Goal: Information Seeking & Learning: Learn about a topic

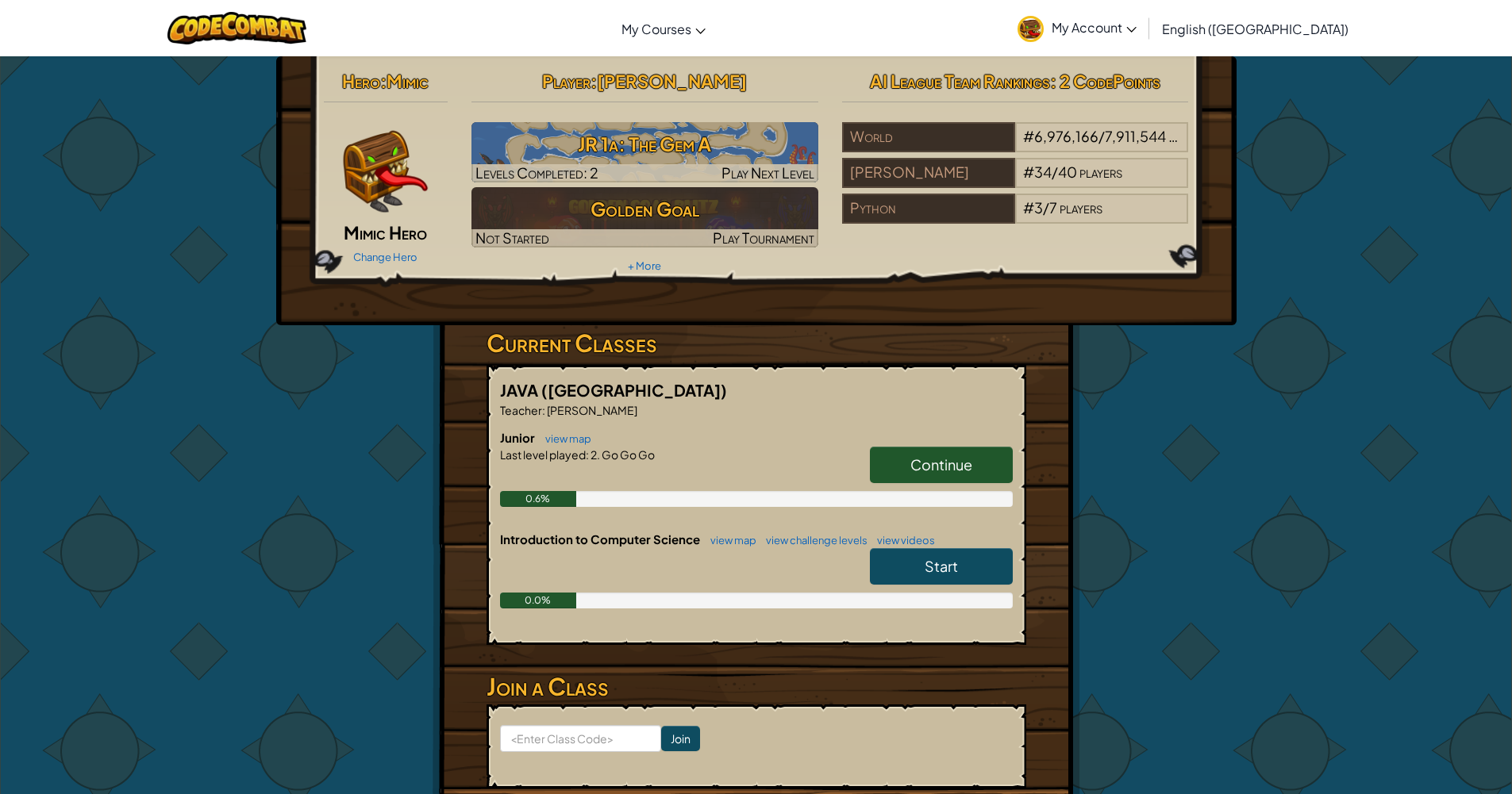
click at [993, 458] on link "Continue" at bounding box center [941, 464] width 143 height 36
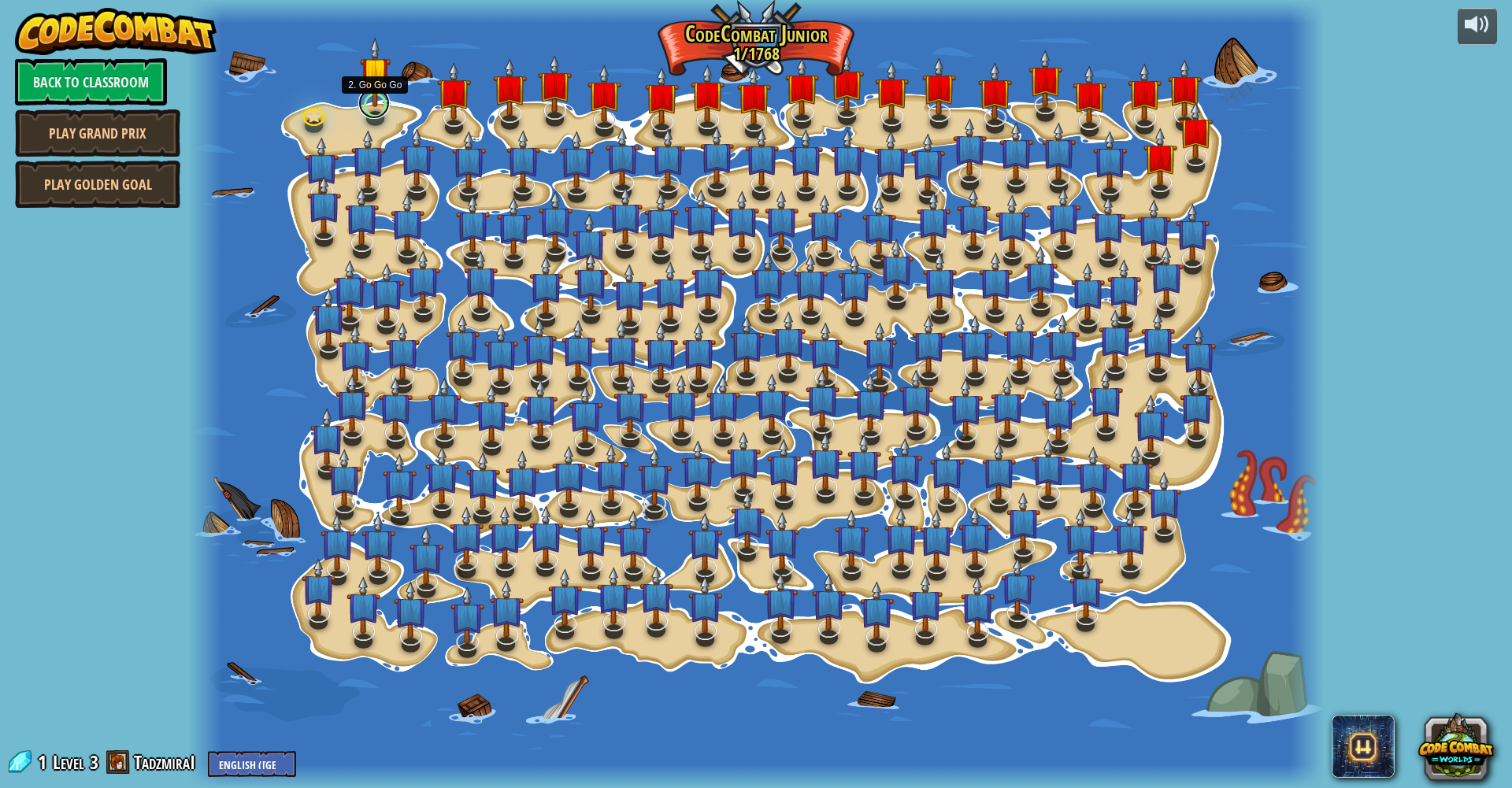
click at [381, 112] on link at bounding box center [374, 103] width 31 height 31
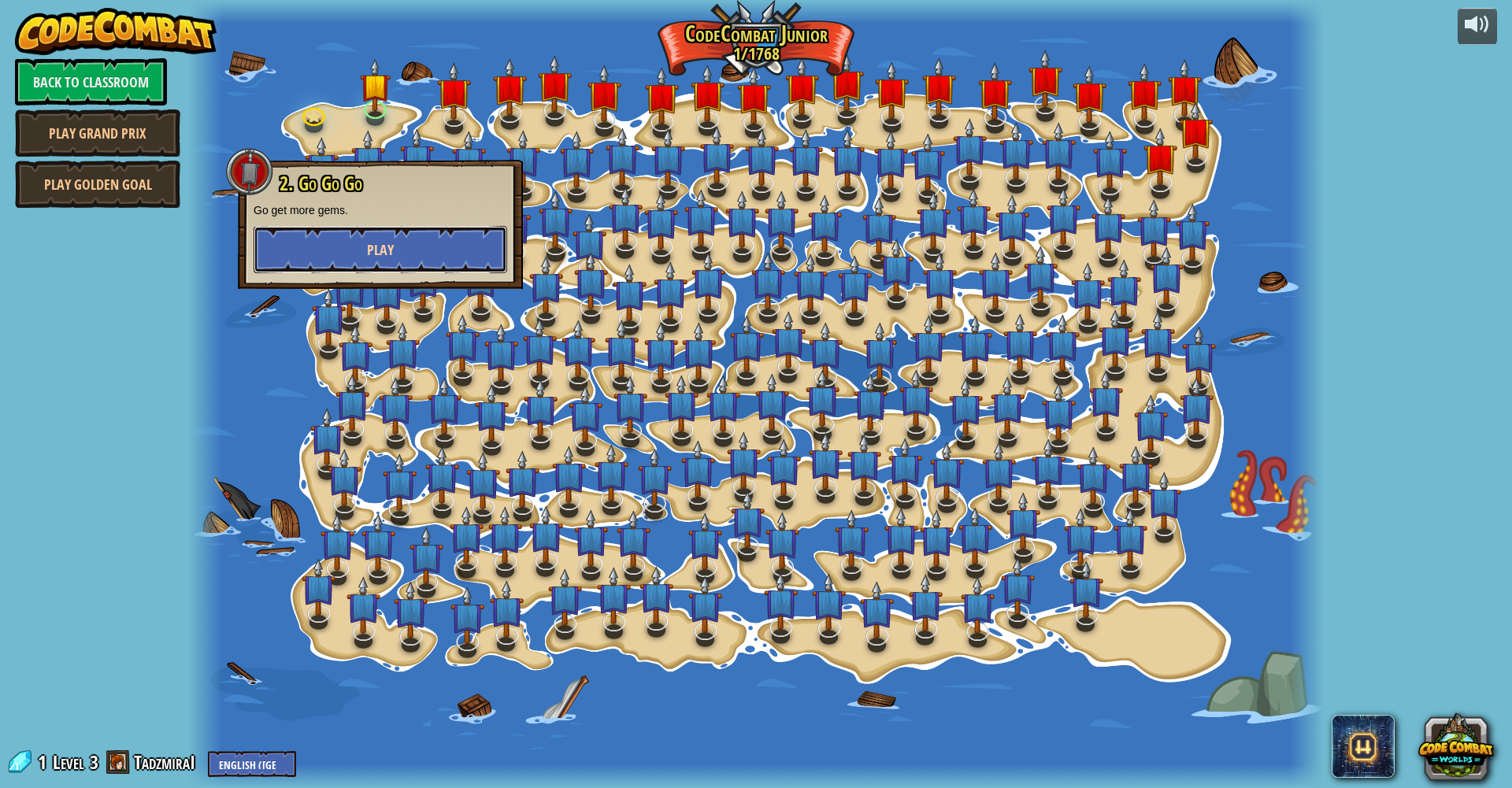
click at [367, 246] on span "Play" at bounding box center [380, 250] width 27 height 19
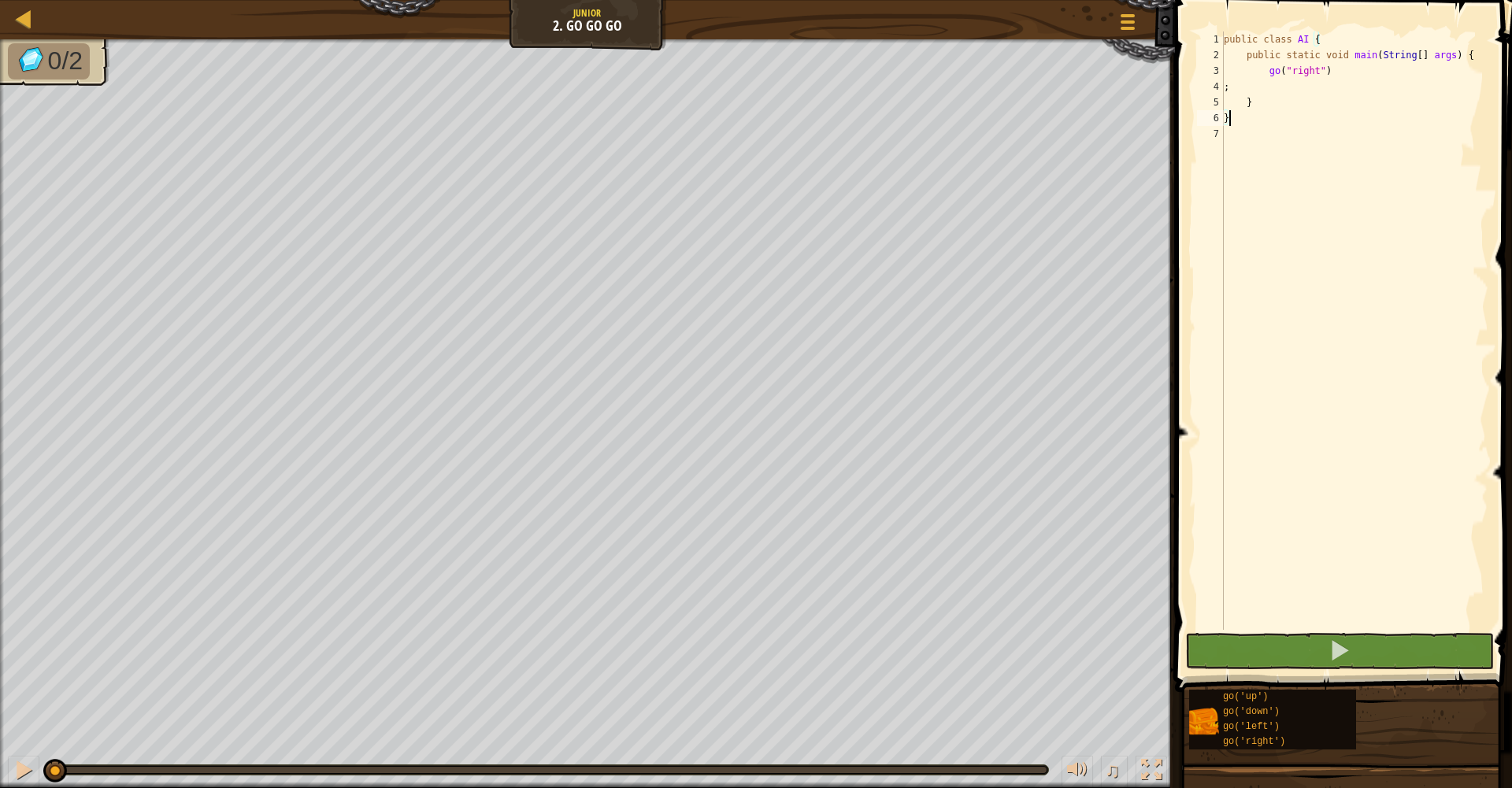
click at [1343, 77] on div "public class AI { public static void main ( String [ ] args ) { go ( "right" ) …" at bounding box center [1354, 347] width 267 height 630
click at [1341, 73] on div "public class AI { public static void main ( String [ ] args ) { go ( "right" ) …" at bounding box center [1354, 347] width 267 height 630
click at [1359, 75] on div "public class AI { public static void main ( String [ ] args ) { go ( "right" ) …" at bounding box center [1354, 347] width 267 height 630
type textarea "go("right")"
type textarea "G"
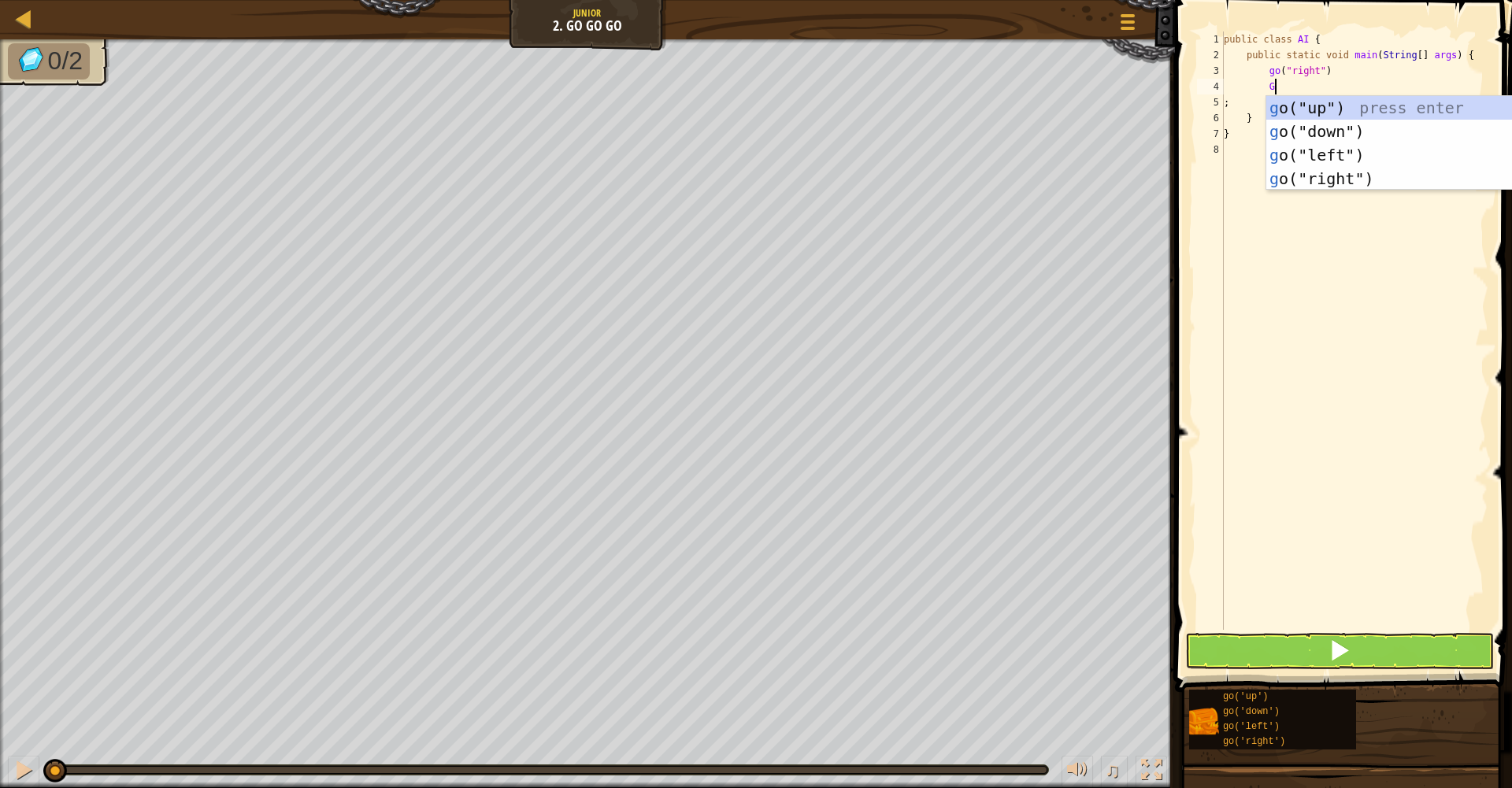
scroll to position [7, 3]
type textarea "go"
click at [1337, 111] on div "go ("up") press enter go ("down") press enter go ("left") press enter go ("righ…" at bounding box center [1363, 167] width 298 height 142
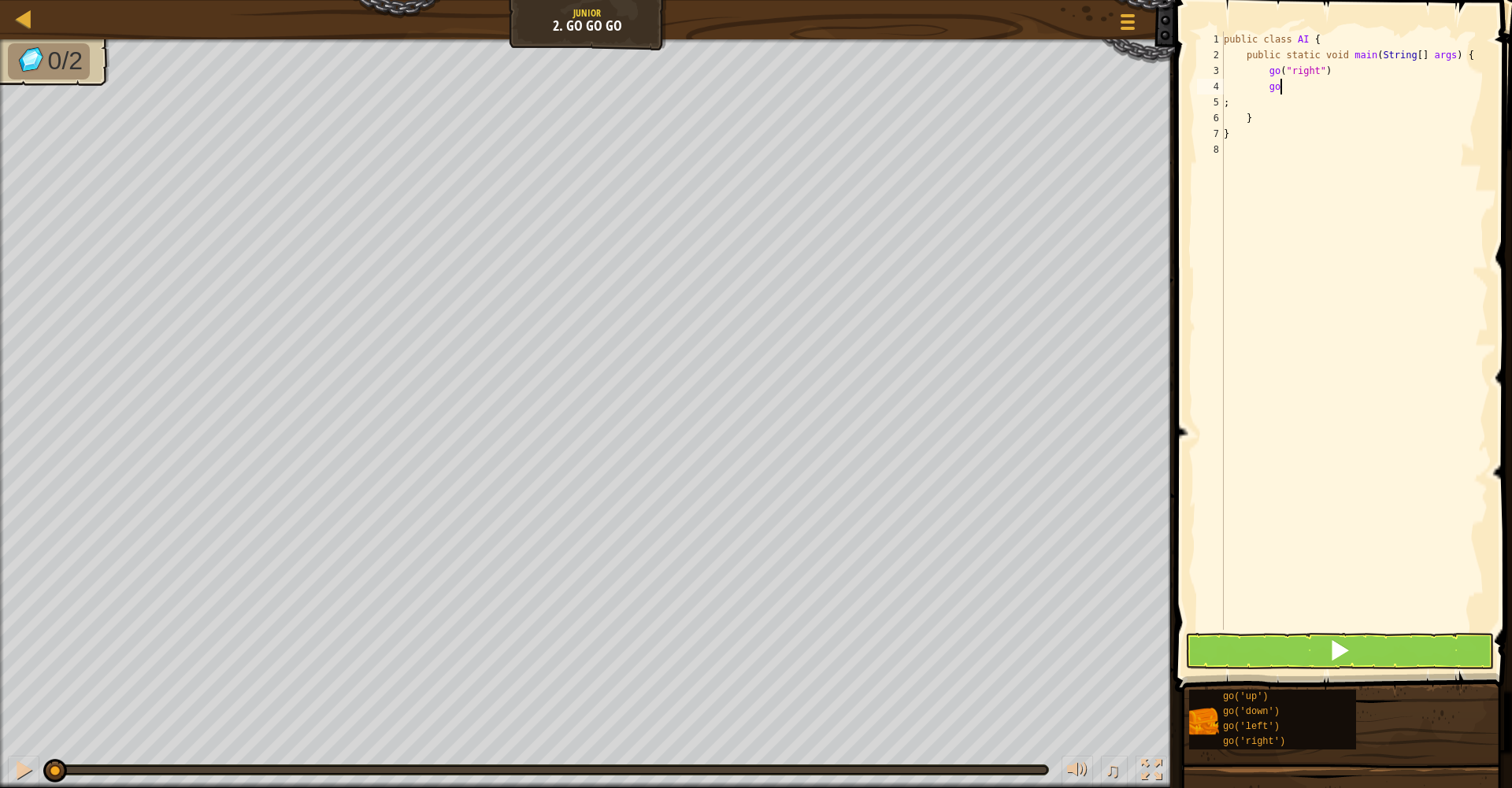
scroll to position [7, 3]
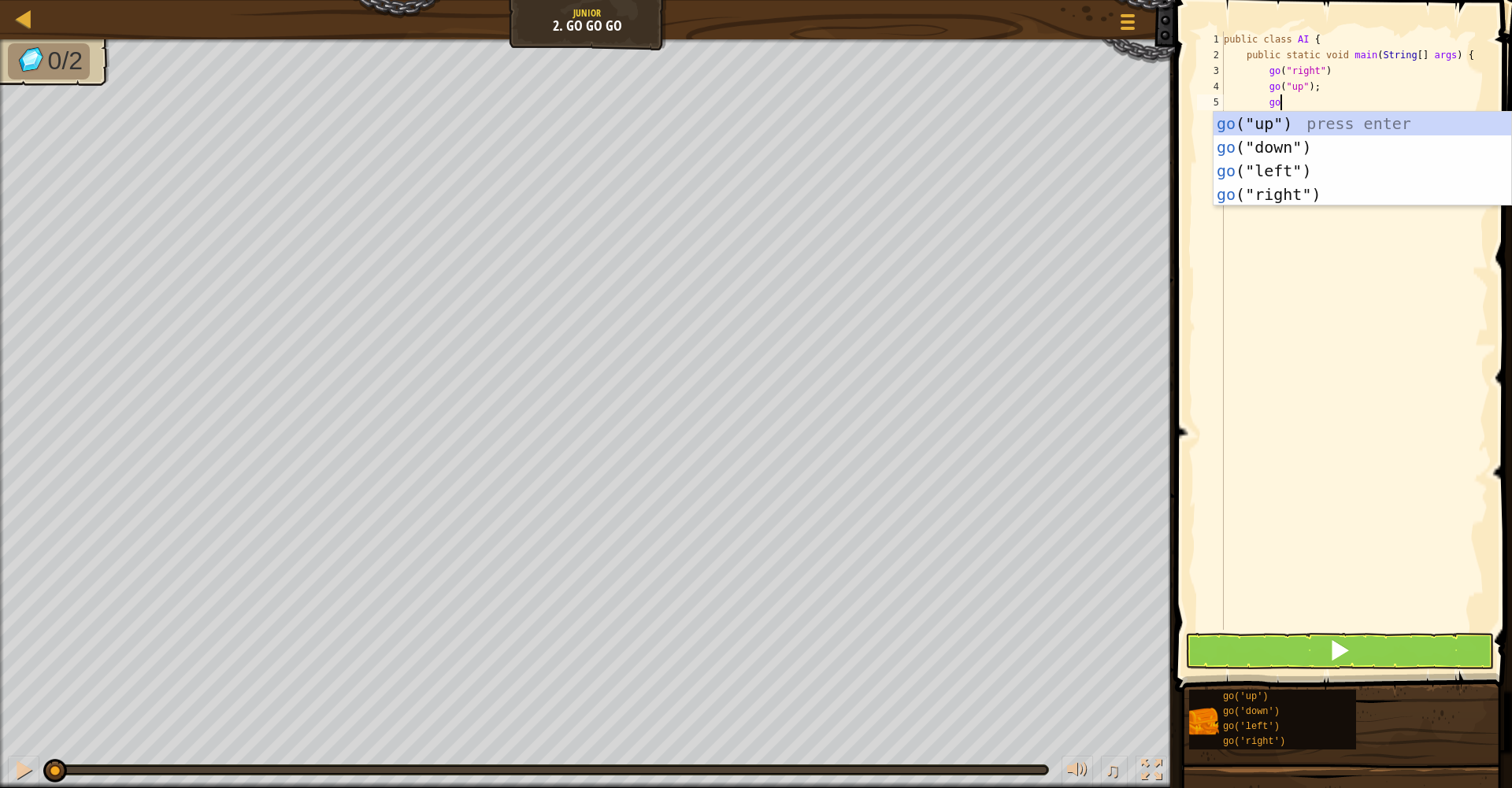
type textarea "go"
click at [1300, 194] on div "go ("up") press enter go ("down") press enter go ("left") press enter go ("righ…" at bounding box center [1363, 182] width 298 height 142
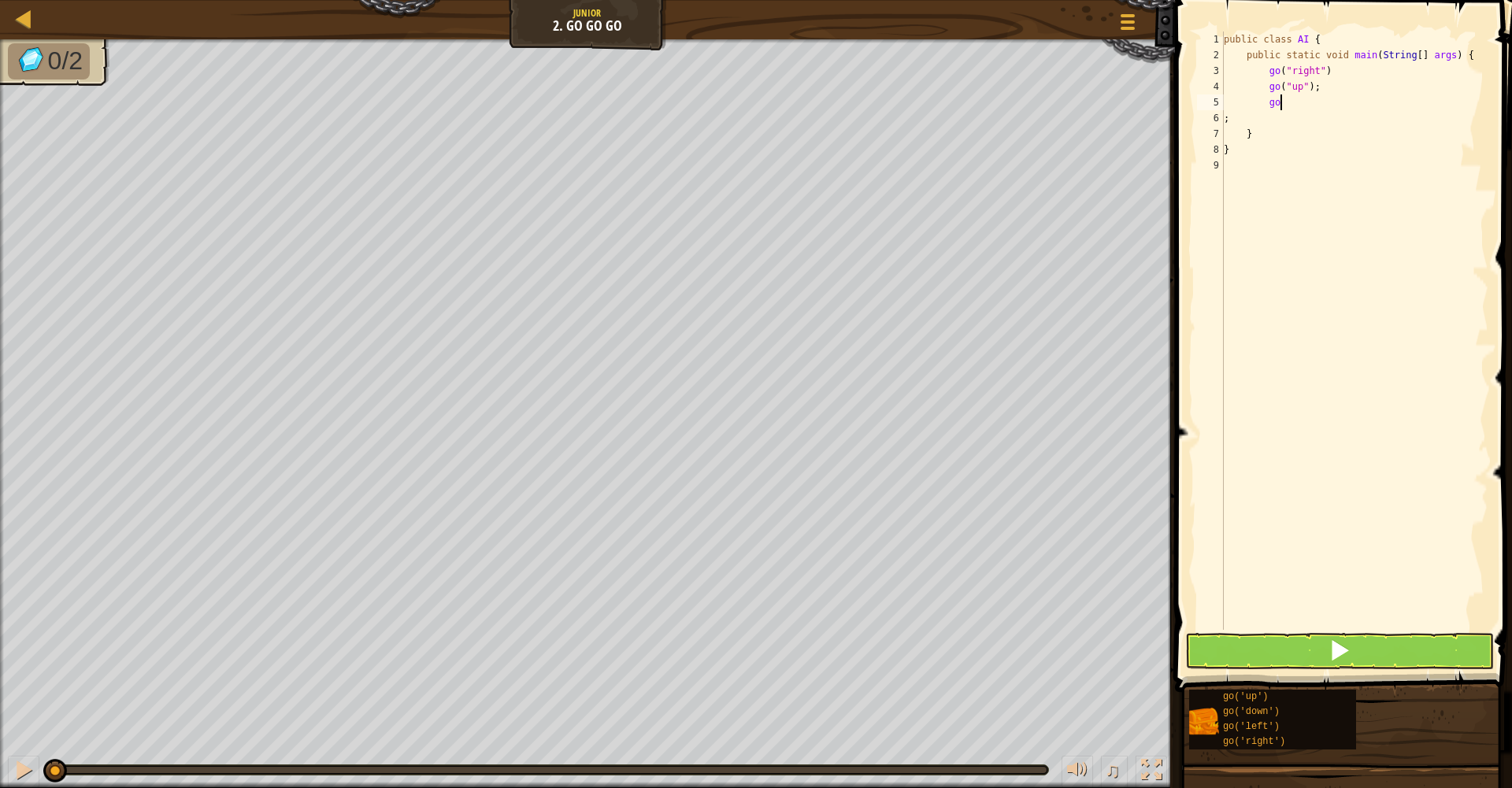
scroll to position [7, 3]
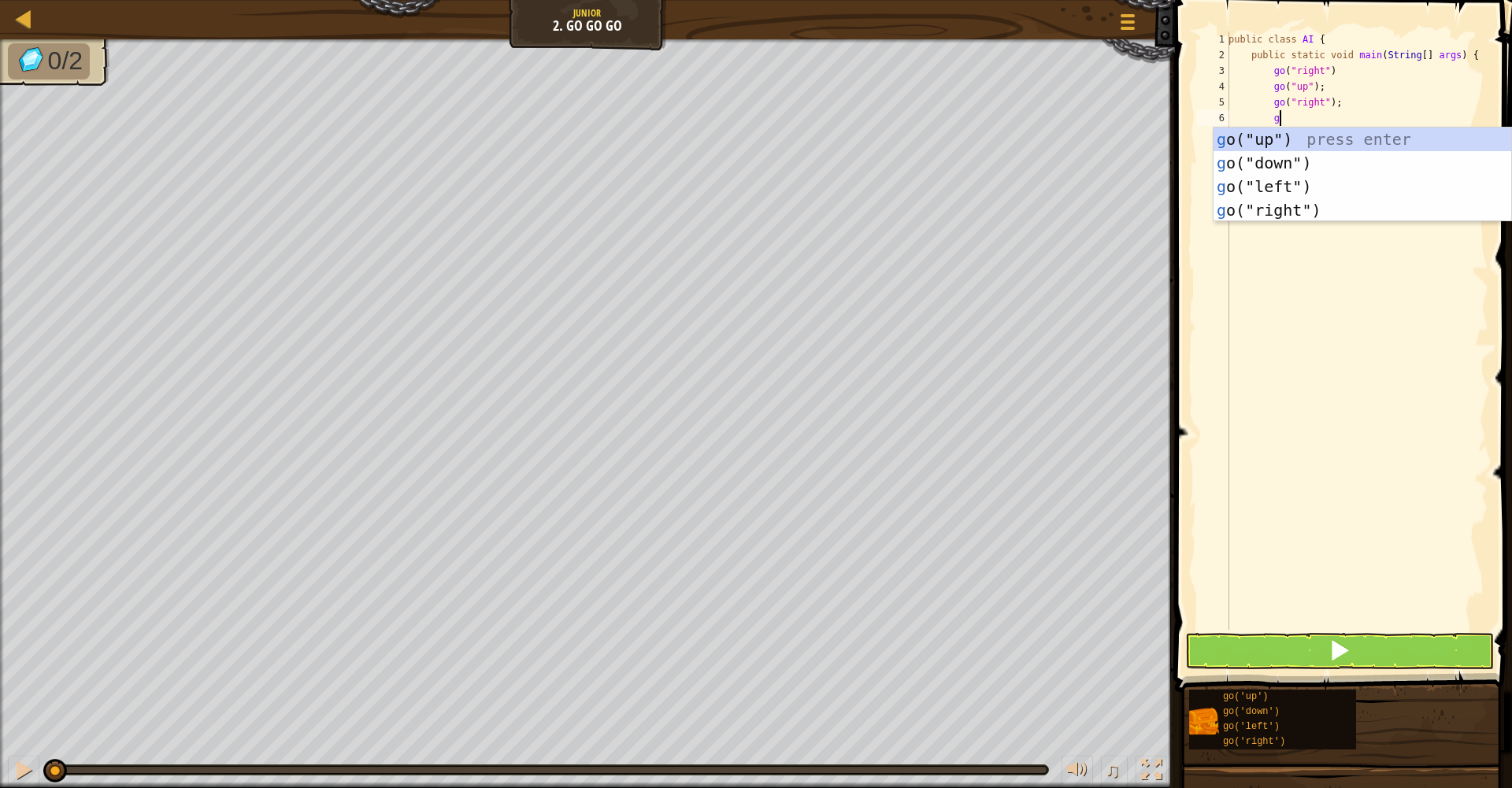
type textarea "go"
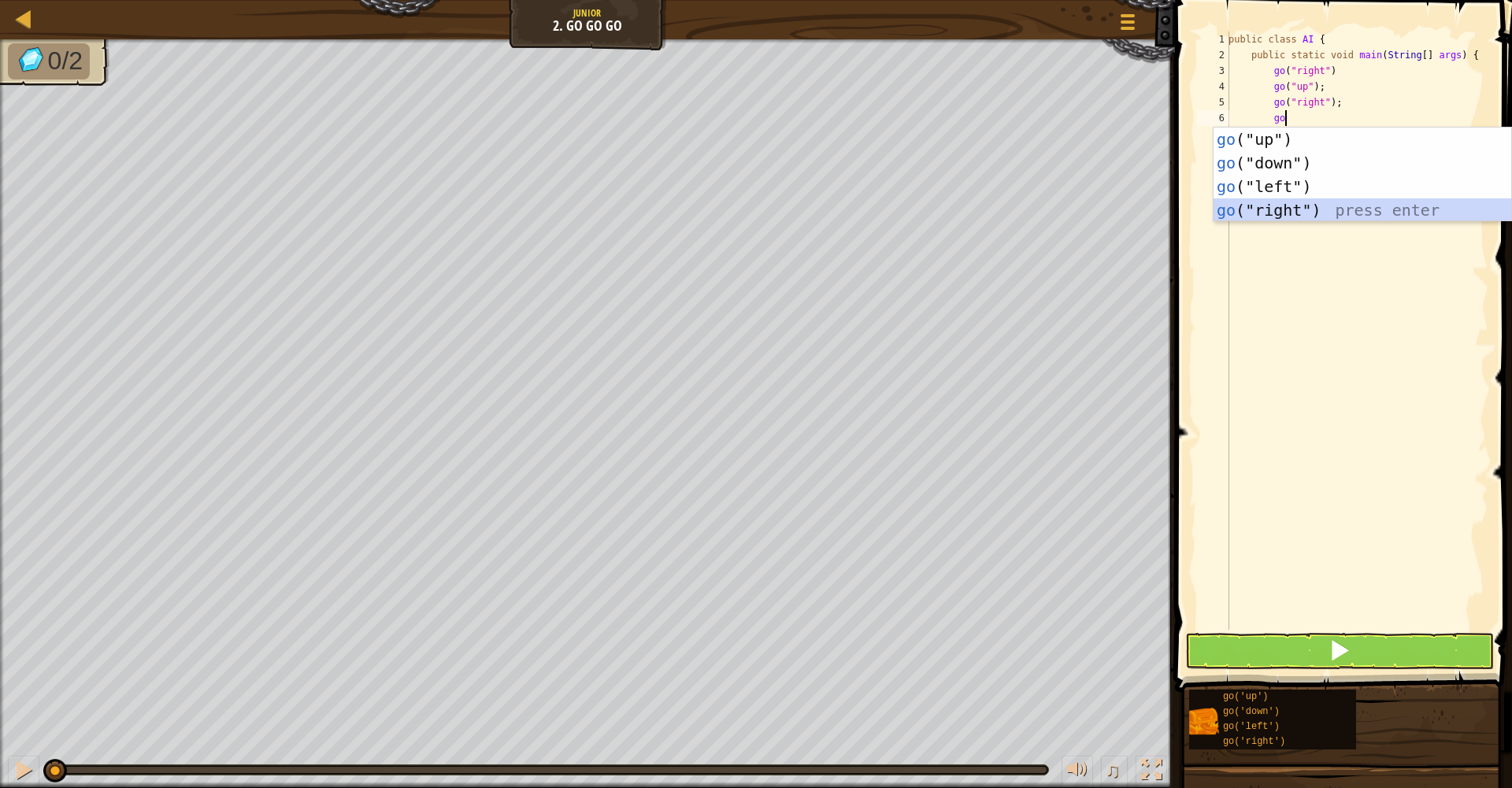
click at [1317, 211] on div "go ("up") press enter go ("down") press enter go ("left") press enter go ("righ…" at bounding box center [1363, 198] width 298 height 142
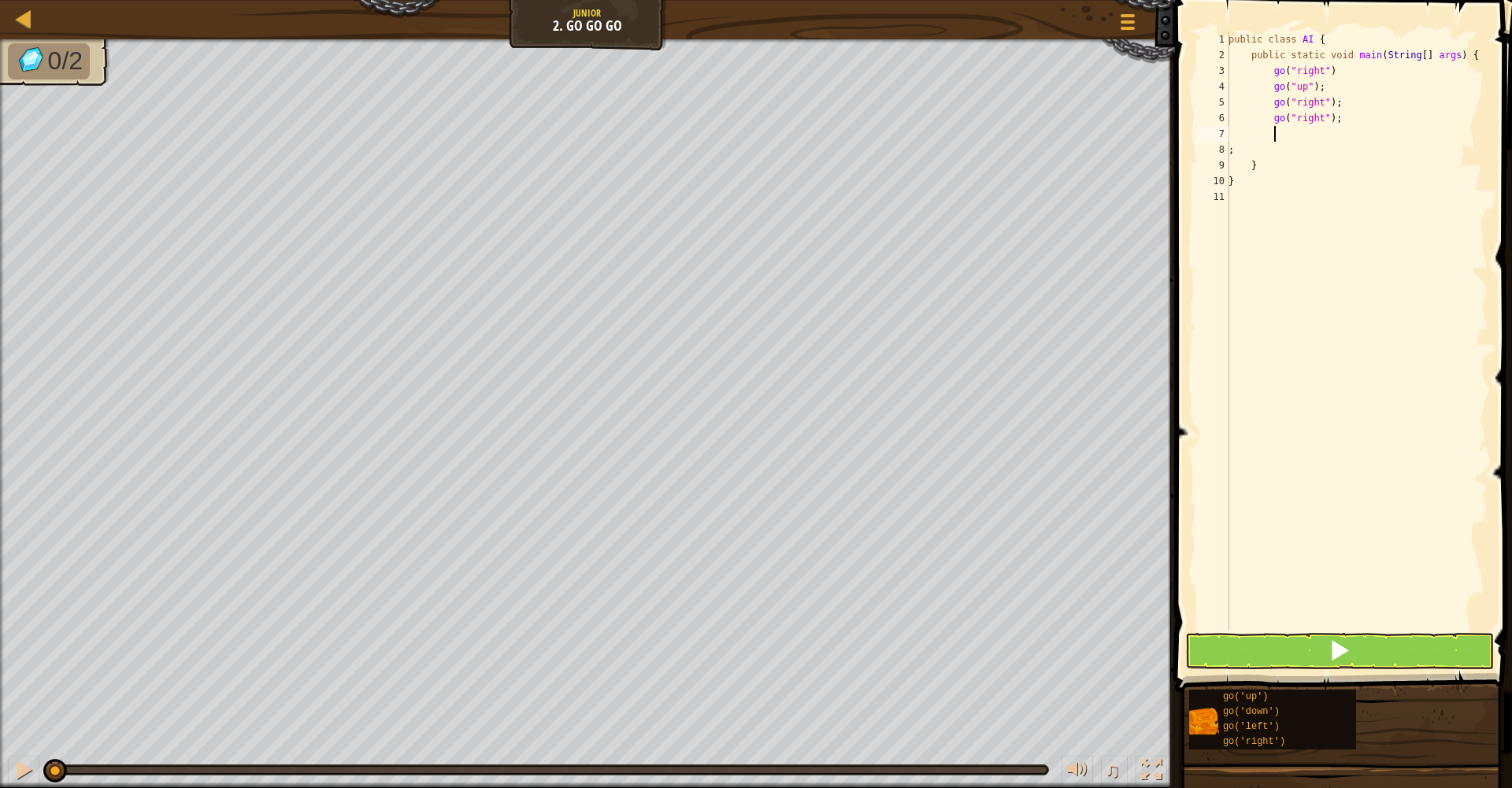
scroll to position [7, 3]
drag, startPoint x: 1275, startPoint y: 652, endPoint x: 1292, endPoint y: 636, distance: 23.3
click at [1275, 649] on button at bounding box center [1340, 651] width 309 height 36
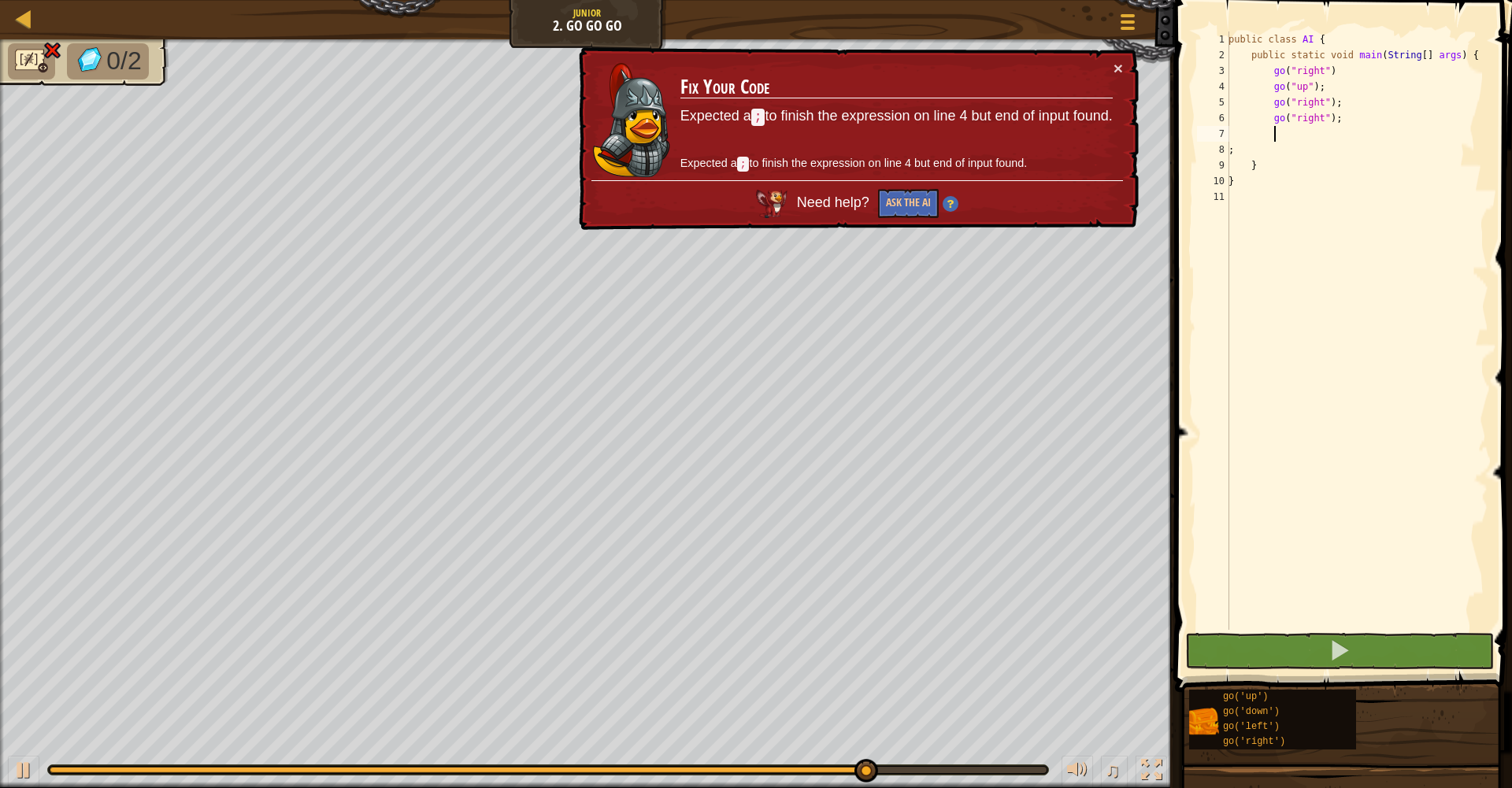
click at [1317, 136] on div "public class AI { public static void main ( String [ ] args ) { go ( "right" ) …" at bounding box center [1356, 347] width 263 height 630
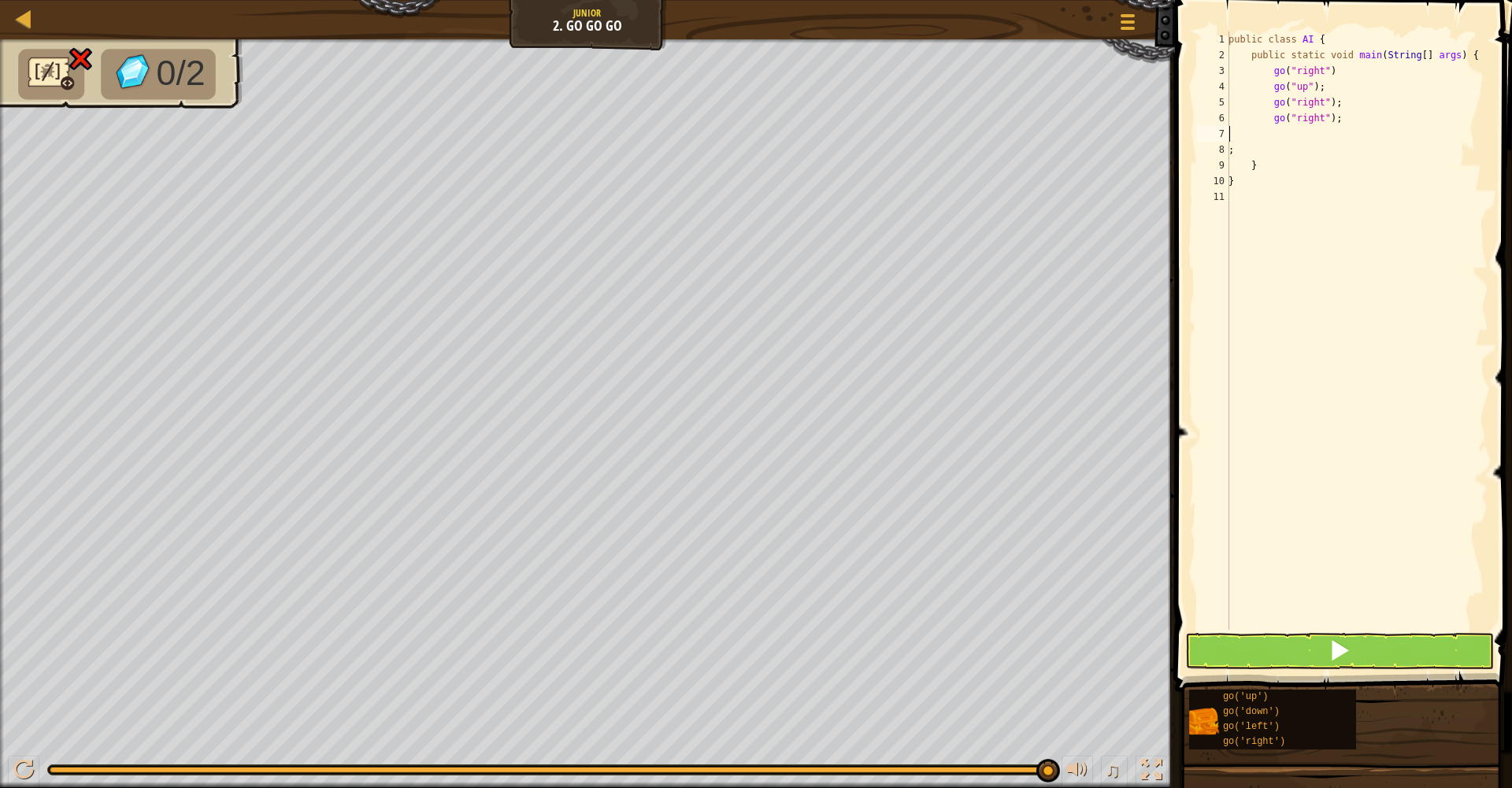
scroll to position [7, 0]
click at [1371, 652] on button at bounding box center [1340, 651] width 309 height 36
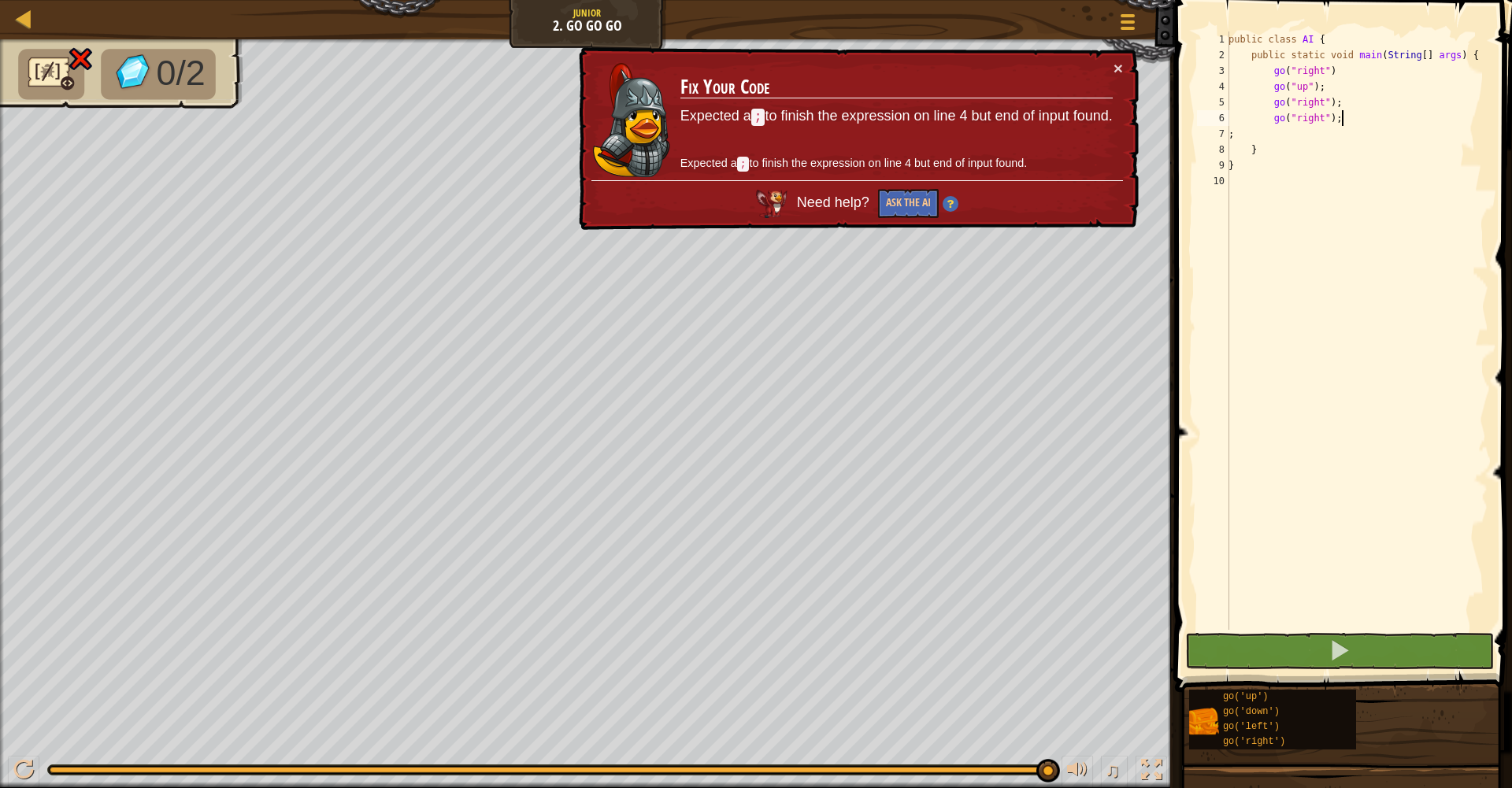
click at [1362, 118] on div "public class AI { public static void main ( String [ ] args ) { go ( "right" ) …" at bounding box center [1356, 347] width 263 height 630
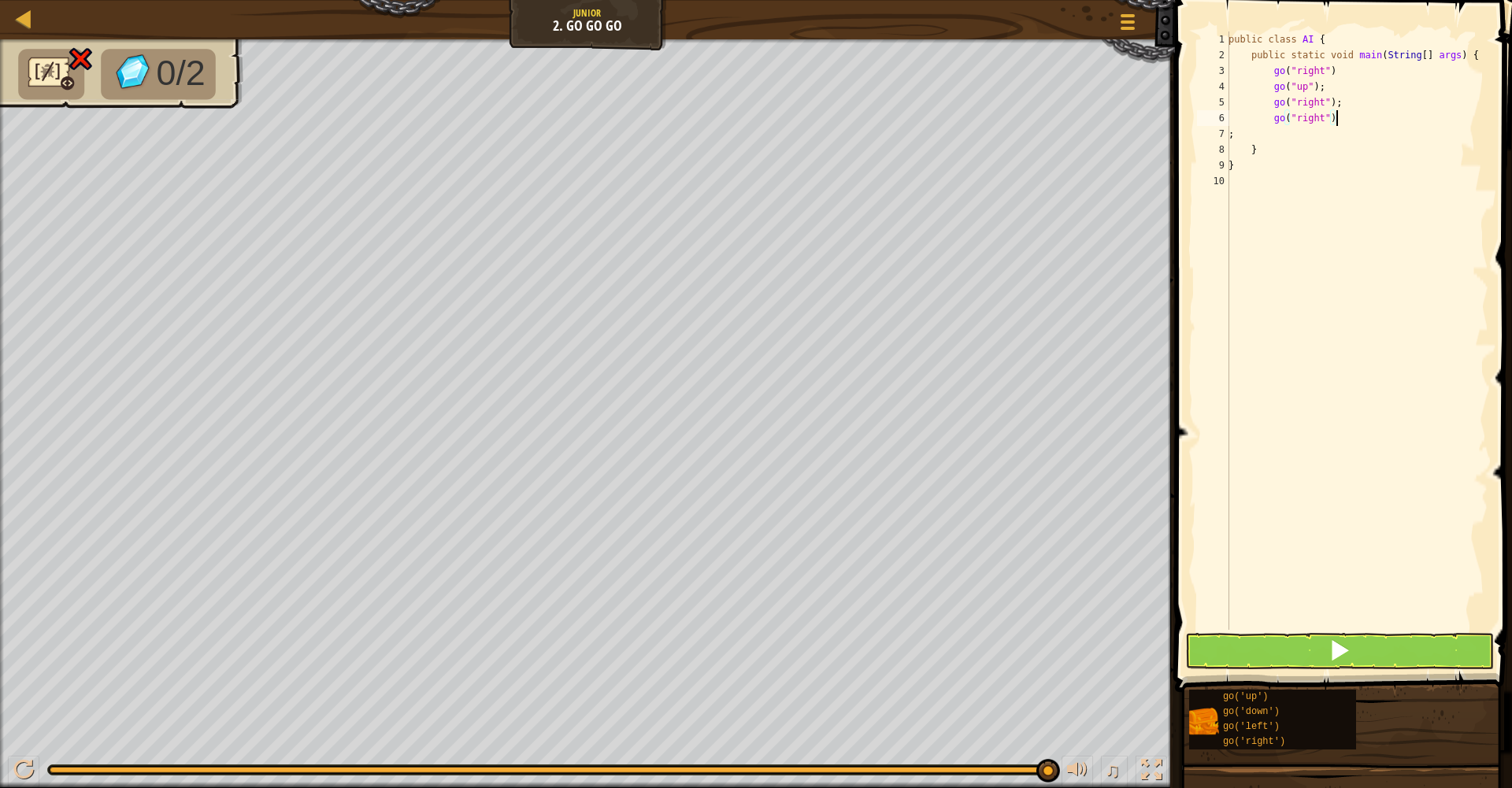
scroll to position [7, 8]
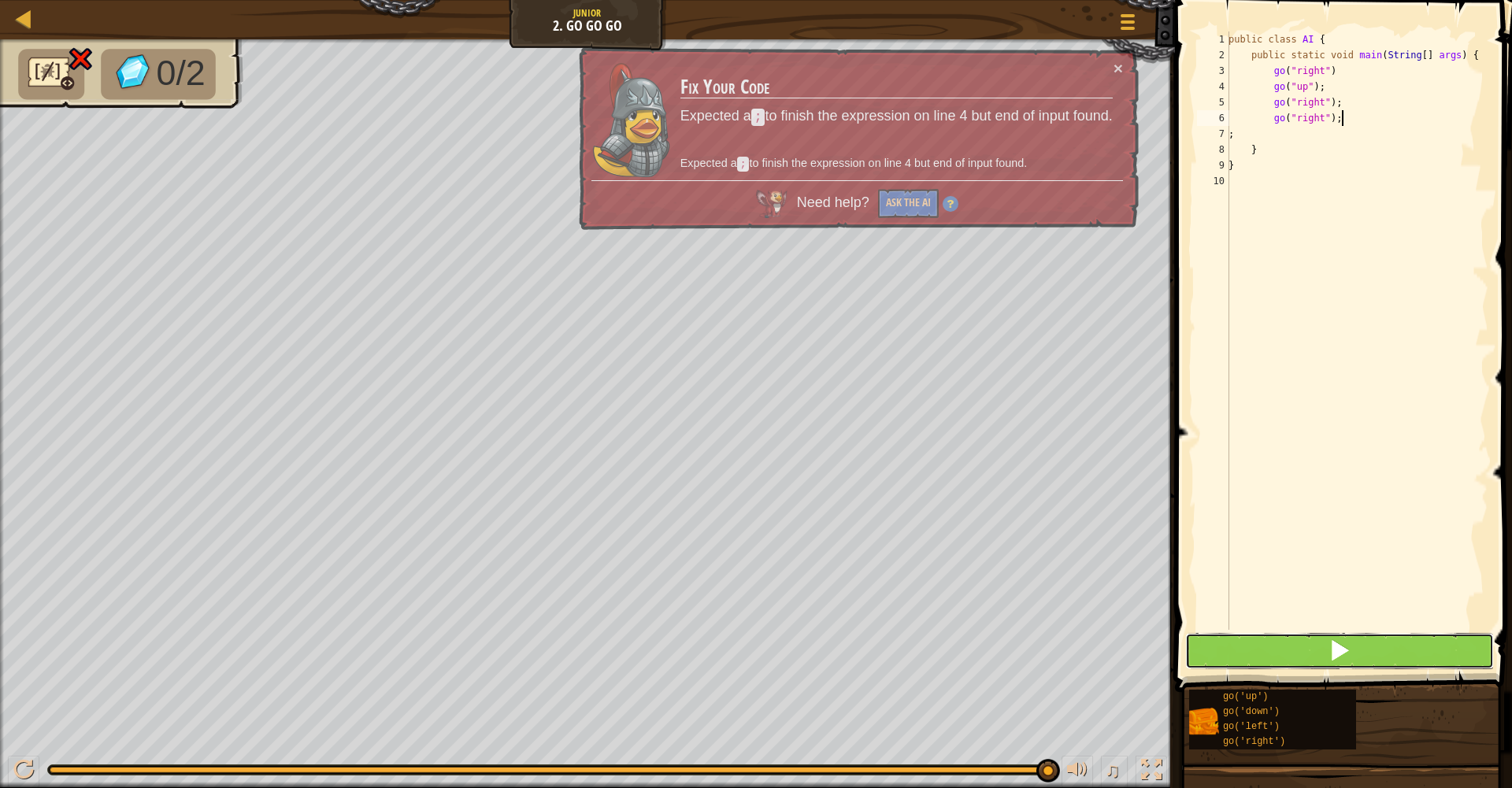
click at [1244, 651] on button at bounding box center [1340, 651] width 309 height 36
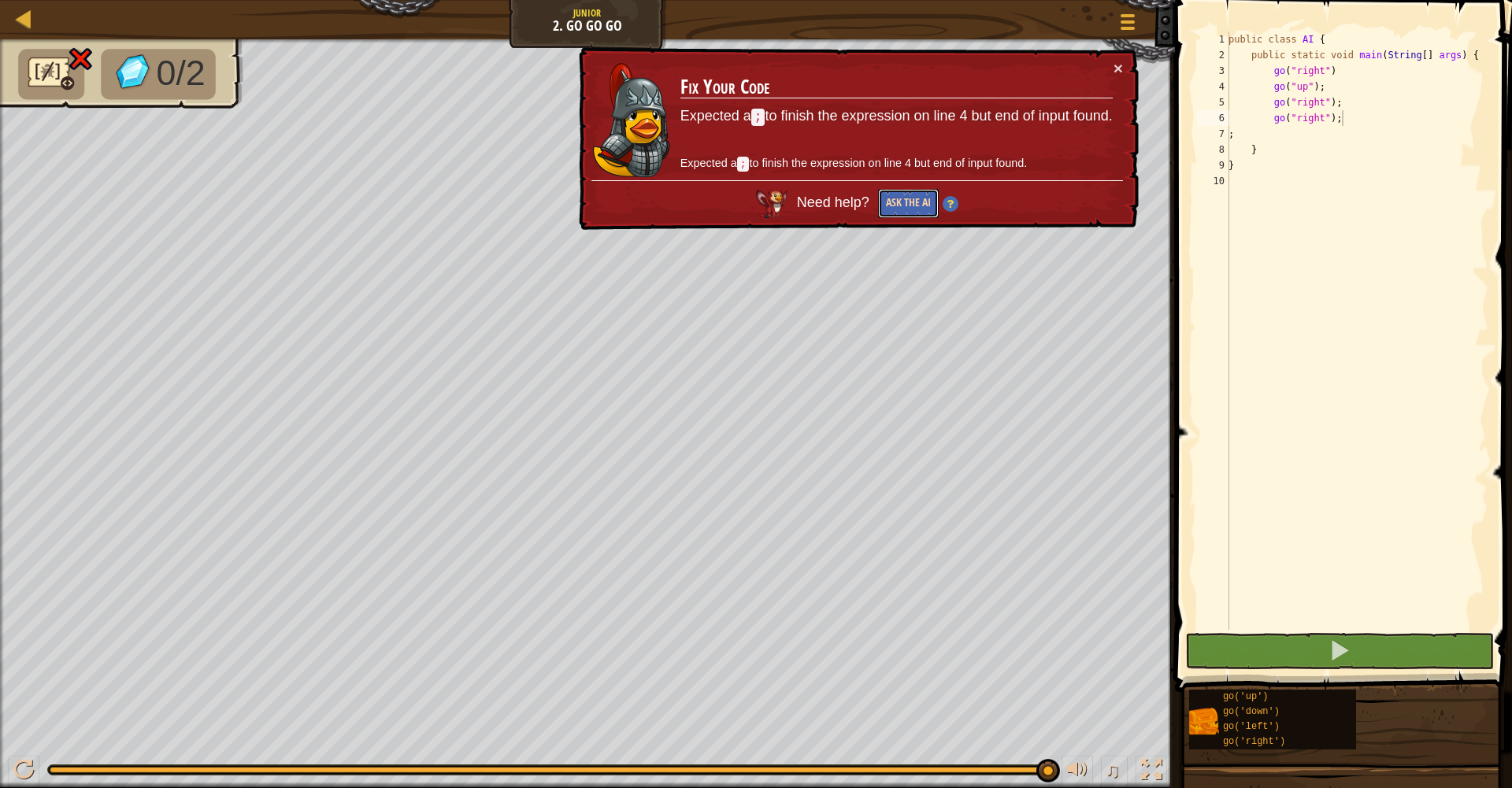
click at [894, 194] on button "Ask the AI" at bounding box center [909, 204] width 61 height 29
click at [1337, 641] on span at bounding box center [1340, 651] width 22 height 22
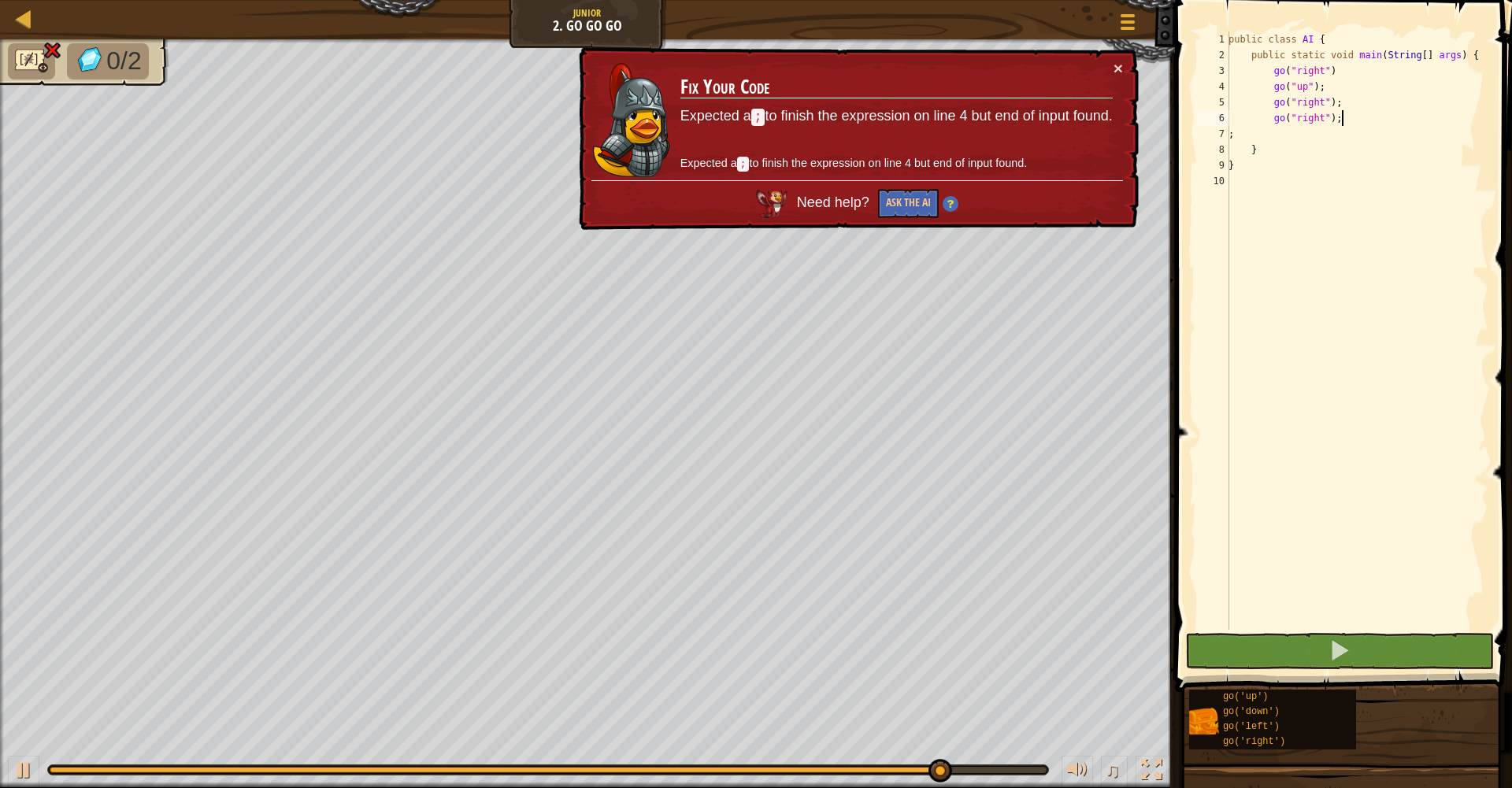
click at [1371, 119] on div "public class AI { public static void main ( String [ ] args ) { go ( "right" ) …" at bounding box center [1356, 347] width 263 height 630
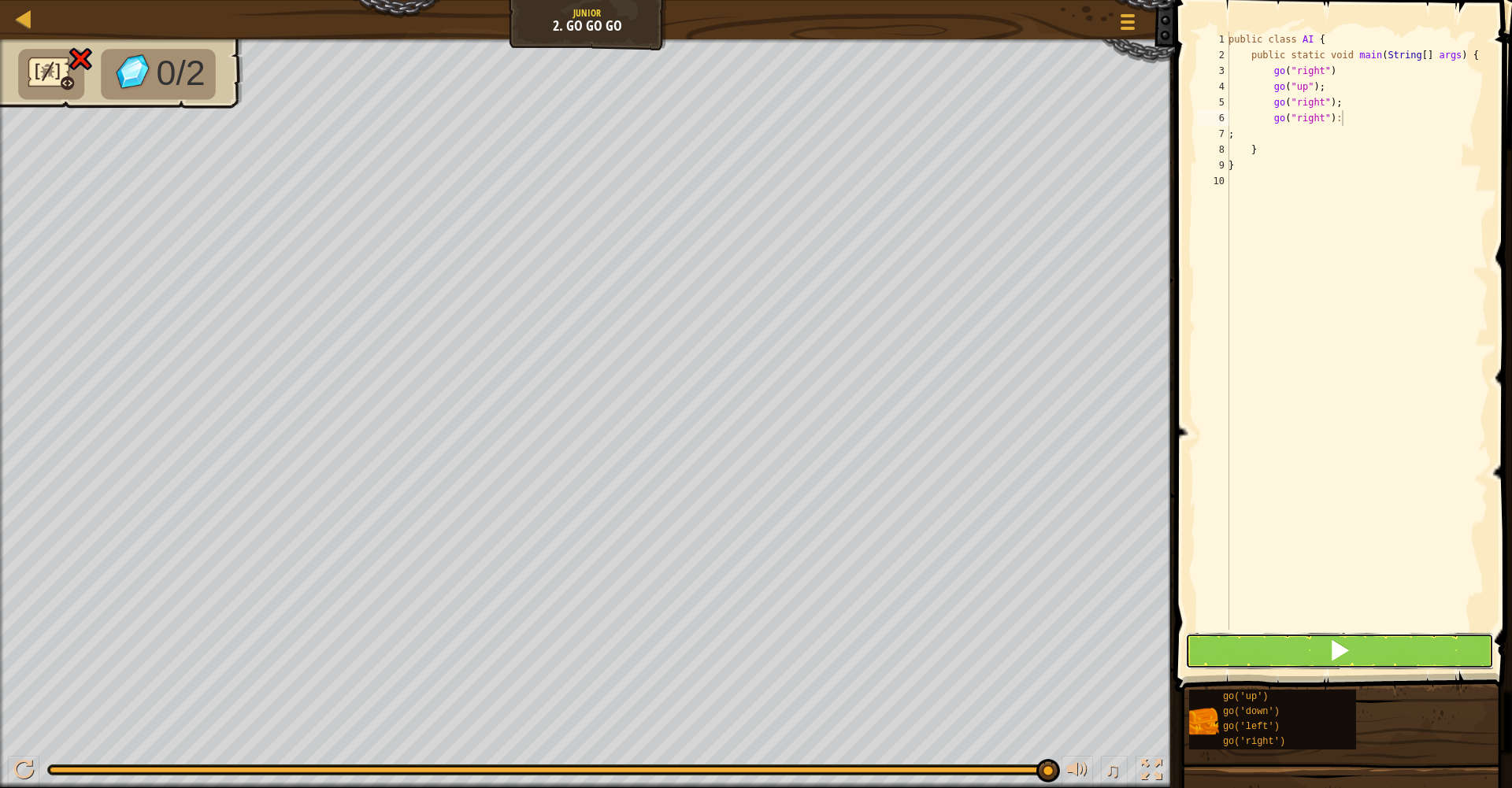
click at [1387, 641] on button at bounding box center [1340, 651] width 309 height 36
click at [1362, 123] on div "public class AI { public static void main ( String [ ] args ) { go ( "right" ) …" at bounding box center [1356, 347] width 263 height 630
click at [1399, 77] on div "public class AI { public static void main ( String [ ] args ) { go ( "right" ) …" at bounding box center [1356, 347] width 263 height 630
type textarea "go("right");"
click at [1339, 646] on span at bounding box center [1340, 651] width 22 height 22
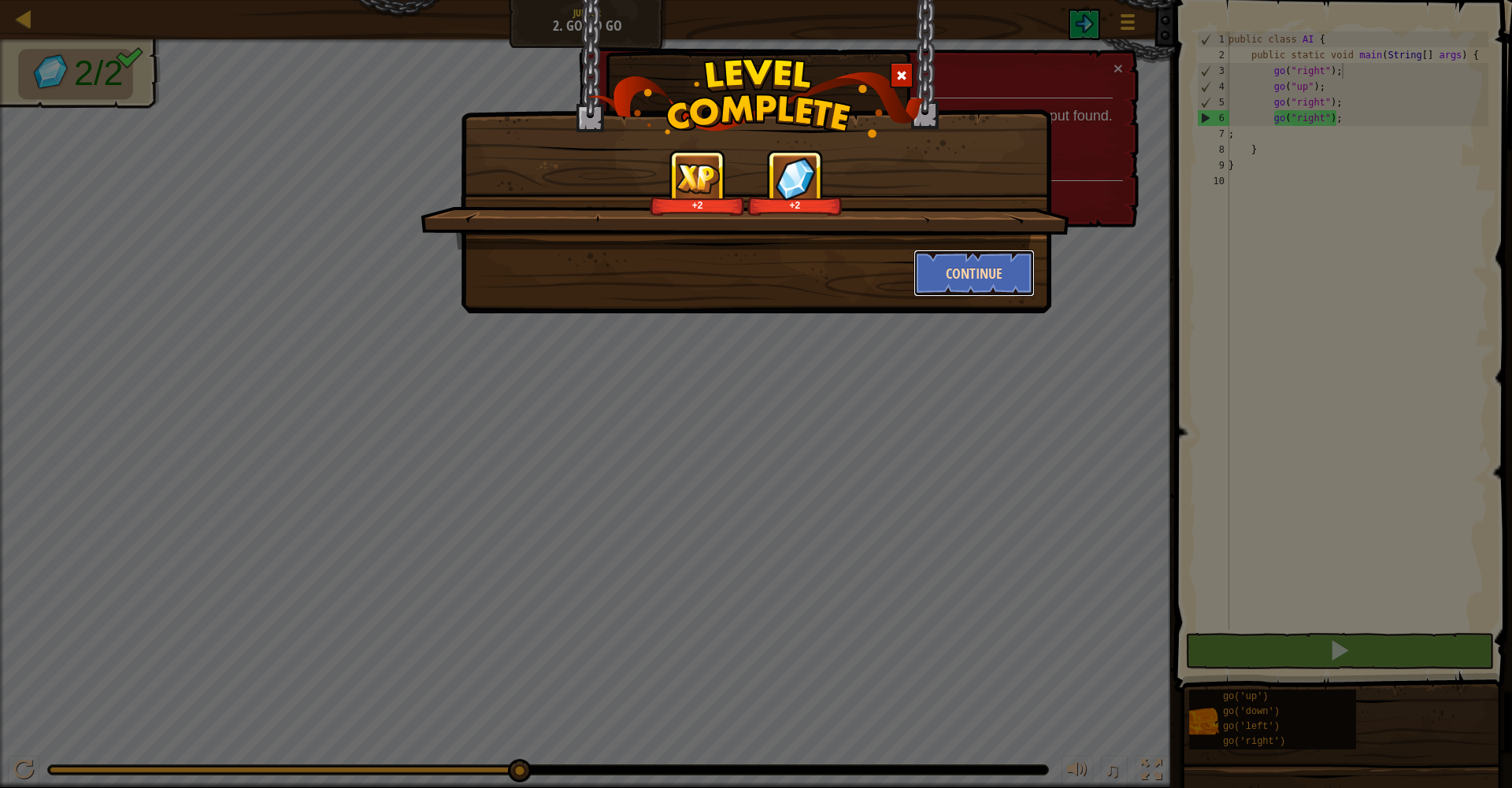
click at [973, 266] on button "Continue" at bounding box center [975, 273] width 122 height 47
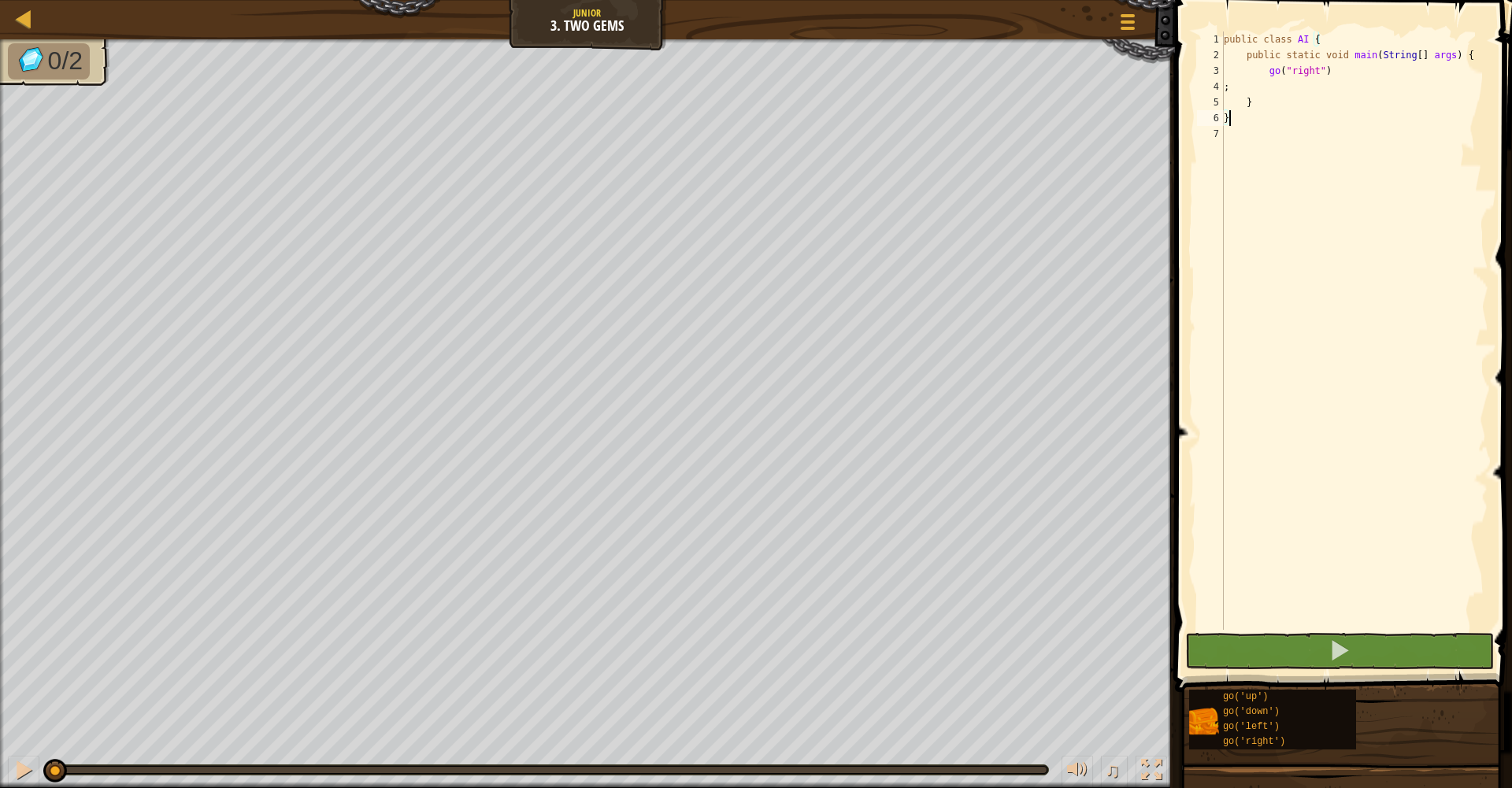
click at [1348, 73] on div "public class AI { public static void main ( String [ ] args ) { go ( "right" ) …" at bounding box center [1354, 347] width 267 height 630
type textarea "go("right")"
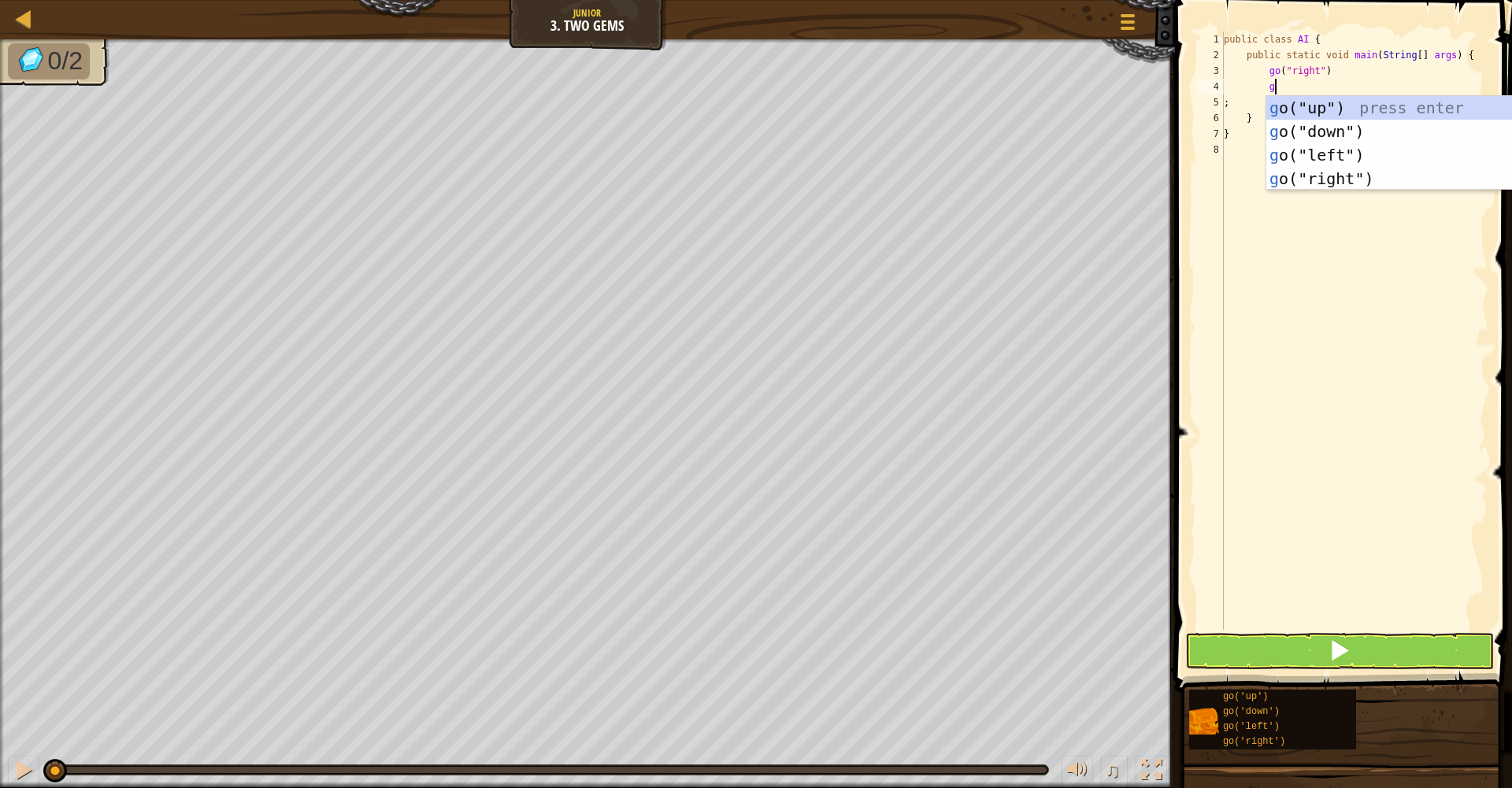
type textarea "go"
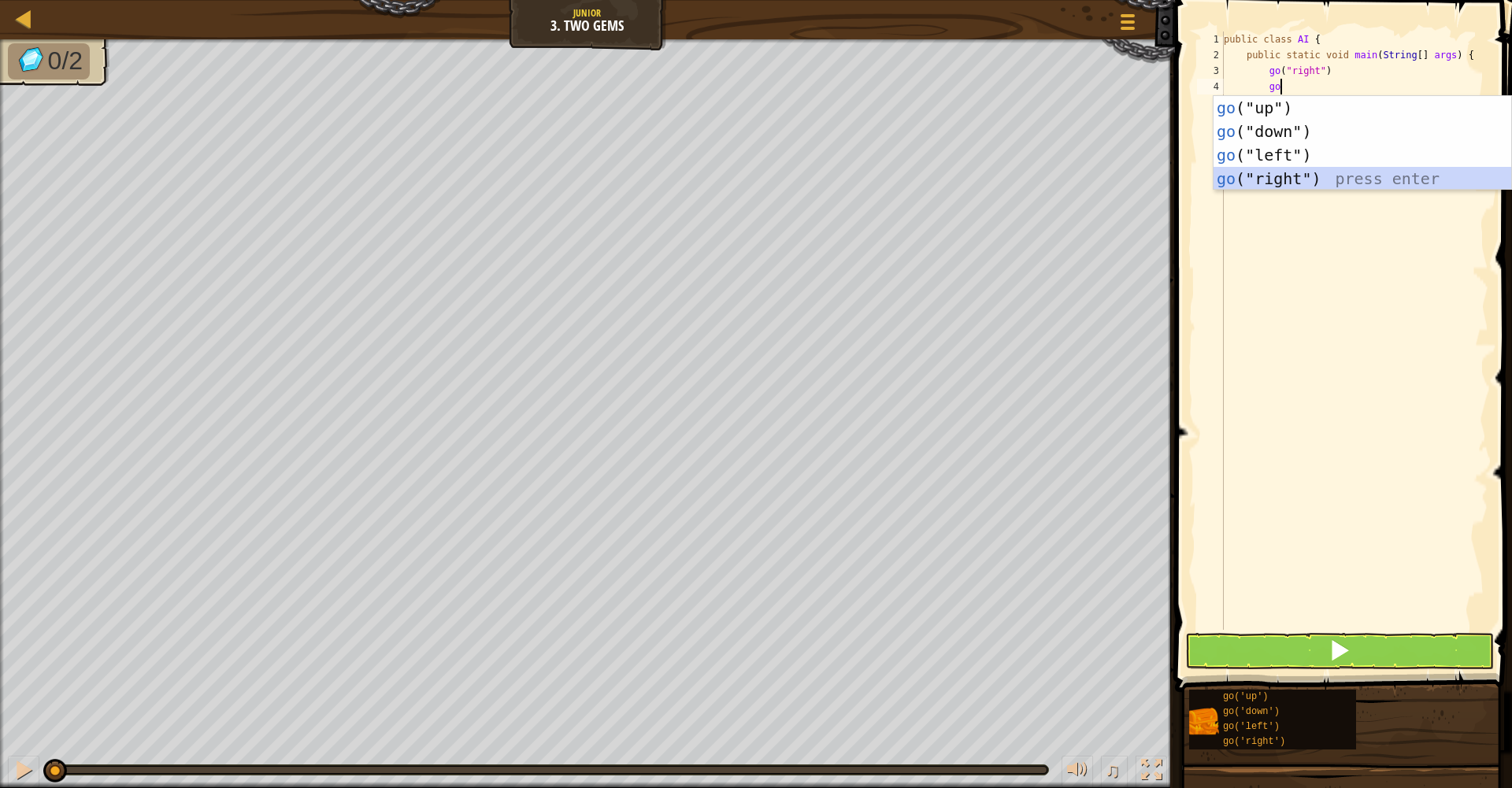
click at [1335, 175] on div "go ("up") press enter go ("down") press enter go ("left") press enter go ("righ…" at bounding box center [1363, 167] width 298 height 142
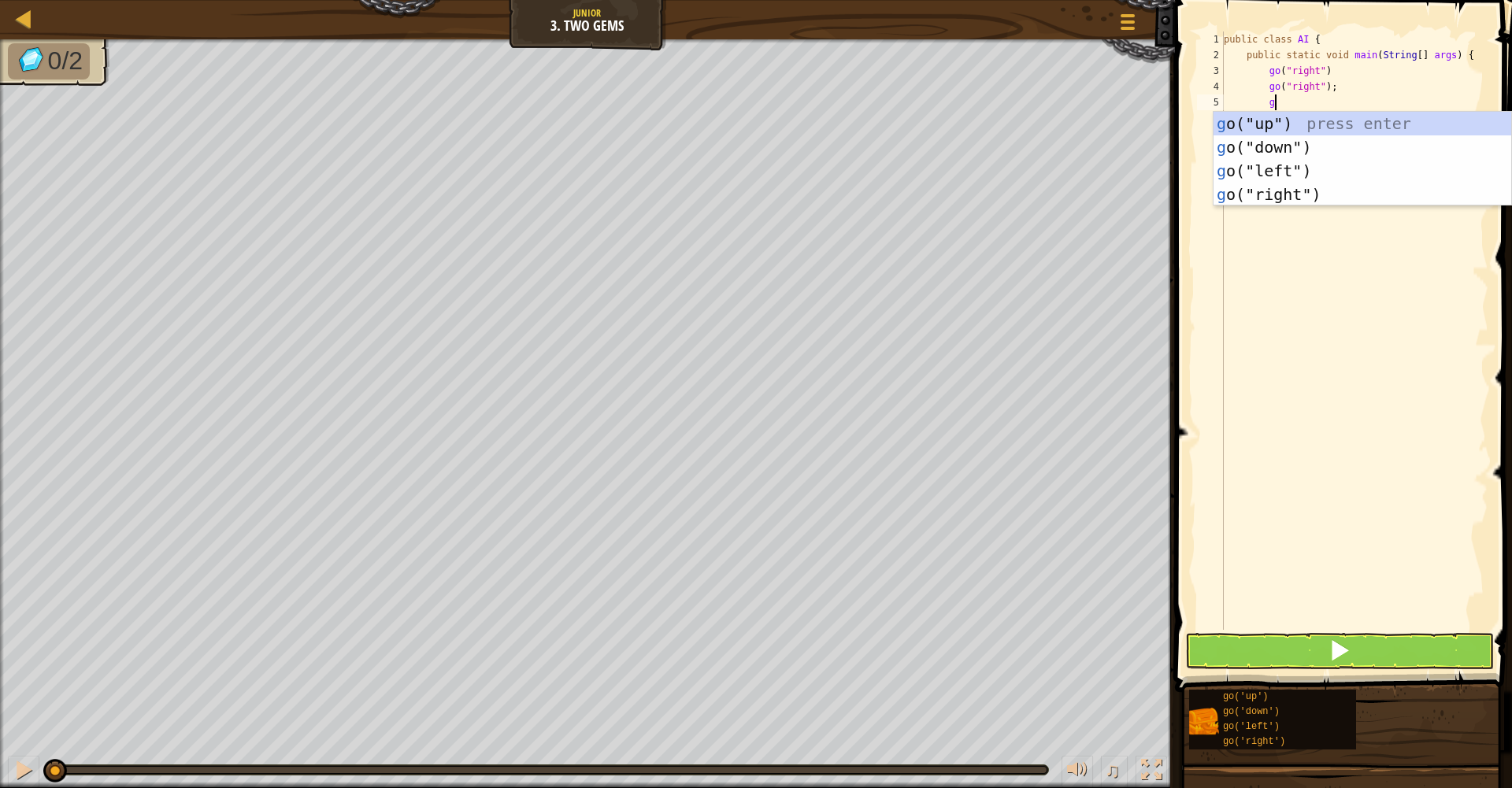
type textarea "go"
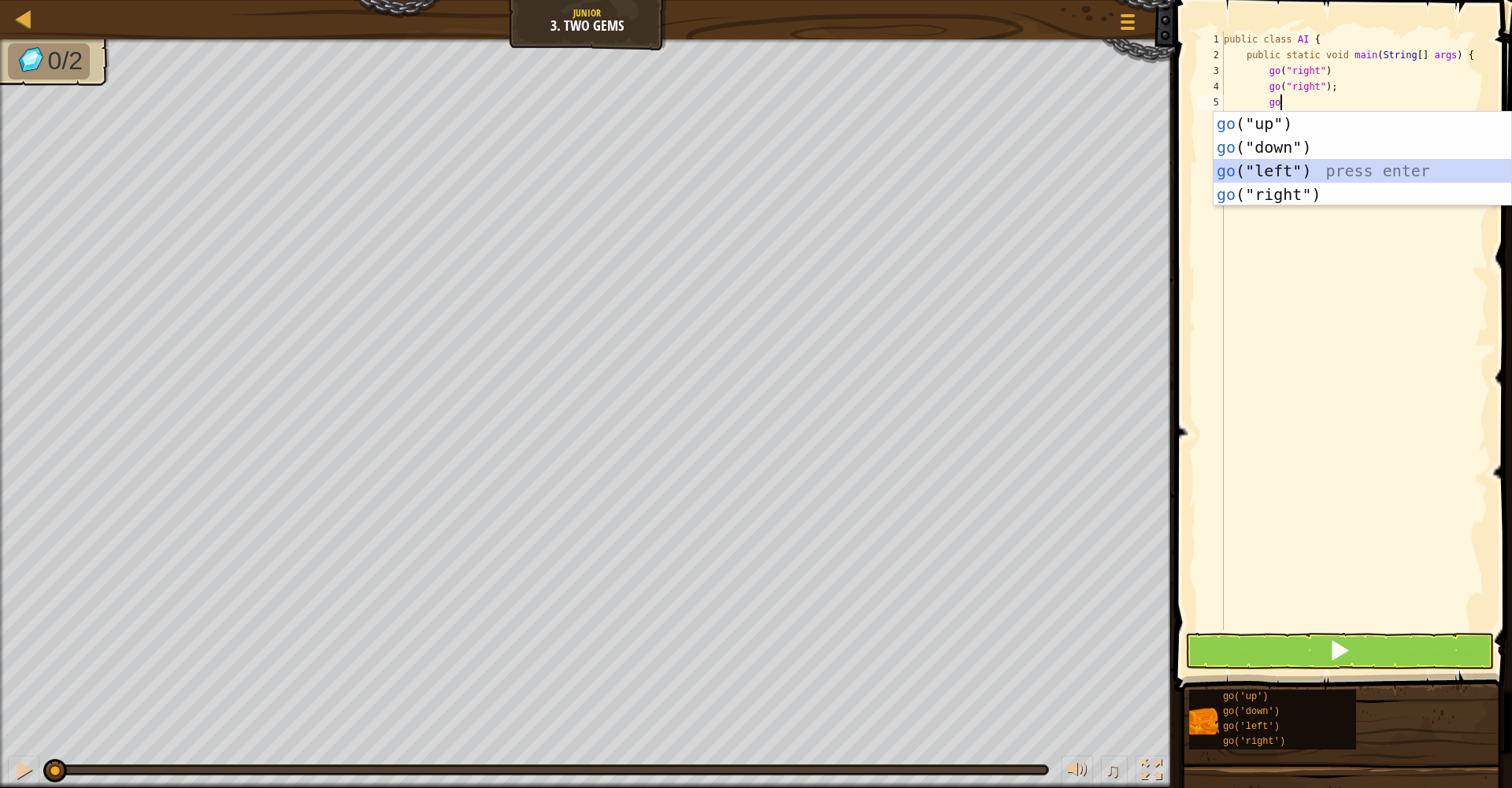
click at [1355, 182] on div "go ("up") press enter go ("down") press enter go ("left") press enter go ("righ…" at bounding box center [1363, 182] width 298 height 142
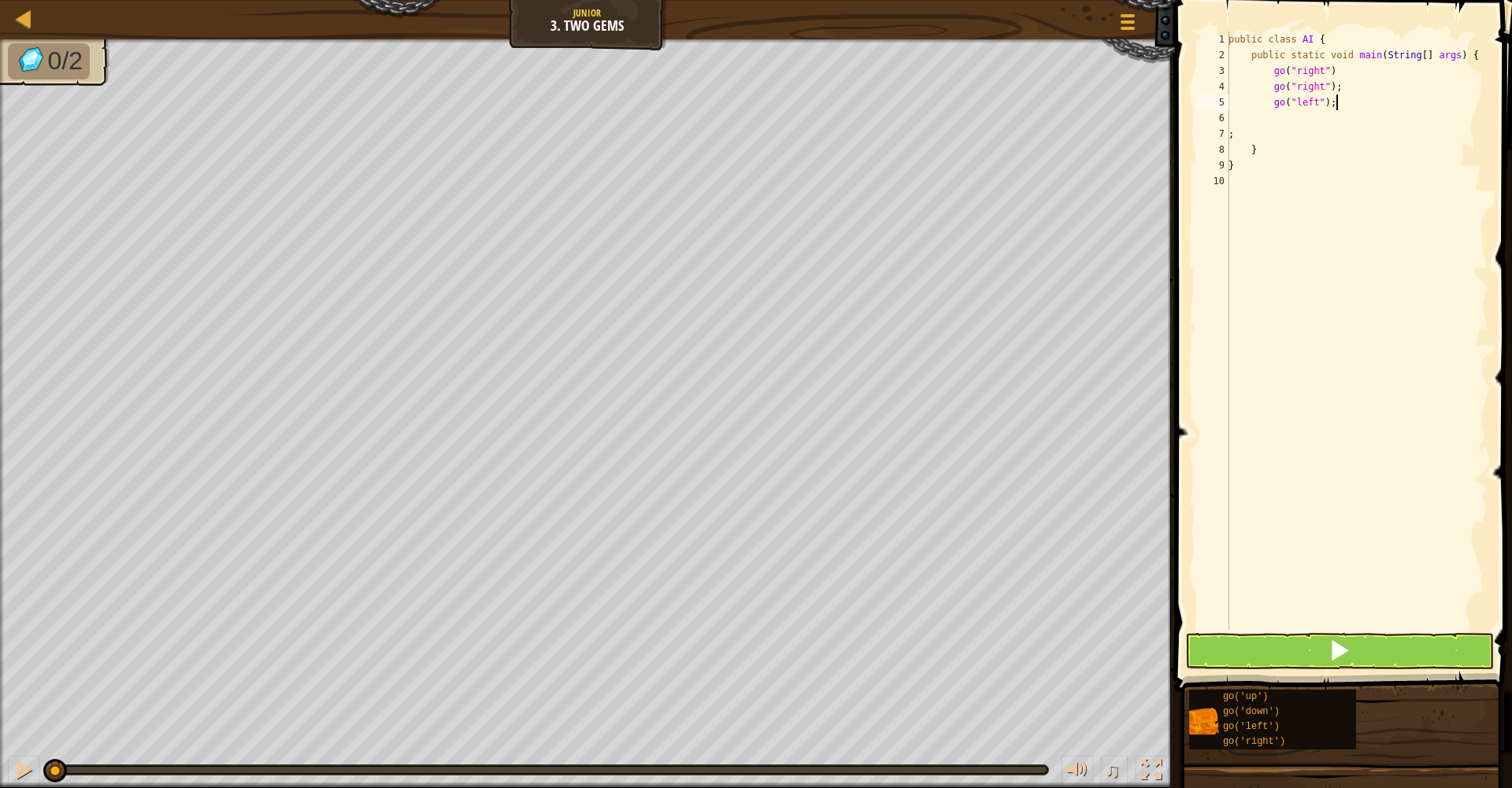
click at [1358, 100] on div "public class AI { public static void main ( String [ ] args ) { go ( "right" ) …" at bounding box center [1356, 347] width 263 height 630
type textarea "g"
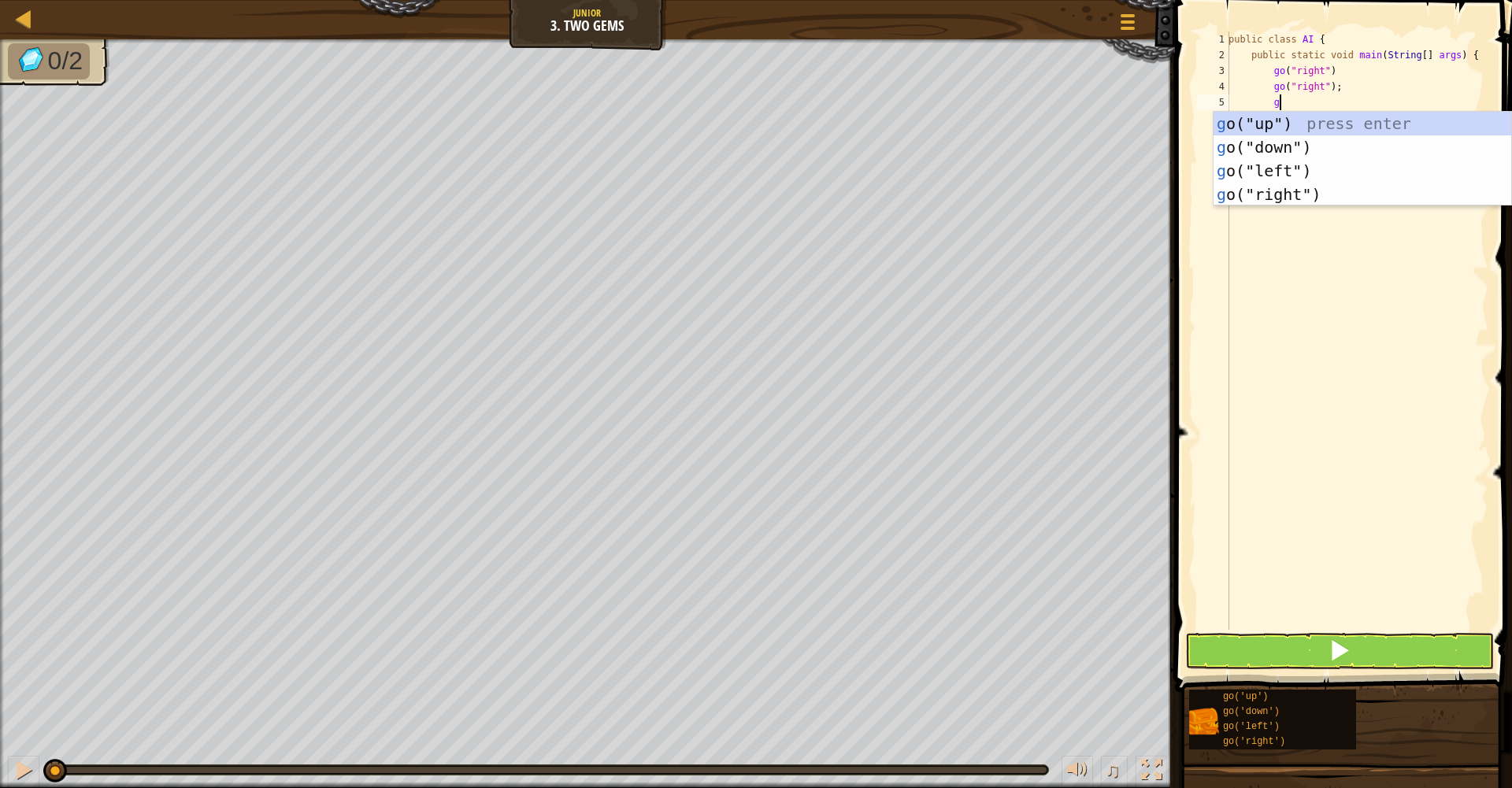
scroll to position [7, 4]
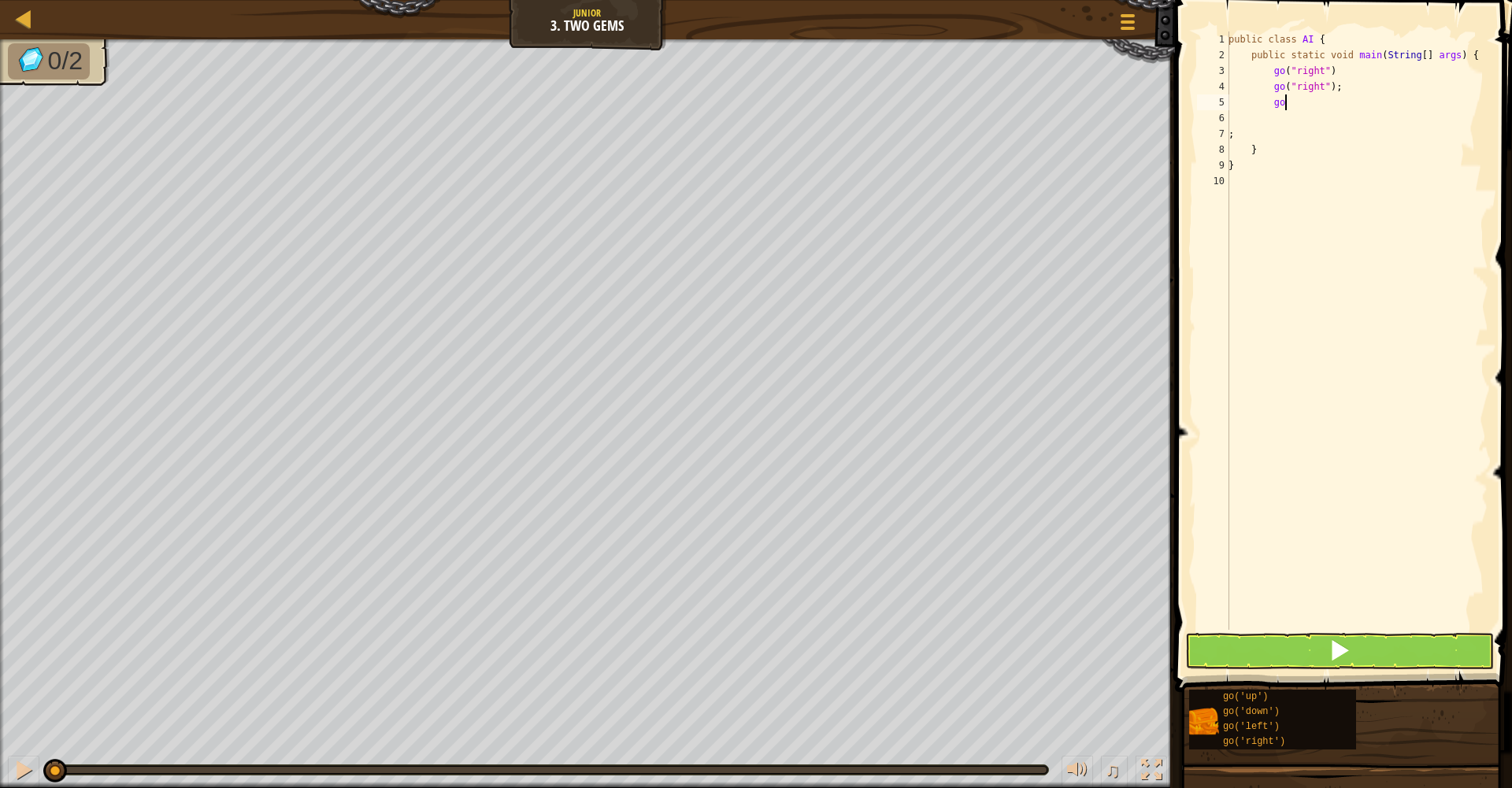
drag, startPoint x: 1364, startPoint y: 197, endPoint x: 1361, endPoint y: 99, distance: 98.0
click at [1364, 0] on body "Map Junior 3. Two Gems Game Menu 1 הההההההההההההההההההההההההההההההההההההההההההה…" at bounding box center [756, 0] width 1512 height 0
type textarea "g"
type textarea "go"
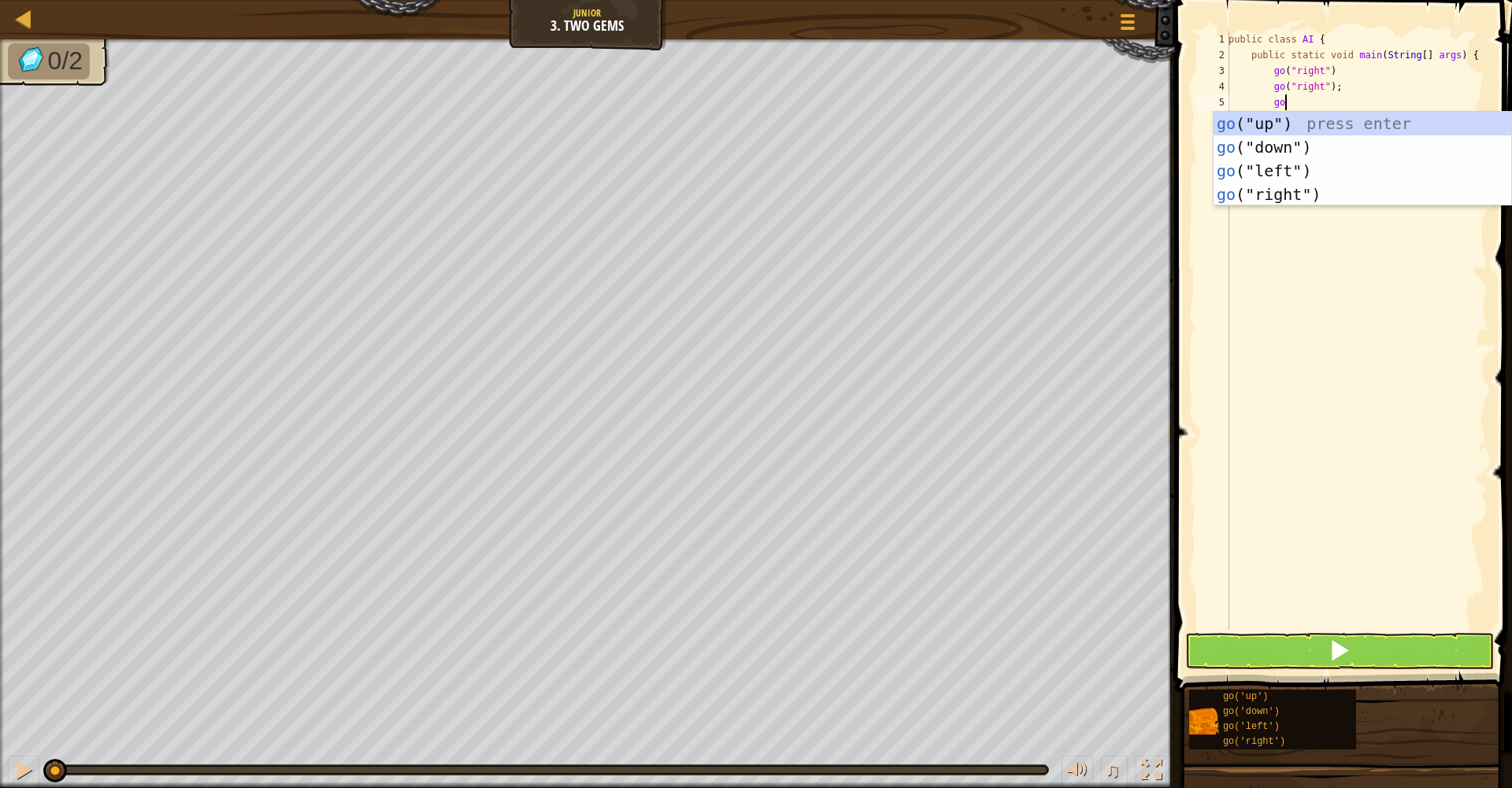
scroll to position [7, 4]
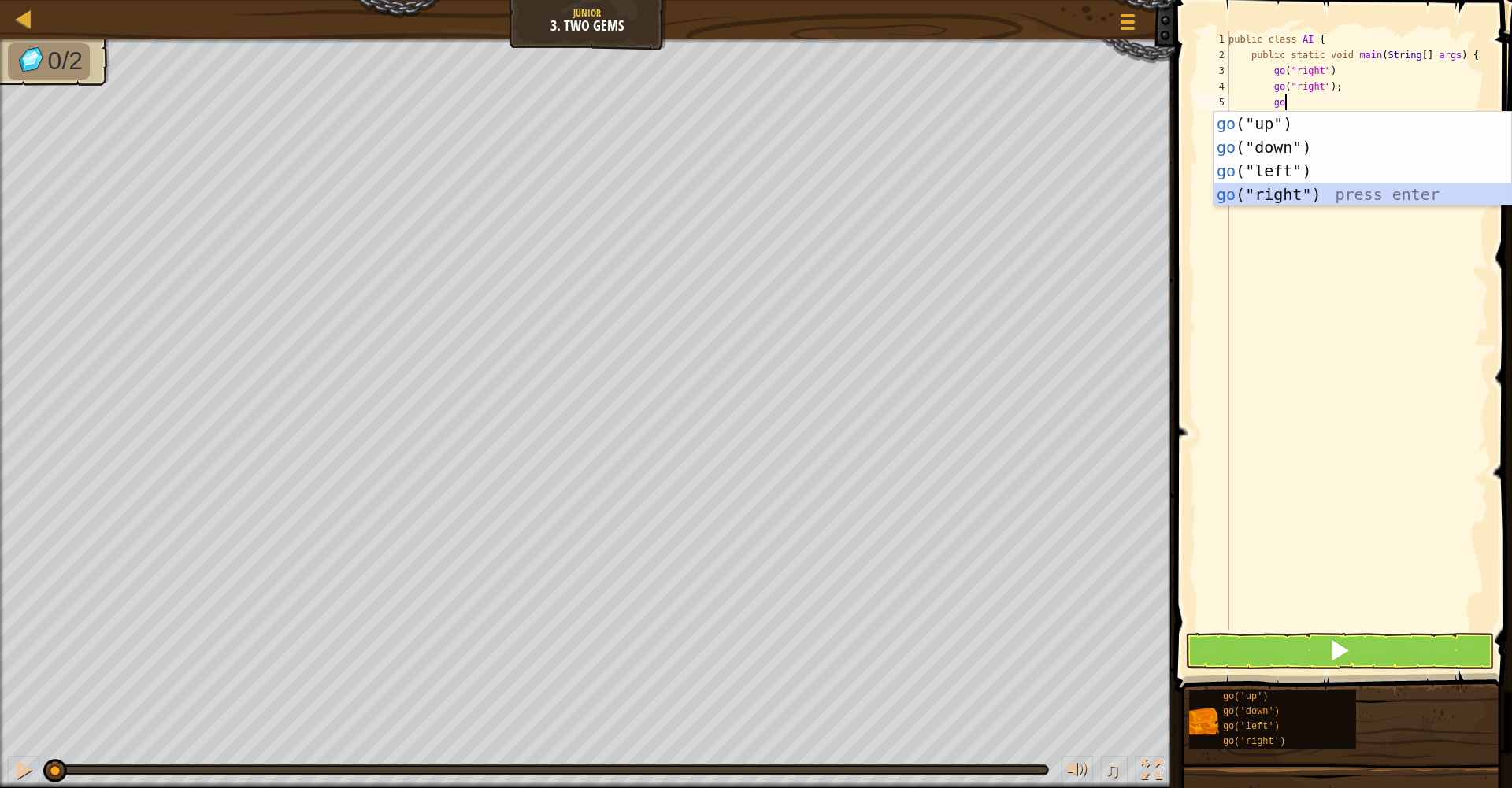
click at [1384, 188] on div "go ("up") press enter go ("down") press enter go ("left") press enter go ("righ…" at bounding box center [1363, 182] width 298 height 142
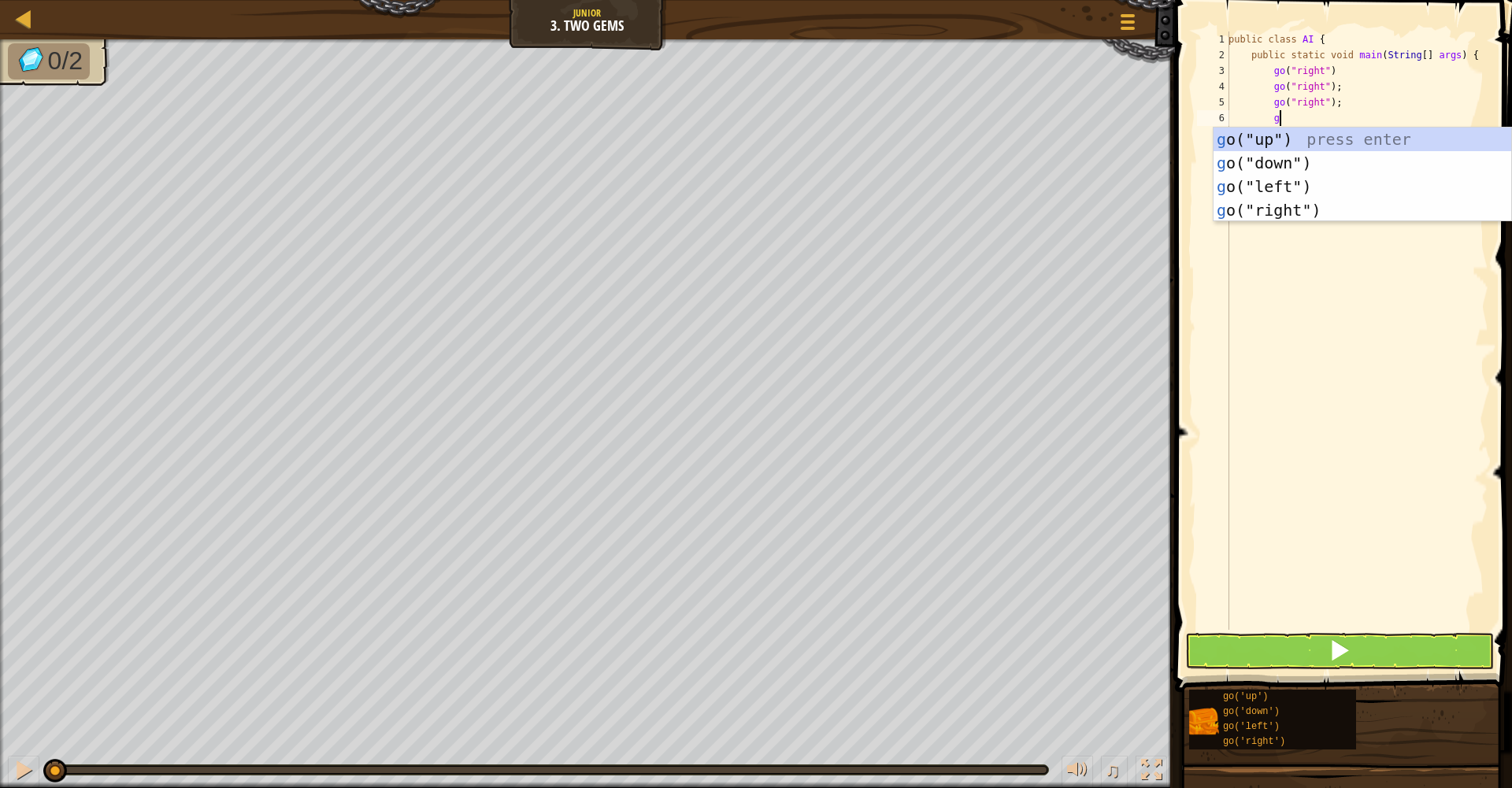
type textarea "go"
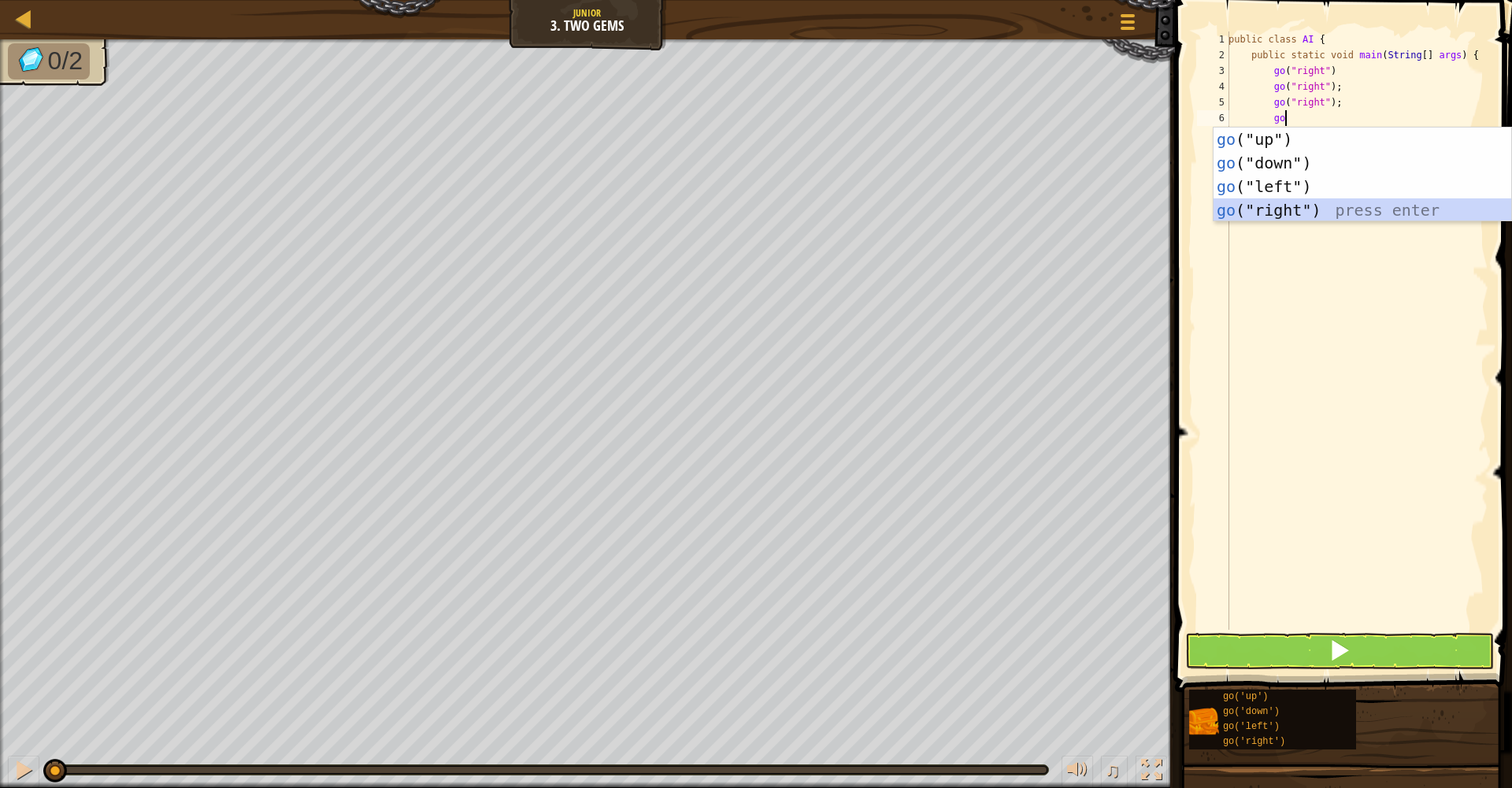
click at [1354, 202] on div "go ("up") press enter go ("down") press enter go ("left") press enter go ("righ…" at bounding box center [1363, 198] width 298 height 142
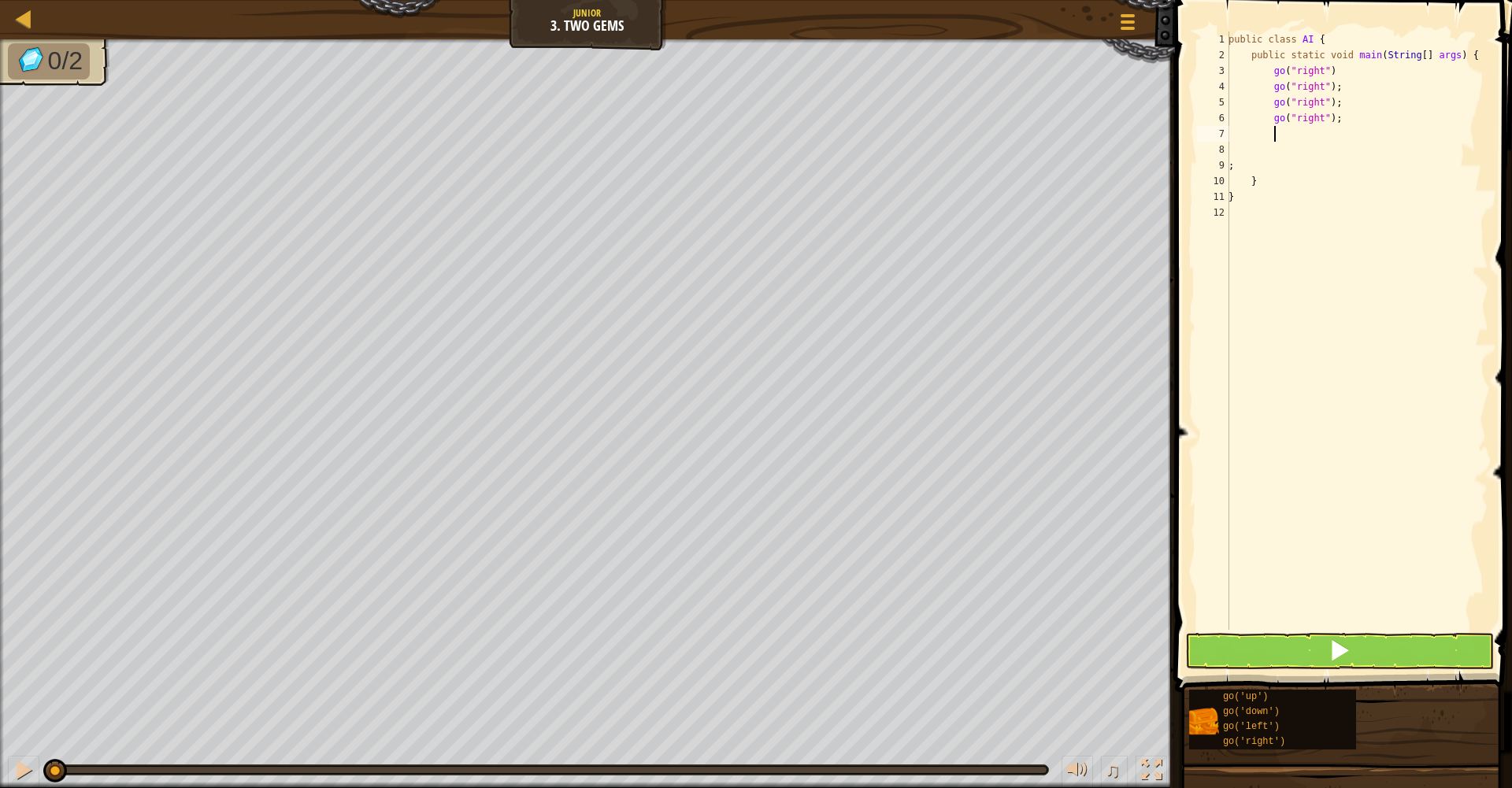
click at [1351, 78] on div "public class AI { public static void main ( String [ ] args ) { go ( "right" ) …" at bounding box center [1356, 347] width 263 height 630
type textarea "go("right");"
click at [1305, 141] on div "public class AI { public static void main ( String [ ] args ) { go ( "right" ) …" at bounding box center [1356, 347] width 263 height 630
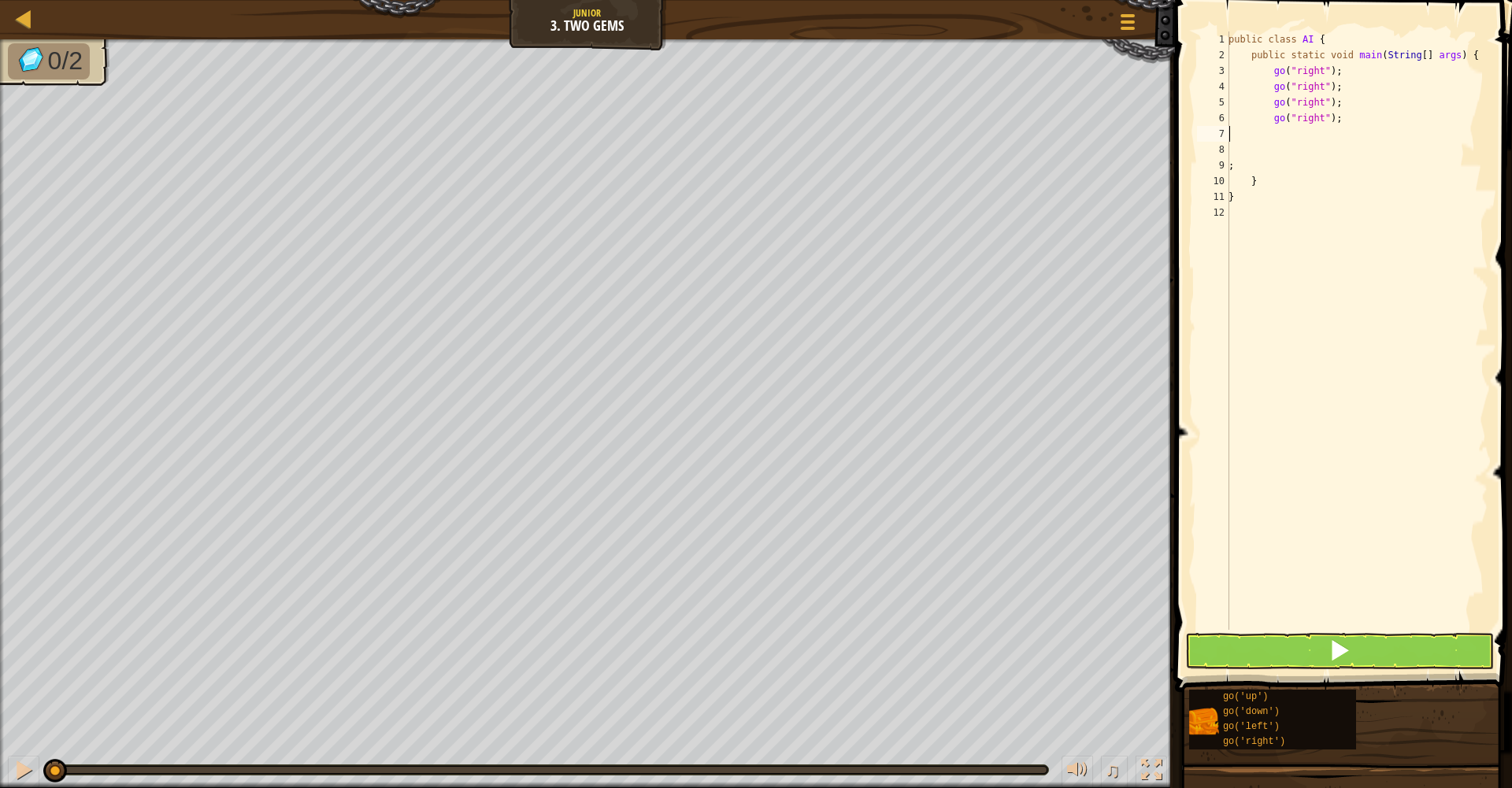
type textarea "go("right");"
click at [1300, 136] on div "public class AI { public static void main ( String [ ] args ) { go ( "right" ) …" at bounding box center [1356, 347] width 263 height 630
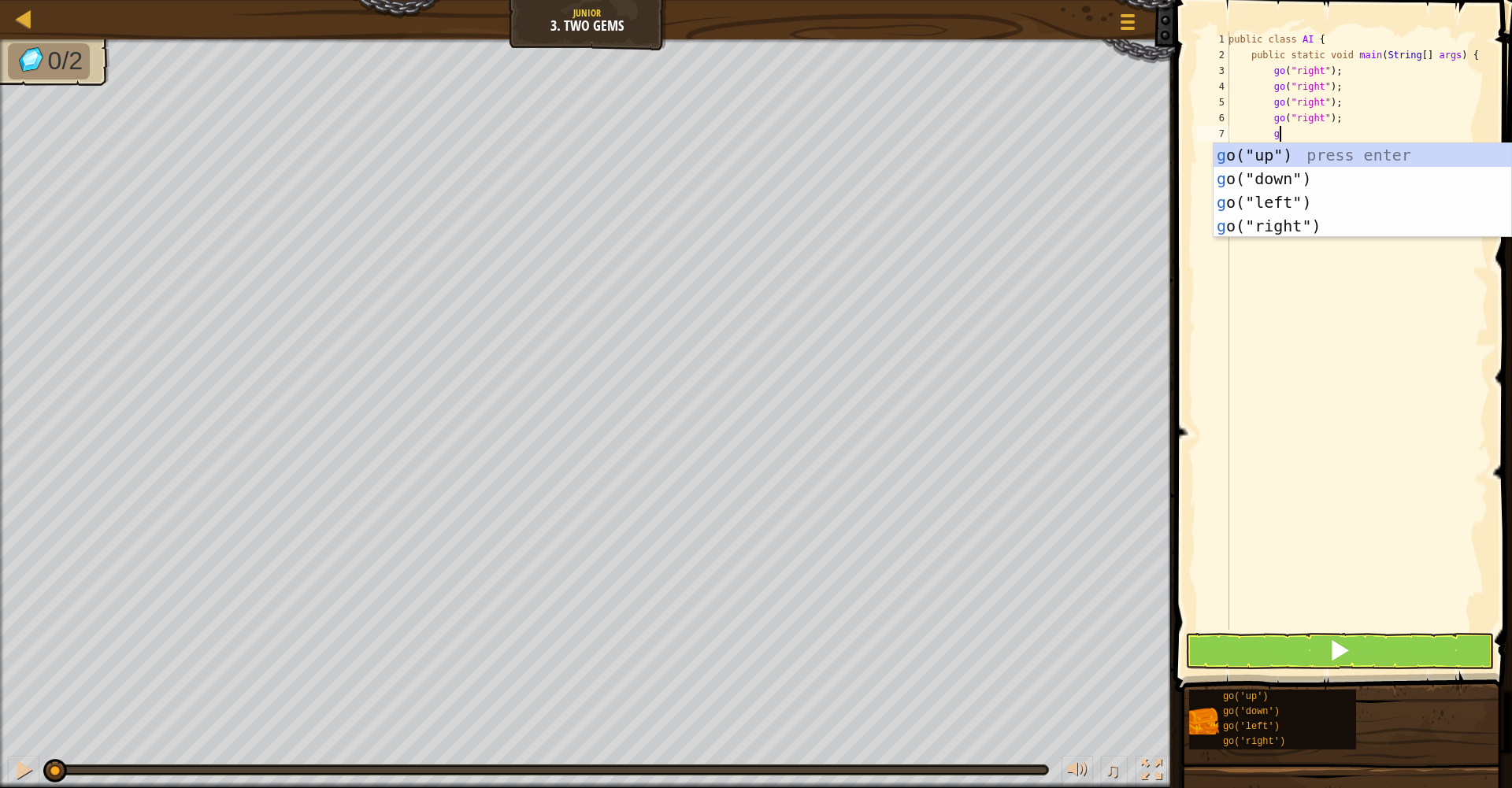
type textarea "go"
click at [1346, 155] on div "go ("up") press enter go ("down") press enter go ("left") press enter go ("righ…" at bounding box center [1363, 215] width 298 height 142
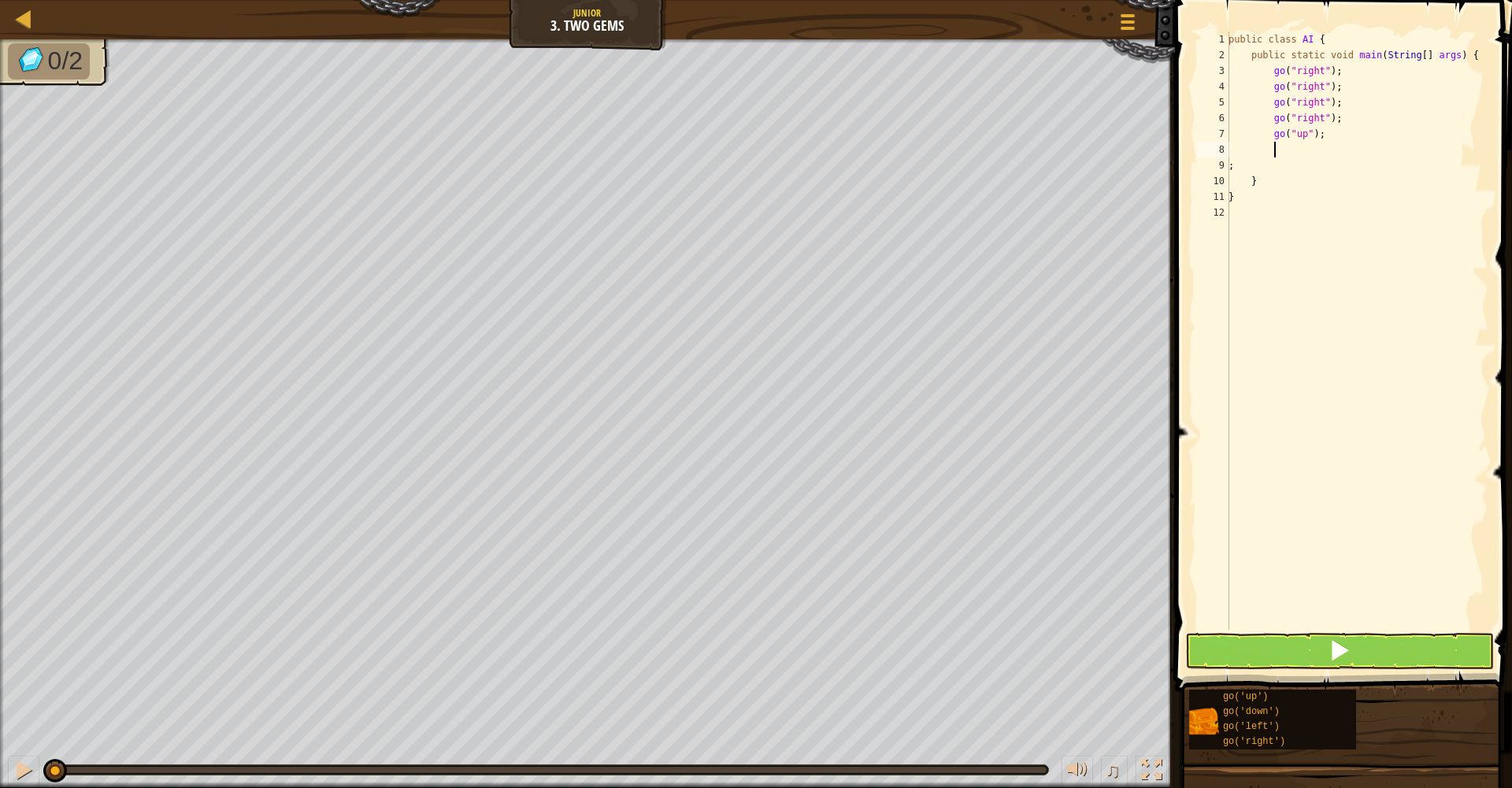
scroll to position [7, 3]
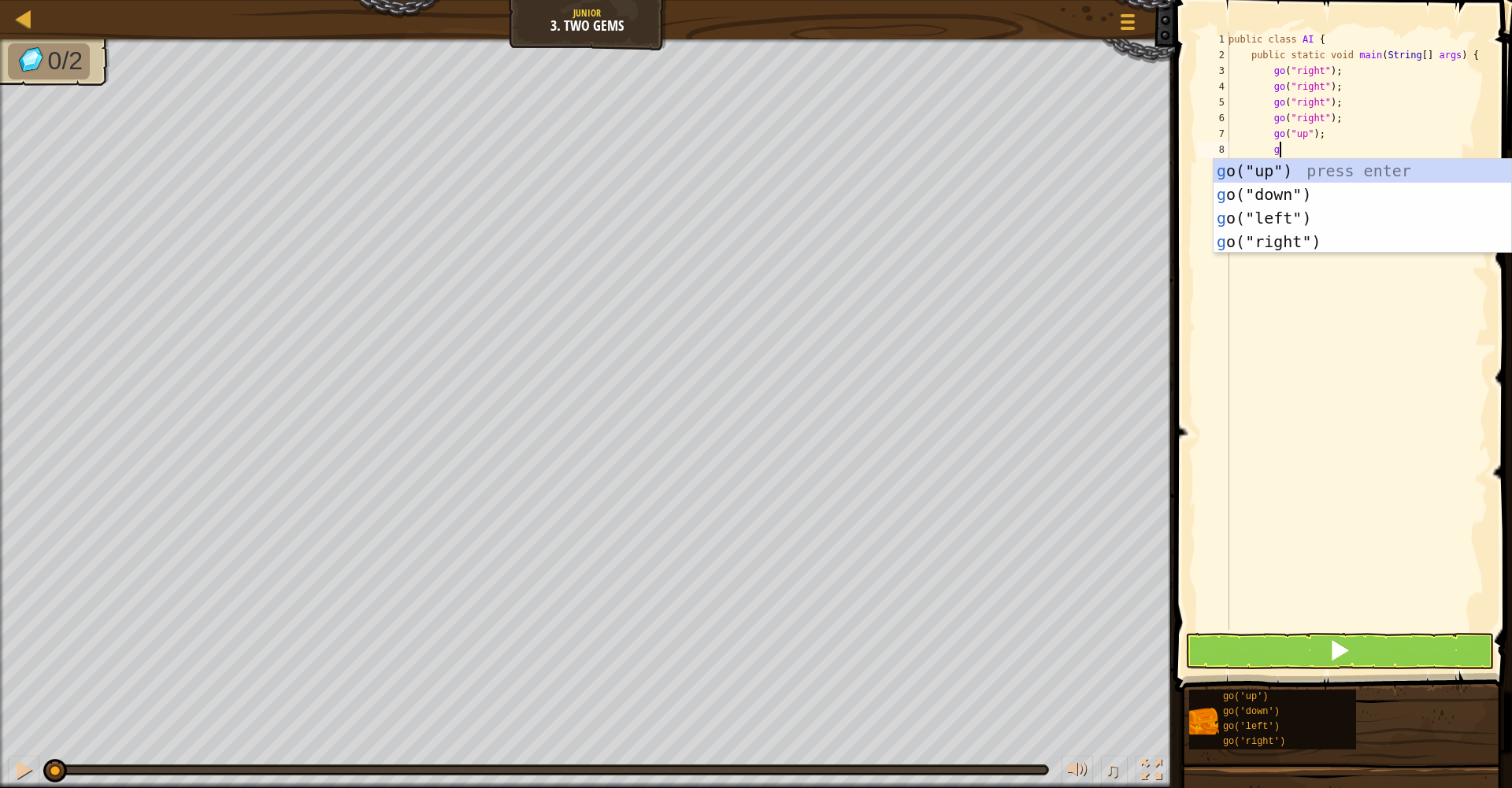
type textarea "go"
click at [1396, 196] on div "go ("up") press enter go ("down") press enter go ("left") press enter go ("righ…" at bounding box center [1363, 230] width 298 height 142
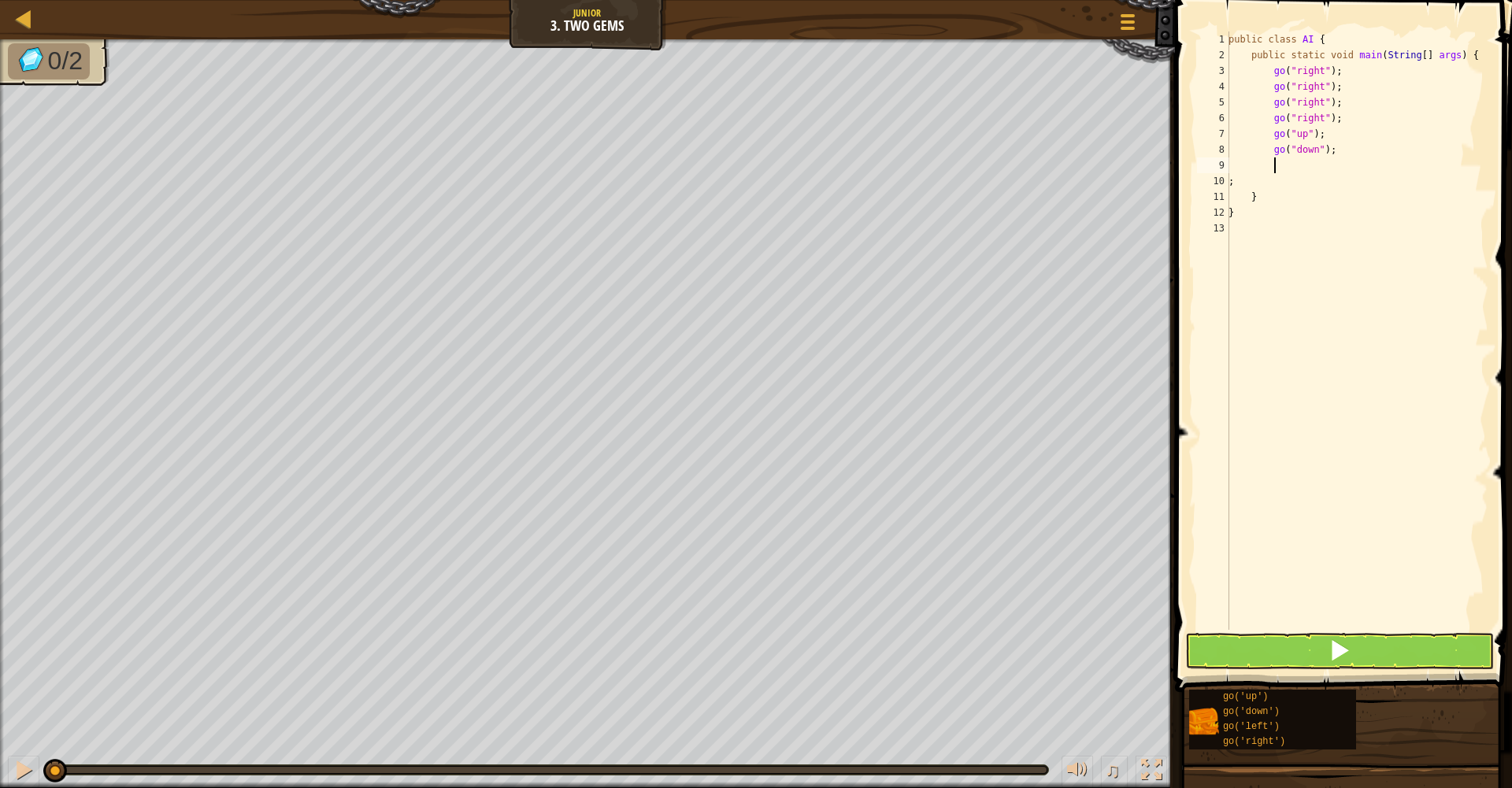
type textarea "go"
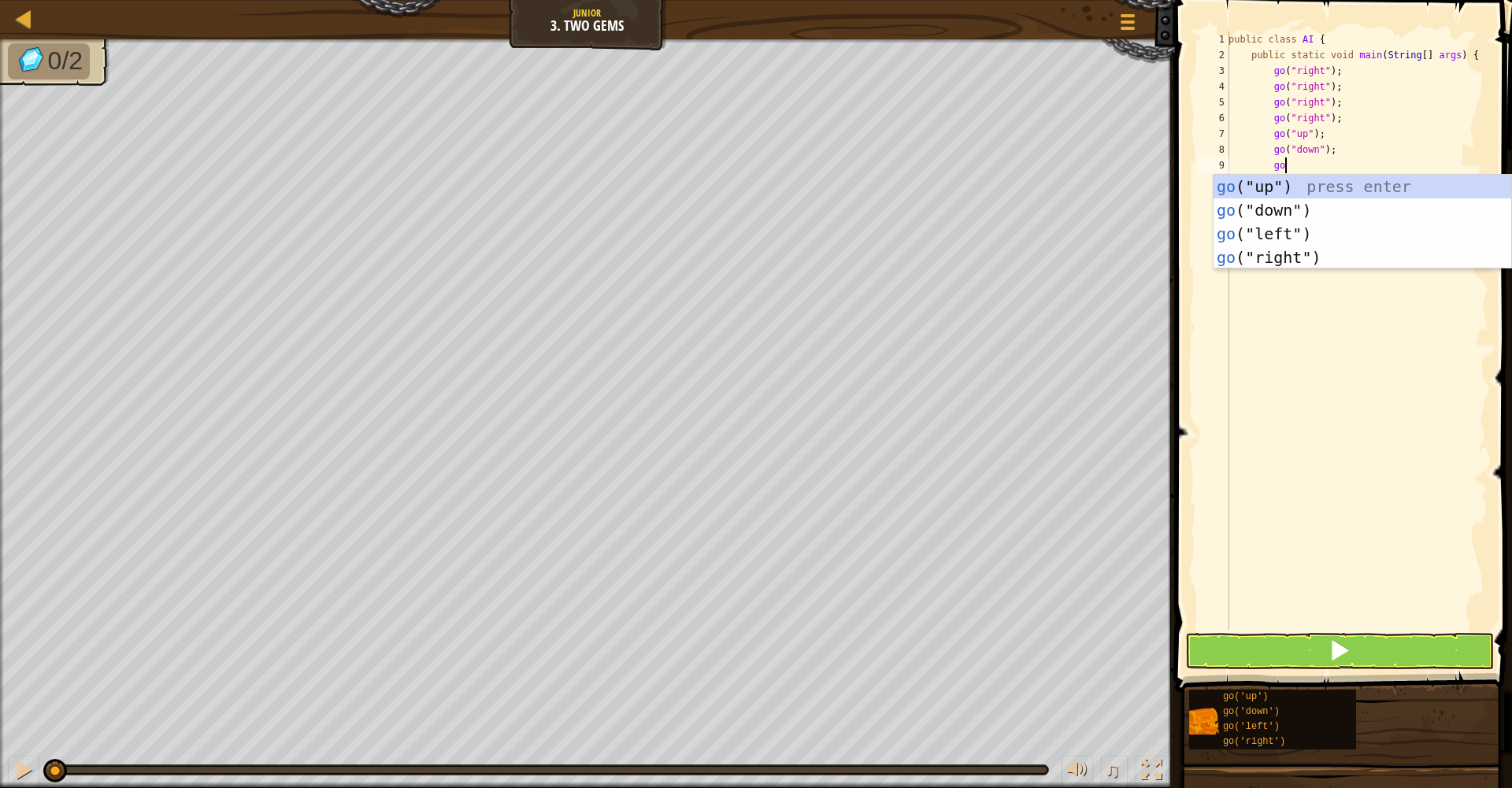
scroll to position [7, 4]
click at [1357, 203] on div "go ("up") press enter go ("down") press enter go ("left") press enter go ("righ…" at bounding box center [1363, 246] width 298 height 142
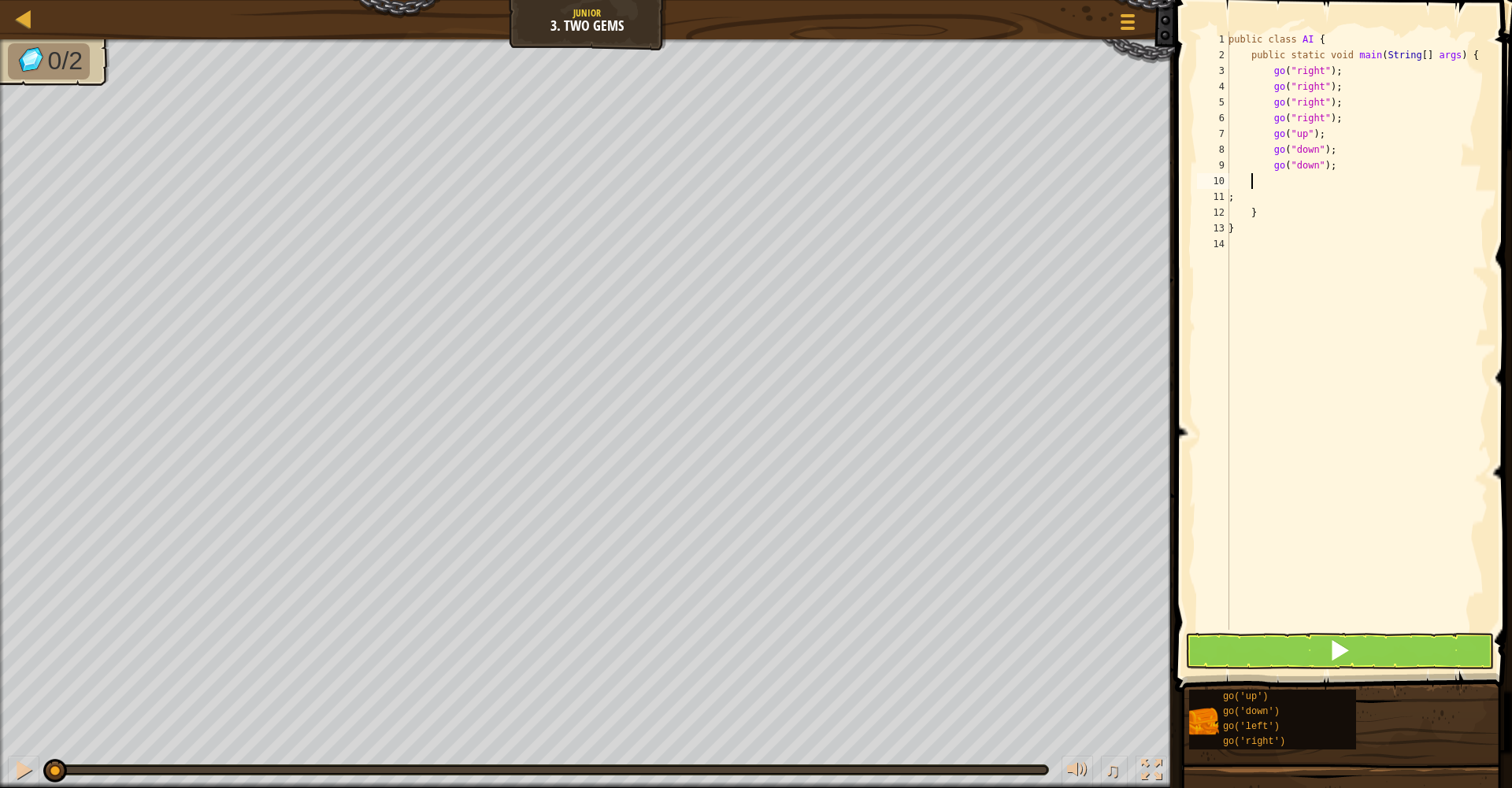
scroll to position [7, 0]
click at [1297, 642] on button at bounding box center [1340, 651] width 309 height 36
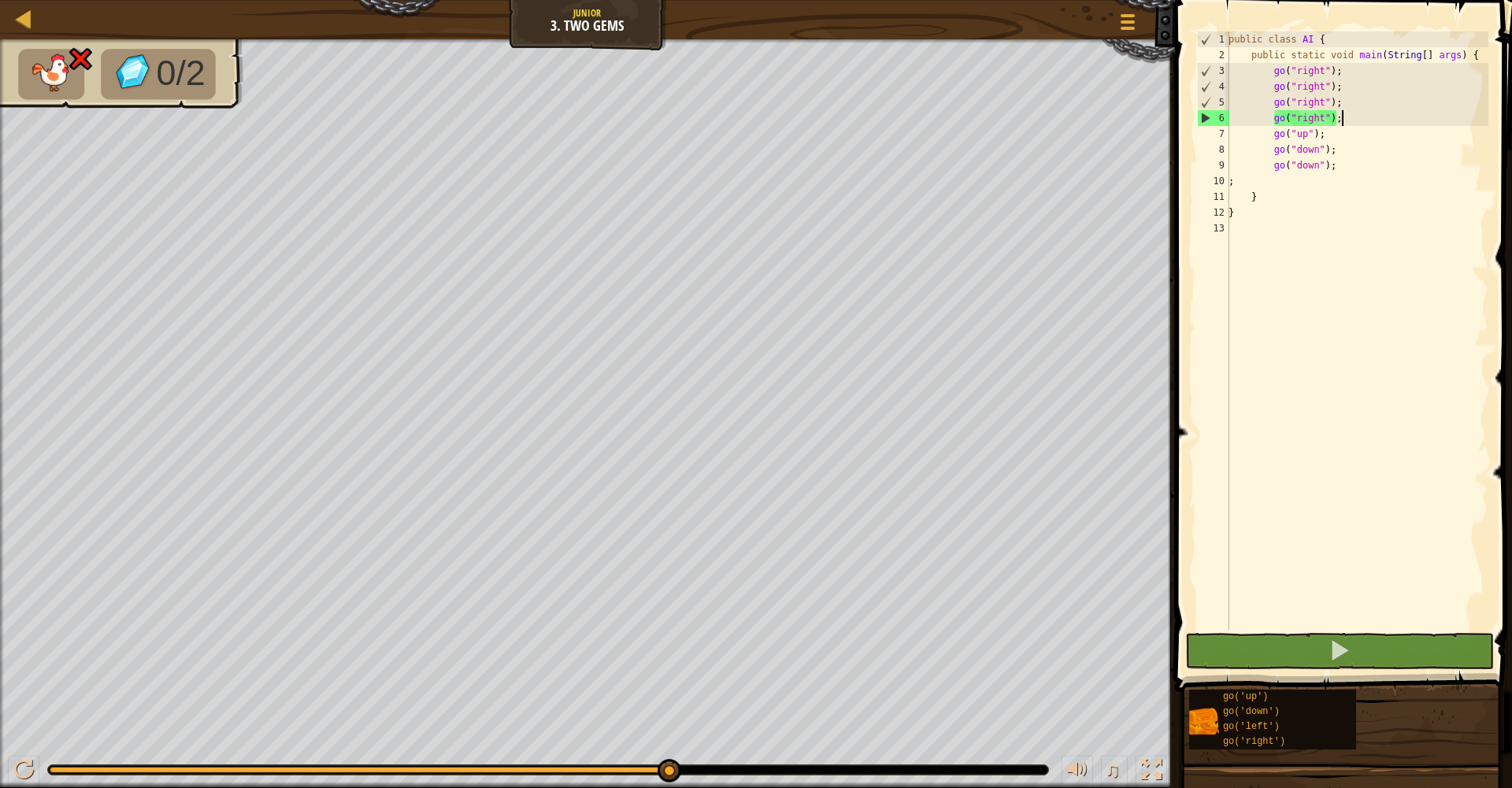
click at [1391, 122] on div "public class AI { public static void main ( String [ ] args ) { go ( "right" ) …" at bounding box center [1356, 347] width 263 height 630
type textarea "g"
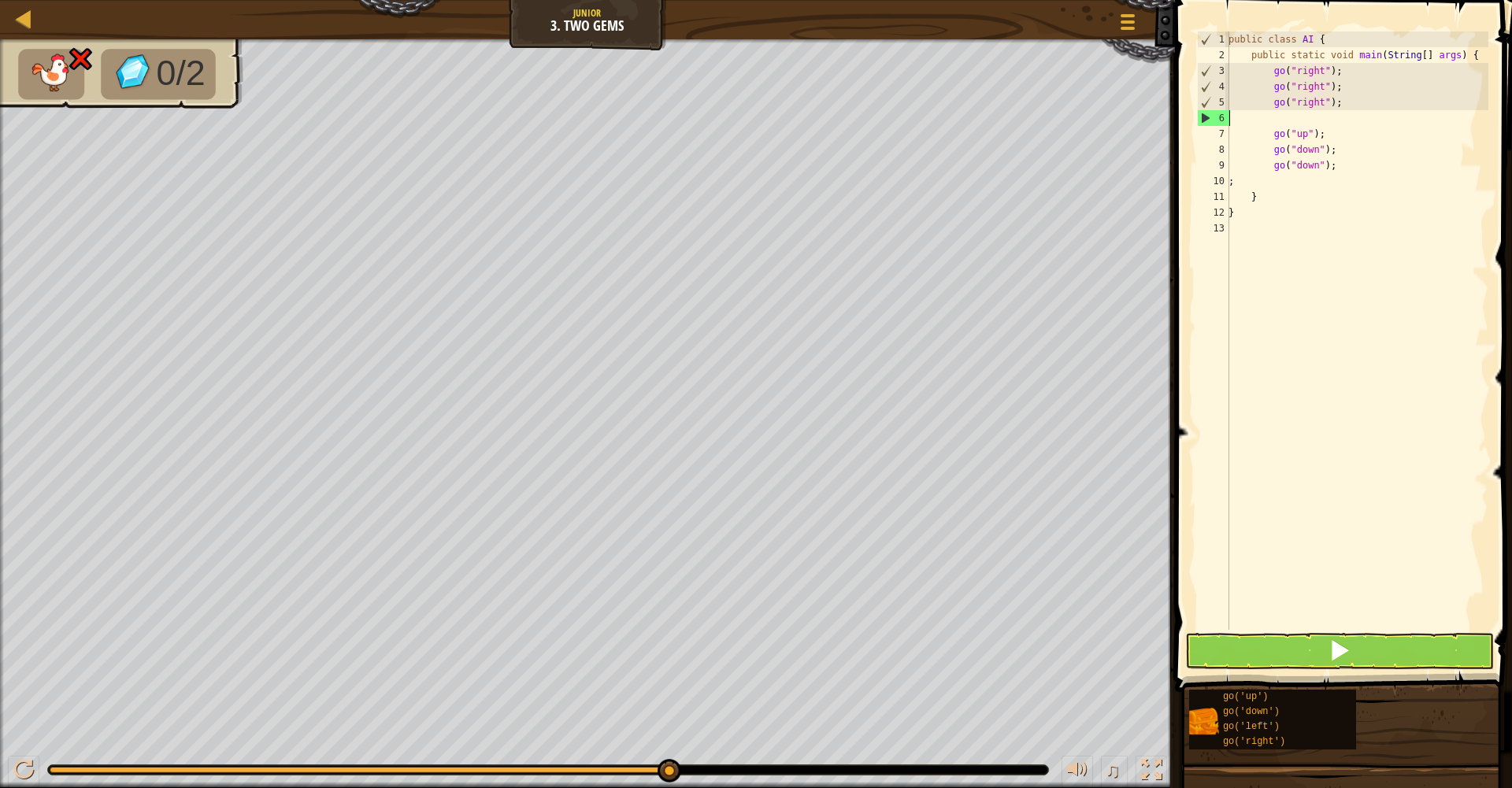
type textarea "go("right");"
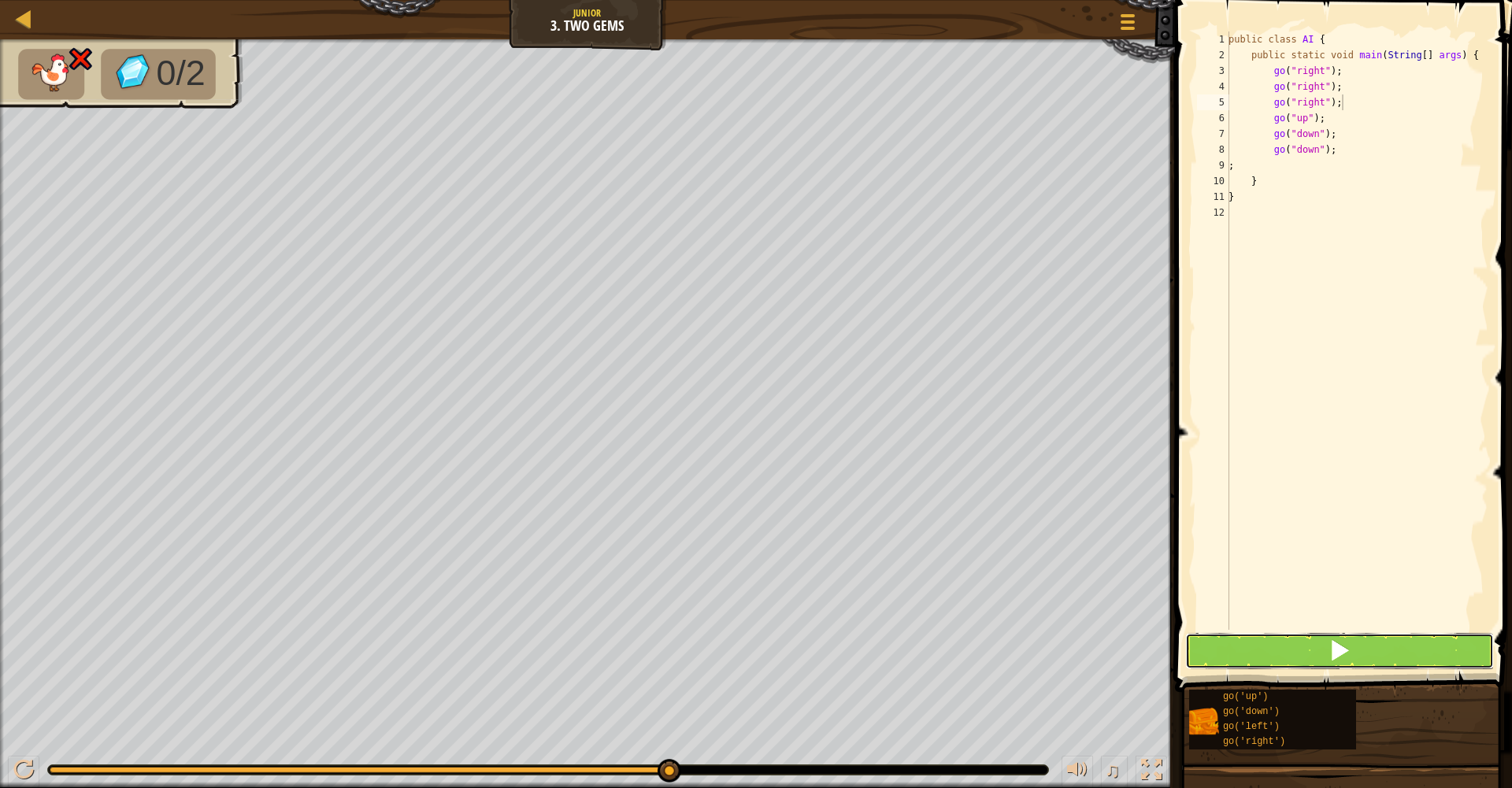
click at [1399, 655] on button at bounding box center [1340, 651] width 309 height 36
click at [1396, 650] on button at bounding box center [1340, 651] width 309 height 36
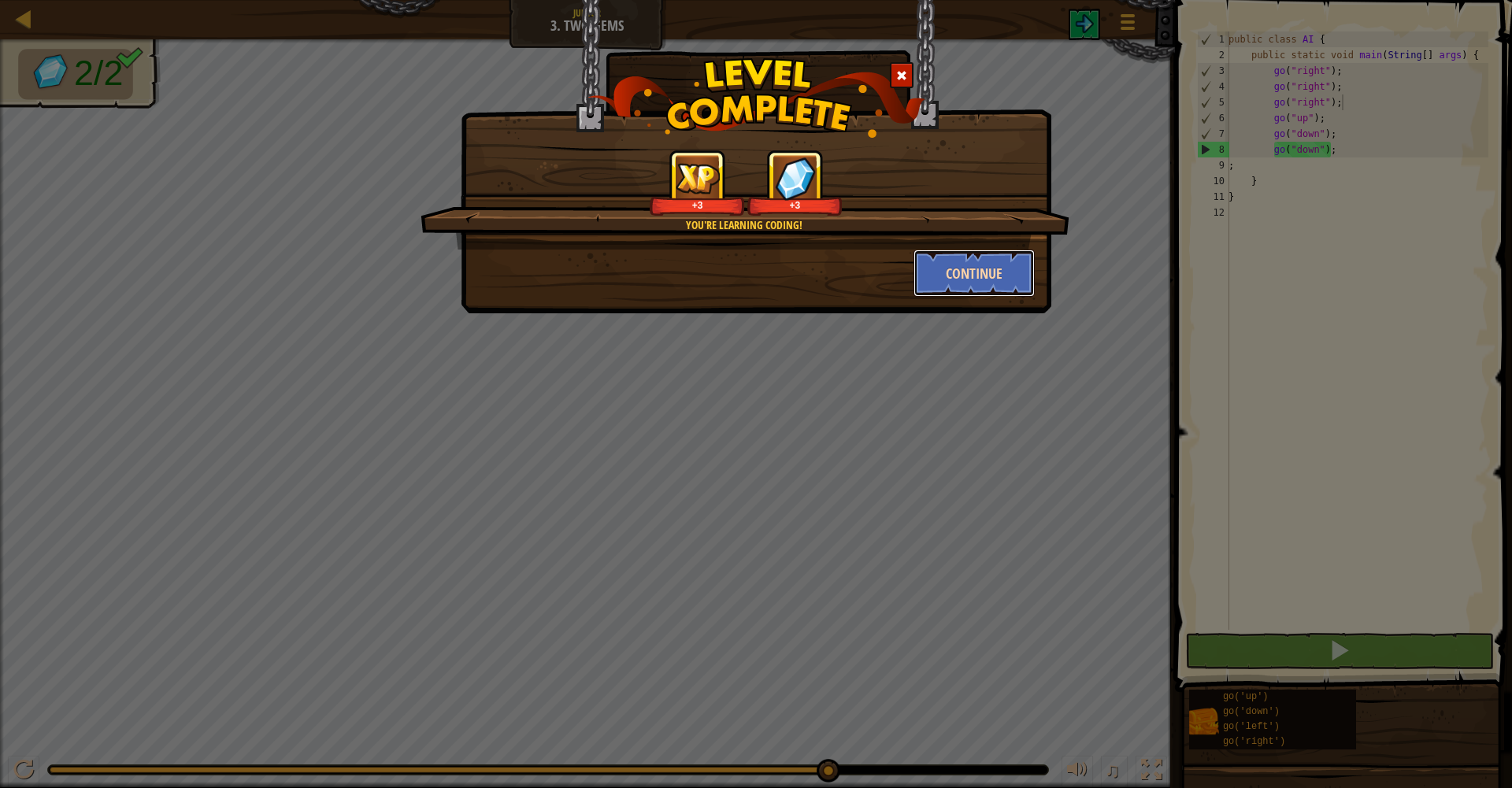
click at [1012, 265] on button "Continue" at bounding box center [975, 273] width 122 height 47
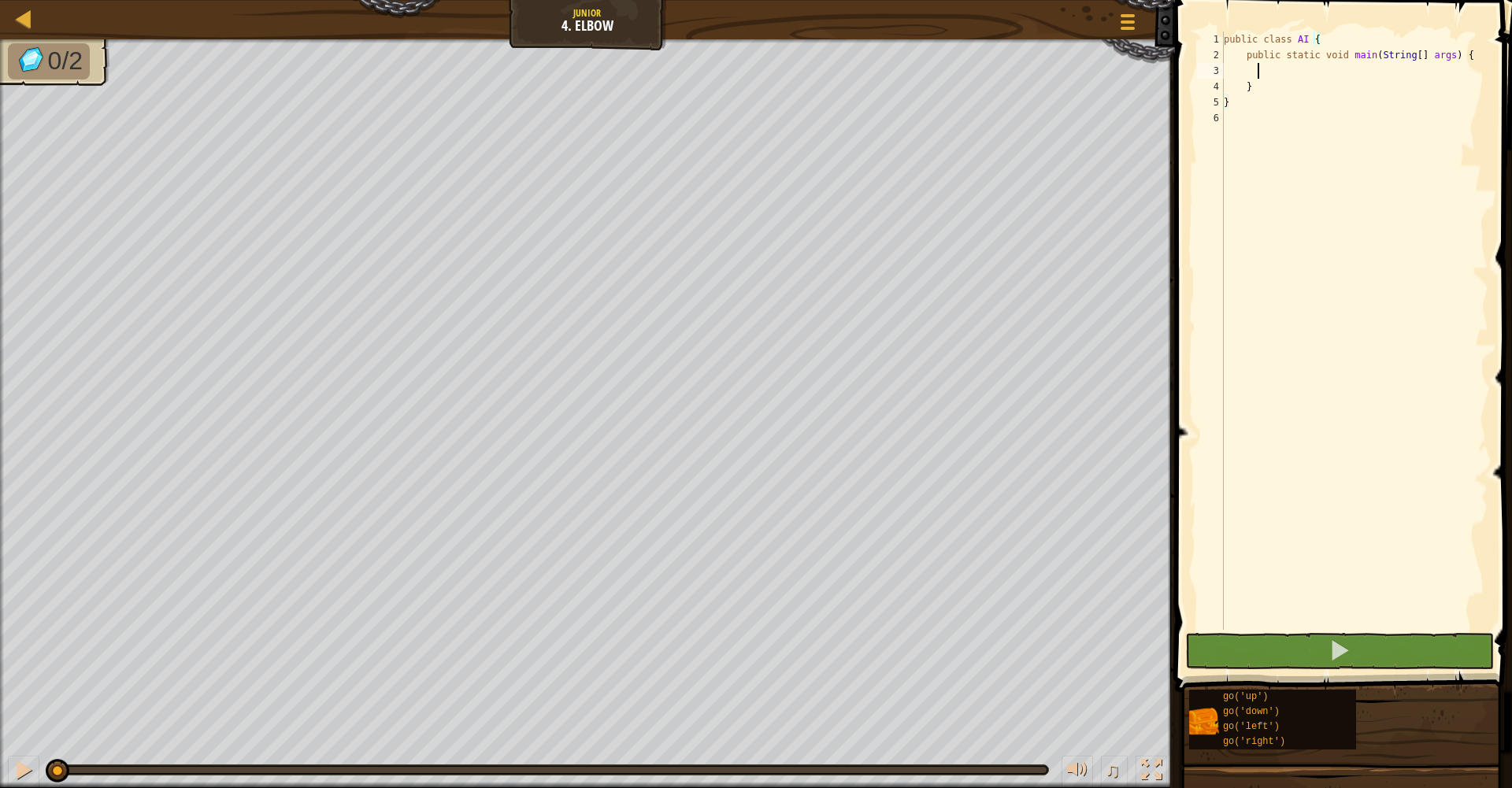
click at [1258, 76] on div "public class AI { public static void main ( String [ ] args ) { } }" at bounding box center [1354, 347] width 267 height 630
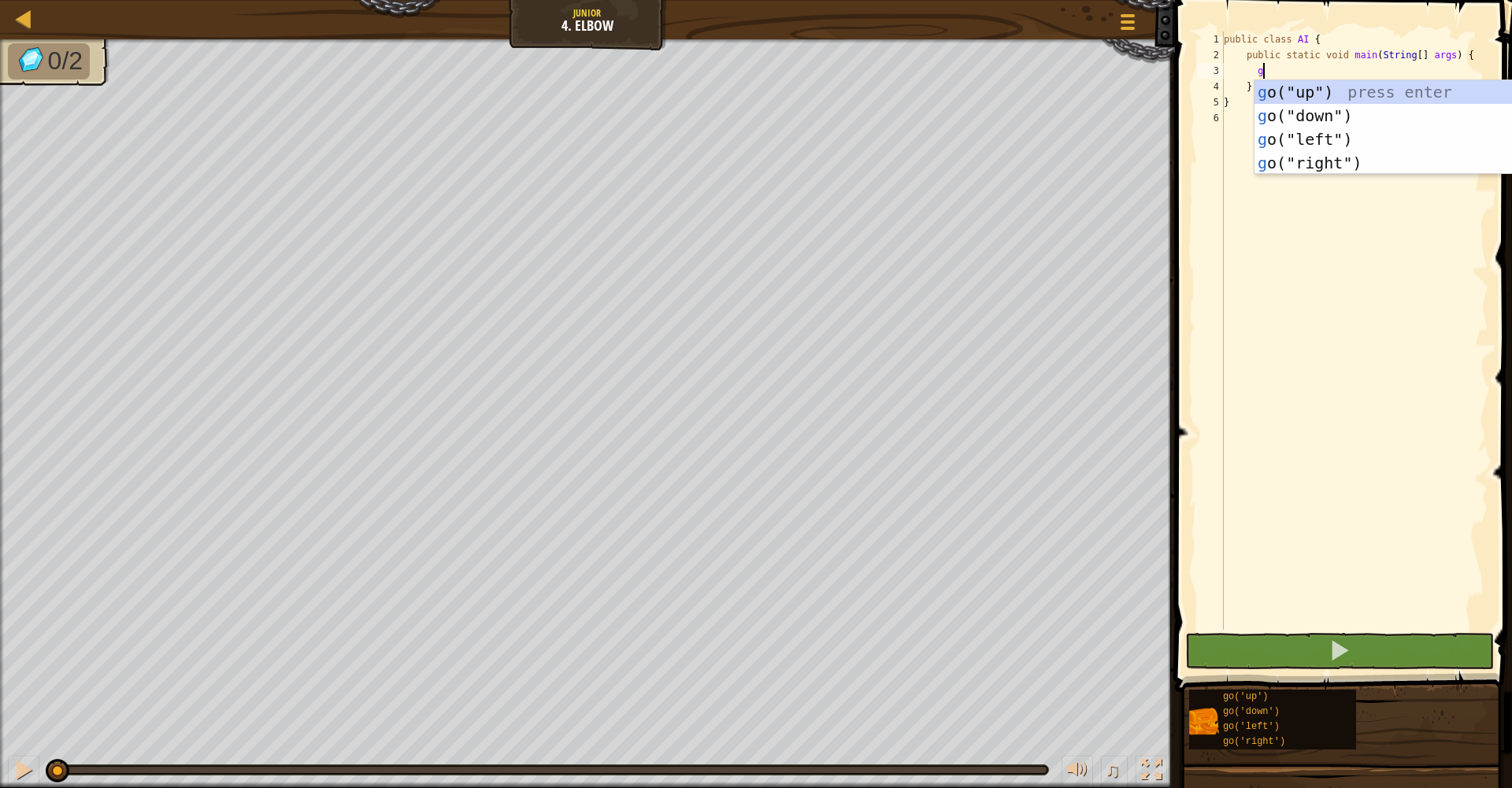
scroll to position [7, 3]
type textarea "go"
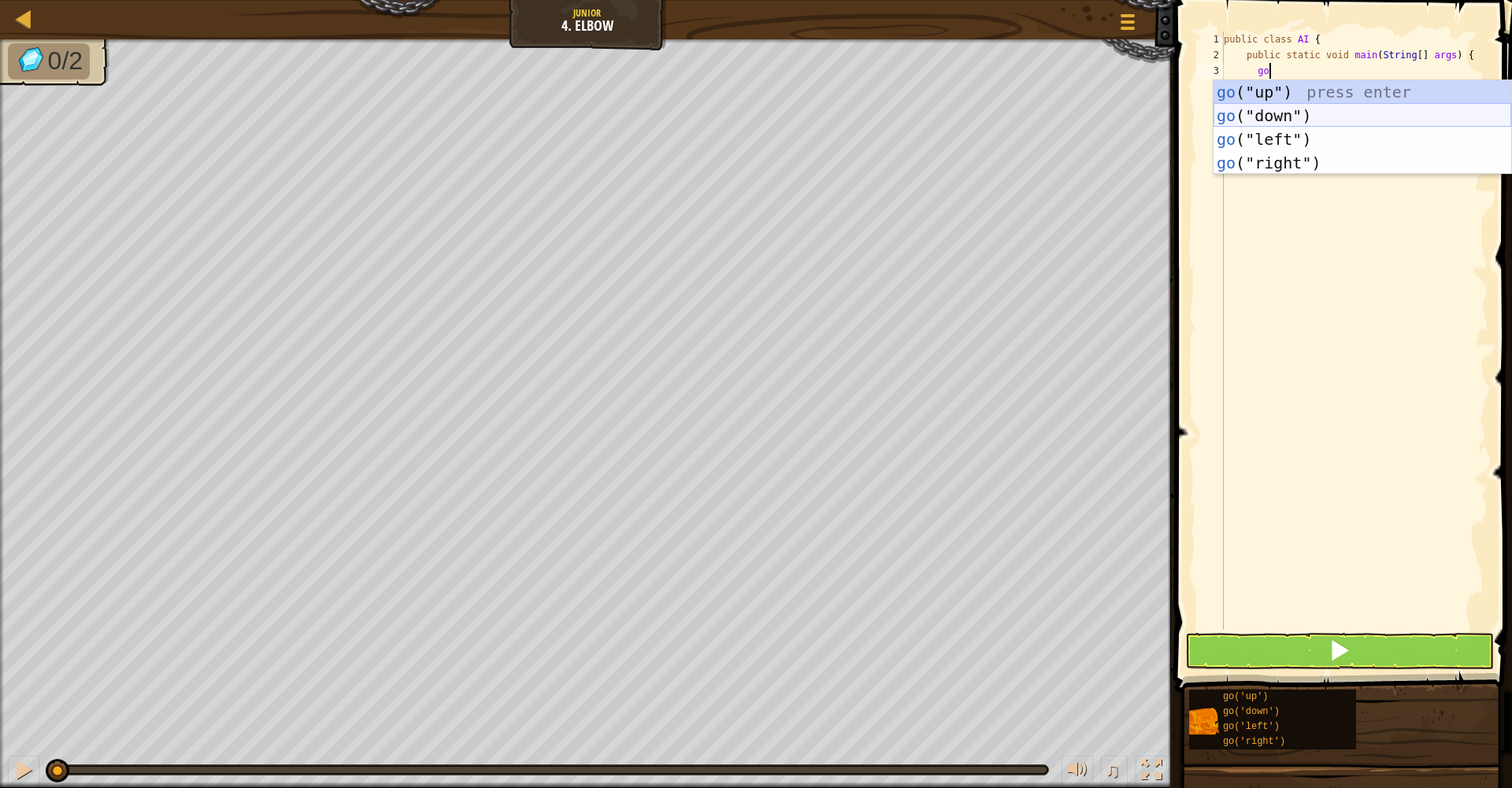
click at [1295, 110] on div "go ("up") press enter go ("down") press enter go ("left") press enter go ("righ…" at bounding box center [1363, 151] width 298 height 142
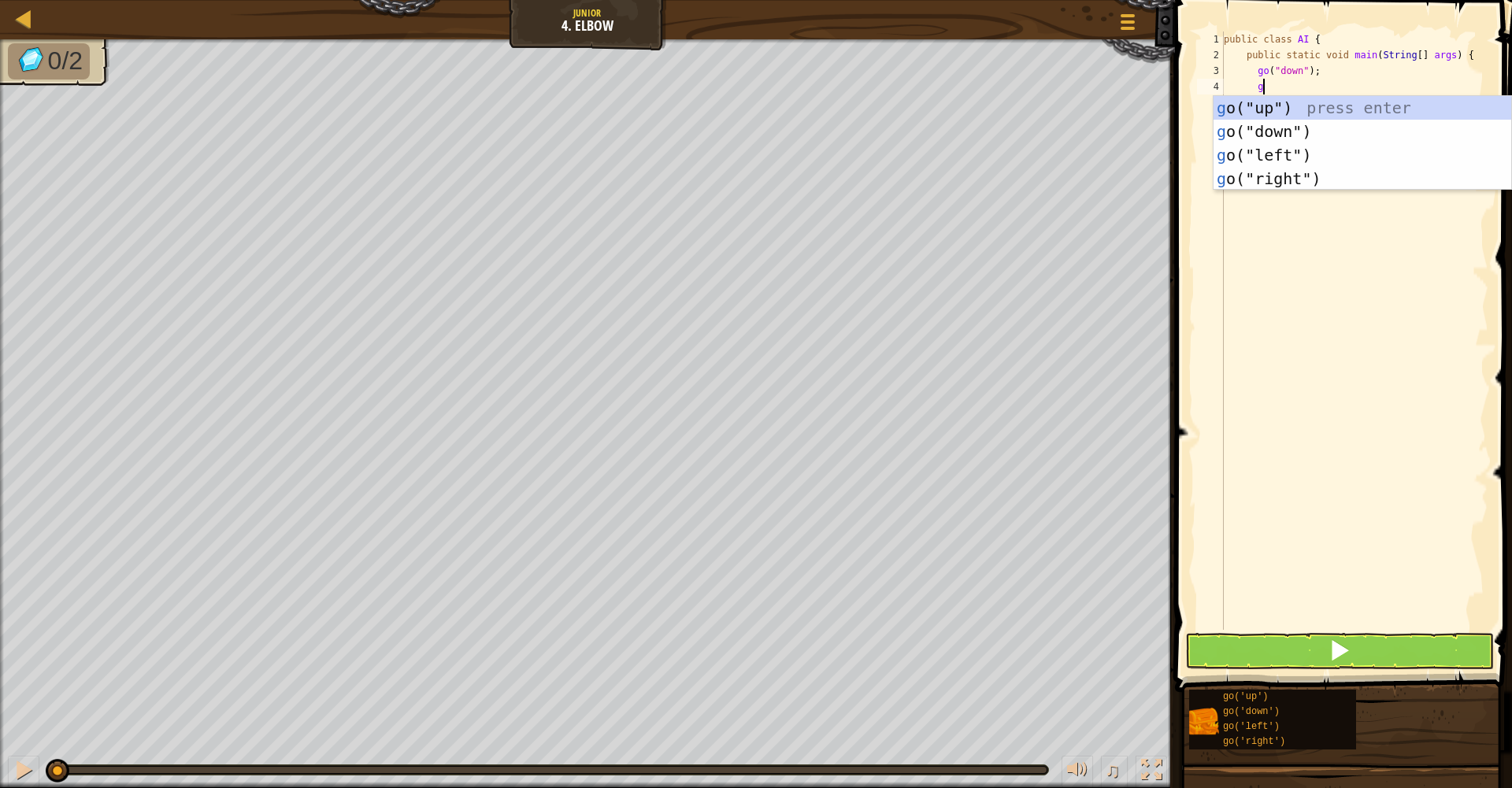
type textarea "go"
click at [1285, 126] on div "go ("up") press enter go ("down") press enter go ("left") press enter go ("righ…" at bounding box center [1363, 167] width 298 height 142
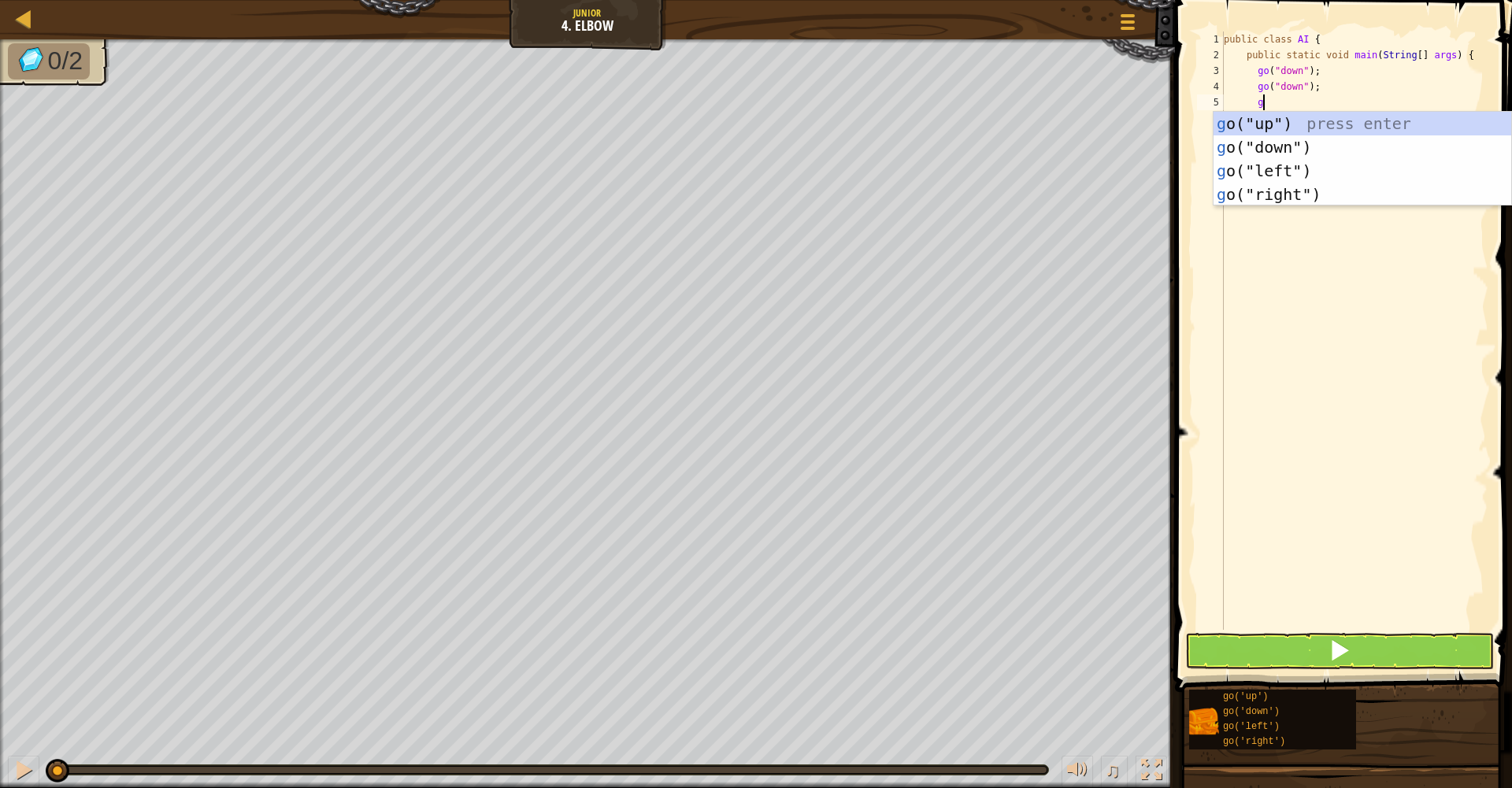
type textarea "go"
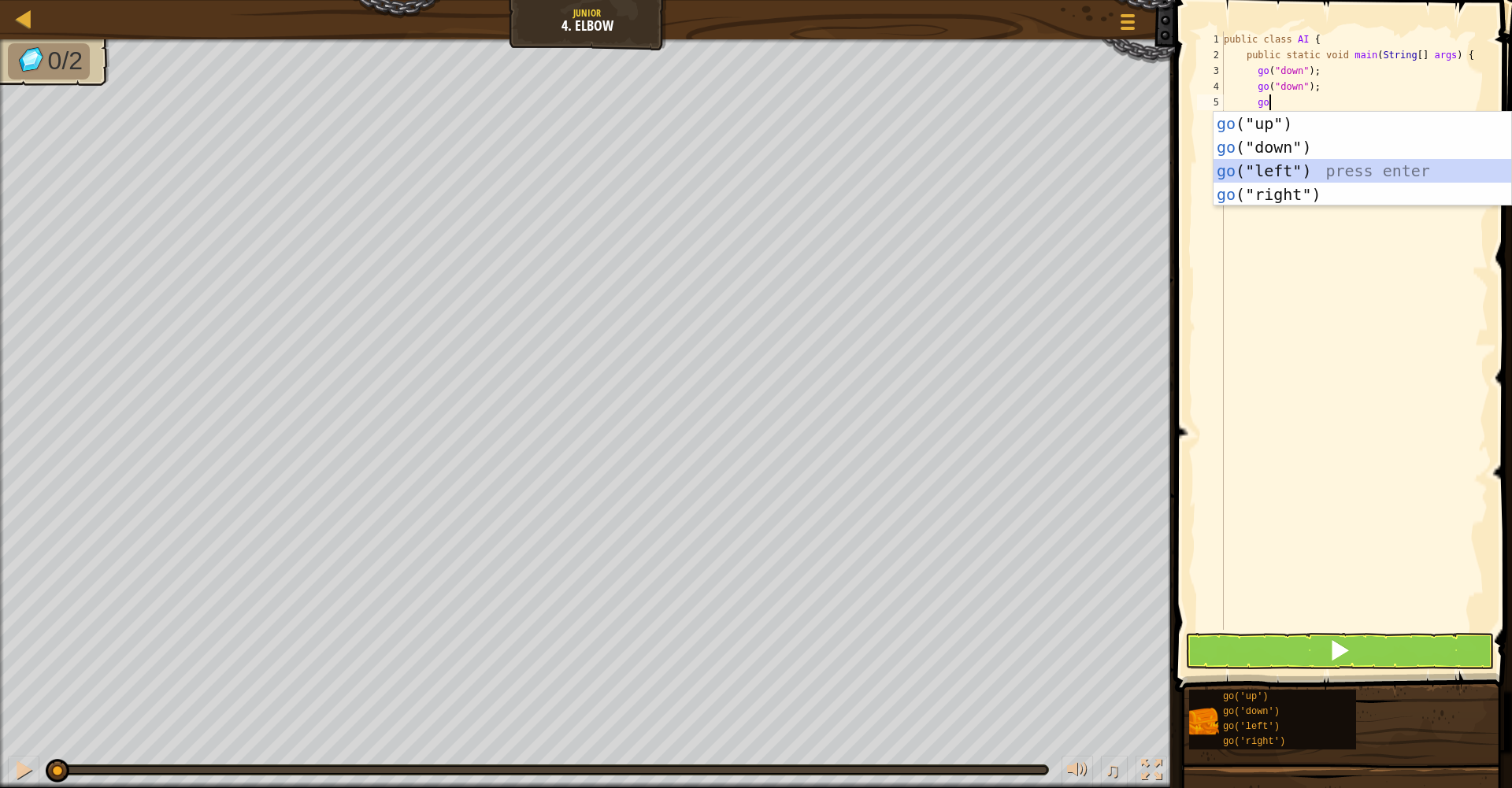
click at [1305, 173] on div "go ("up") press enter go ("down") press enter go ("left") press enter go ("righ…" at bounding box center [1363, 182] width 298 height 142
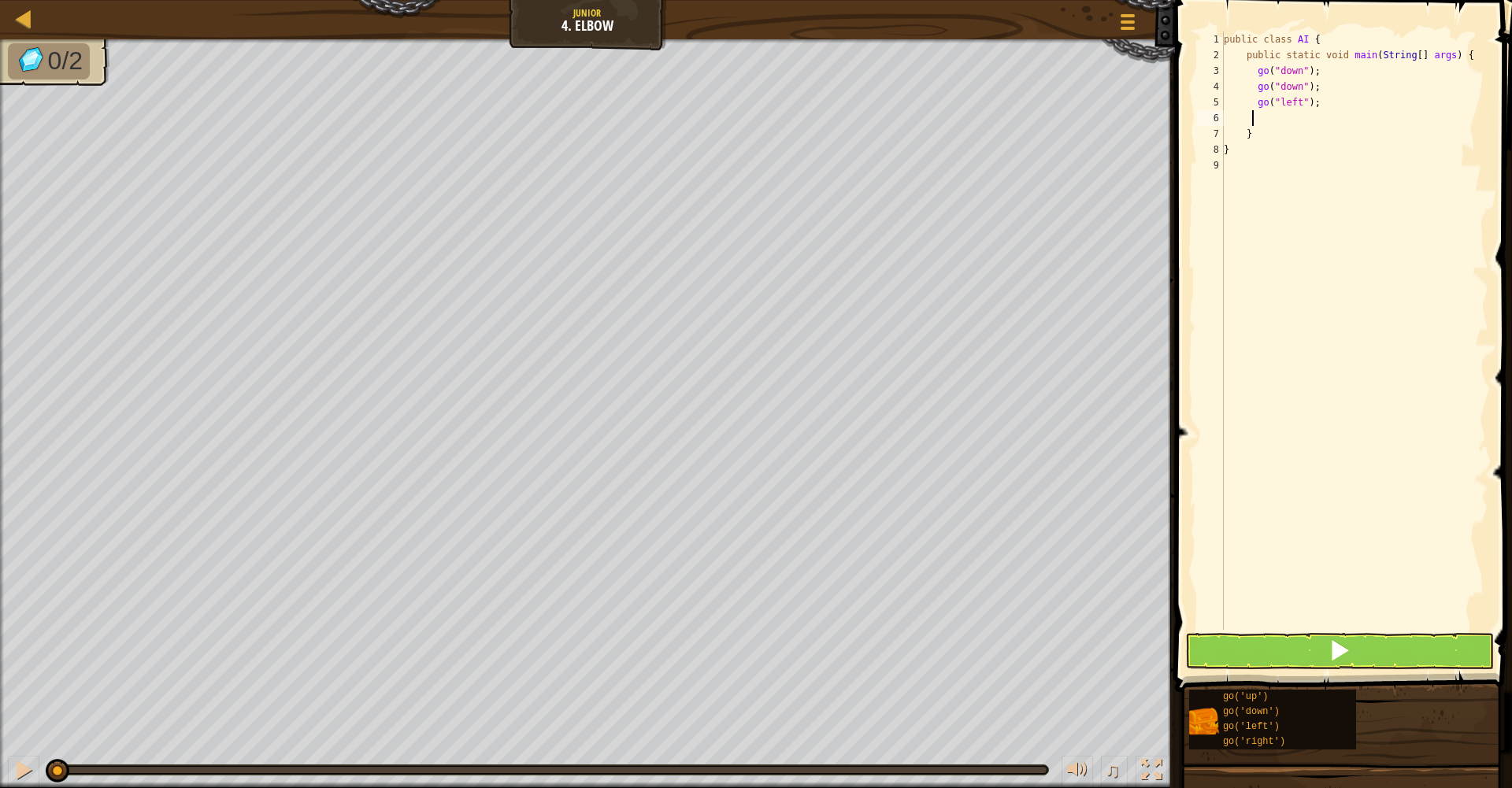
scroll to position [7, 3]
type textarea ";"
click at [1376, 653] on button at bounding box center [1340, 651] width 309 height 36
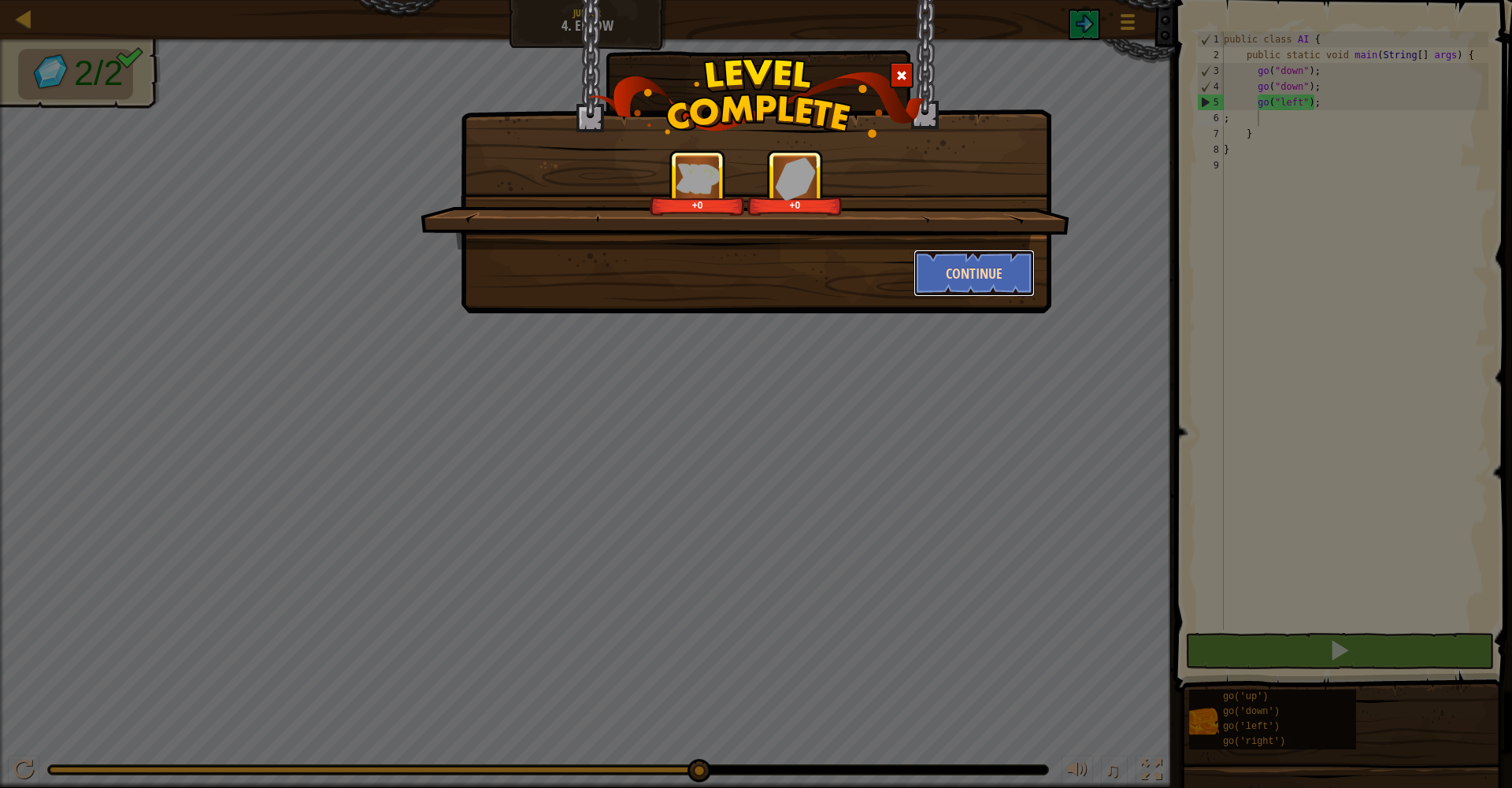
click at [980, 264] on button "Continue" at bounding box center [975, 273] width 122 height 47
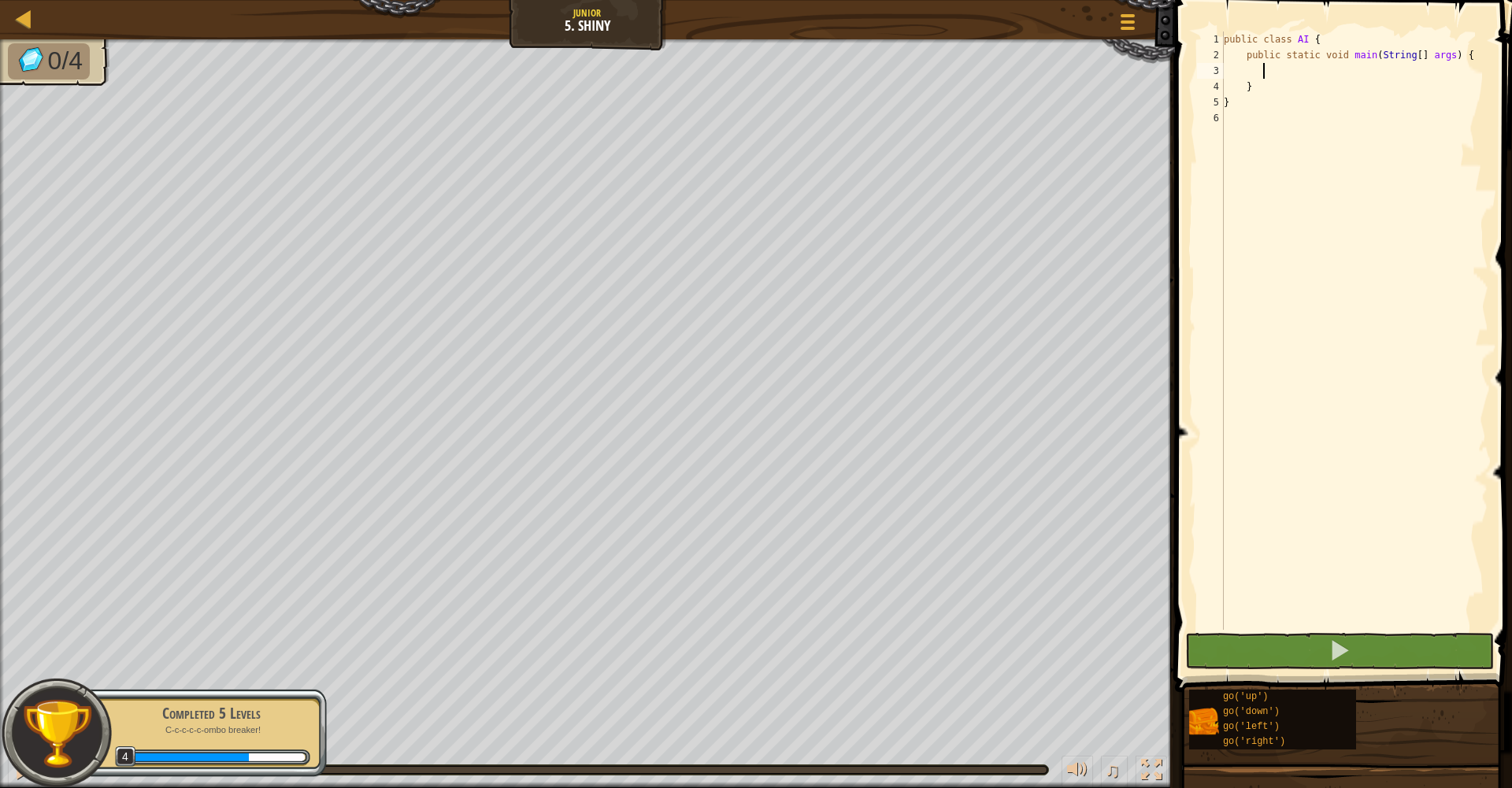
drag, startPoint x: 1266, startPoint y: 70, endPoint x: 1264, endPoint y: 50, distance: 20.1
click at [1248, 78] on div "public class AI { public static void main ( String [ ] args ) { } }" at bounding box center [1354, 347] width 267 height 630
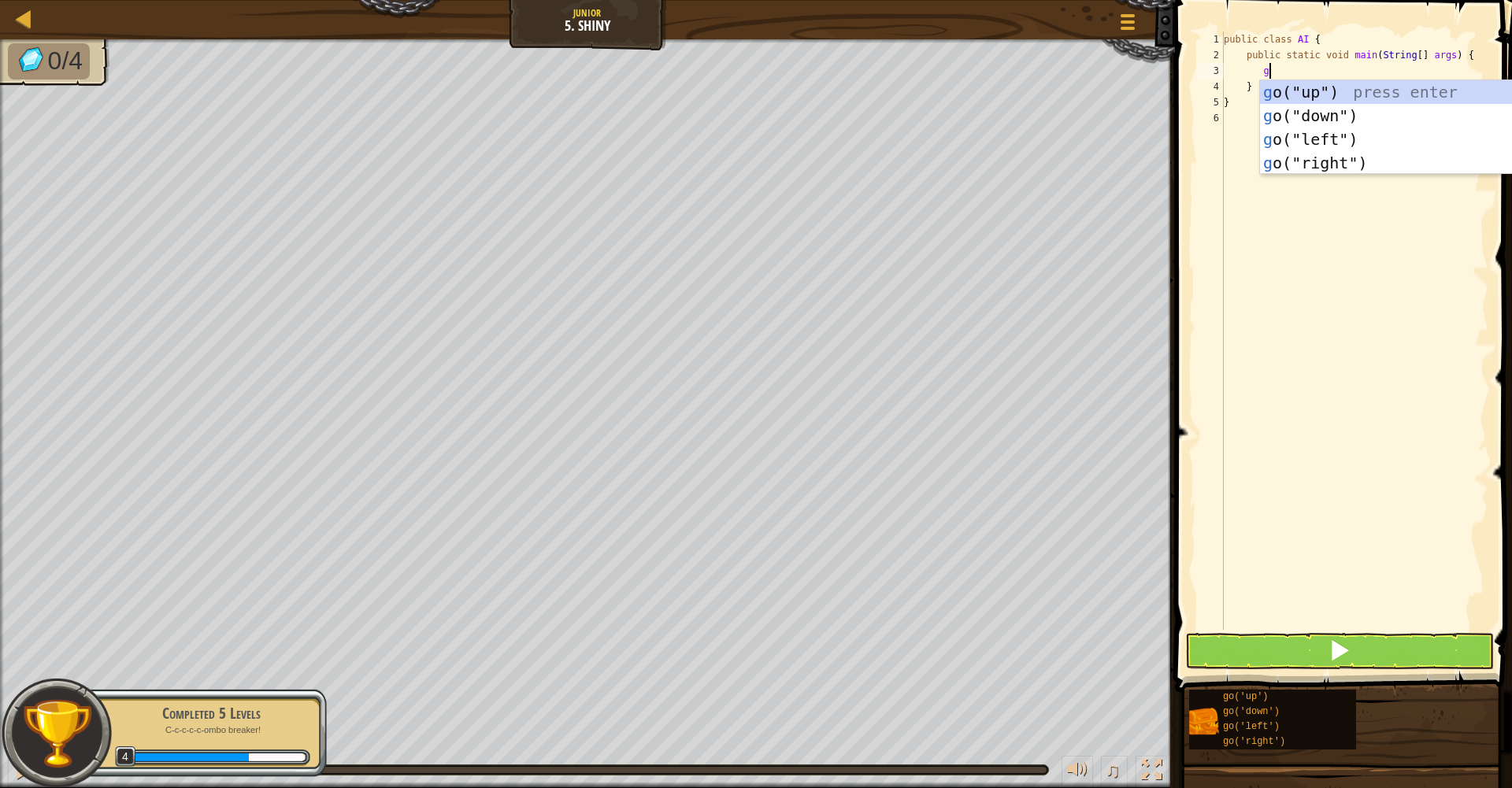
type textarea "go"
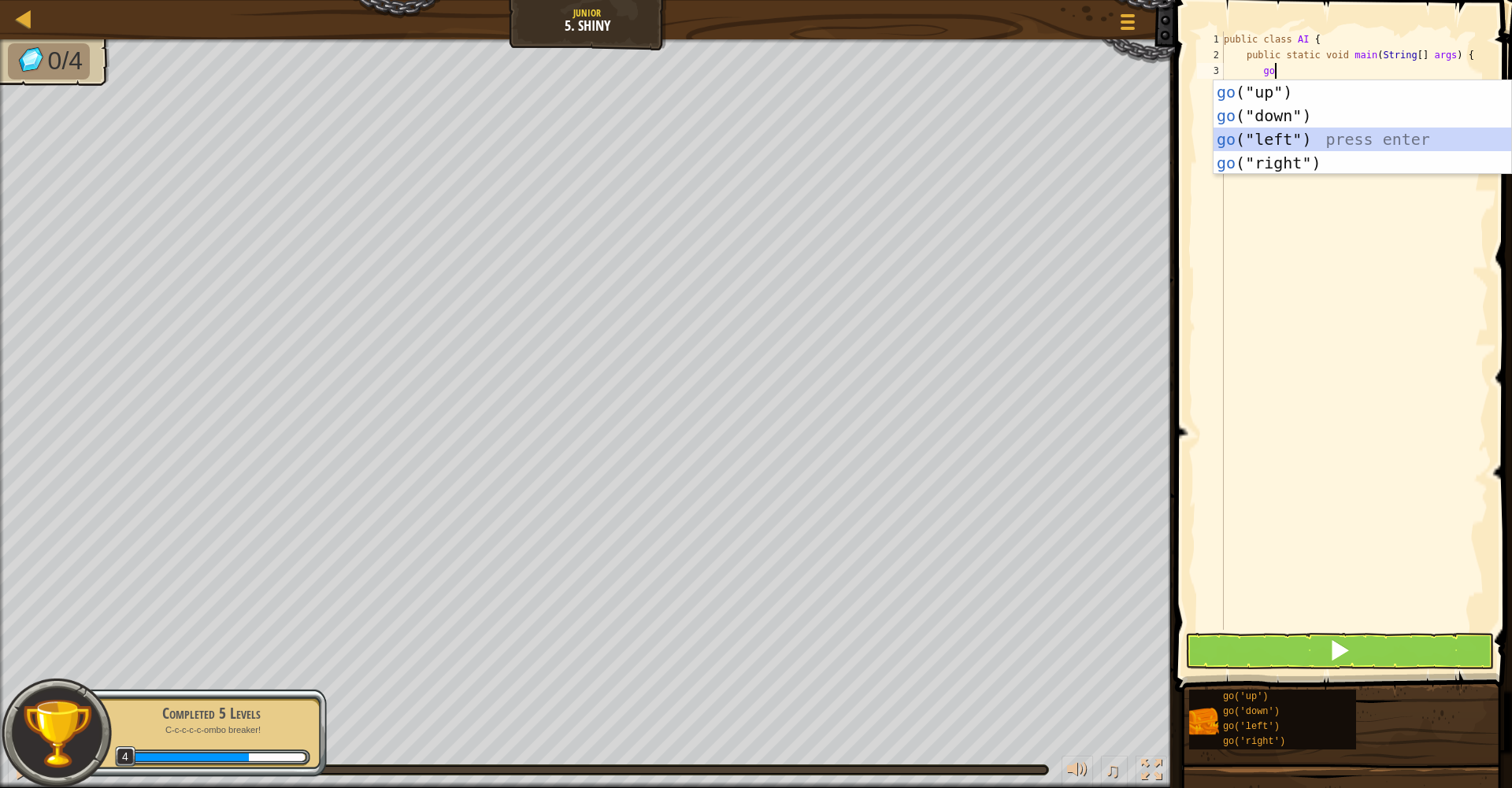
click at [1314, 133] on div "go ("up") press enter go ("down") press enter go ("left") press enter go ("righ…" at bounding box center [1363, 151] width 298 height 142
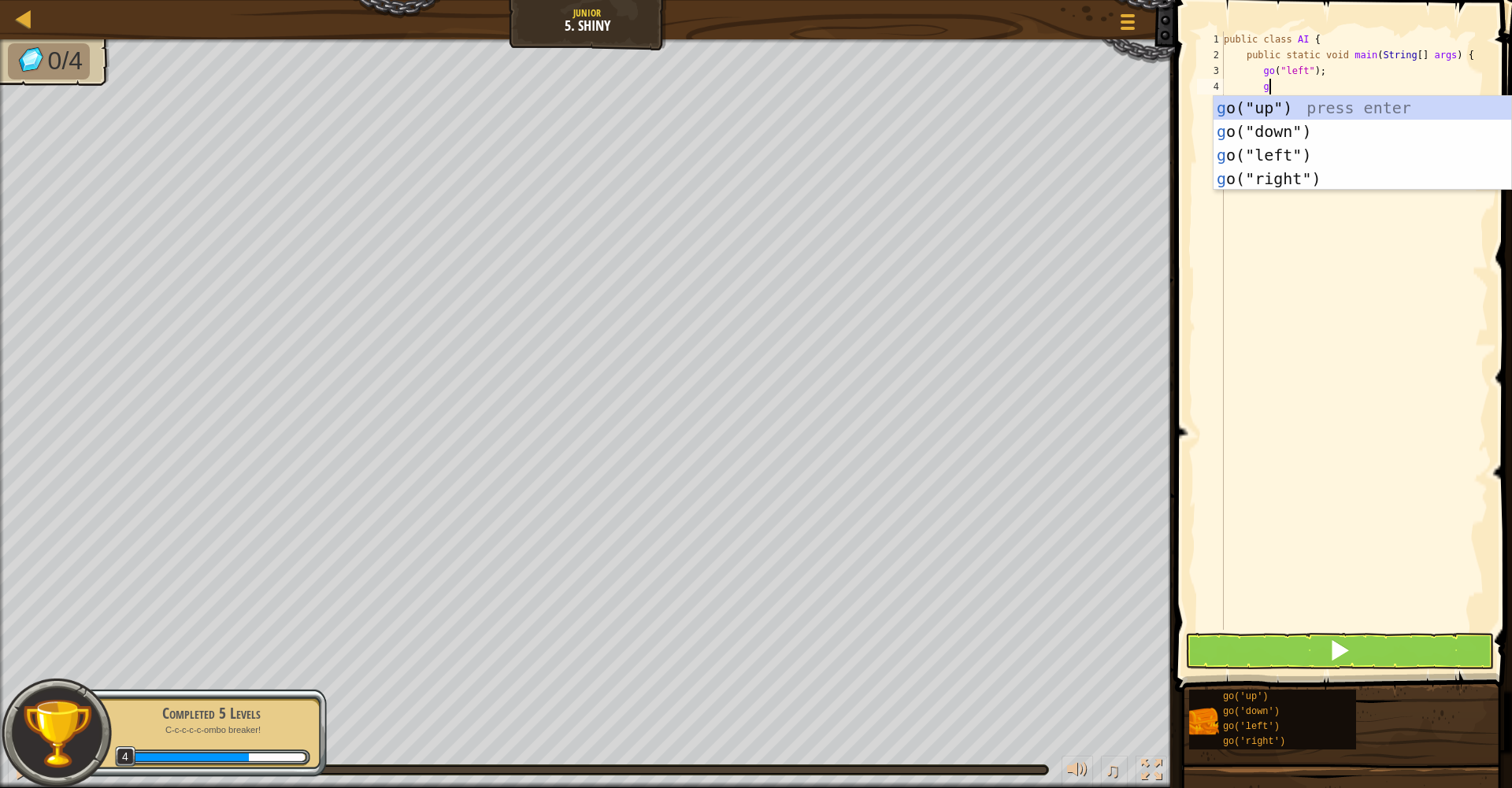
type textarea "go"
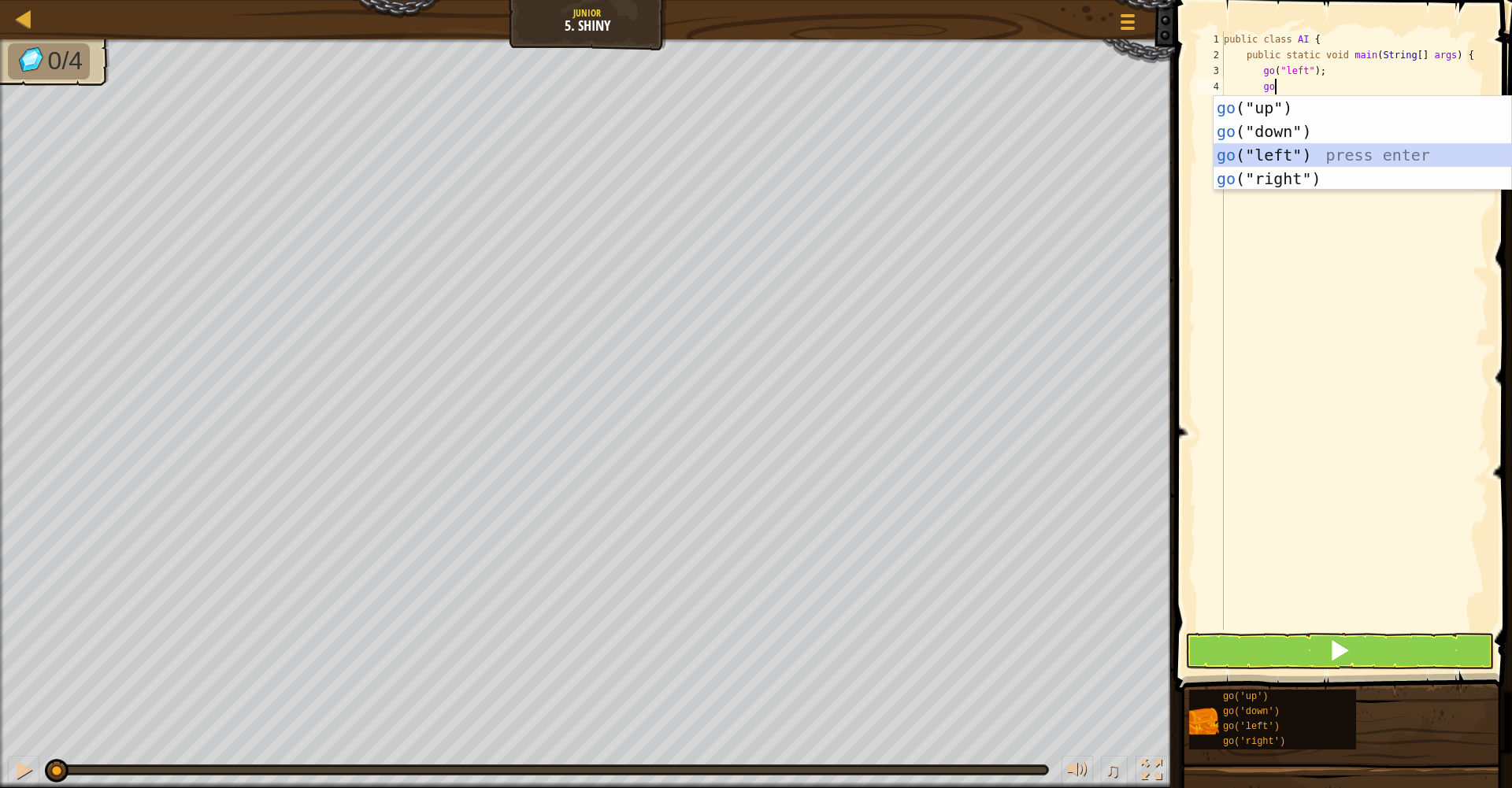
click at [1338, 147] on div "go ("up") press enter go ("down") press enter go ("left") press enter go ("righ…" at bounding box center [1363, 167] width 298 height 142
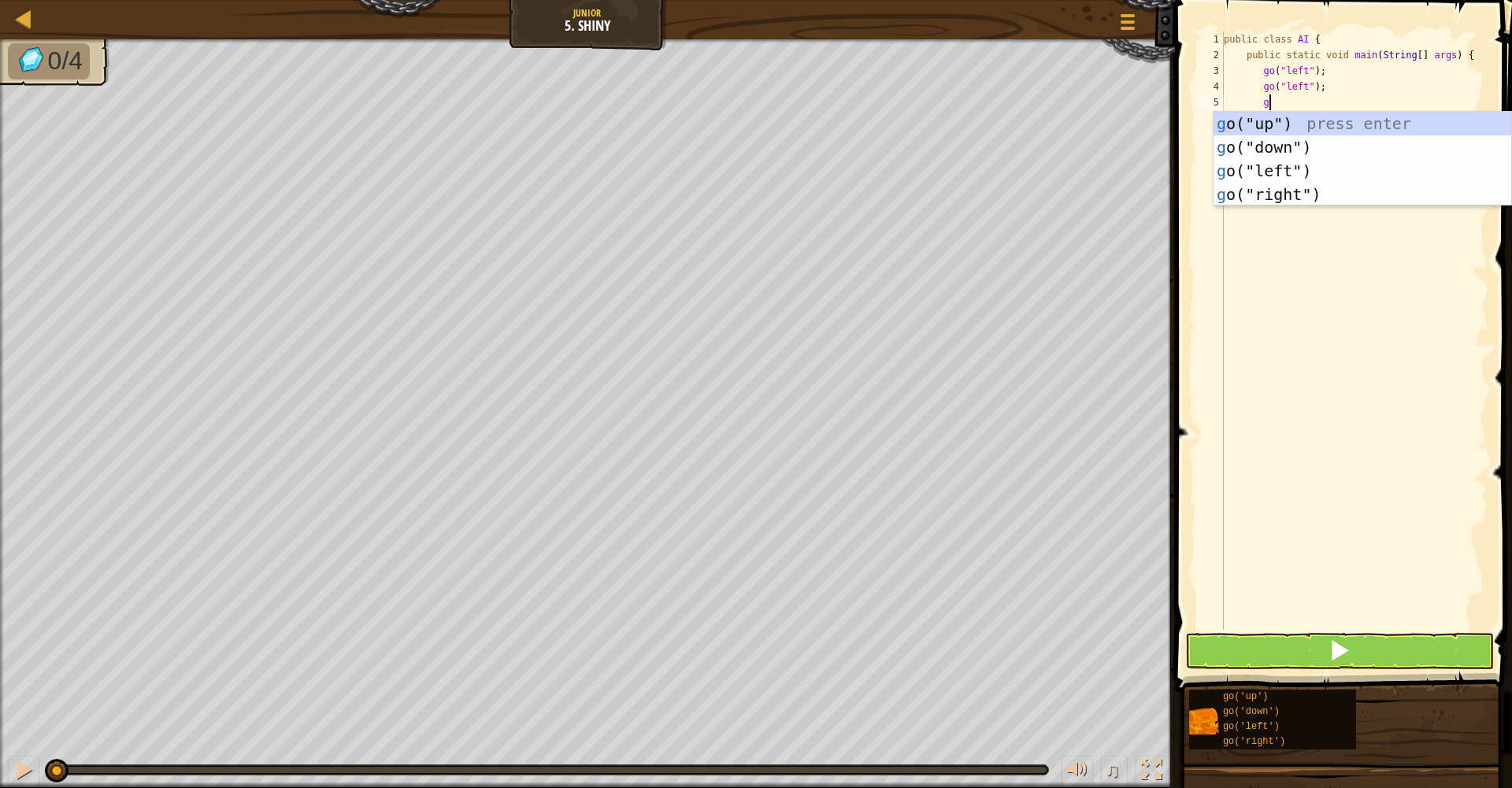
type textarea "go"
click at [1342, 147] on div "go ("up") press enter go ("down") press enter go ("left") press enter go ("righ…" at bounding box center [1363, 182] width 298 height 142
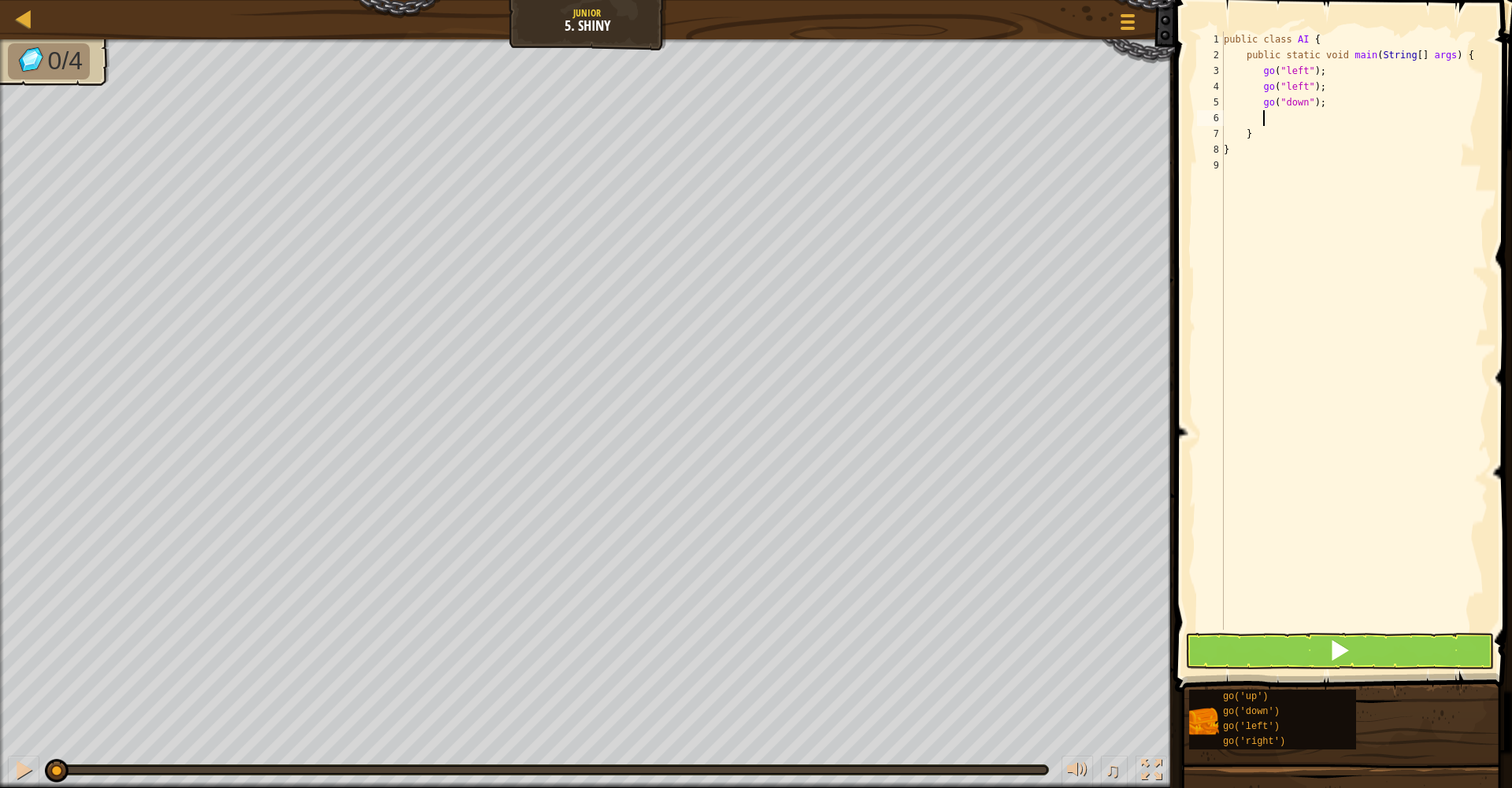
scroll to position [7, 3]
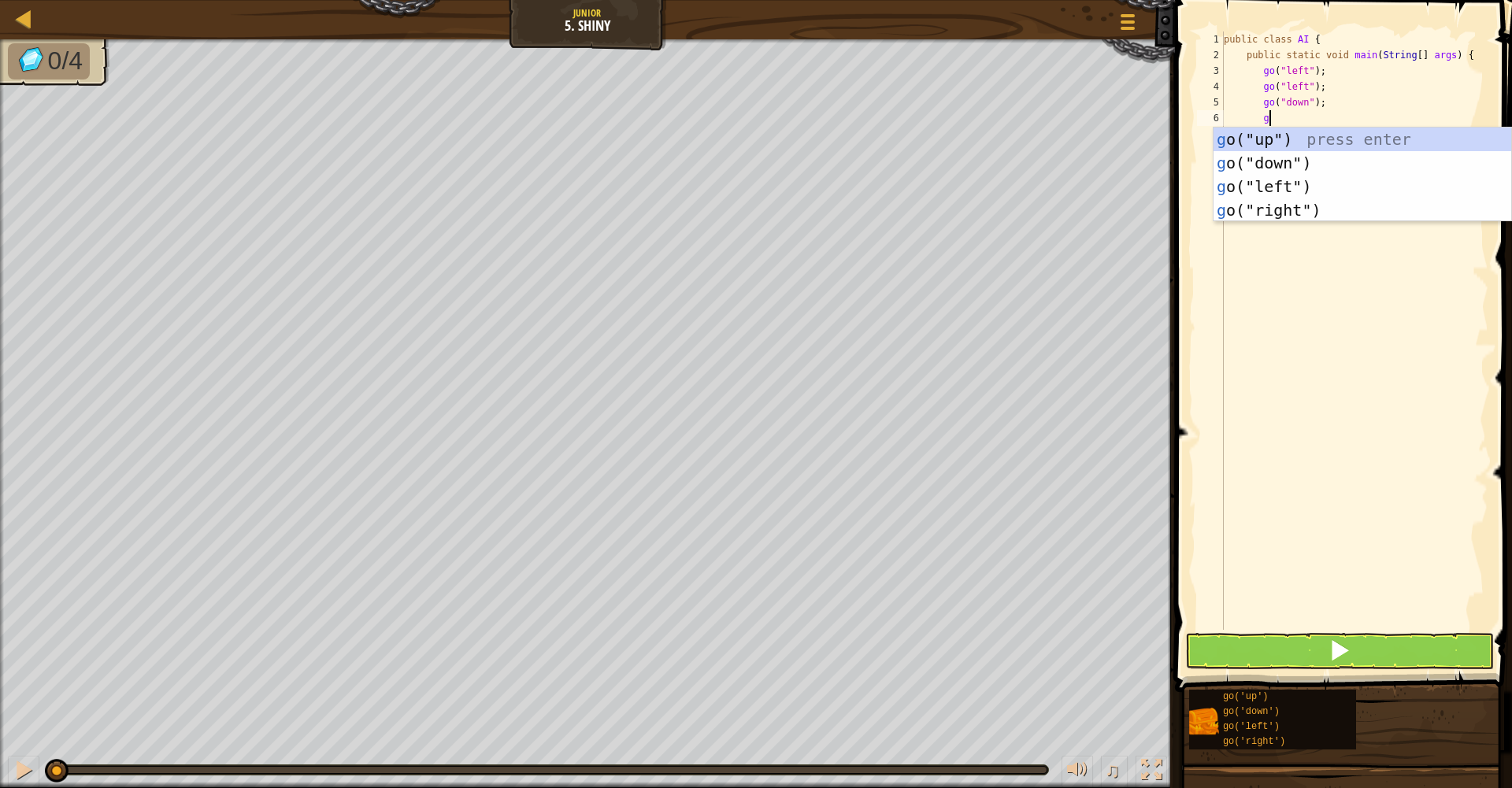
type textarea "go"
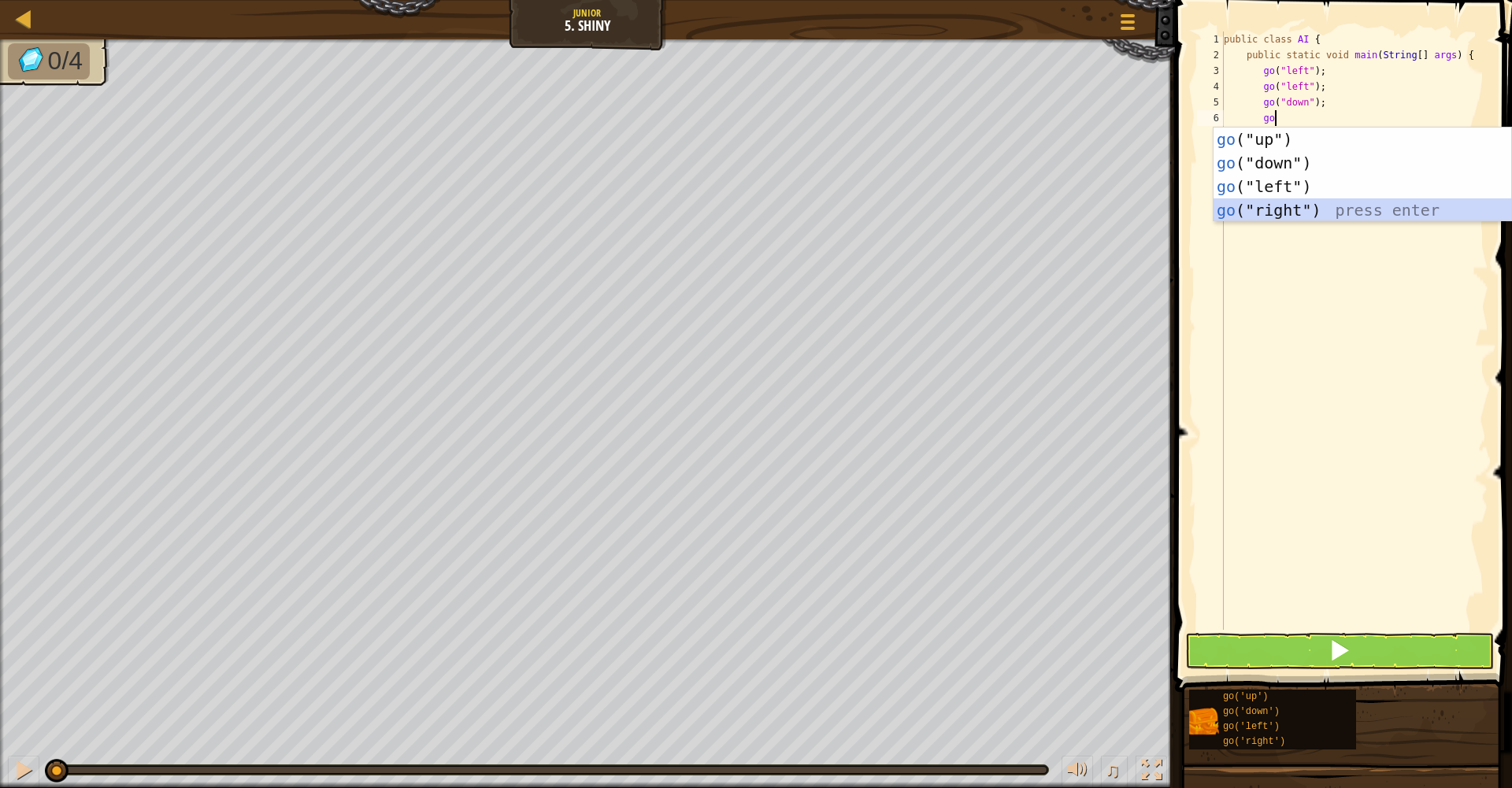
click at [1361, 206] on div "go ("up") press enter go ("down") press enter go ("left") press enter go ("righ…" at bounding box center [1363, 198] width 298 height 142
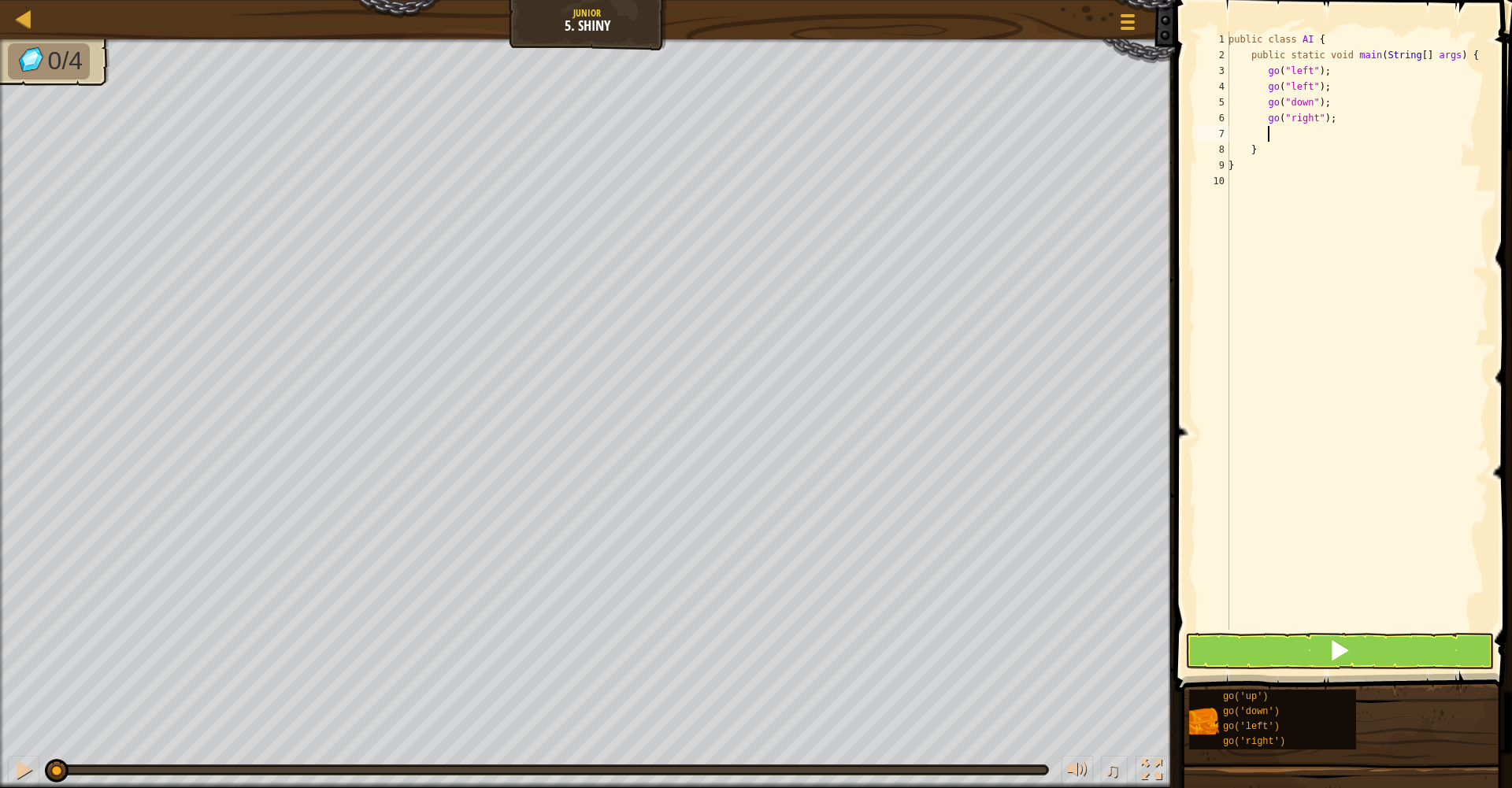
type textarea ";"
drag, startPoint x: 1350, startPoint y: 661, endPoint x: 1420, endPoint y: 651, distance: 70.7
drag, startPoint x: 1428, startPoint y: 640, endPoint x: 1459, endPoint y: 480, distance: 163.0
drag, startPoint x: 1459, startPoint y: 480, endPoint x: 1309, endPoint y: 597, distance: 190.2
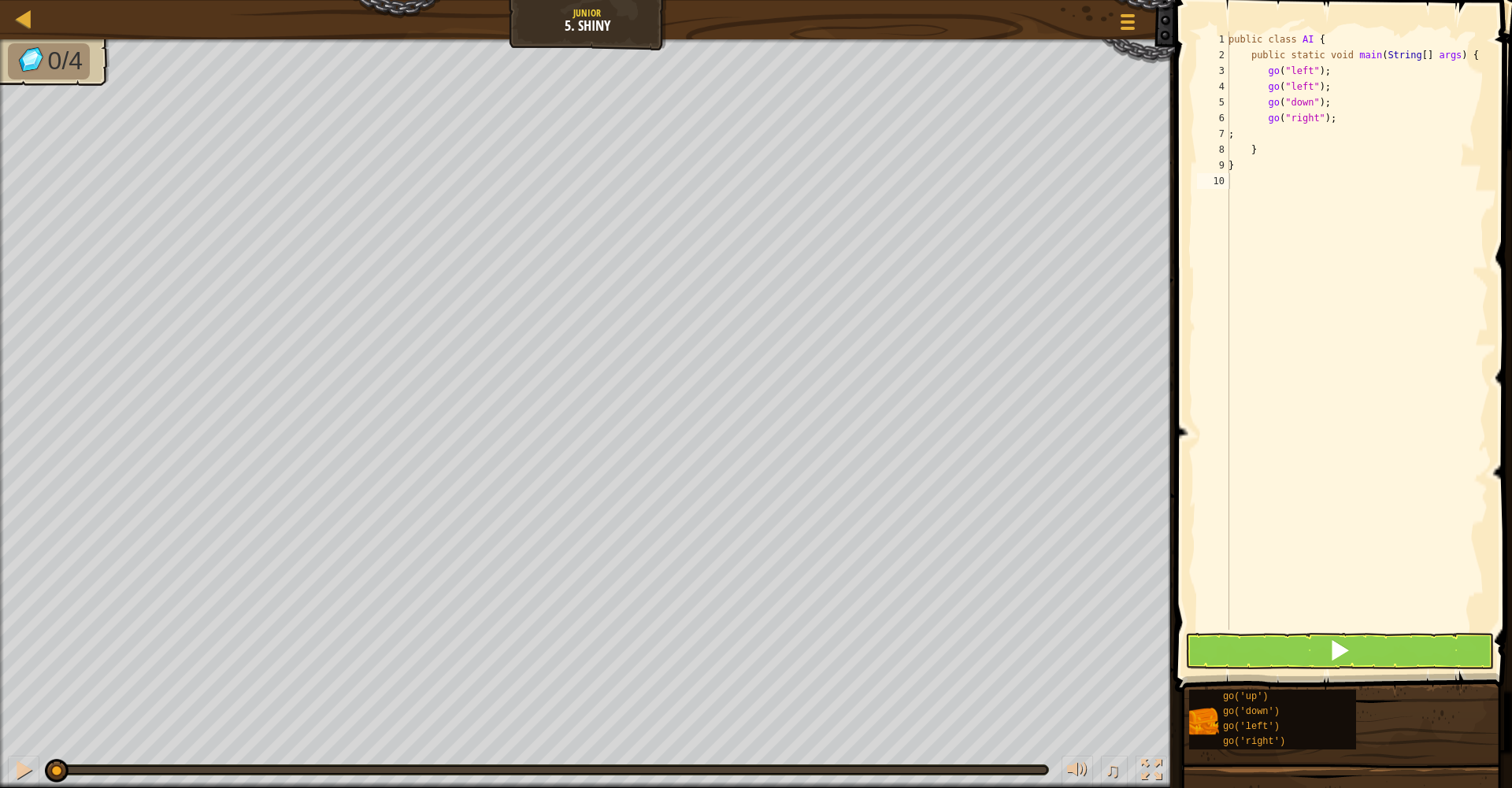
drag, startPoint x: 1220, startPoint y: 644, endPoint x: 1307, endPoint y: 604, distance: 95.8
click at [1273, 0] on html "Map Junior 5. Shiny Game Menu 1 ההההההההההההההההההההההההההההההההההההההההההההההה…" at bounding box center [756, 0] width 1512 height 0
click at [1276, 647] on button at bounding box center [1340, 651] width 309 height 36
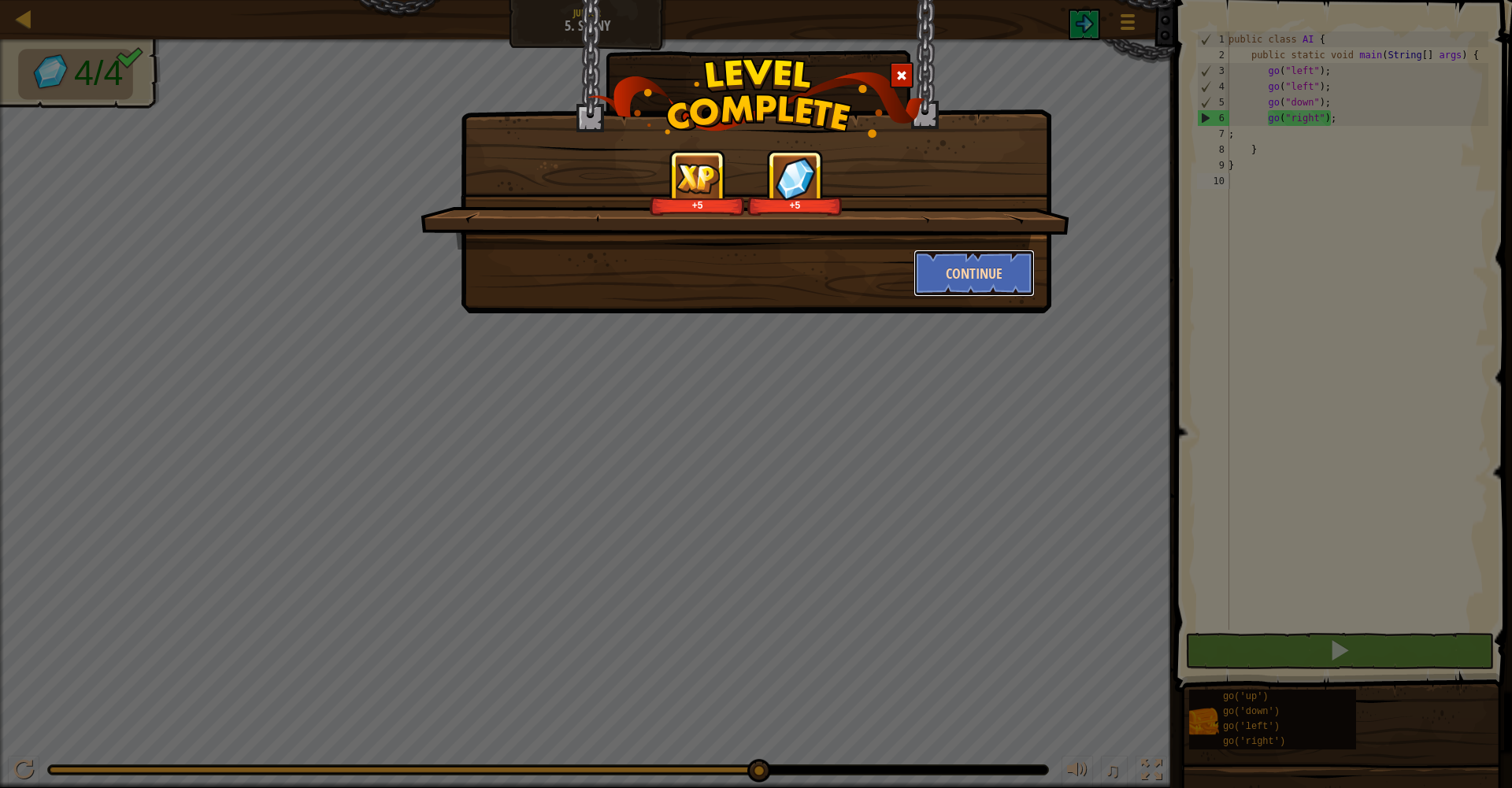
click at [959, 265] on button "Continue" at bounding box center [975, 273] width 122 height 47
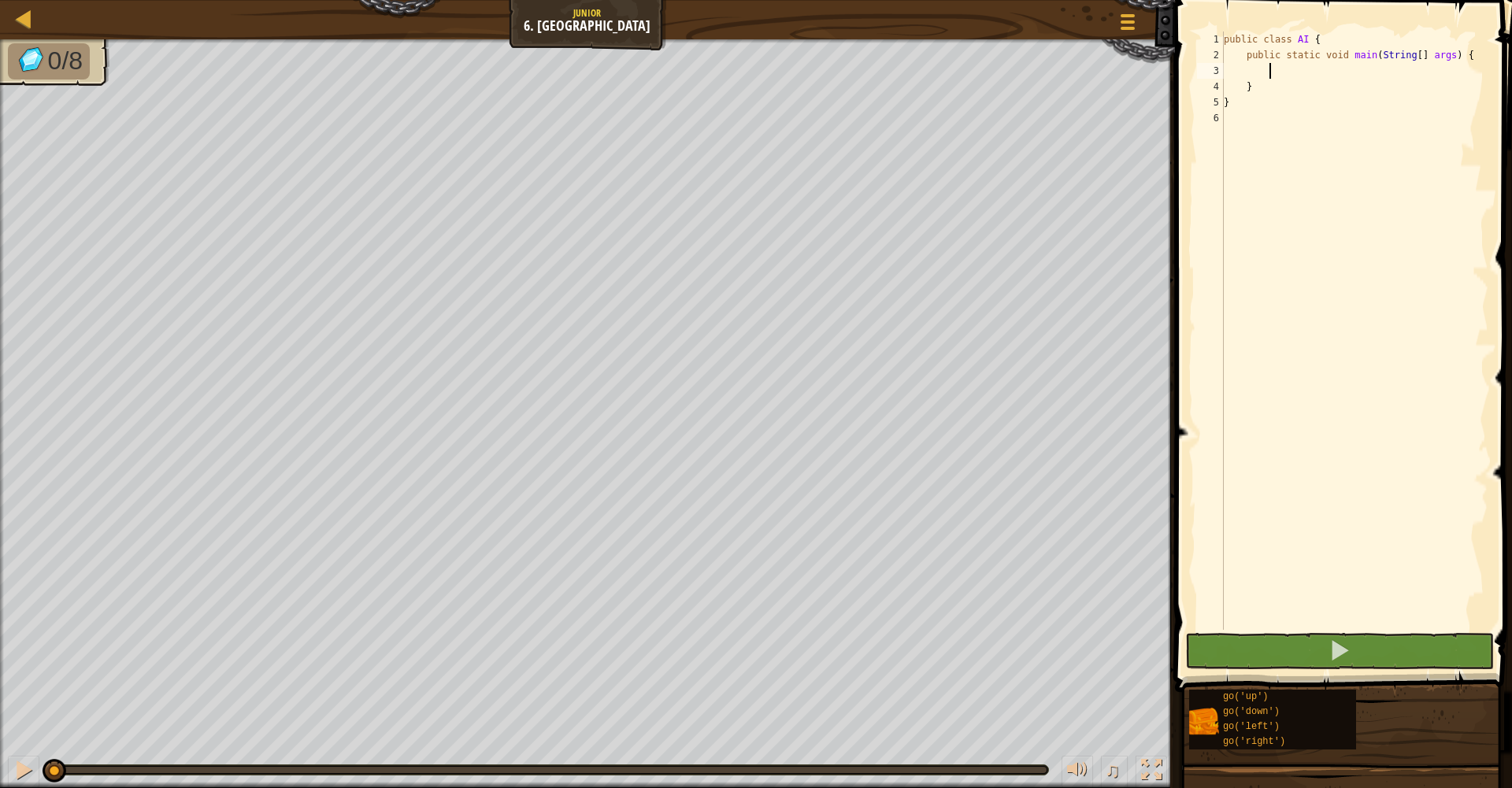
click at [1260, 74] on div "public class AI { public static void main ( String [ ] args ) { } }" at bounding box center [1354, 347] width 267 height 630
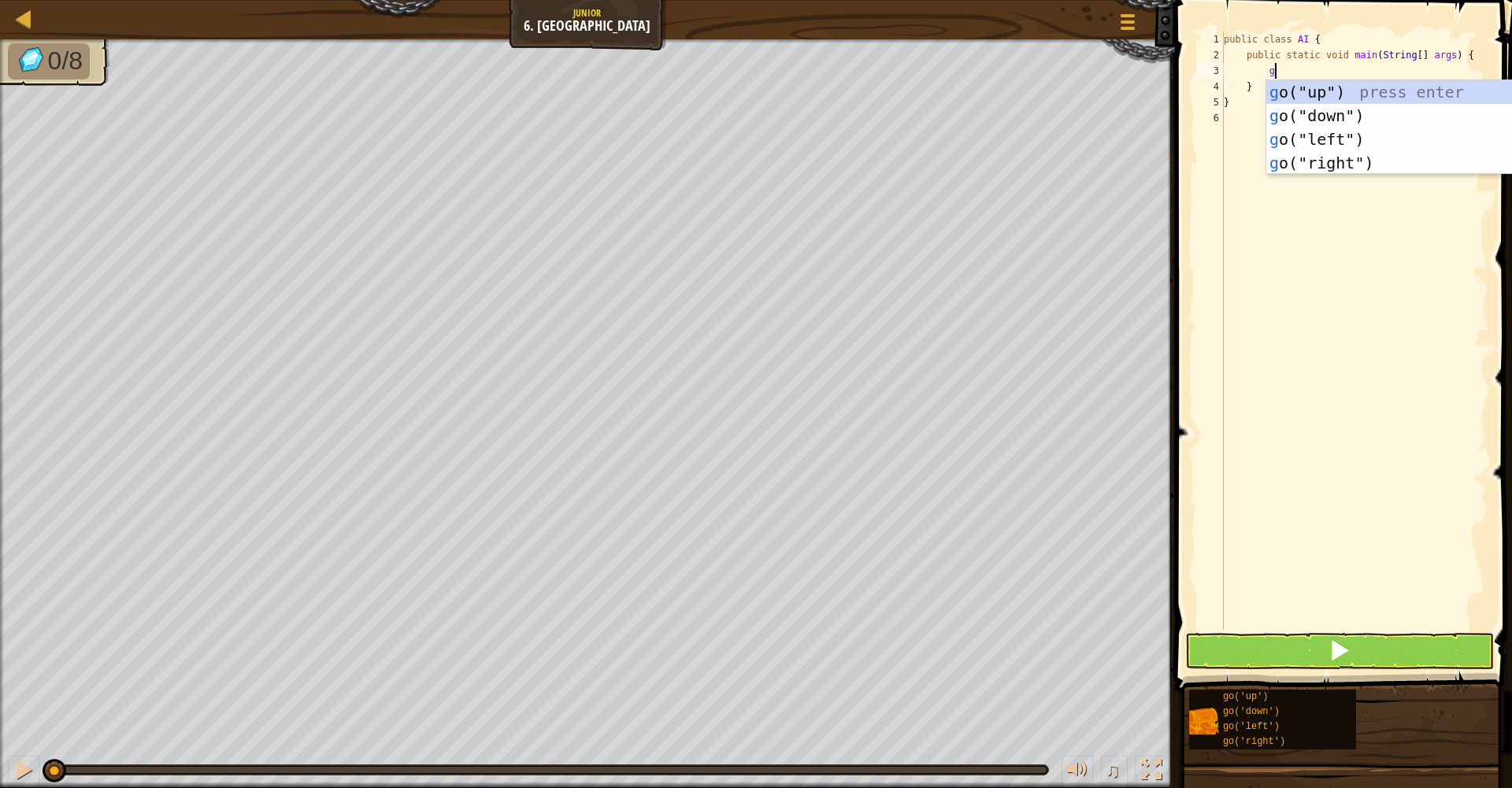
scroll to position [7, 4]
click at [1303, 0] on body "Map Junior 6. Gem Square Game Menu 1 הההההההההההההההההההההההההההההההההההההההההה…" at bounding box center [756, 0] width 1512 height 0
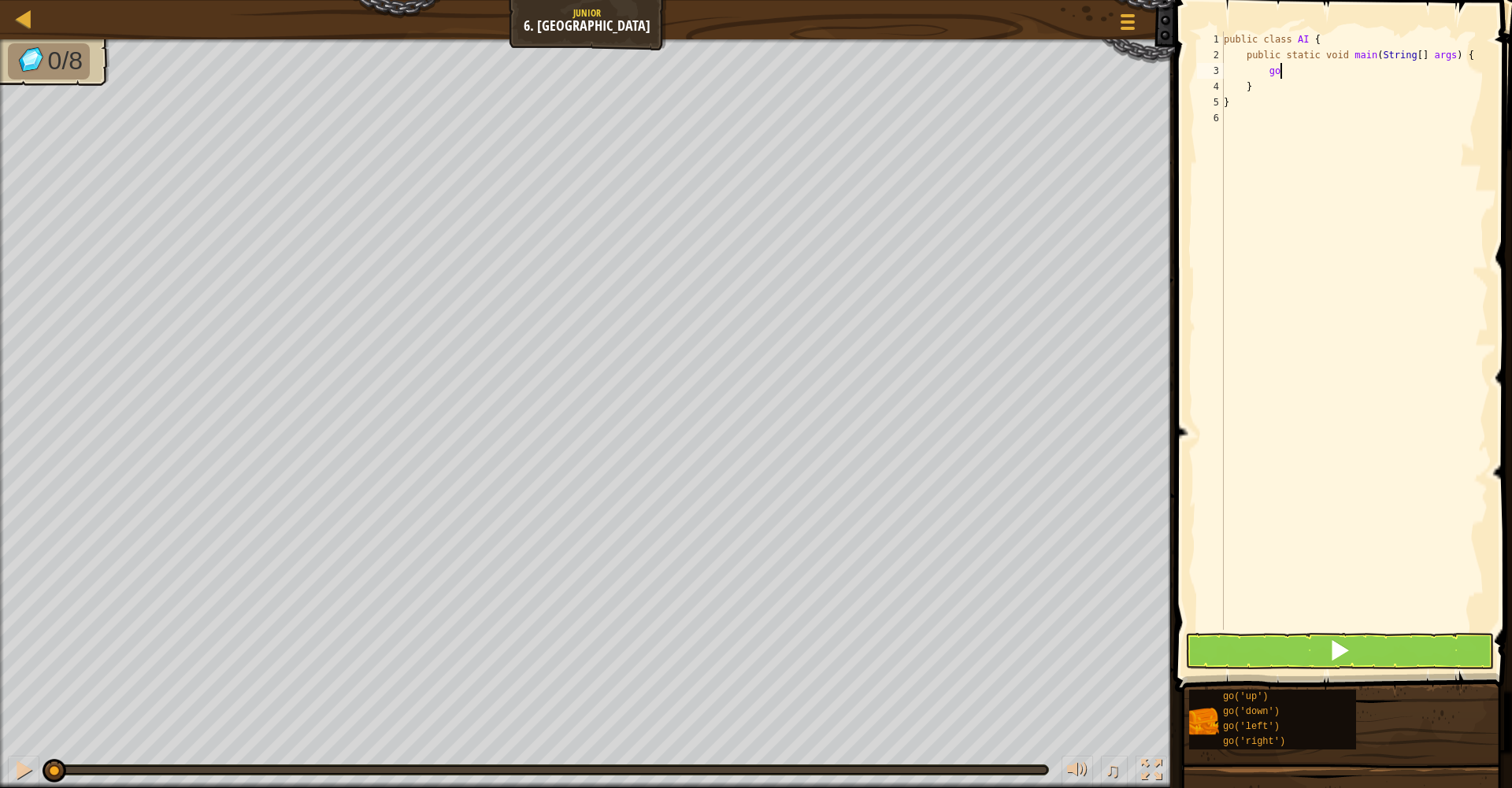
click at [1305, 73] on div "public class AI { public static void main ( String [ ] args ) { go } }" at bounding box center [1354, 347] width 267 height 630
type textarea "g"
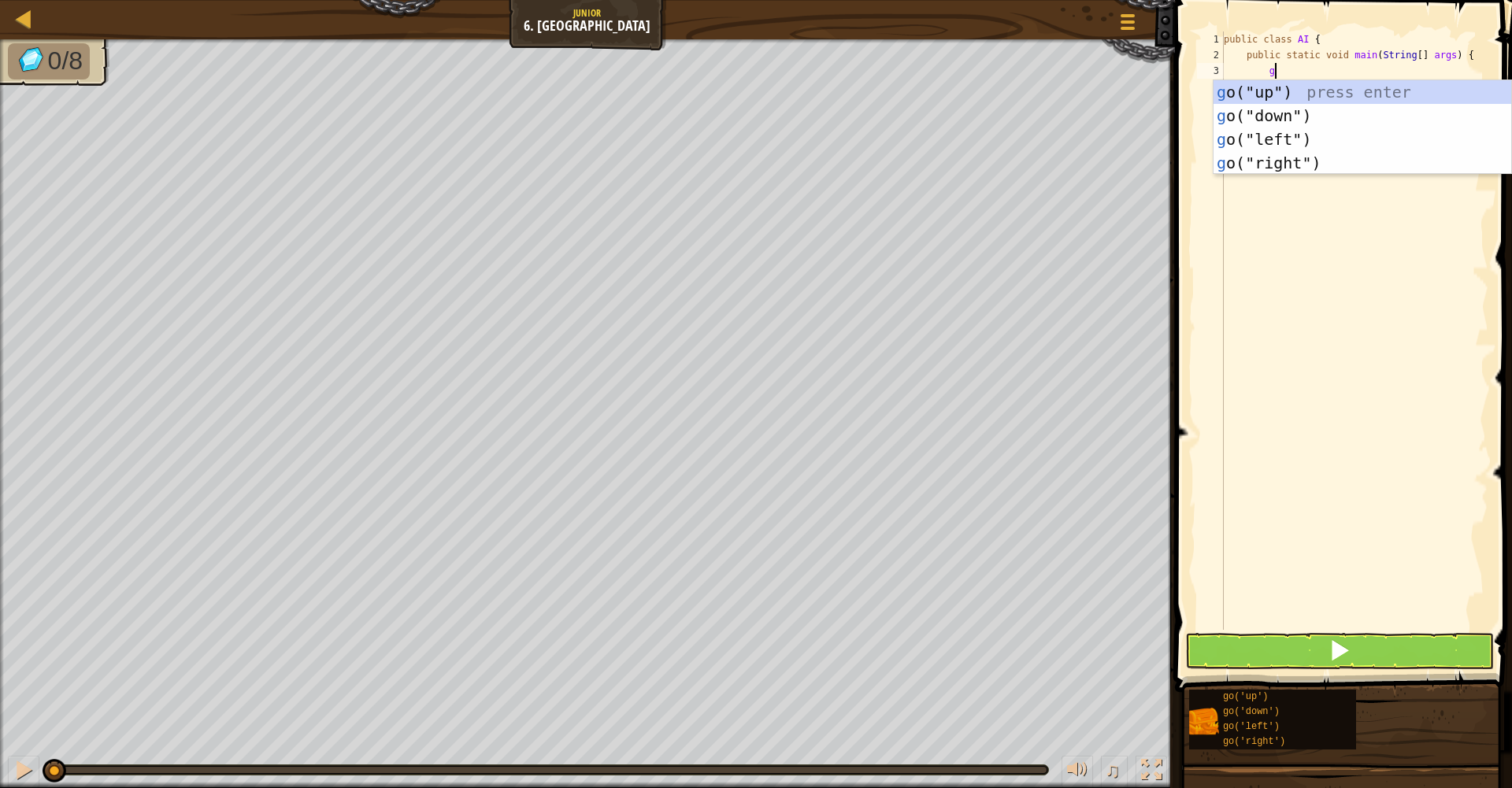
type textarea "go"
click at [1303, 93] on div "go ("up") press enter go ("down") press enter go ("left") press enter go ("righ…" at bounding box center [1363, 151] width 298 height 142
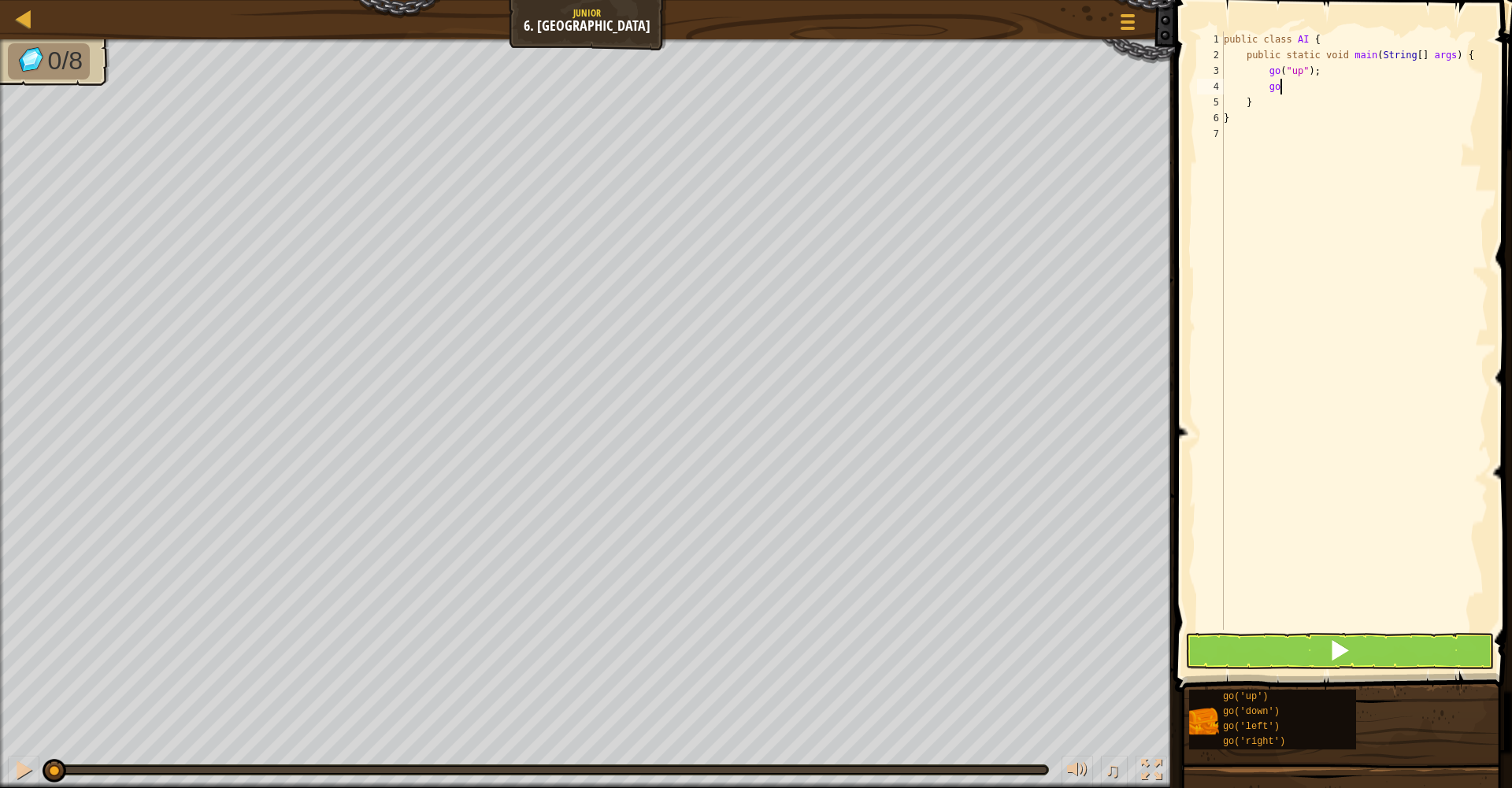
drag, startPoint x: 1305, startPoint y: 148, endPoint x: 1313, endPoint y: 82, distance: 66.5
click at [1315, 0] on body "Map Junior 6. Gem Square Game Menu 1 הההההההההההההההההההההההההההההההההההההההההה…" at bounding box center [756, 0] width 1512 height 0
type textarea "g"
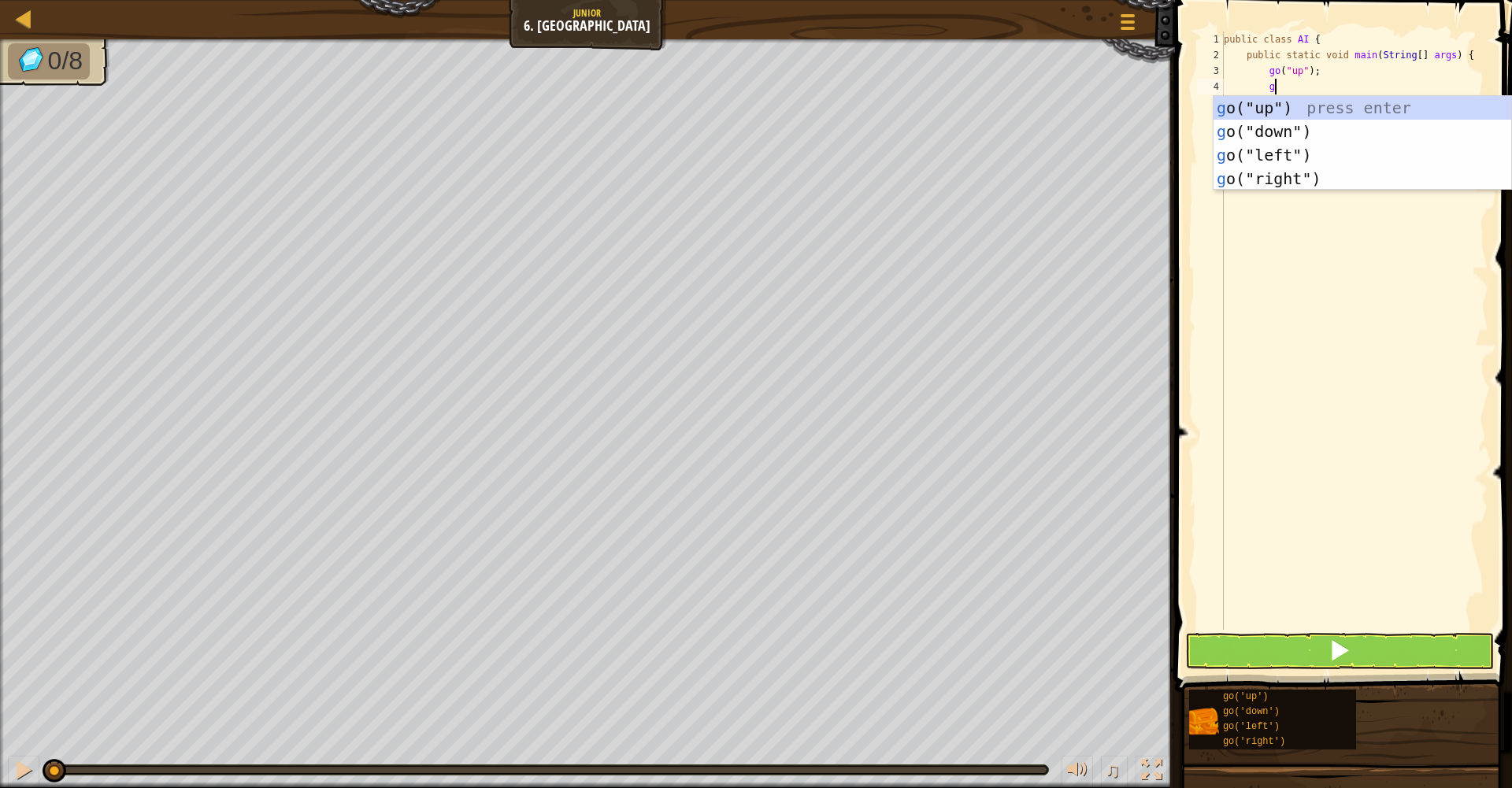
type textarea "go"
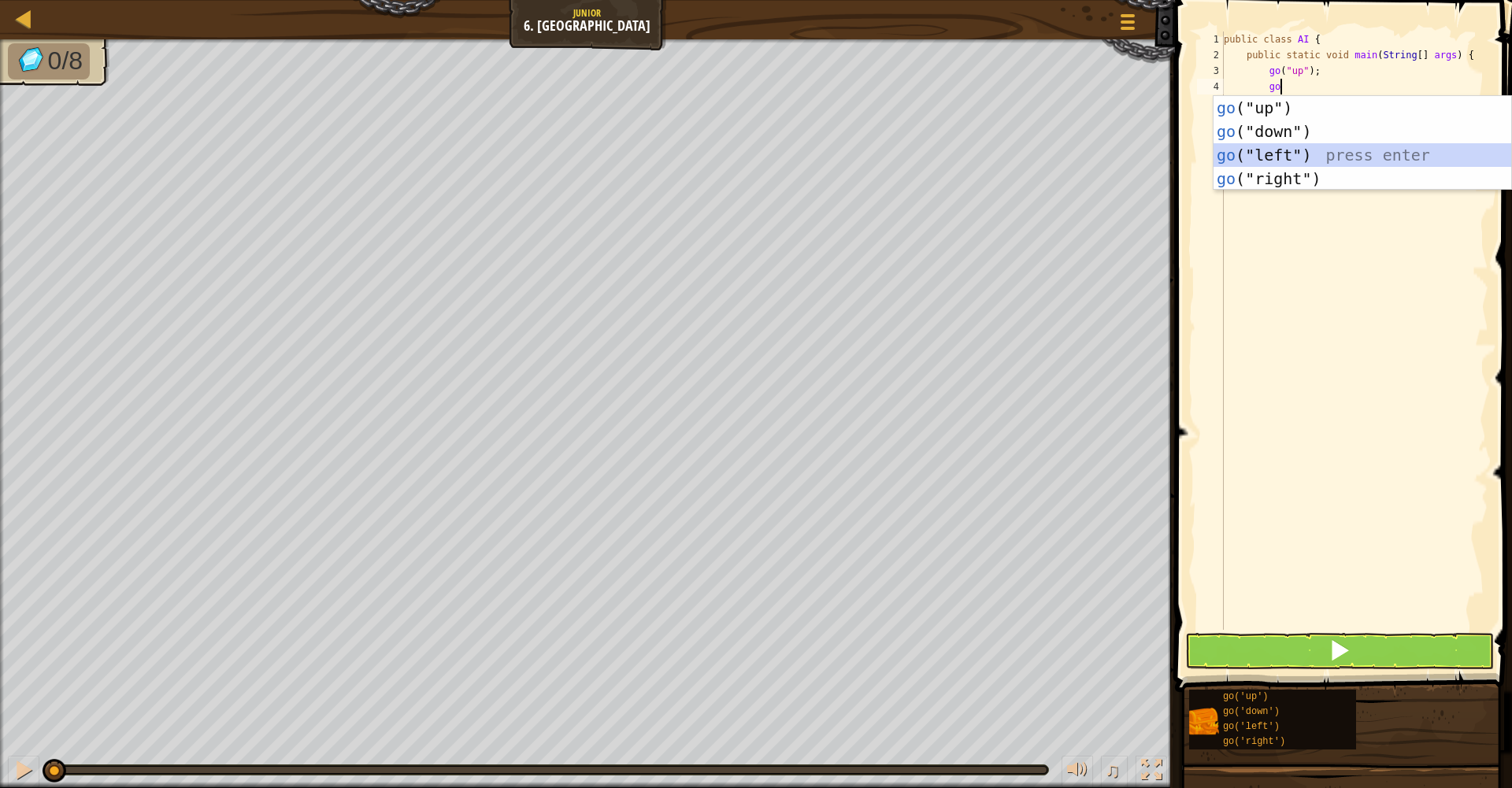
click at [1321, 150] on div "go ("up") press enter go ("down") press enter go ("left") press enter go ("righ…" at bounding box center [1363, 167] width 298 height 142
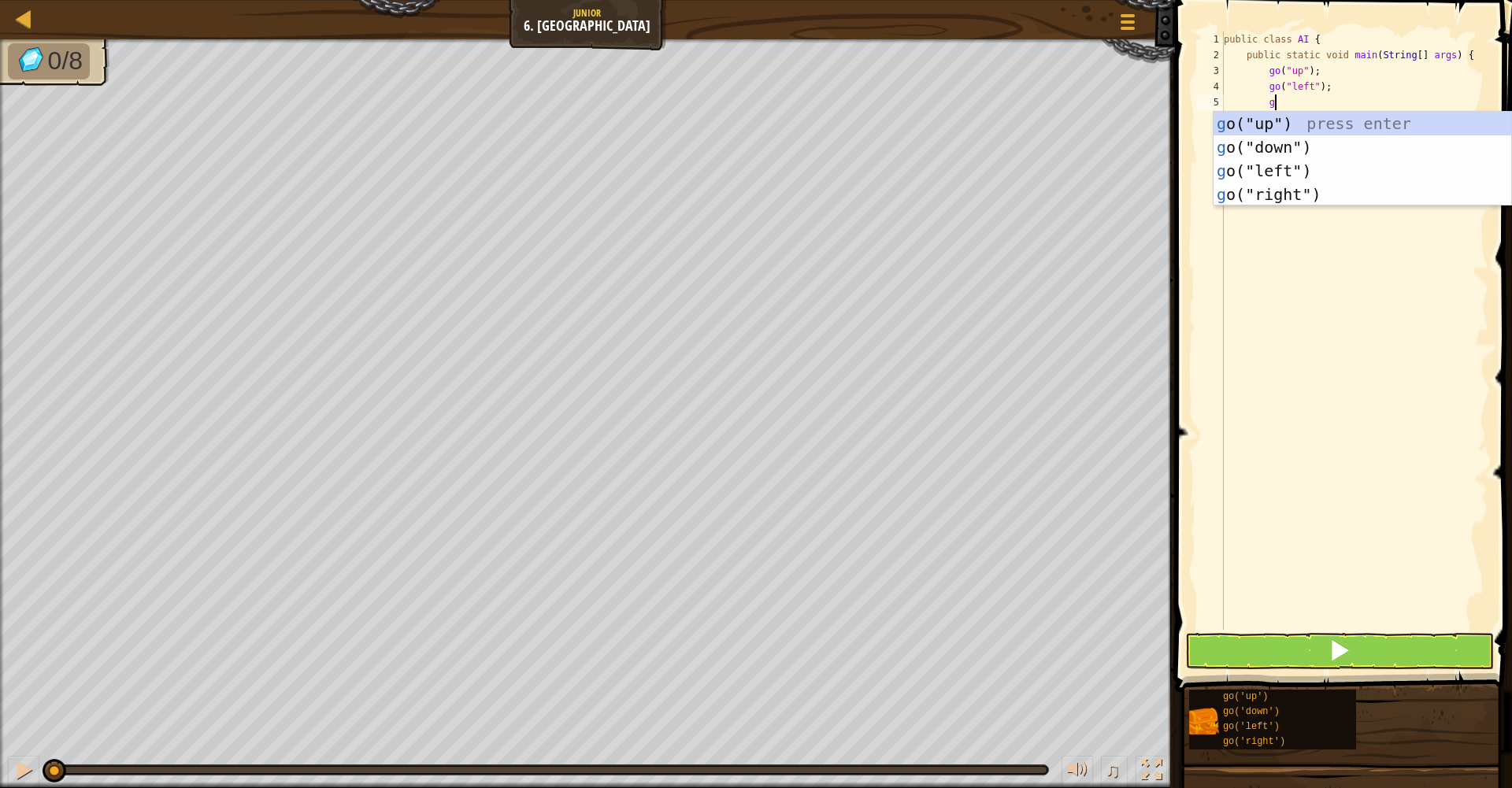
type textarea "go"
click at [1307, 147] on div "go ("up") press enter go ("down") press enter go ("left") press enter go ("righ…" at bounding box center [1363, 182] width 298 height 142
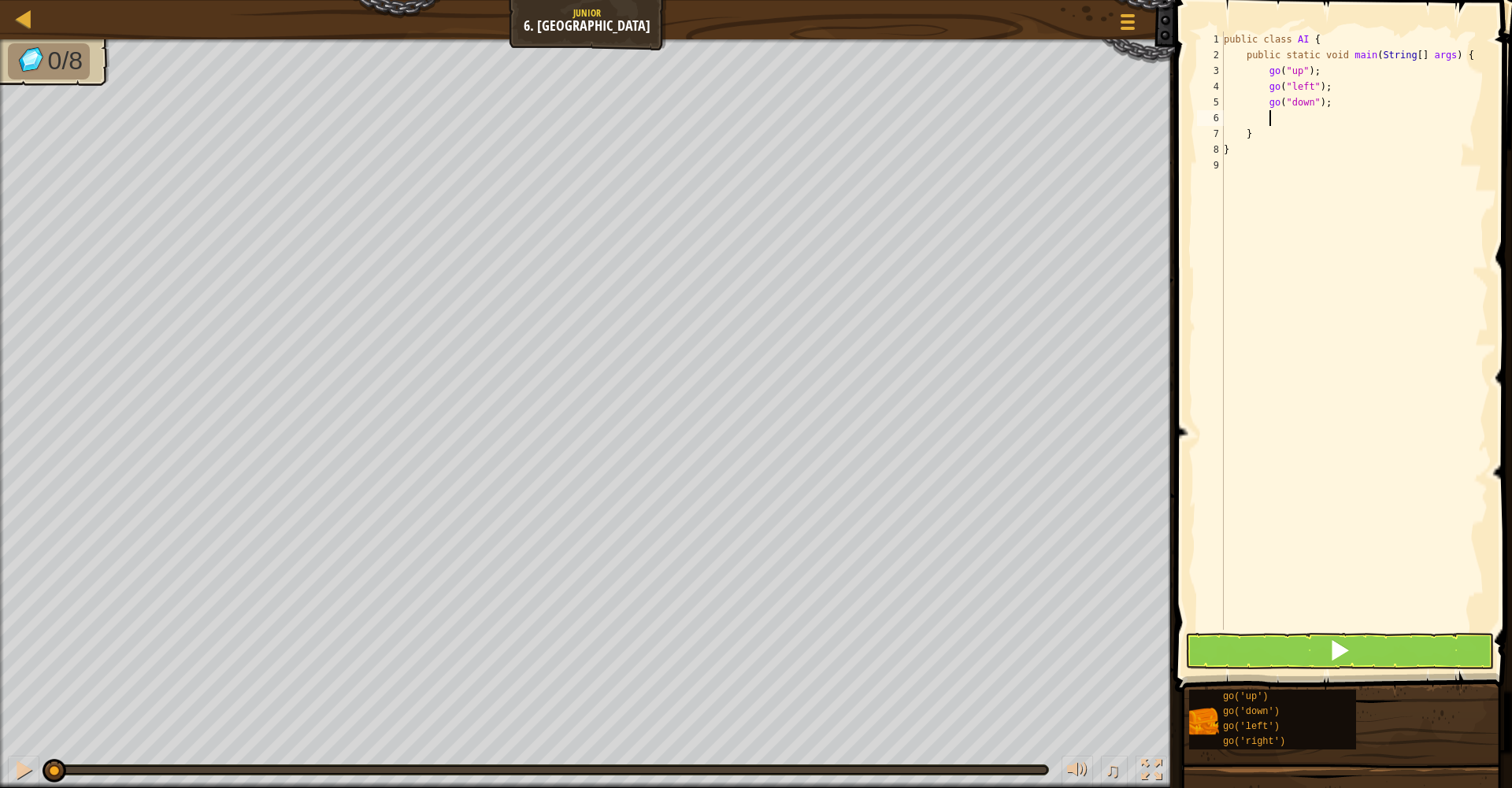
scroll to position [7, 3]
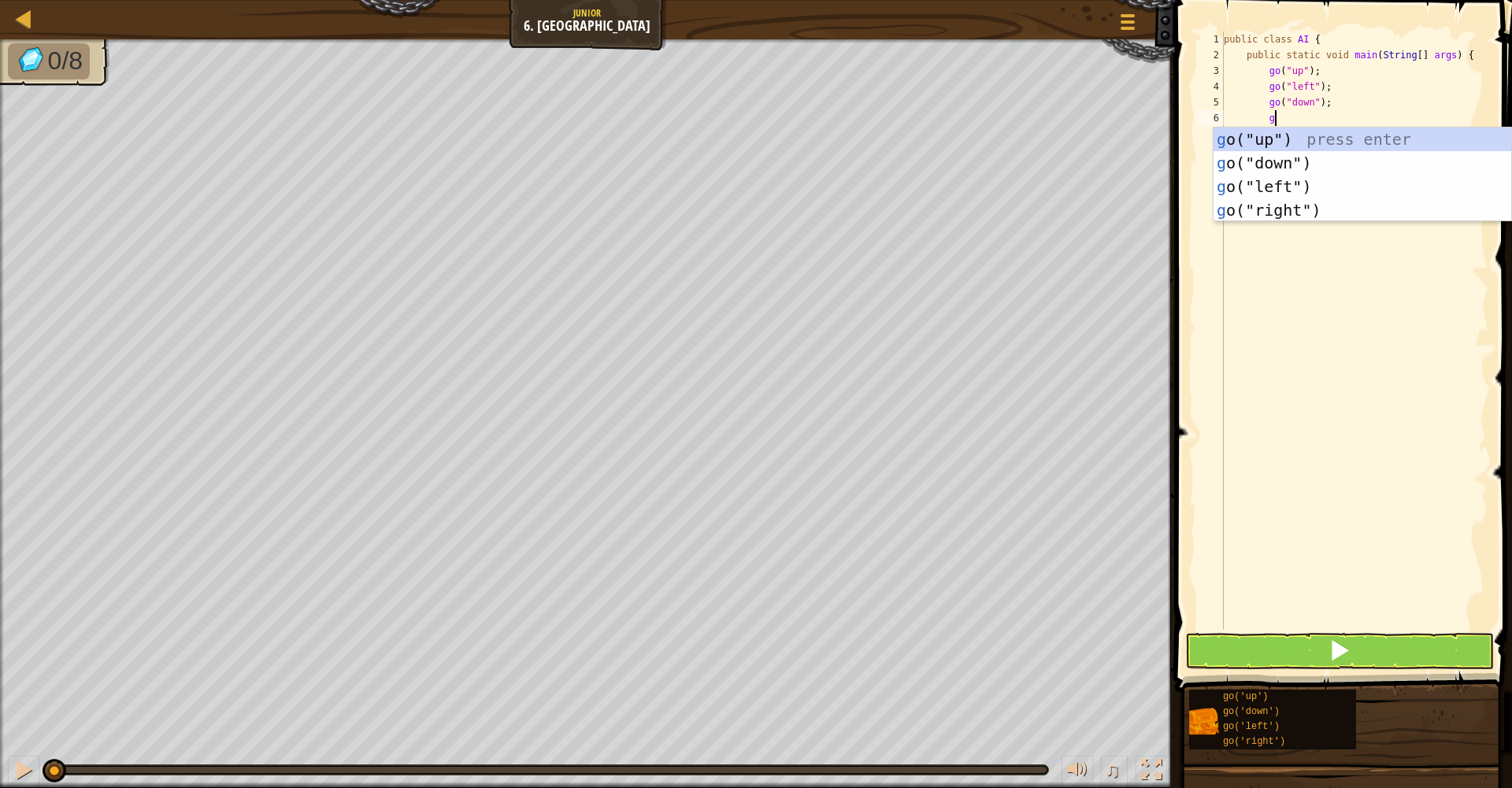
type textarea "go"
click at [1312, 160] on div "go ("up") press enter go ("down") press enter go ("left") press enter go ("righ…" at bounding box center [1363, 198] width 298 height 142
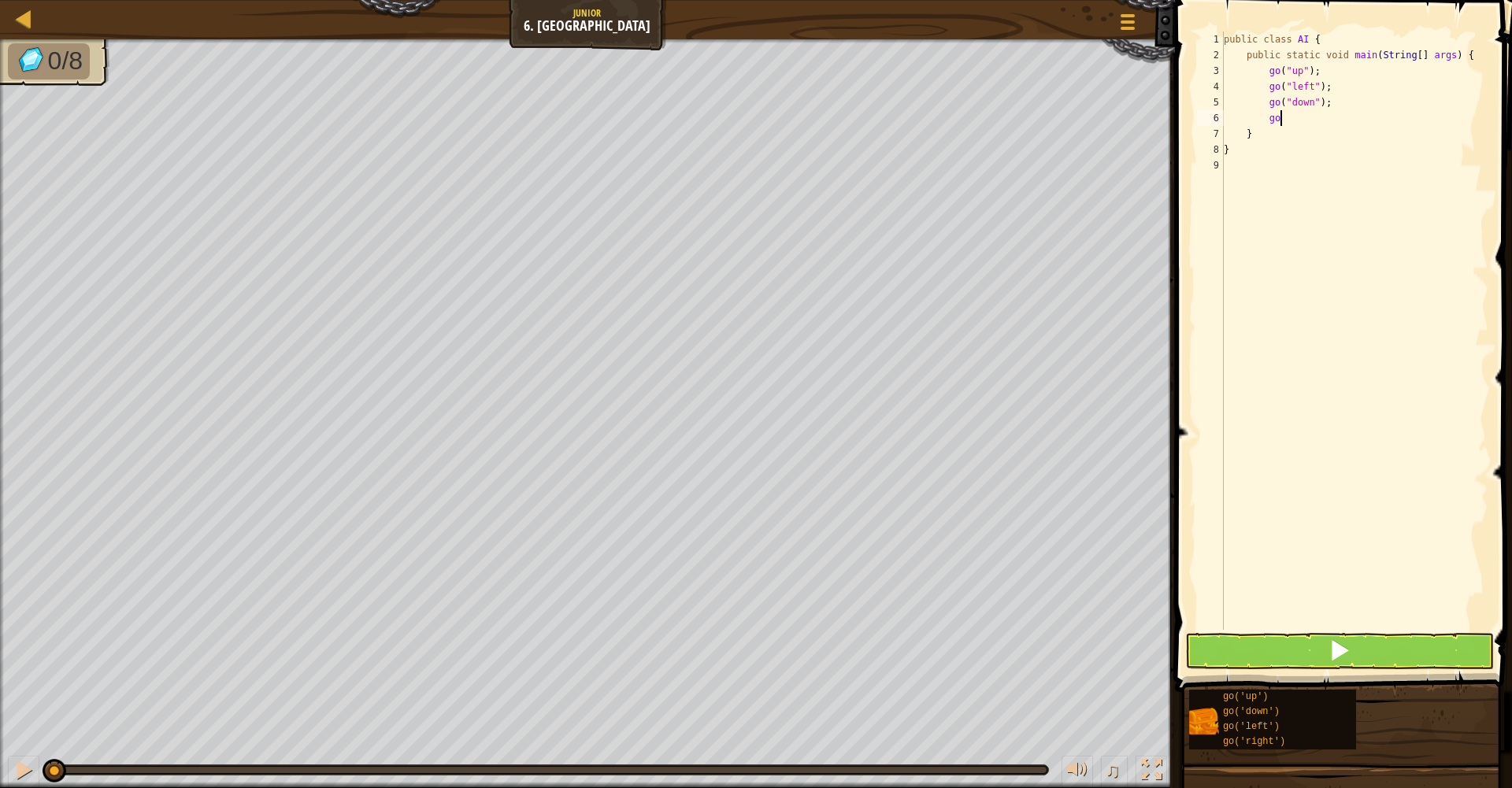
scroll to position [7, 3]
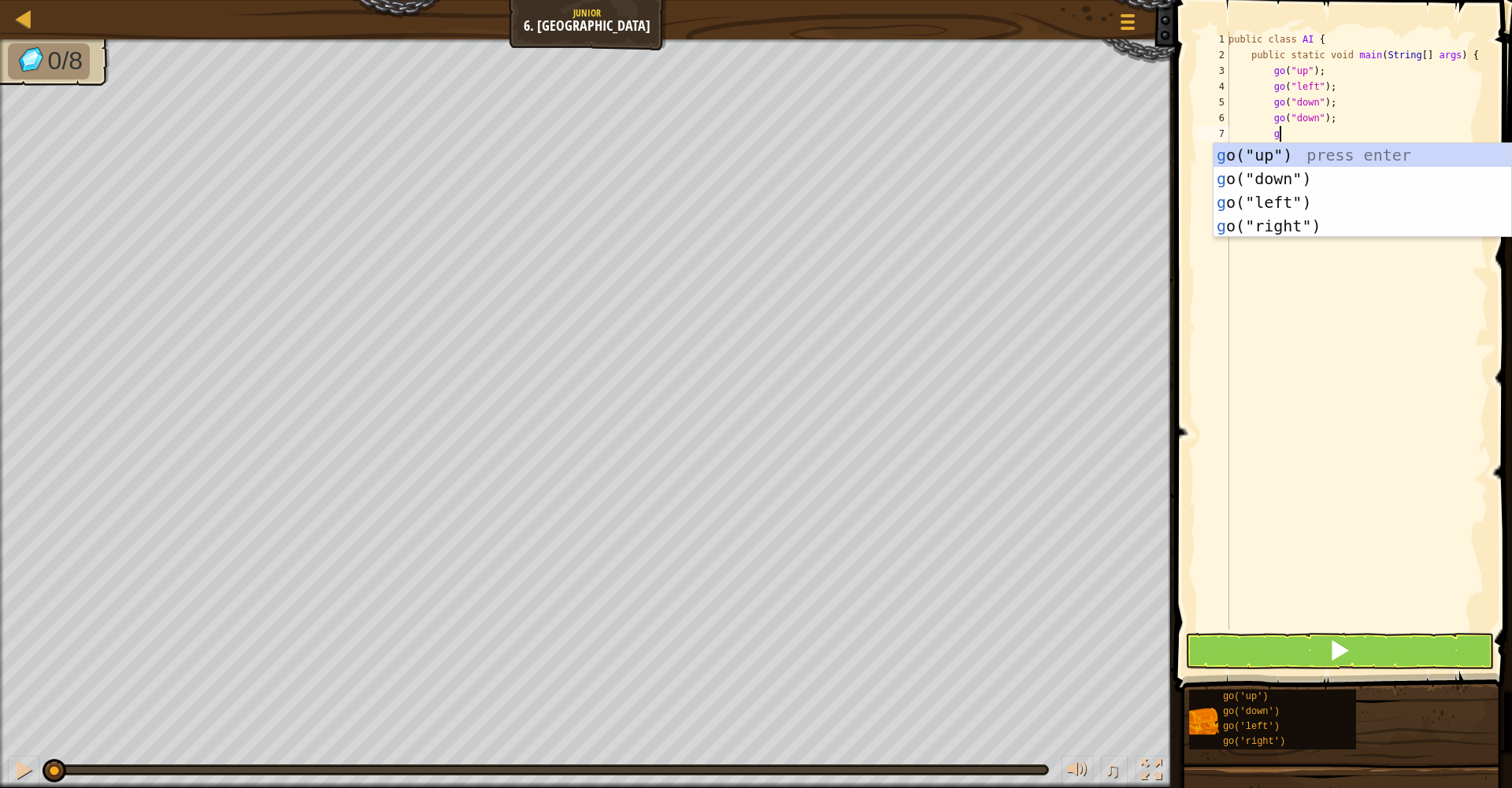
type textarea "go"
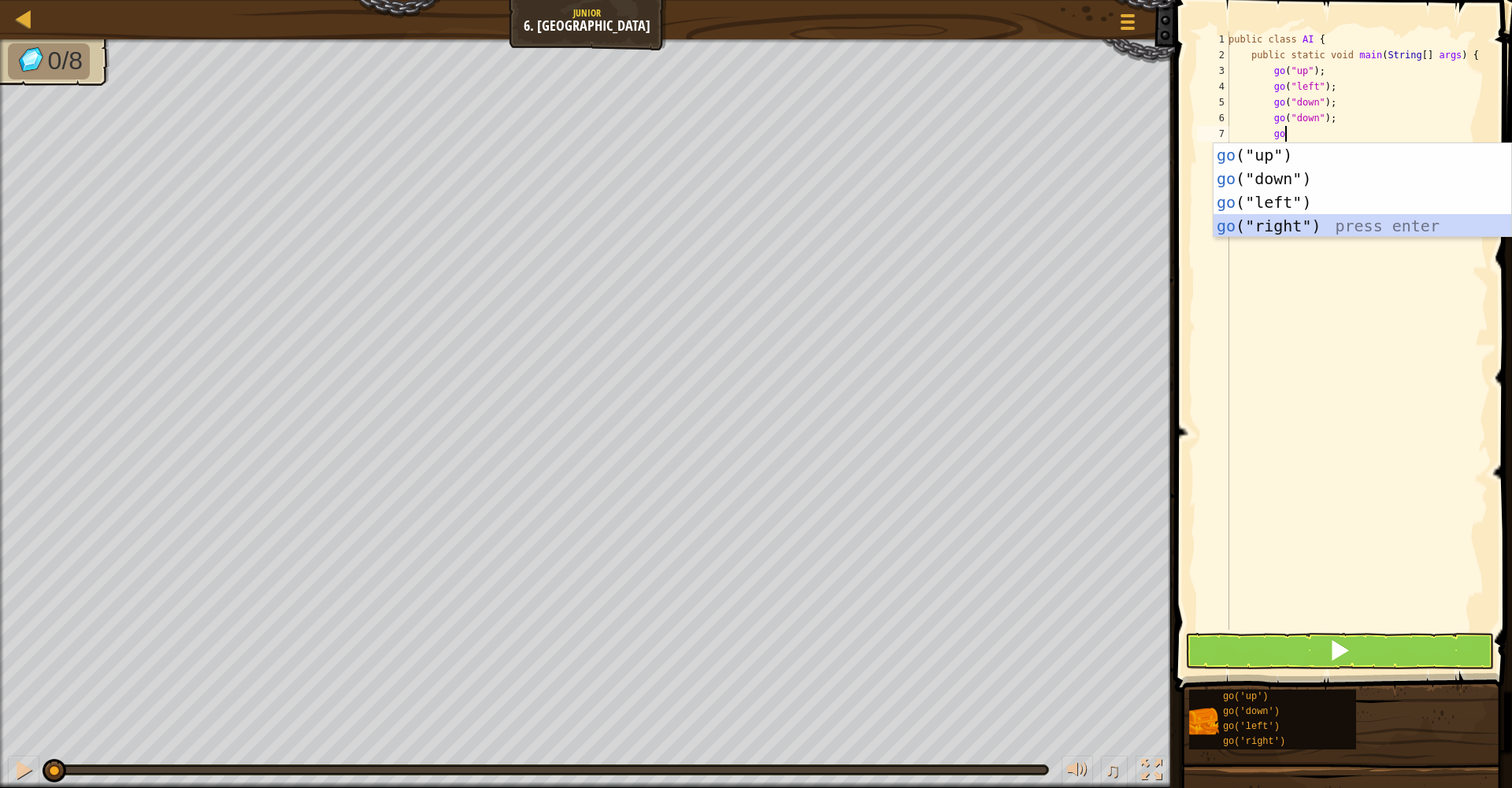
click at [1325, 235] on div "go ("up") press enter go ("down") press enter go ("left") press enter go ("righ…" at bounding box center [1363, 215] width 298 height 142
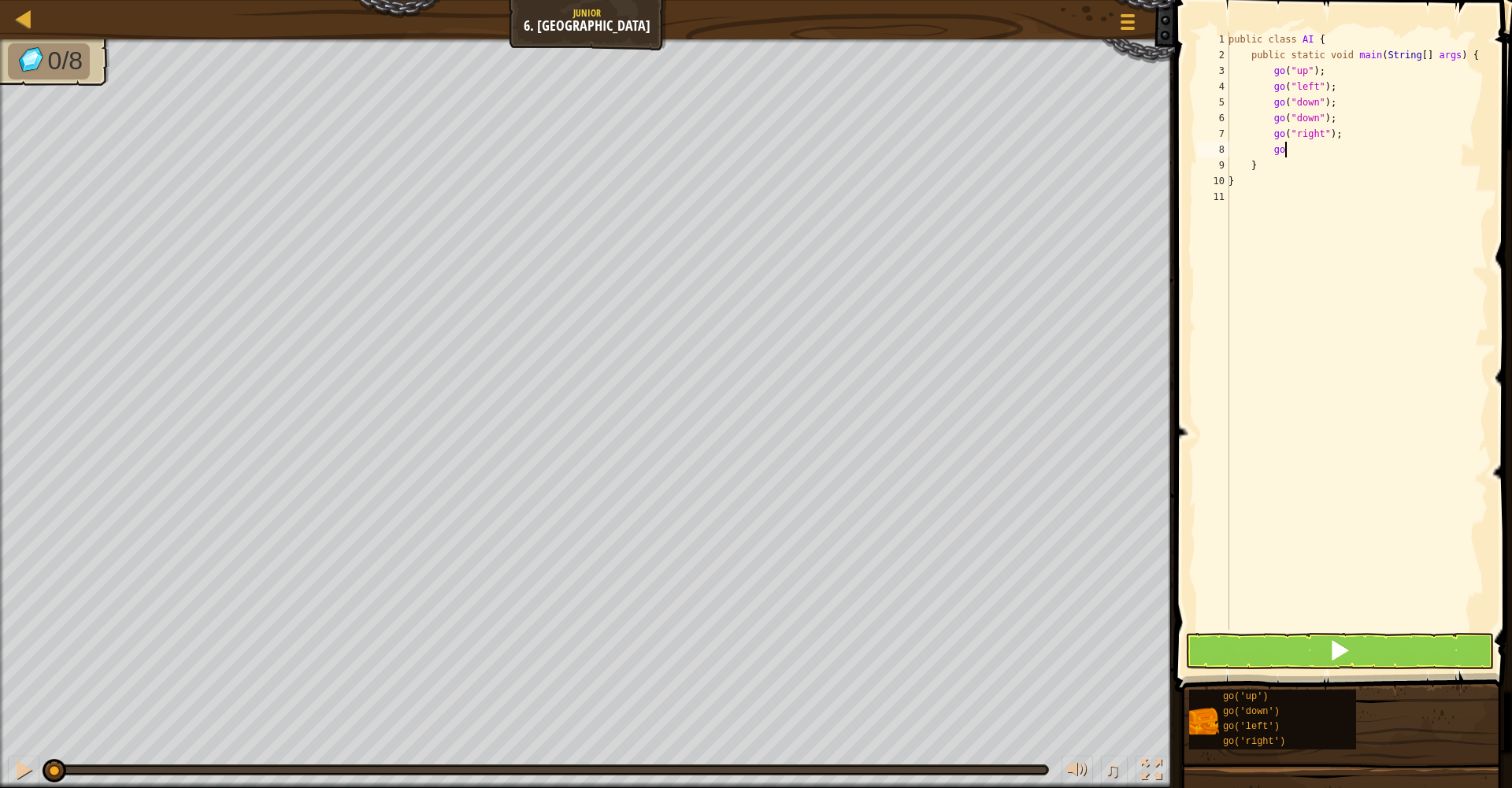
click at [1317, 0] on body "Map Junior 6. Gem Square Game Menu 1 הההההההההההההההההההההההההההההההההההההההההה…" at bounding box center [756, 0] width 1512 height 0
type textarea "g"
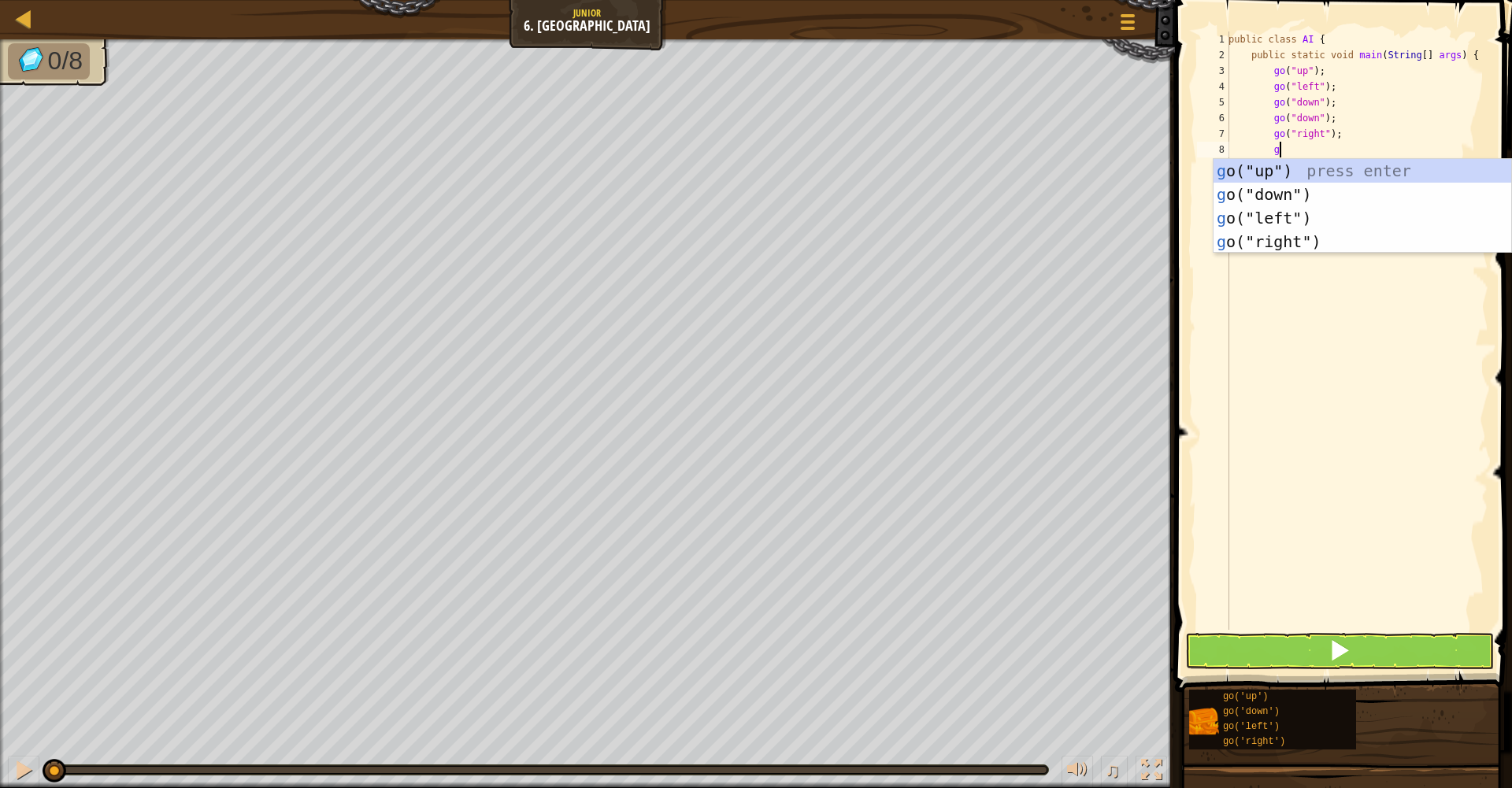
type textarea "go"
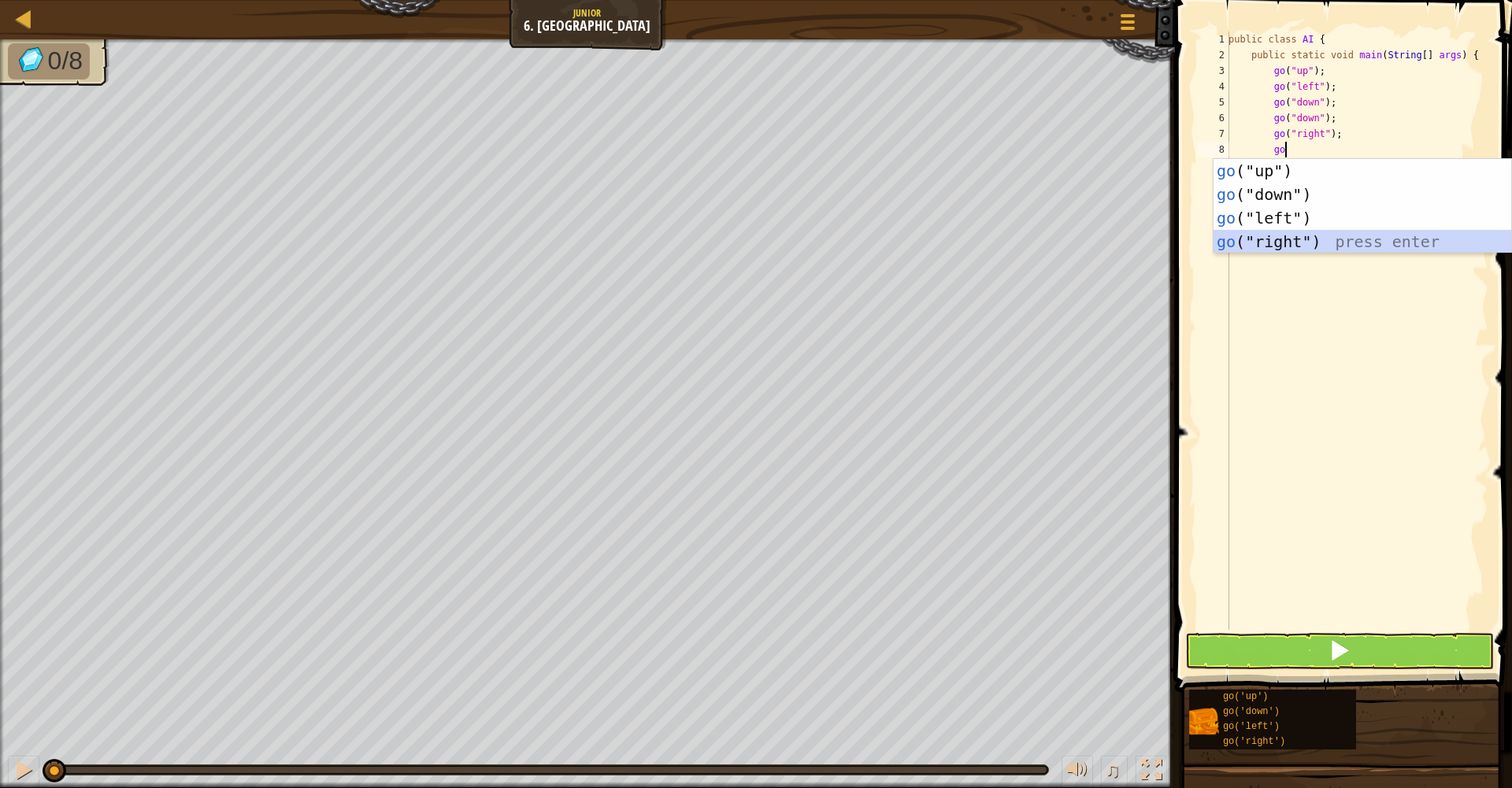
click at [1308, 234] on div "go ("up") press enter go ("down") press enter go ("left") press enter go ("righ…" at bounding box center [1363, 230] width 298 height 142
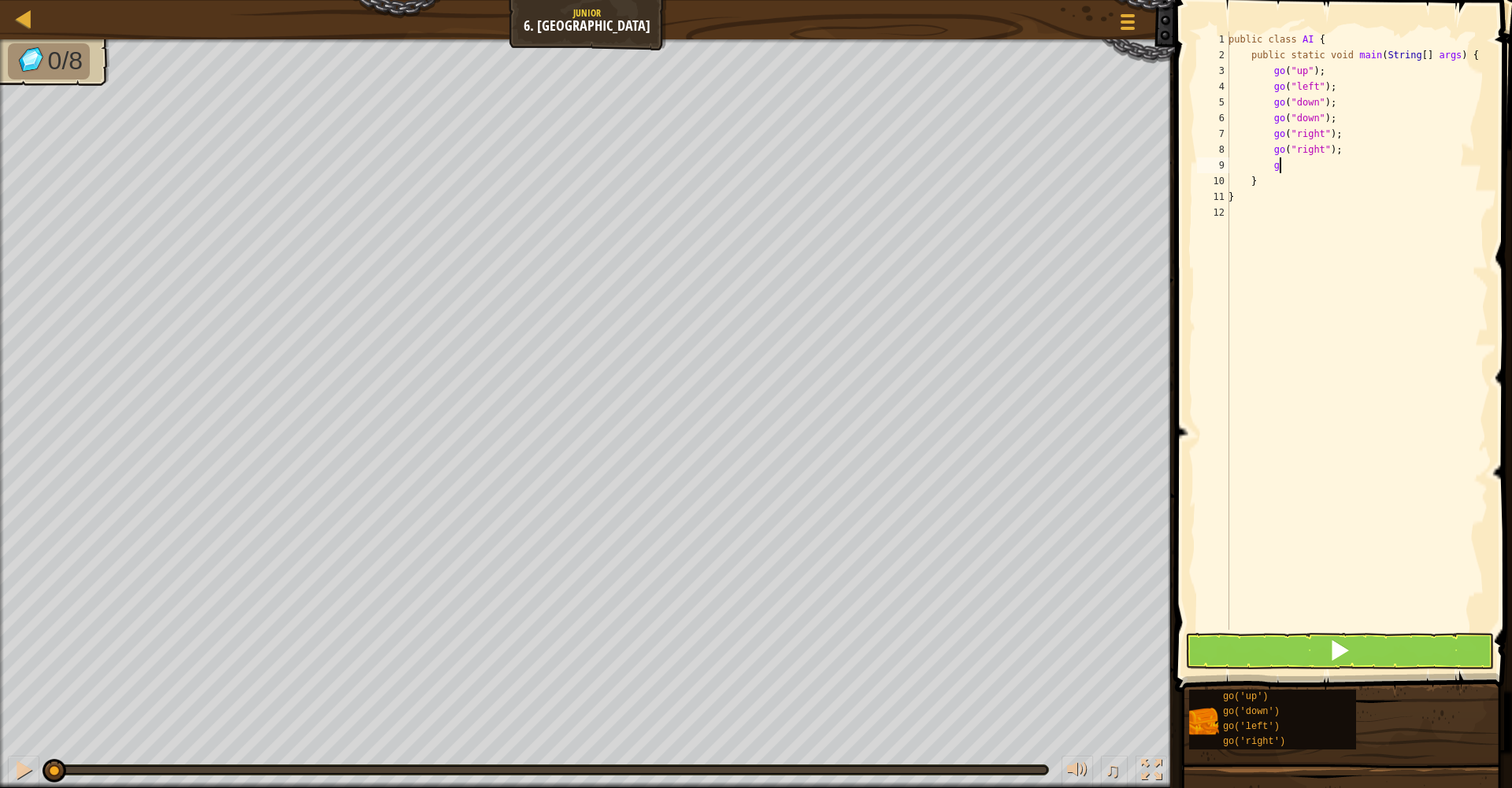
type textarea "go"
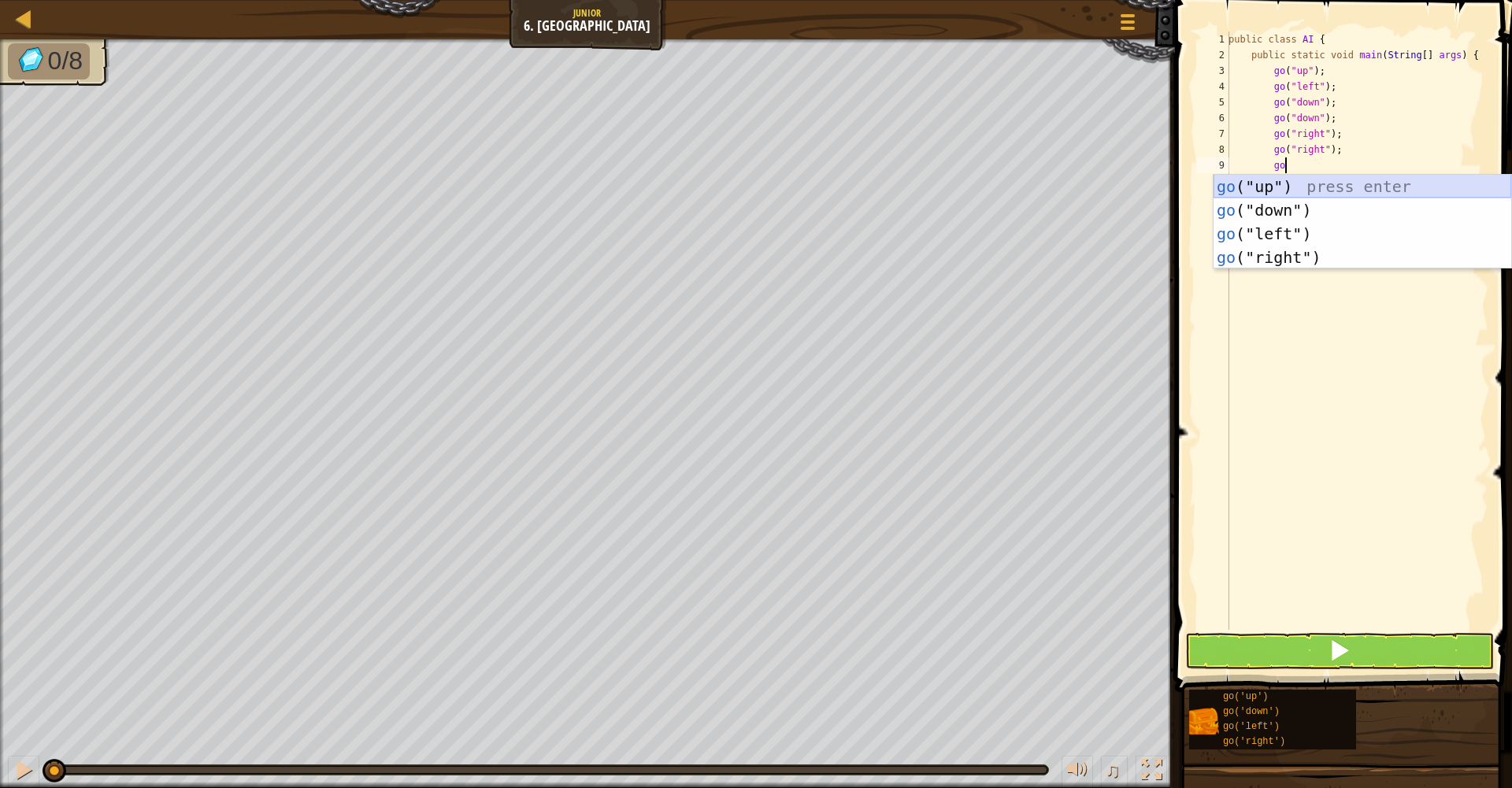
click at [1301, 185] on div "go ("up") press enter go ("down") press enter go ("left") press enter go ("righ…" at bounding box center [1363, 246] width 298 height 142
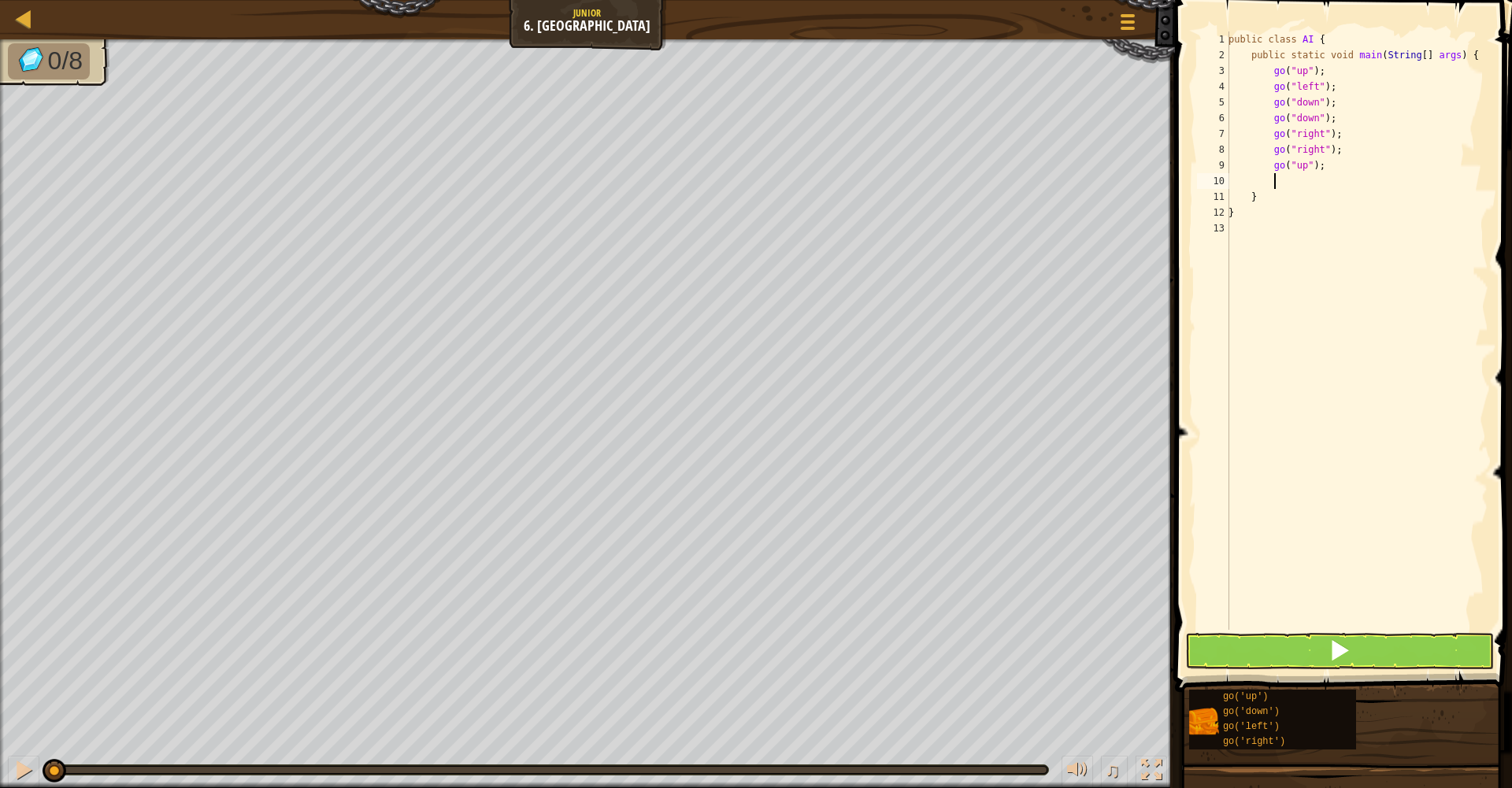
type textarea "go"
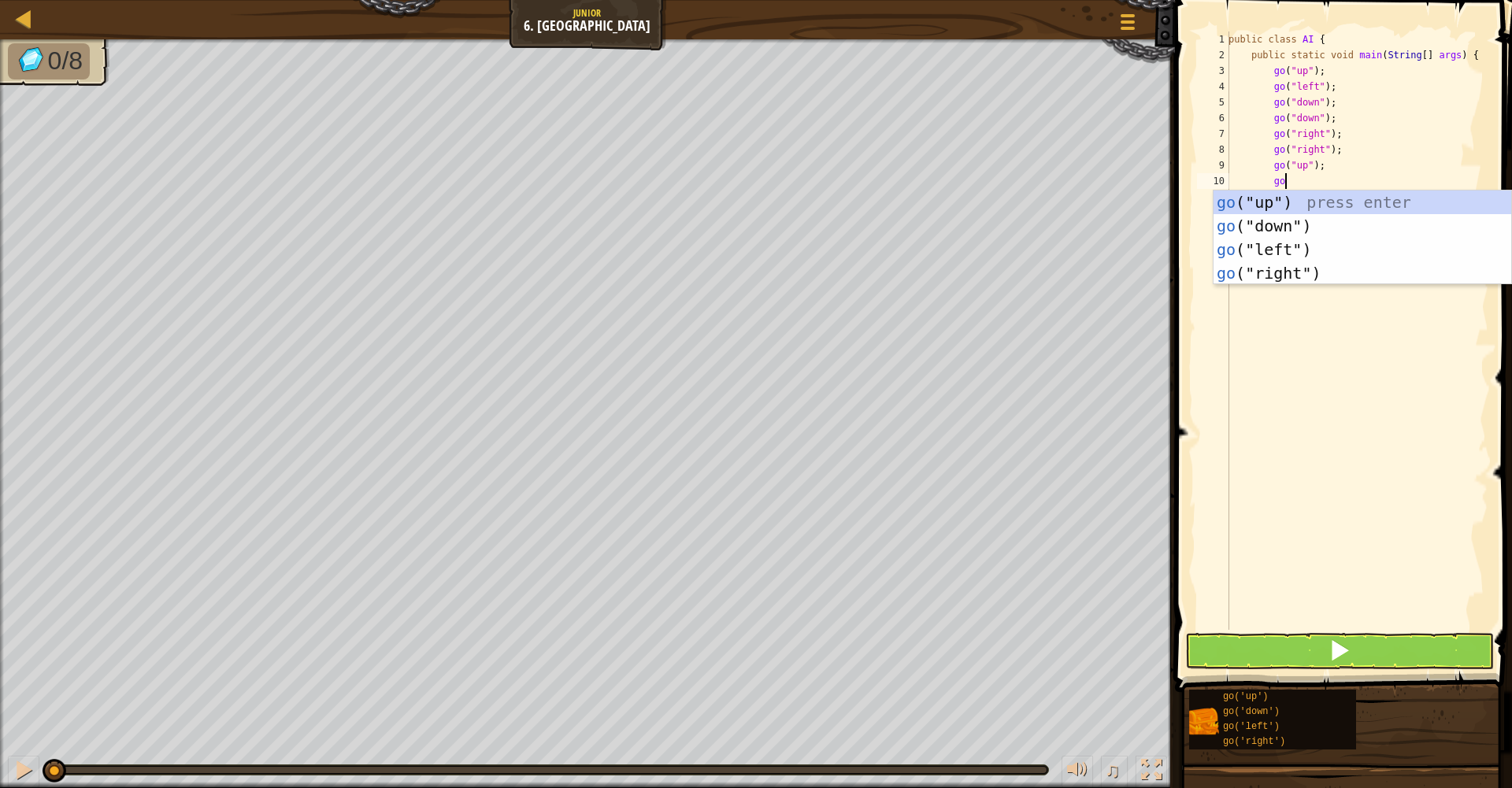
scroll to position [7, 4]
click at [1289, 207] on div "go ("up") press enter go ("down") press enter go ("left") press enter go ("righ…" at bounding box center [1363, 262] width 298 height 142
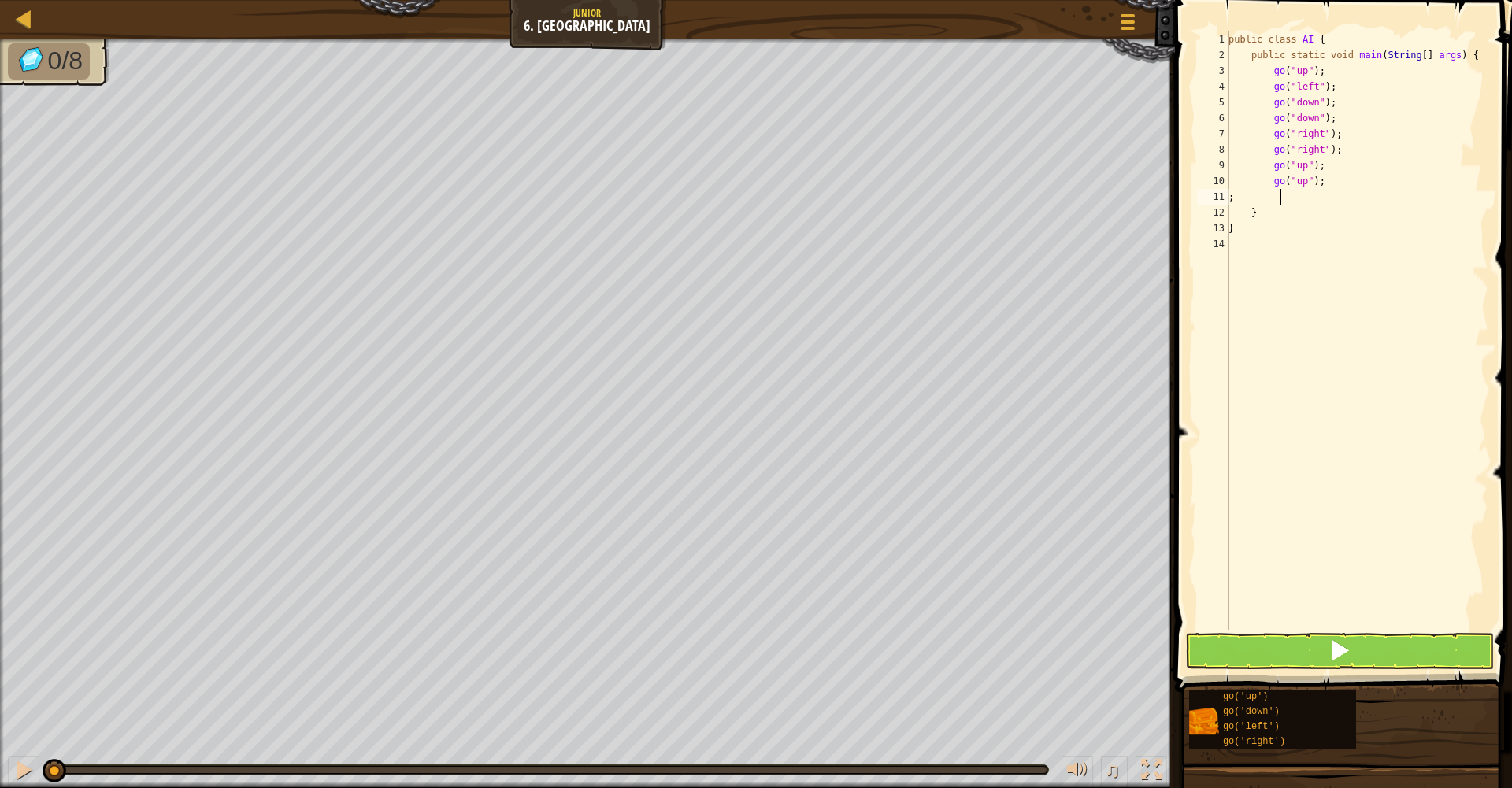
click at [1379, 652] on button at bounding box center [1340, 651] width 309 height 36
type textarea ";"
click at [1379, 652] on button at bounding box center [1340, 651] width 309 height 36
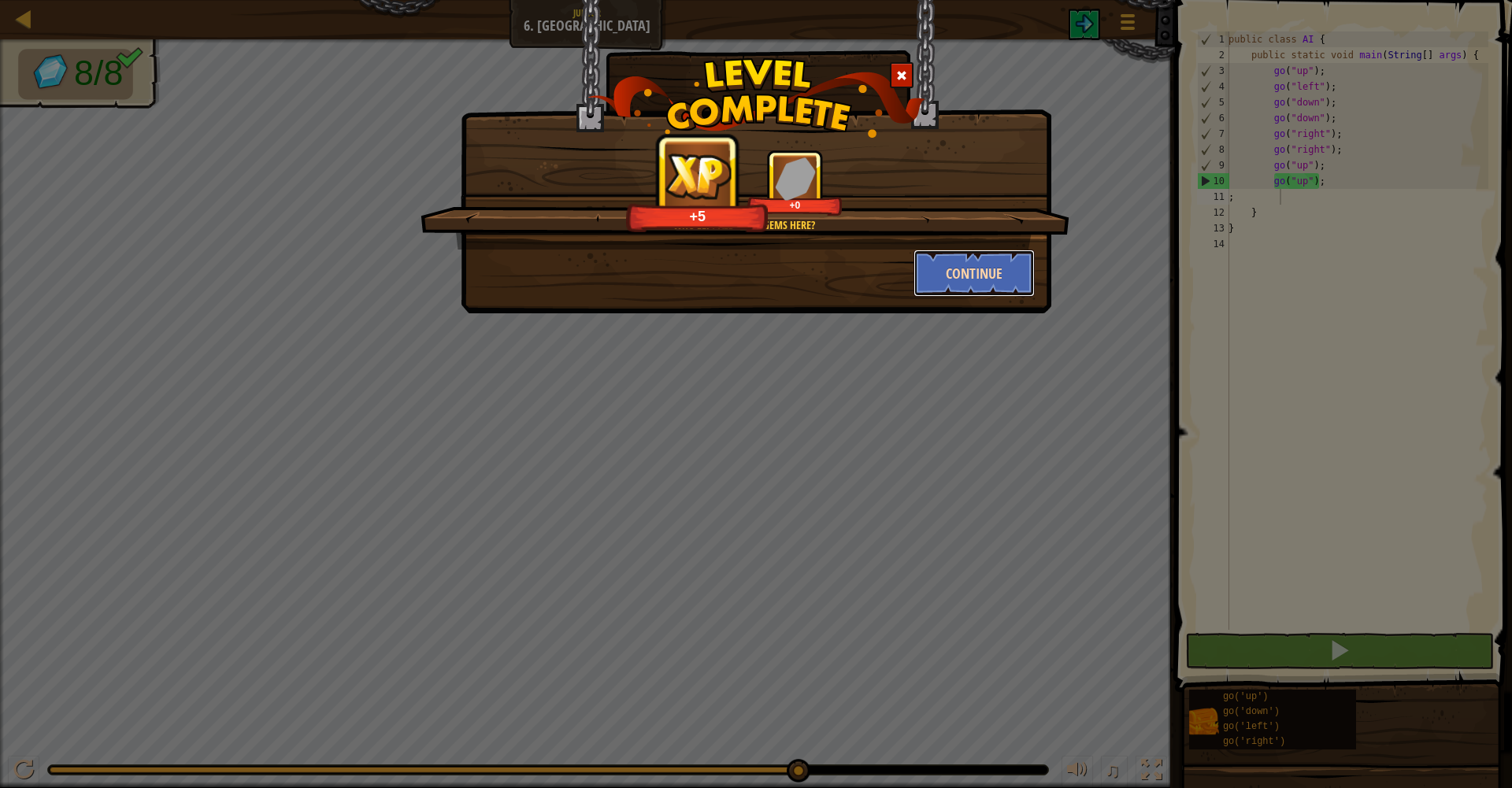
click at [1014, 257] on button "Continue" at bounding box center [975, 273] width 122 height 47
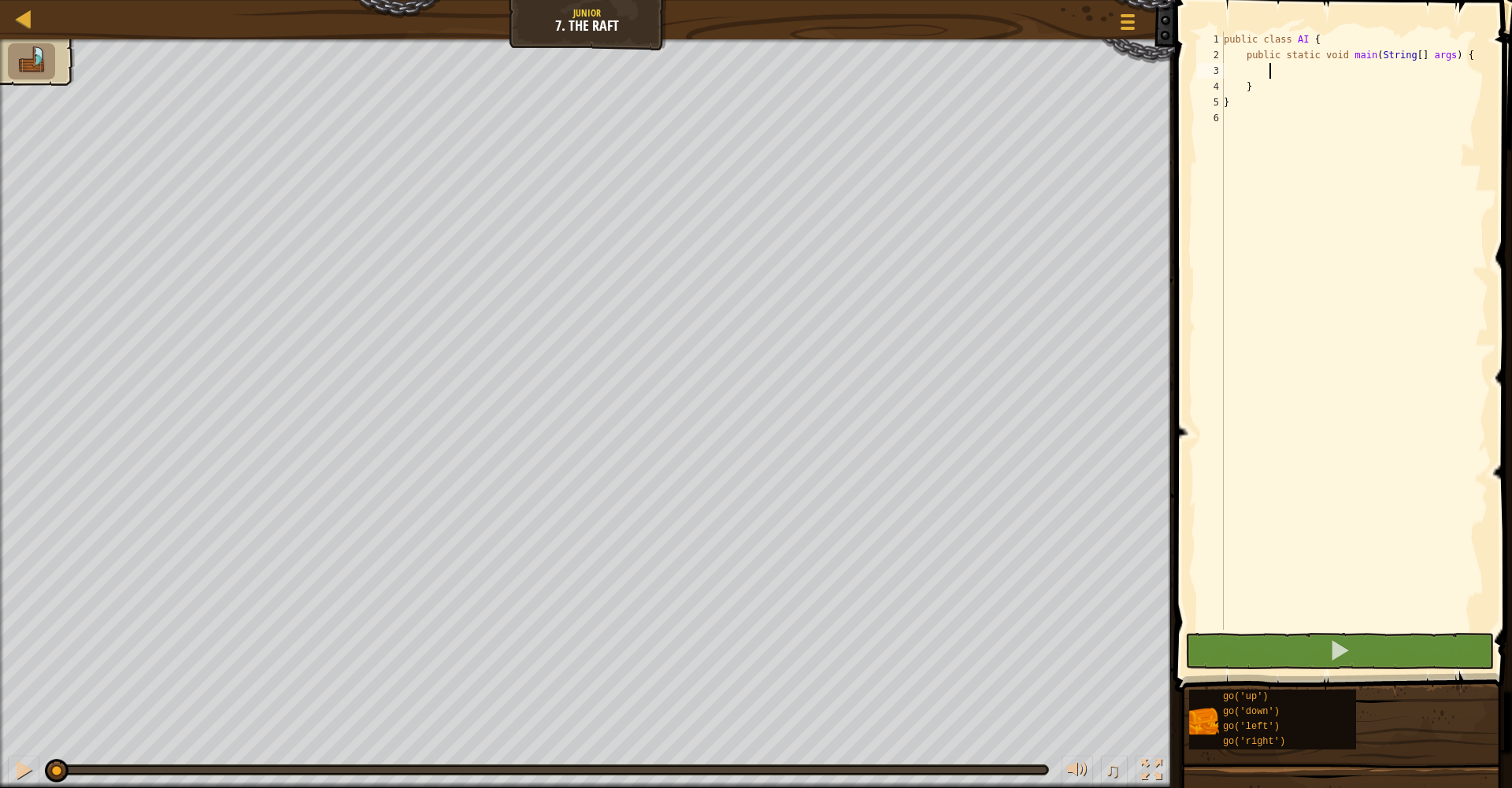
click at [1254, 83] on div "public class AI { public static void main ( String [ ] args ) { } }" at bounding box center [1354, 347] width 267 height 630
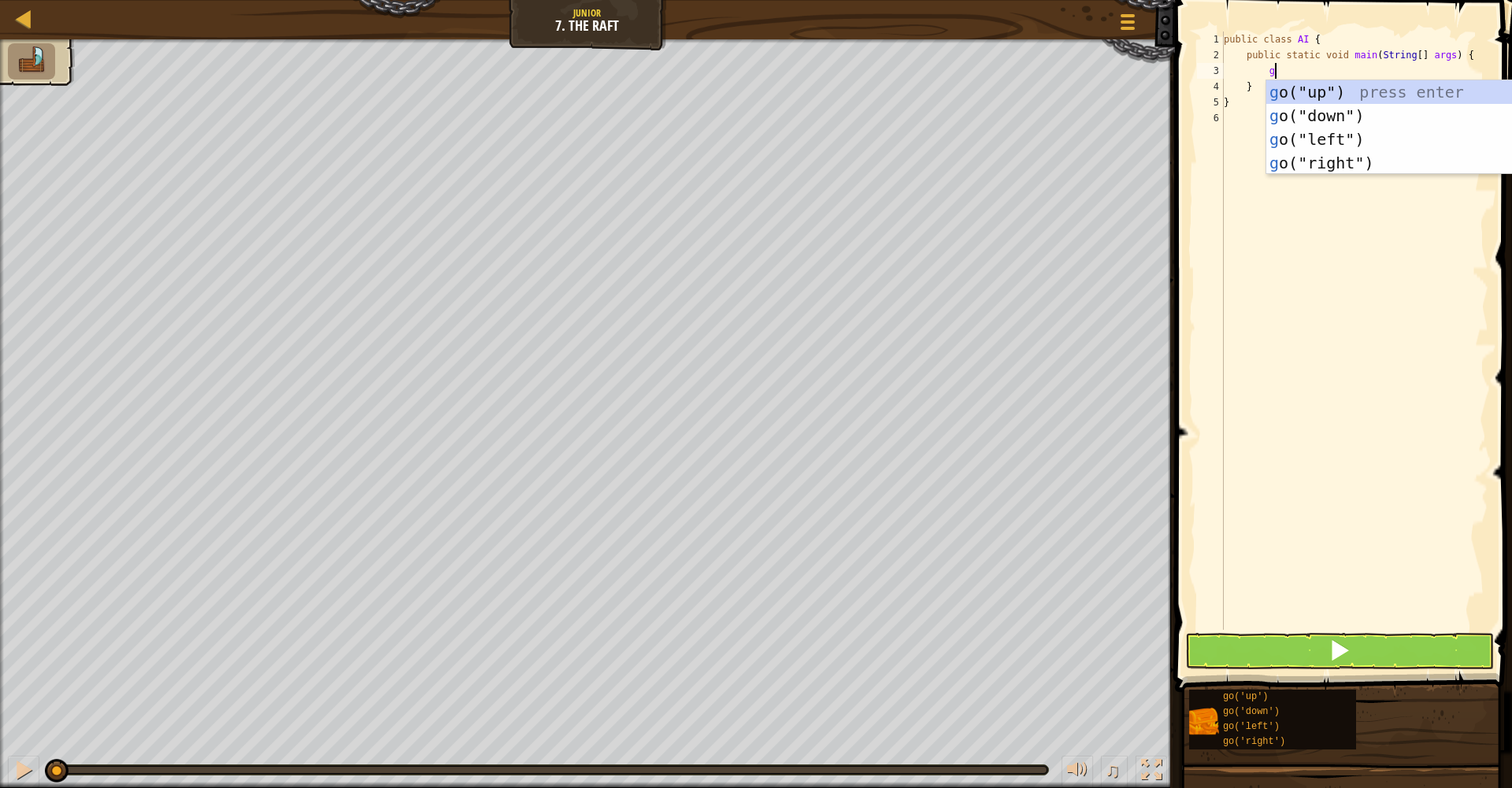
type textarea "go"
click at [1253, 100] on div "go ("up") press enter go ("down") press enter go ("left") press enter go ("righ…" at bounding box center [1363, 151] width 298 height 142
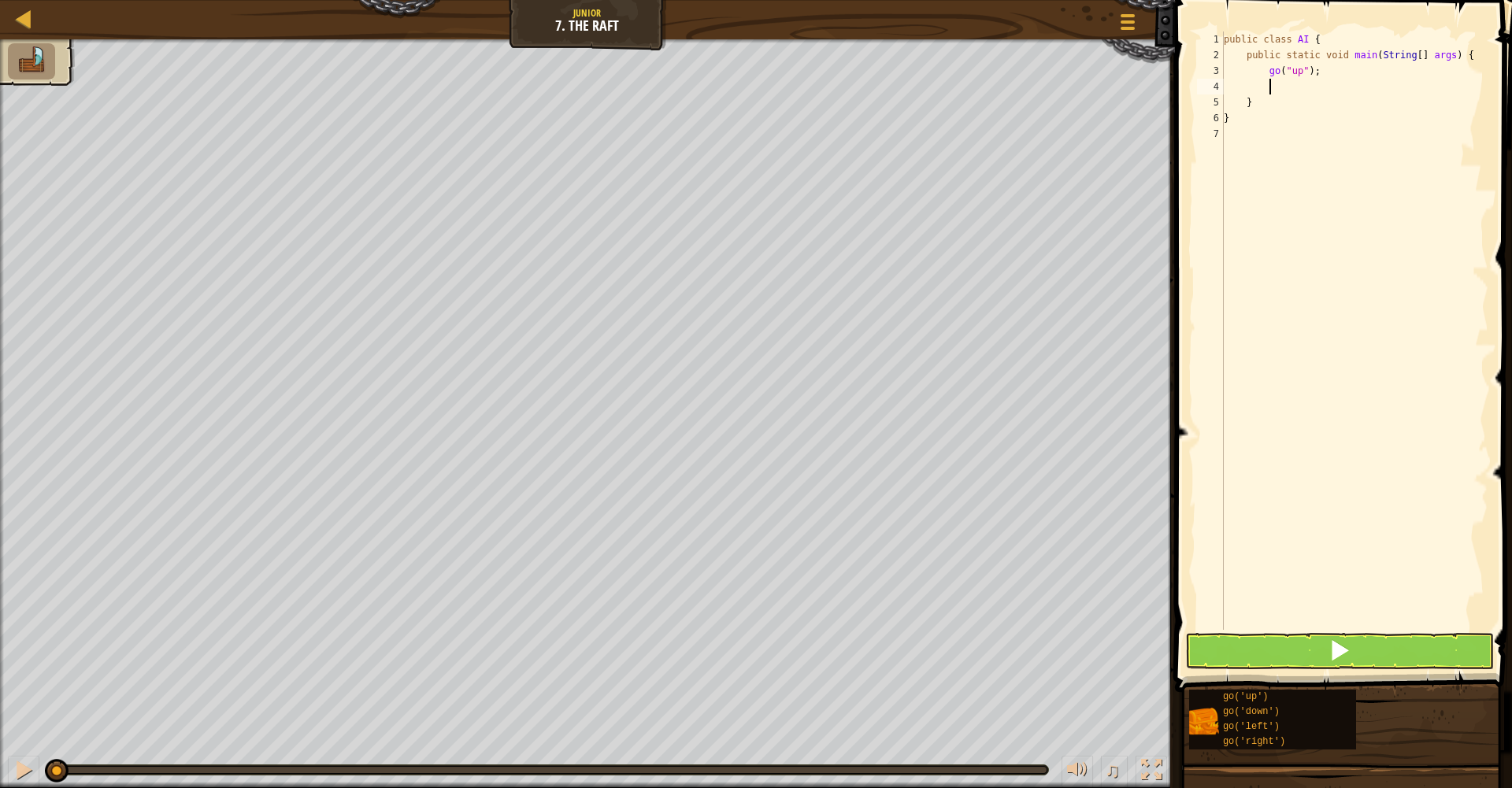
scroll to position [7, 3]
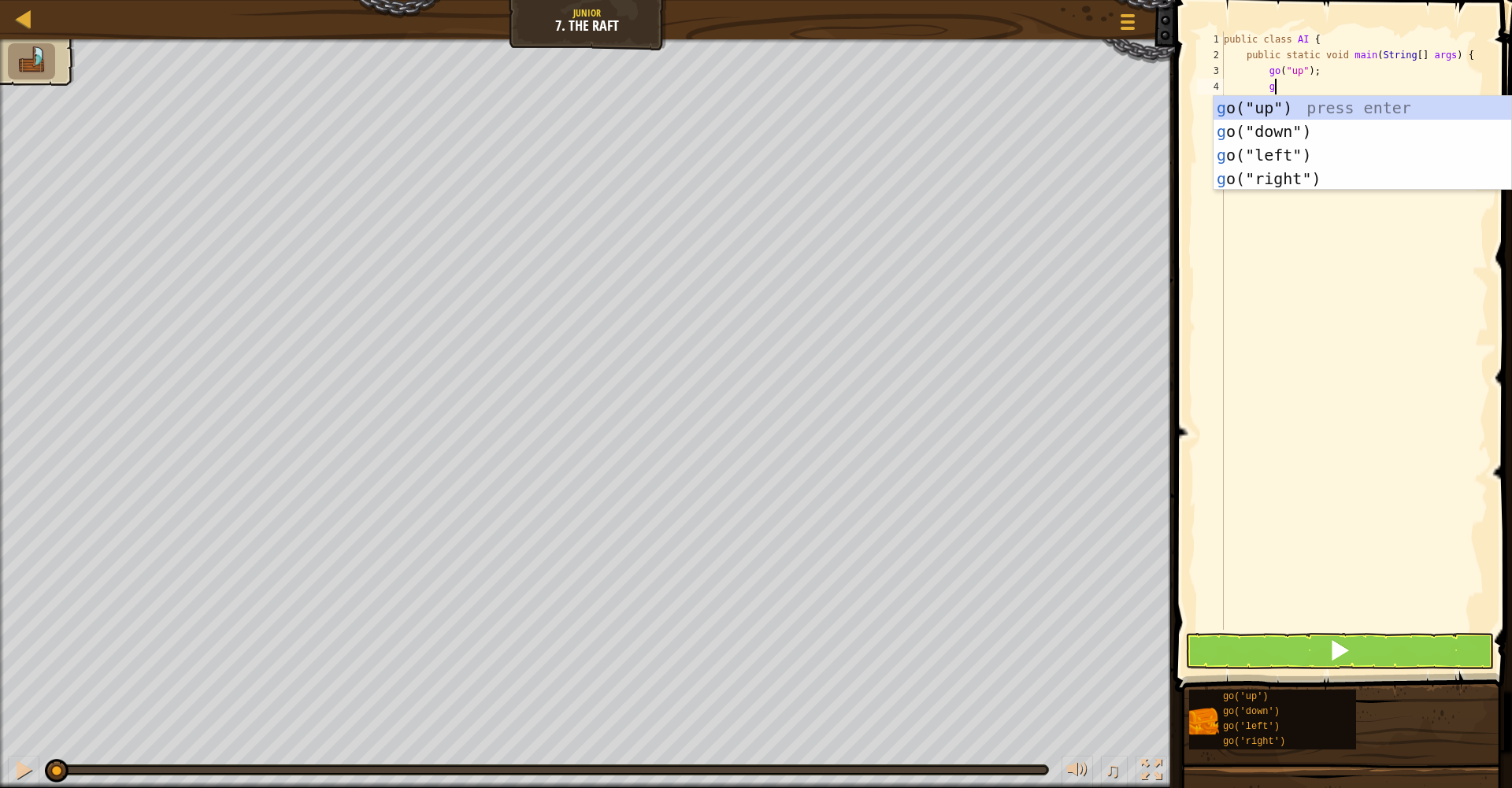
type textarea "go"
click at [1274, 176] on div "go ("up") press enter go ("down") press enter go ("left") press enter go ("righ…" at bounding box center [1363, 167] width 298 height 142
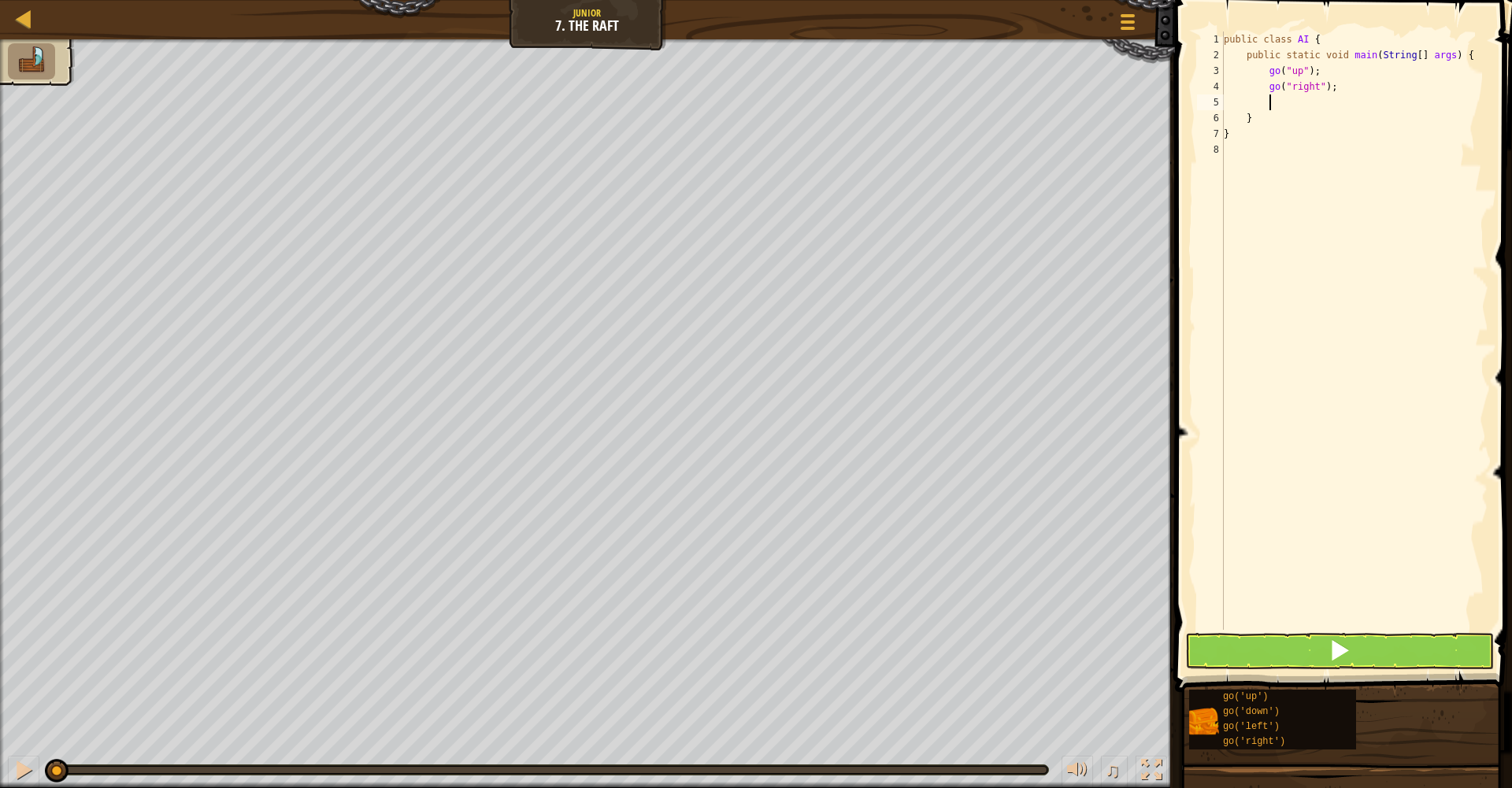
scroll to position [7, 3]
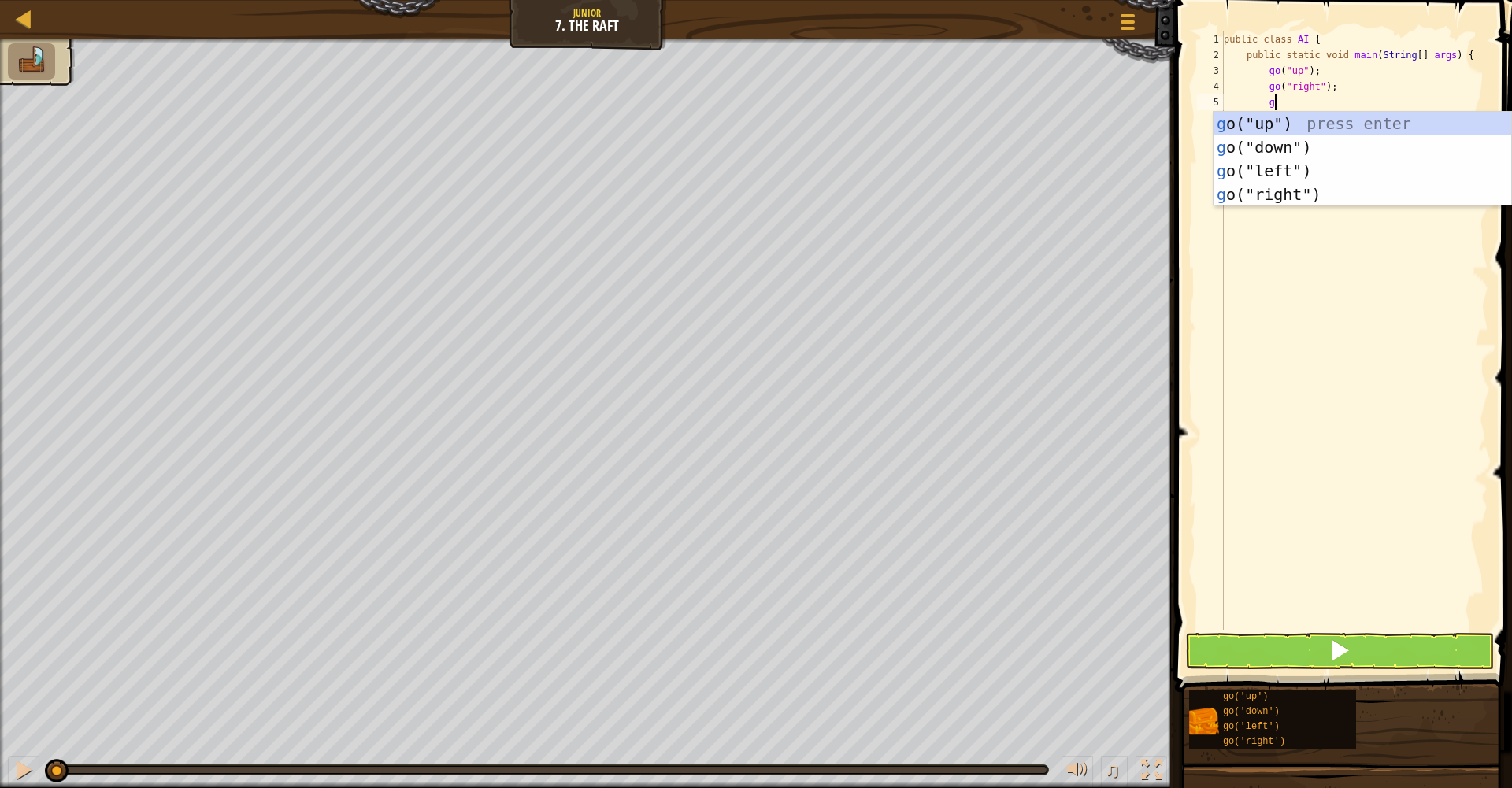
type textarea "go"
click at [1285, 197] on div "go ("up") press enter go ("down") press enter go ("left") press enter go ("righ…" at bounding box center [1363, 182] width 298 height 142
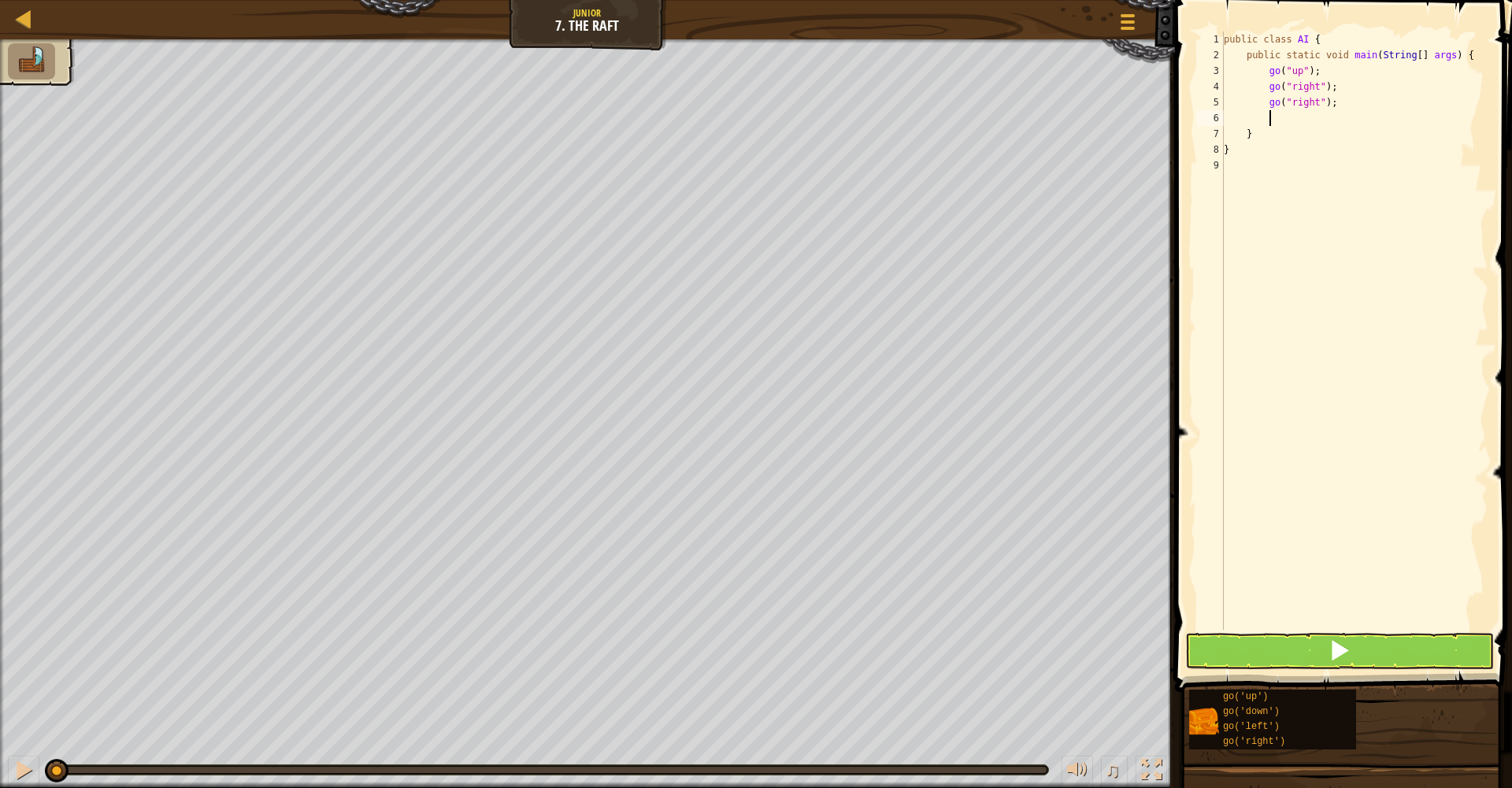
scroll to position [7, 3]
type textarea ";"
click at [1362, 638] on button at bounding box center [1340, 651] width 309 height 36
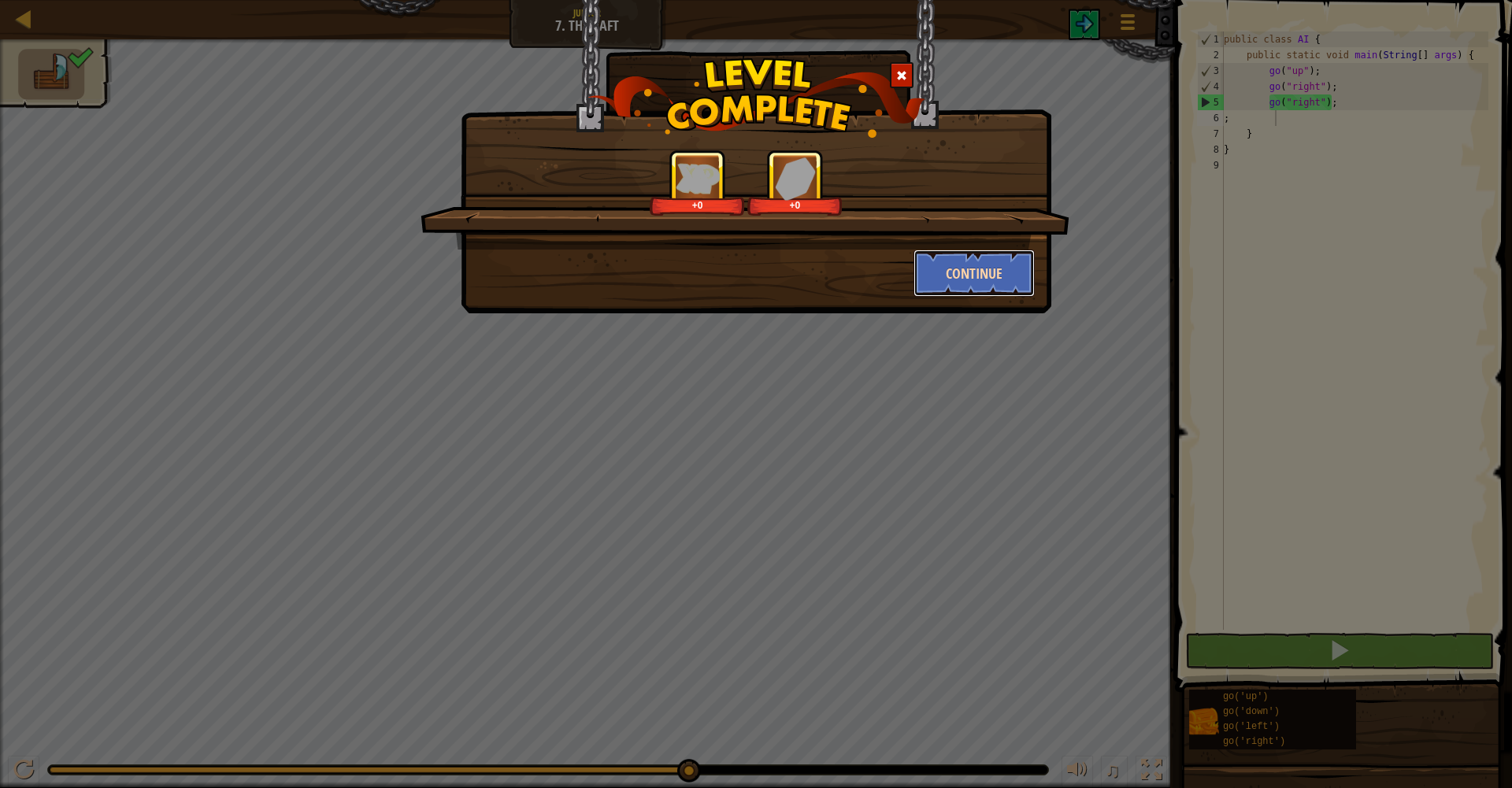
click at [986, 262] on button "Continue" at bounding box center [975, 273] width 122 height 47
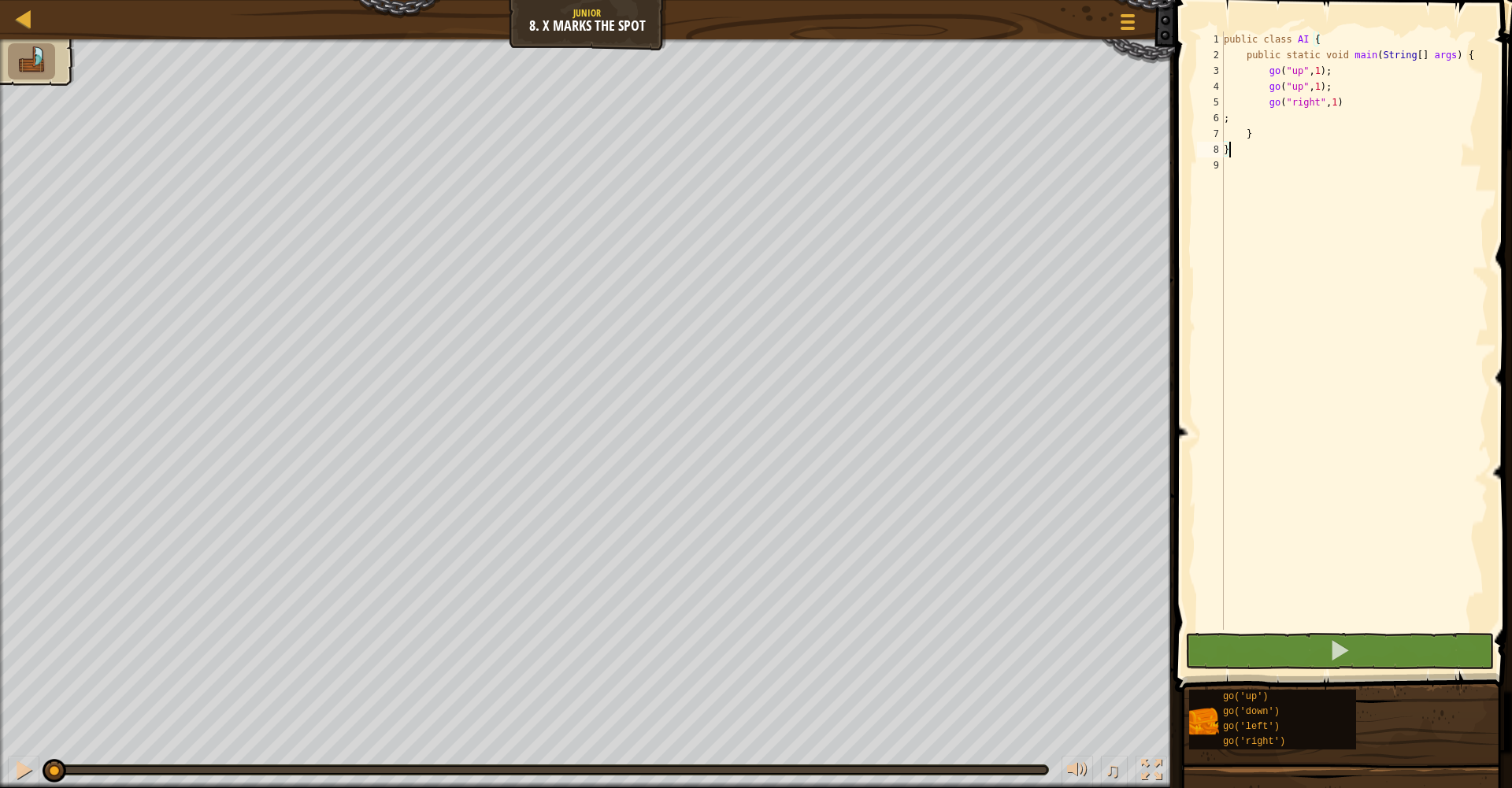
type textarea "go("right", 1)"
click at [1404, 102] on div "public class AI { public static void main ( String [ ] args ) { go ( "up" , 1 )…" at bounding box center [1354, 347] width 267 height 630
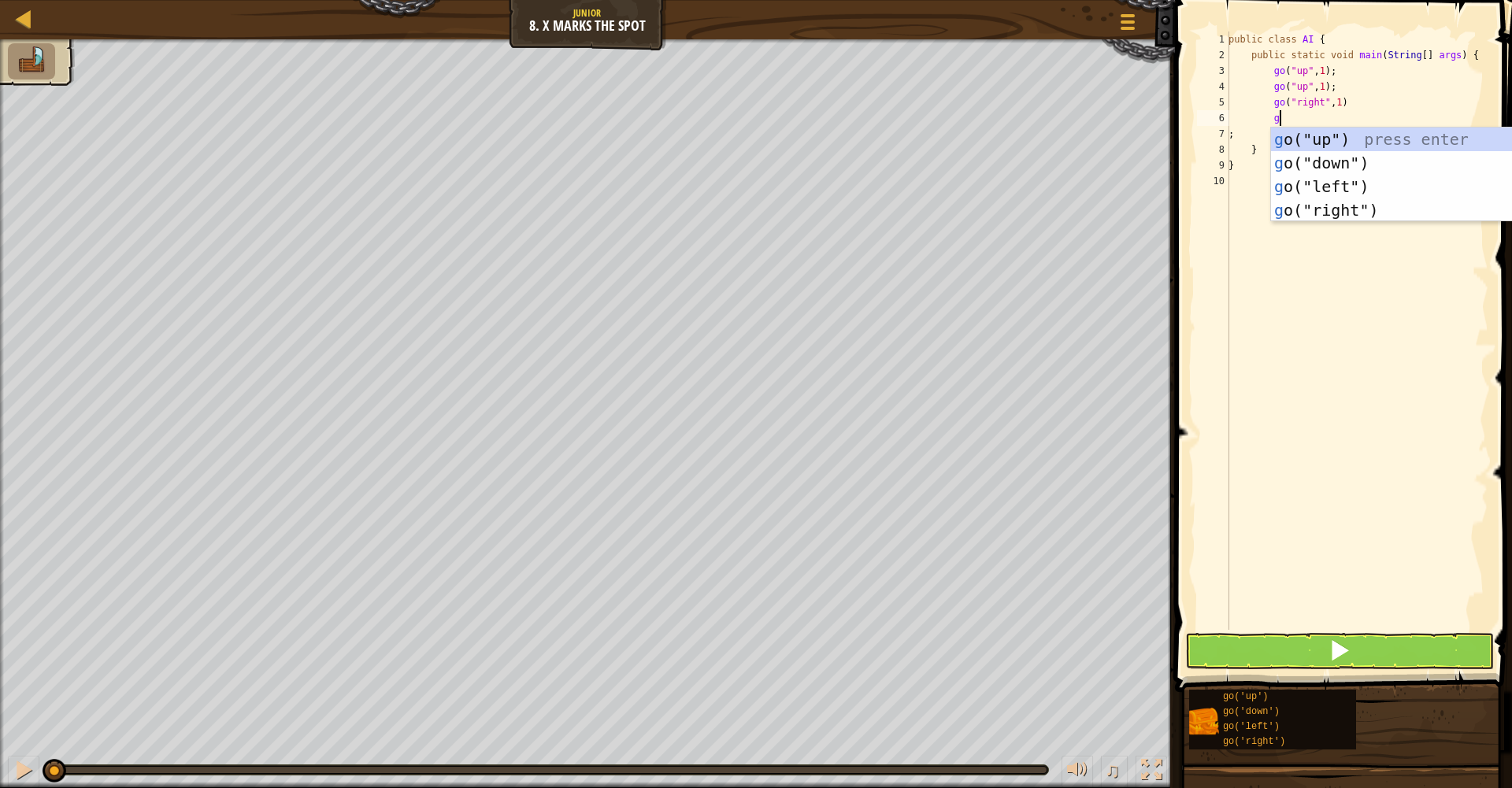
type textarea "go"
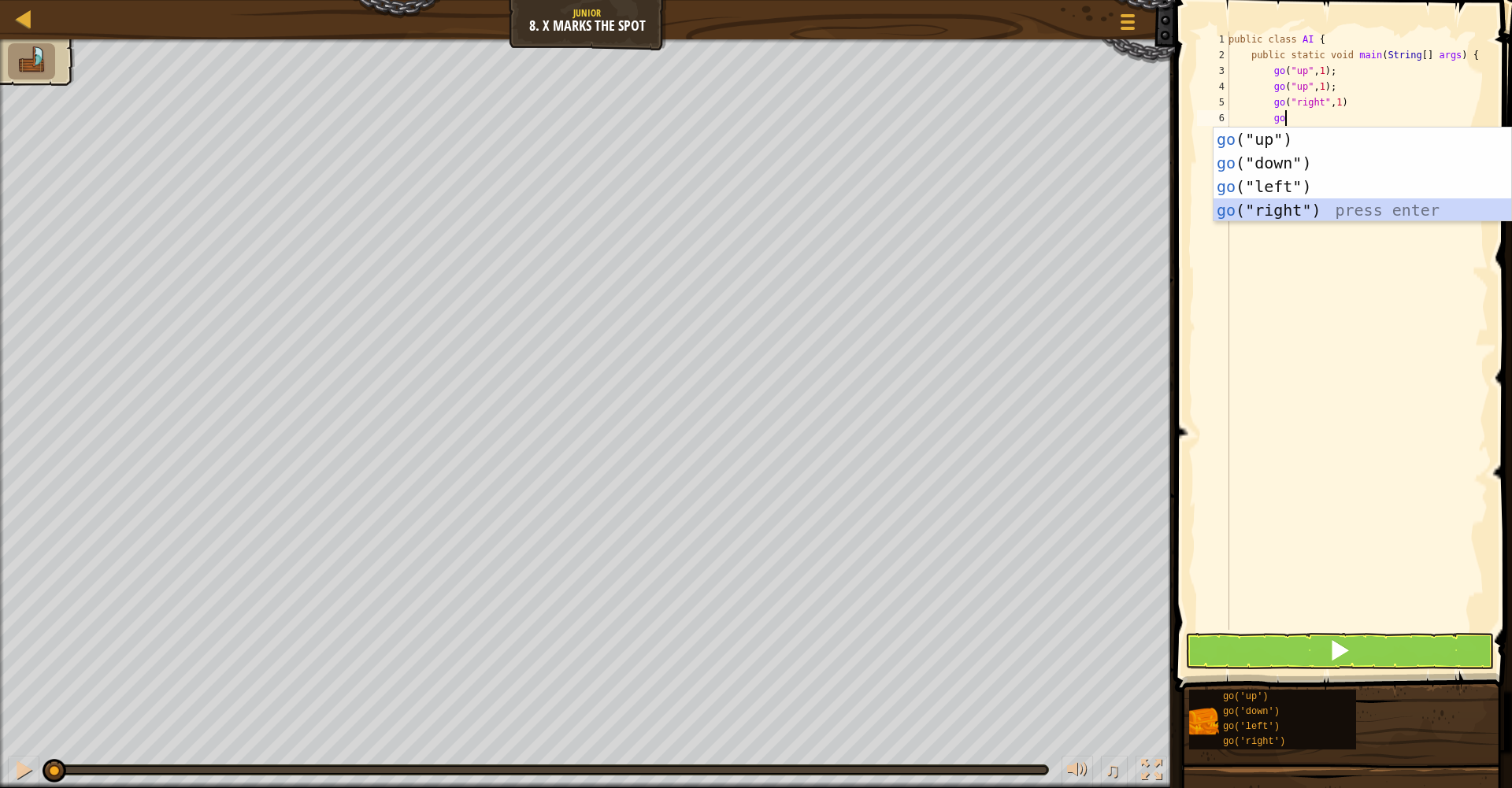
click at [1400, 213] on div "go ("up") press enter go ("down") press enter go ("left") press enter go ("righ…" at bounding box center [1363, 198] width 298 height 142
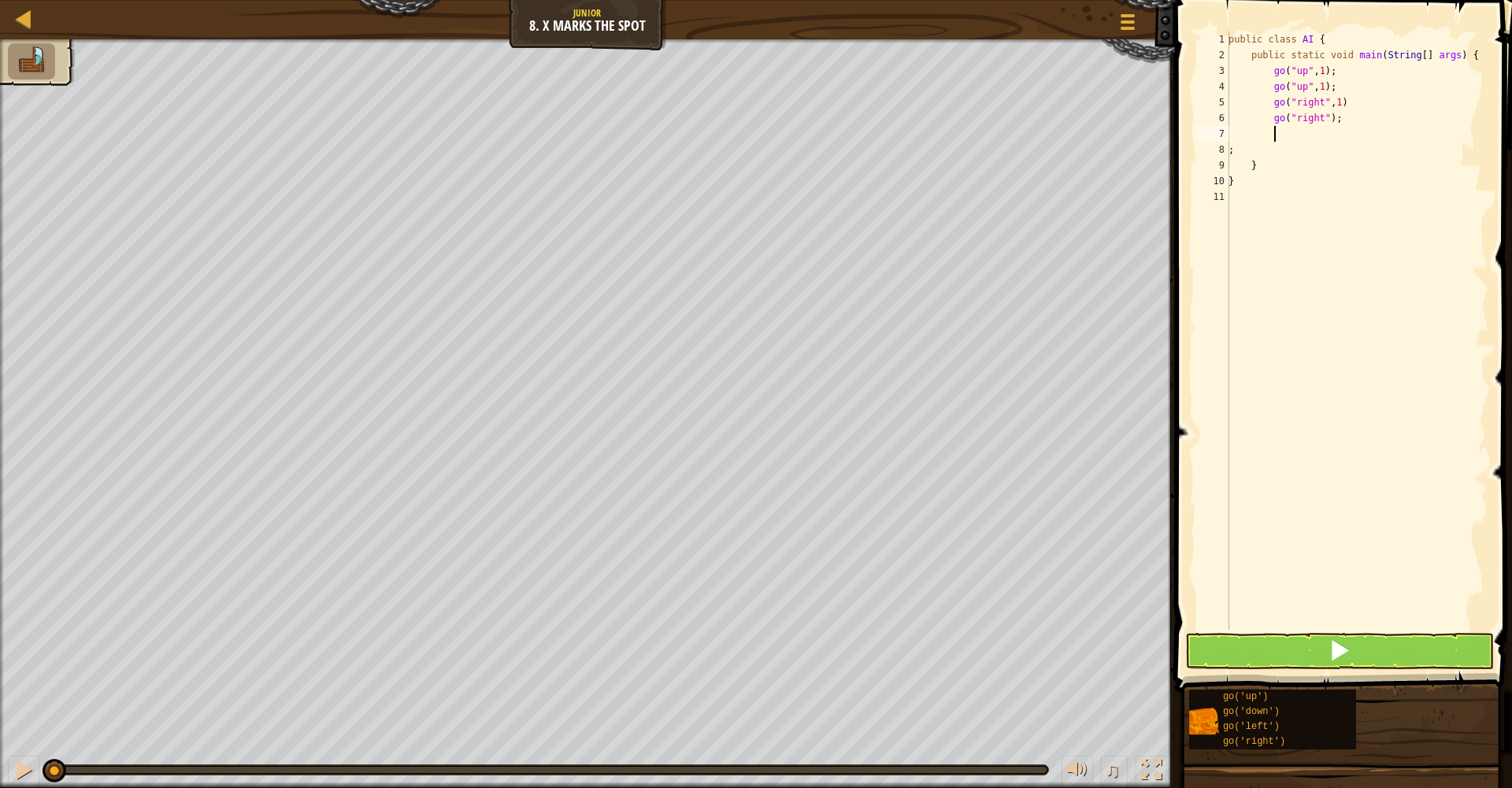
scroll to position [7, 3]
type textarea "go"
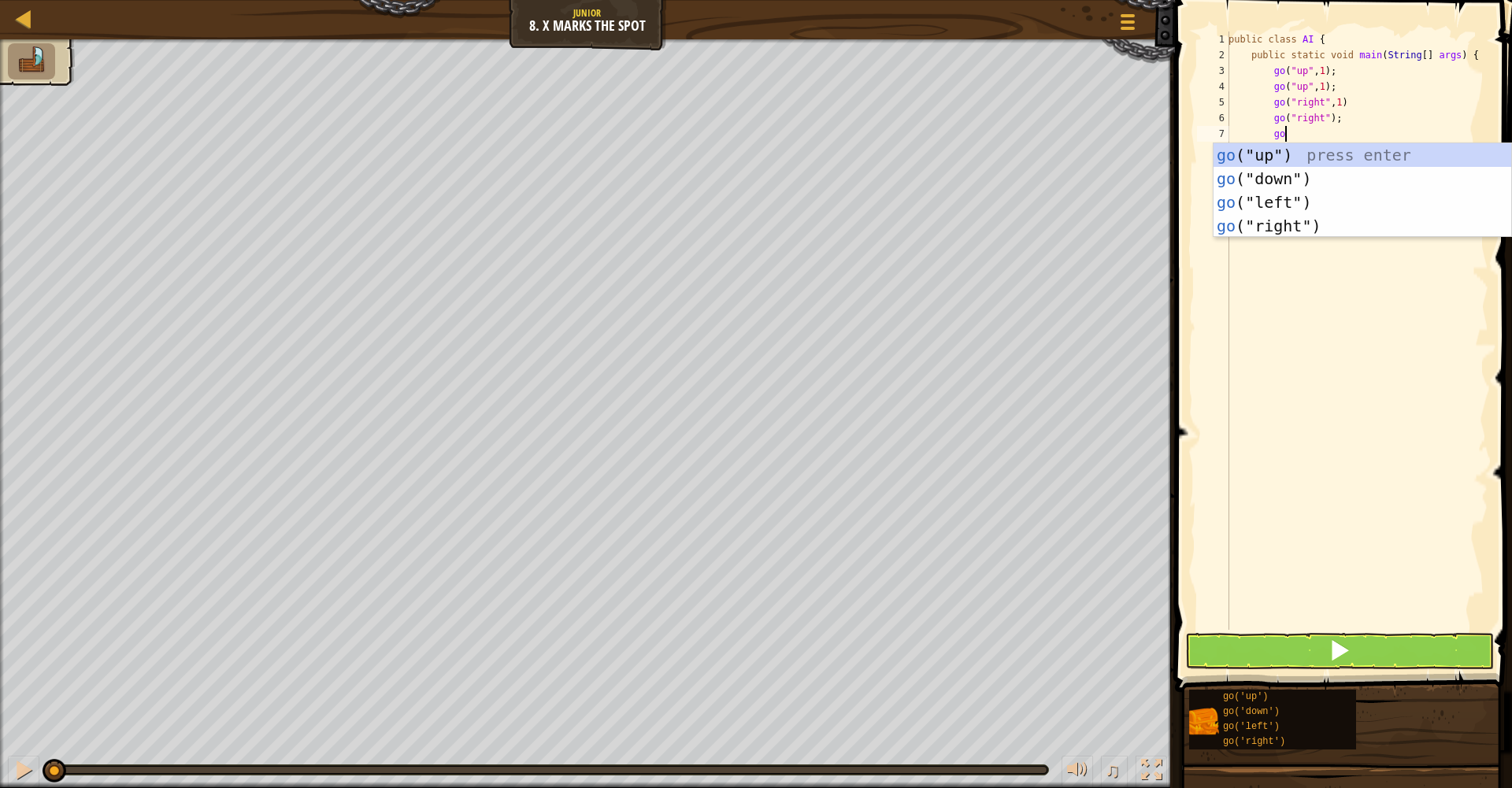
scroll to position [7, 4]
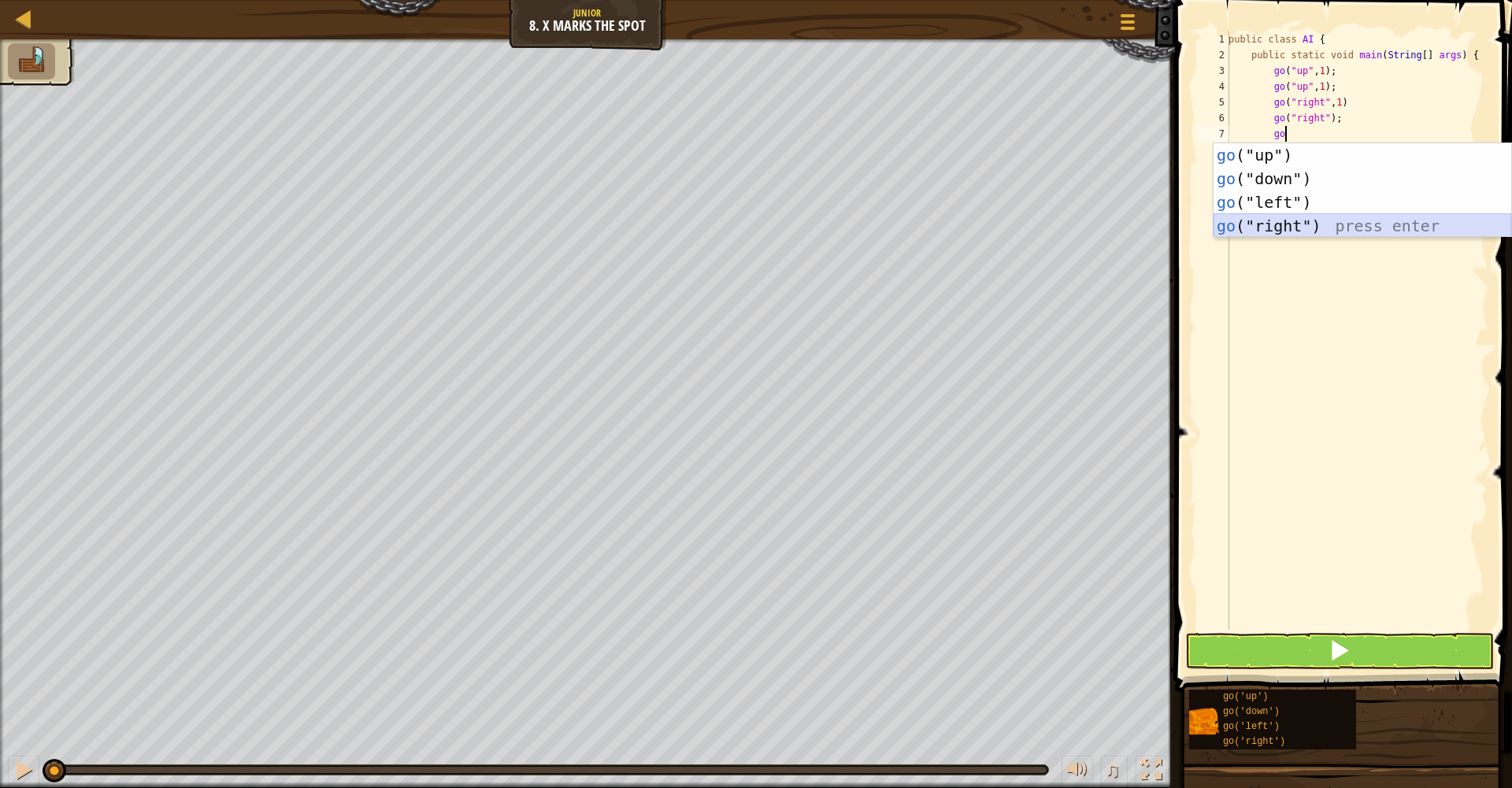
click at [1297, 226] on div "go ("up") press enter go ("down") press enter go ("left") press enter go ("righ…" at bounding box center [1363, 215] width 298 height 142
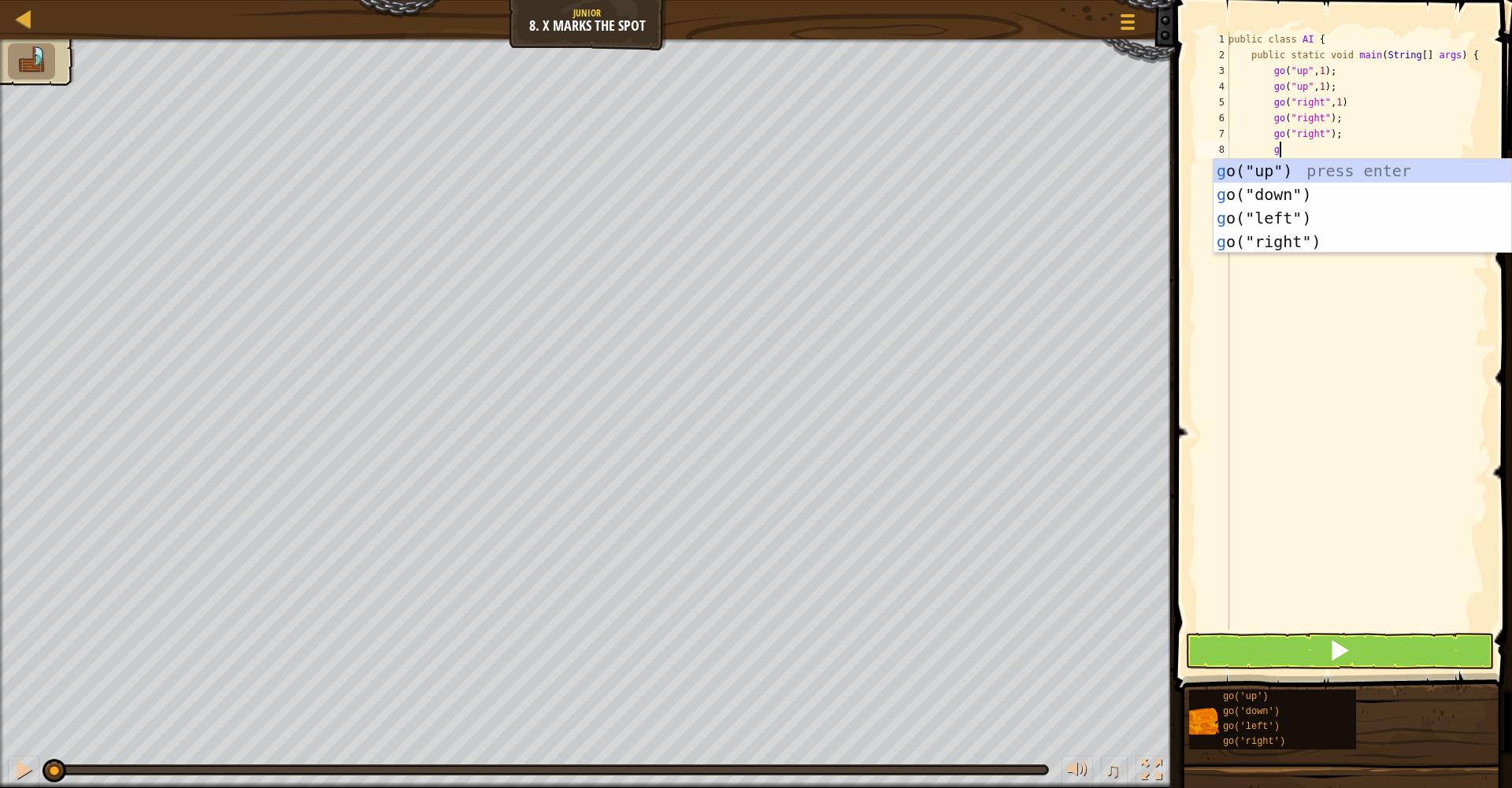
type textarea "go"
click at [1295, 193] on div "go ("up") press enter go ("down") press enter go ("left") press enter go ("righ…" at bounding box center [1363, 230] width 298 height 142
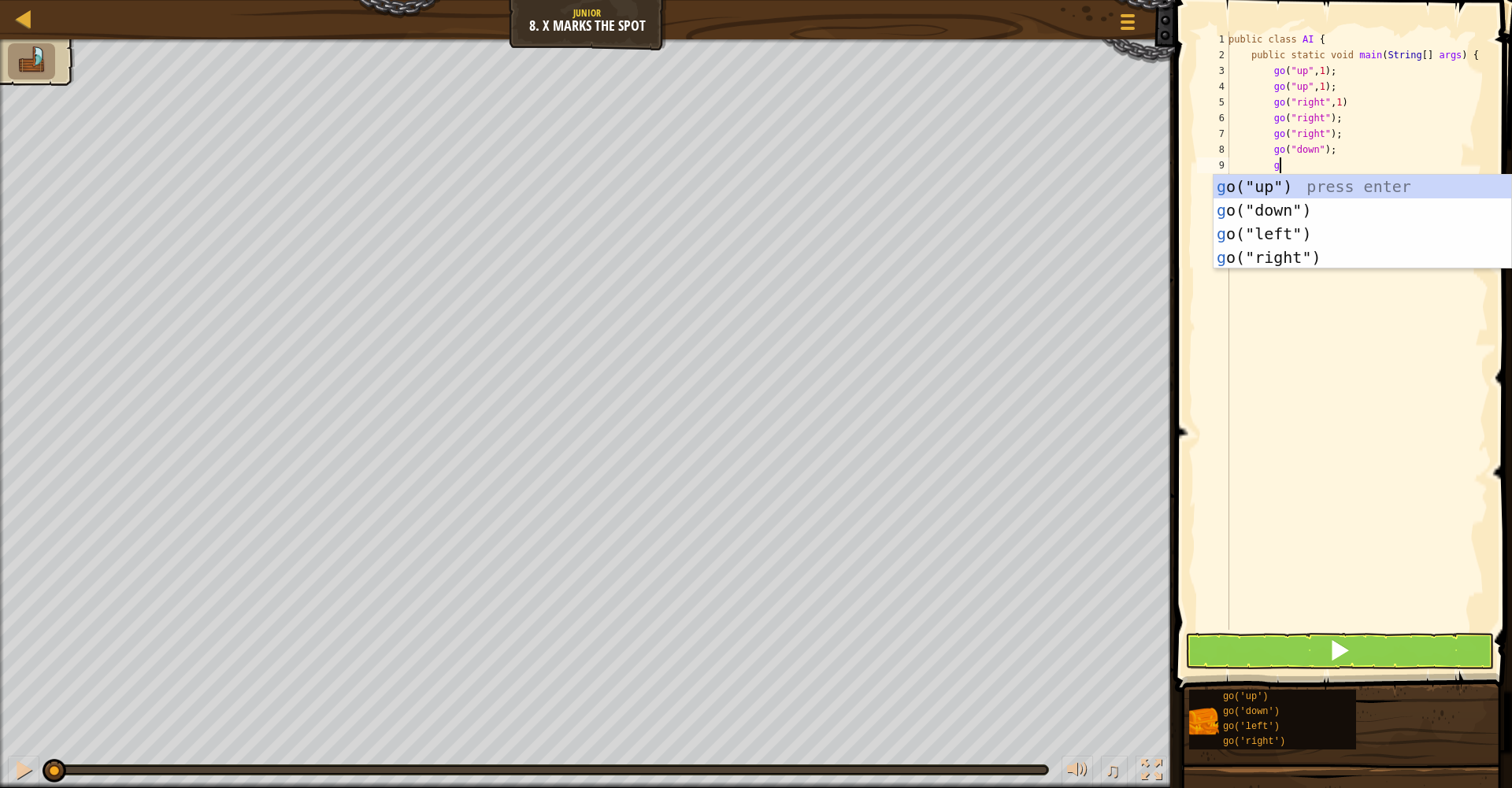
type textarea "go"
click at [1290, 212] on div "go ("up") press enter go ("down") press enter go ("left") press enter go ("righ…" at bounding box center [1363, 246] width 298 height 142
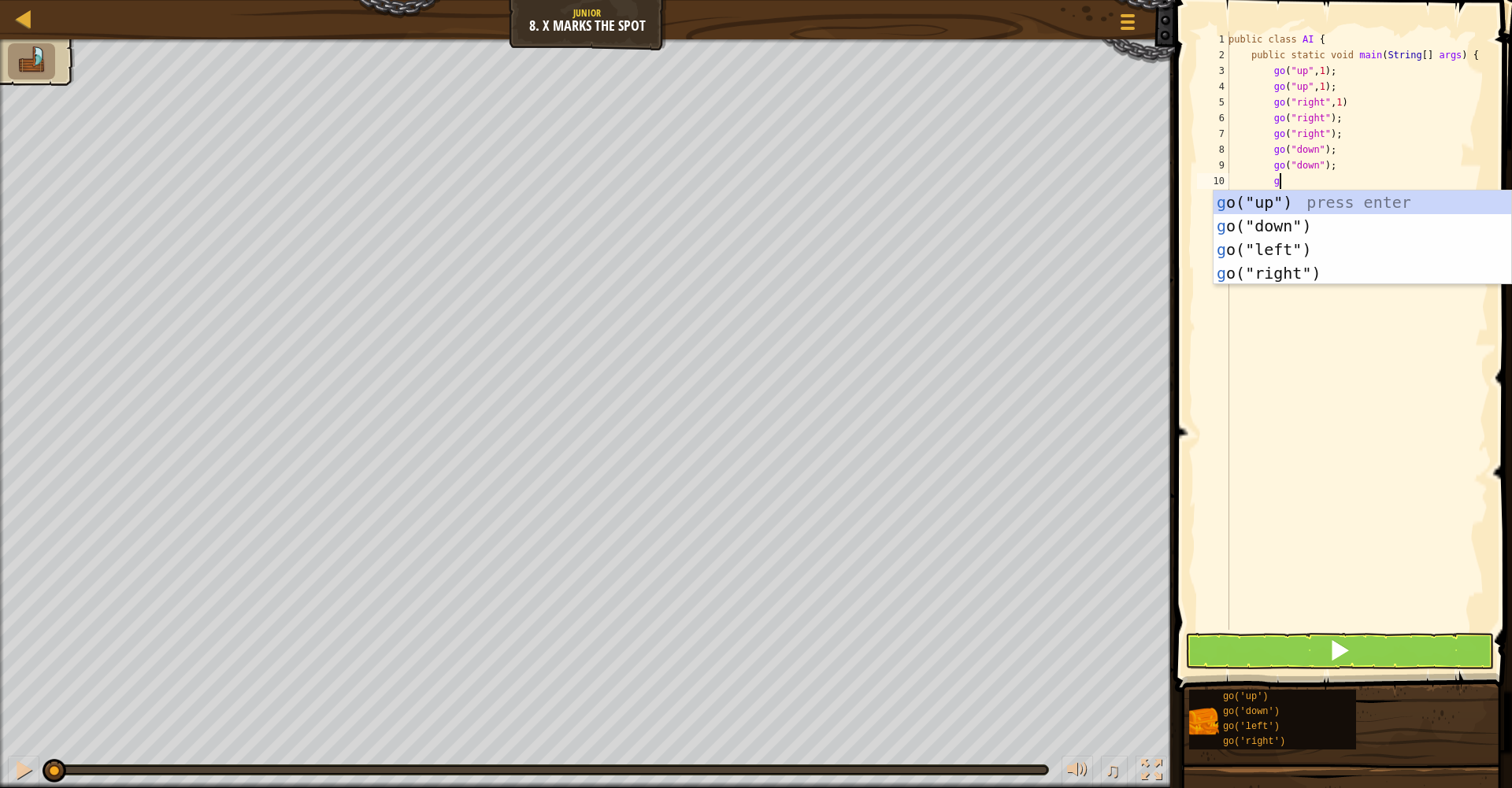
type textarea "go"
click at [1271, 250] on div "go ("up") press enter go ("down") press enter go ("left") press enter go ("righ…" at bounding box center [1363, 262] width 298 height 142
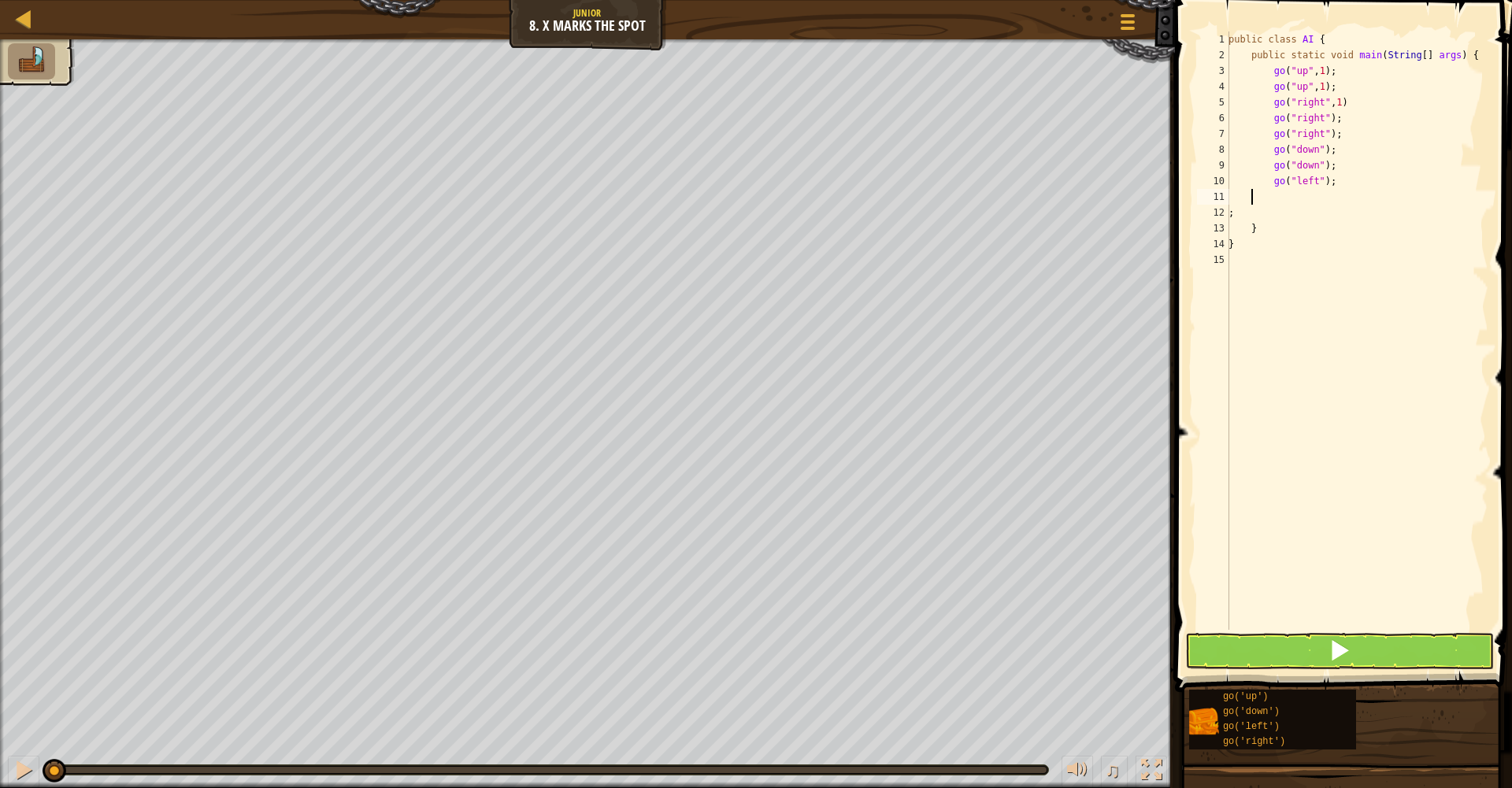
scroll to position [7, 0]
click at [1231, 655] on button at bounding box center [1340, 651] width 309 height 36
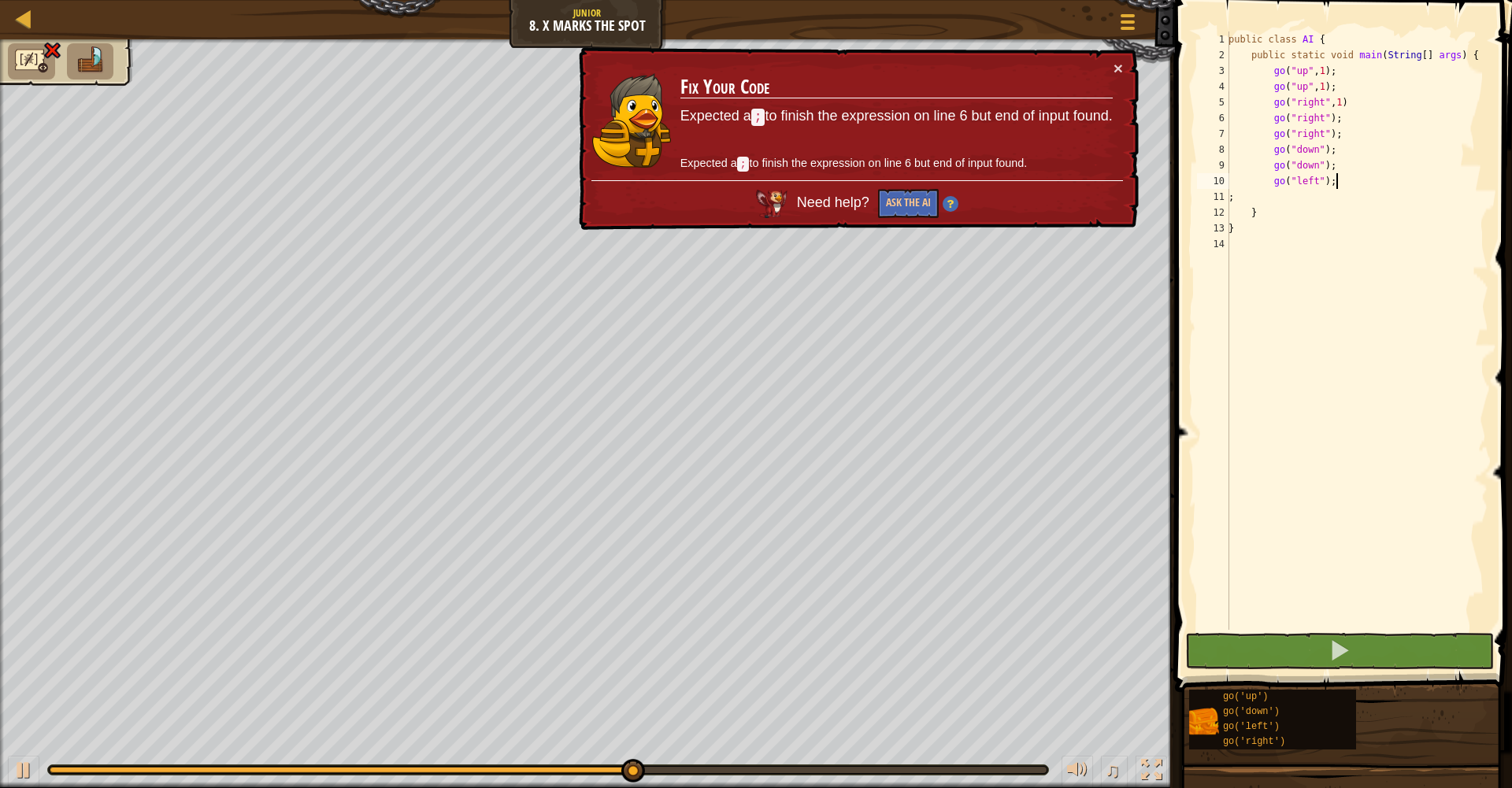
click at [1360, 100] on div "public class AI { public static void main ( String [ ] args ) { go ( "up" , 1 )…" at bounding box center [1356, 347] width 263 height 630
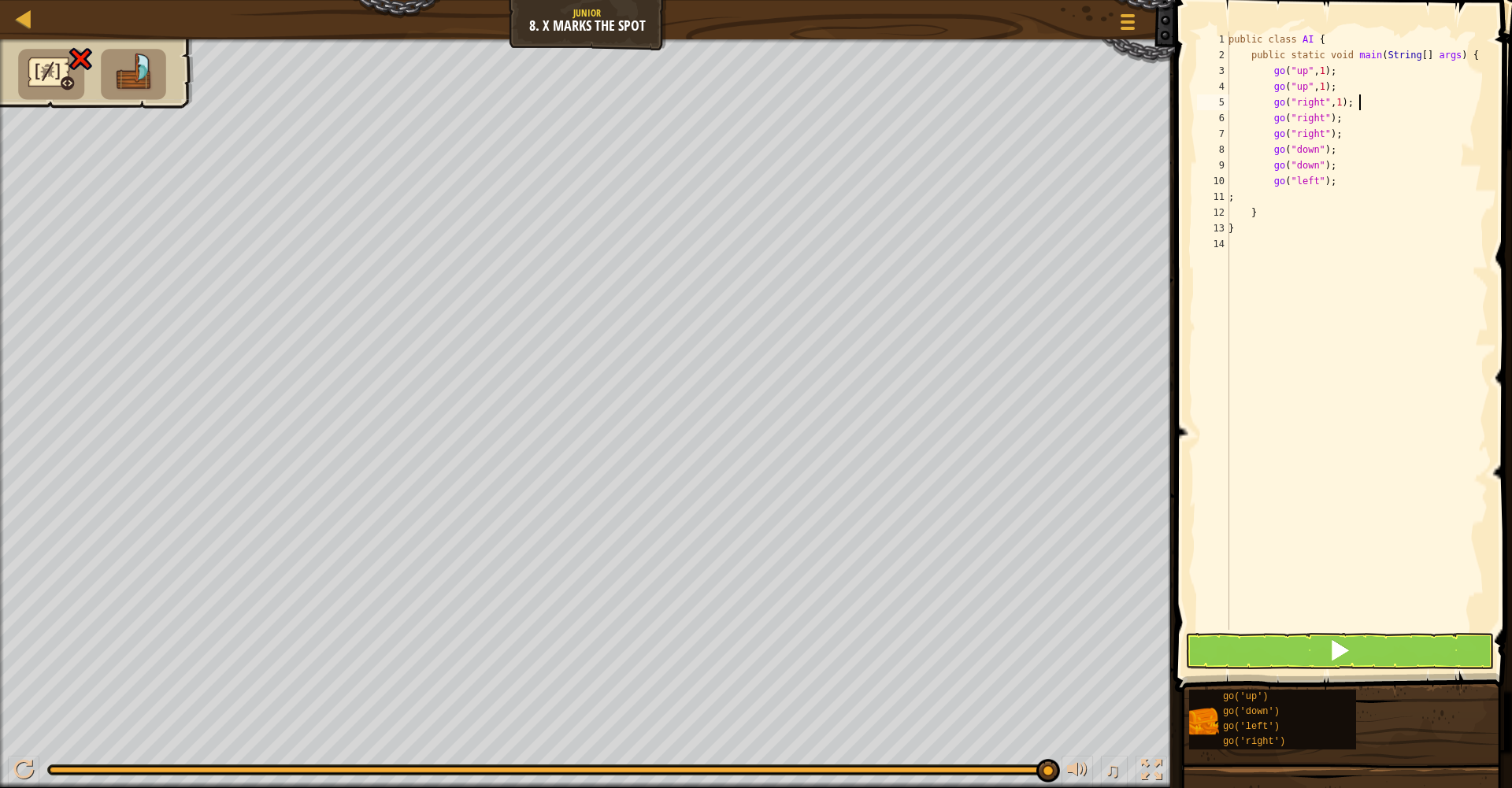
type textarea "go("right", 1);"
click at [1280, 656] on button at bounding box center [1340, 651] width 309 height 36
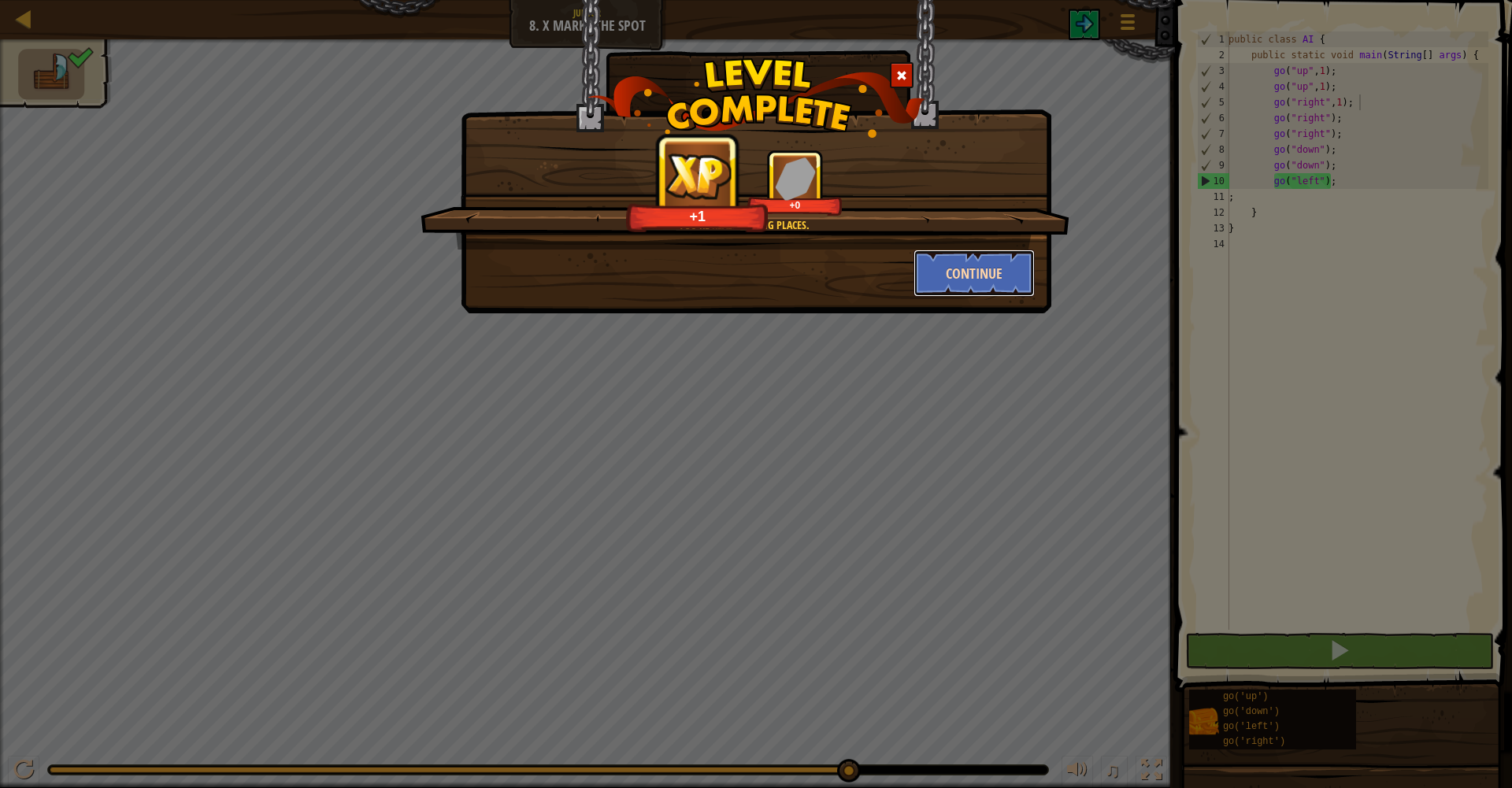
click at [1004, 263] on button "Continue" at bounding box center [975, 273] width 122 height 47
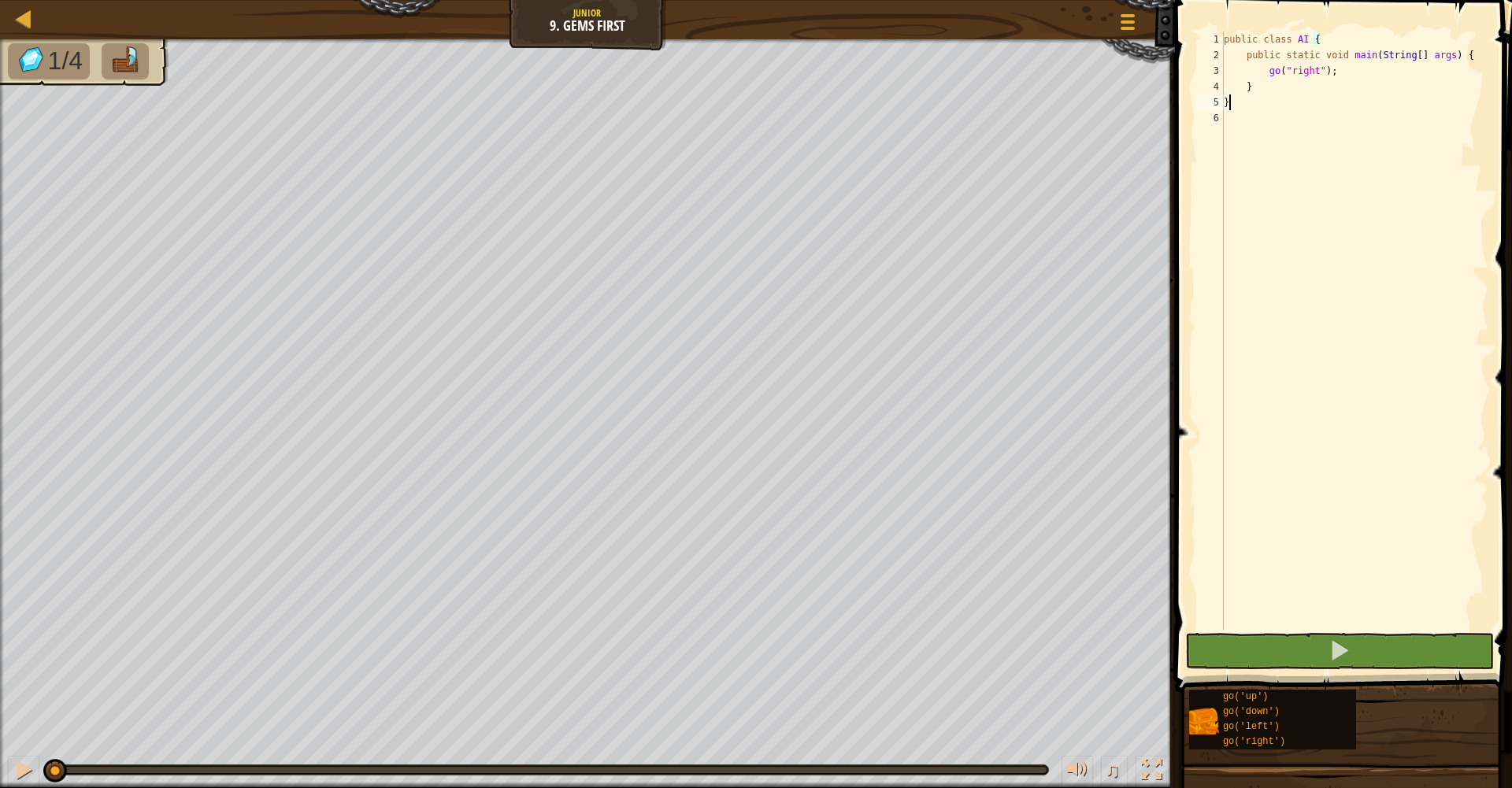
click at [1353, 73] on div "public class AI { public static void main ( String [ ] args ) { go ( "right" ) …" at bounding box center [1354, 347] width 267 height 630
click at [1348, 71] on div "public class AI { public static void main ( String [ ] args ) { go ( "right" ) …" at bounding box center [1354, 347] width 267 height 630
type textarea "go("right");"
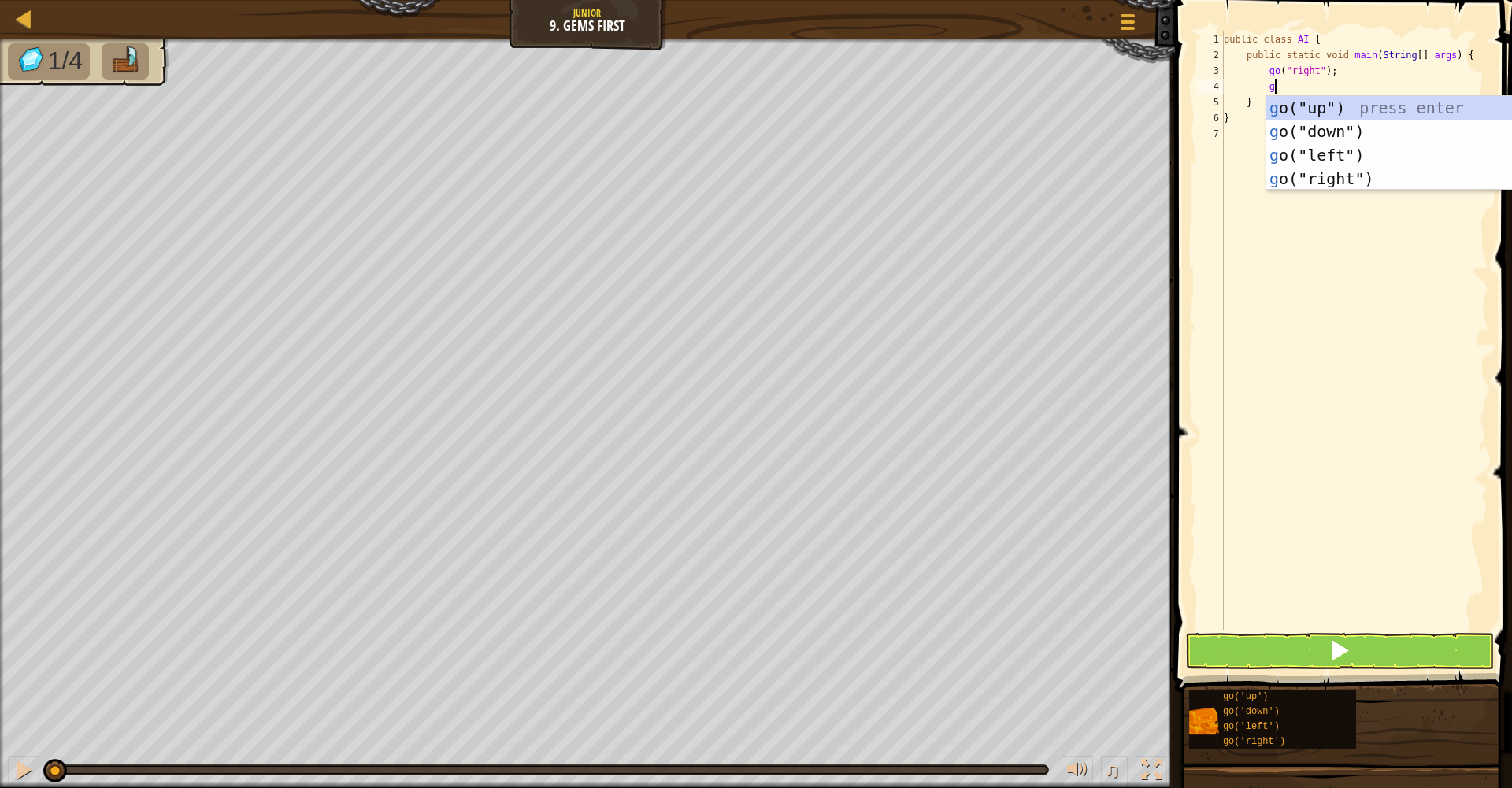
type textarea "go"
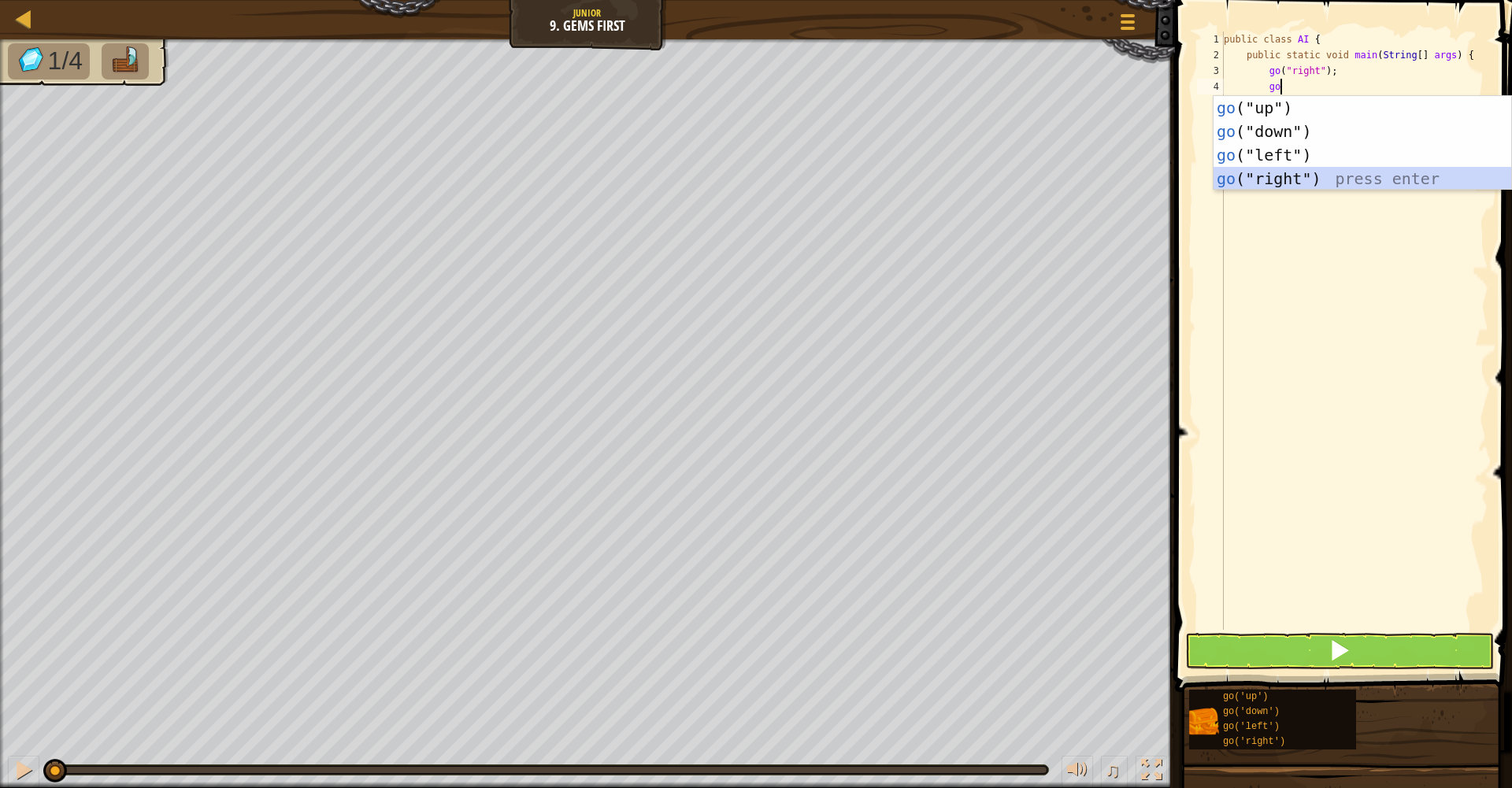
click at [1341, 182] on div "go ("up") press enter go ("down") press enter go ("left") press enter go ("righ…" at bounding box center [1363, 167] width 298 height 142
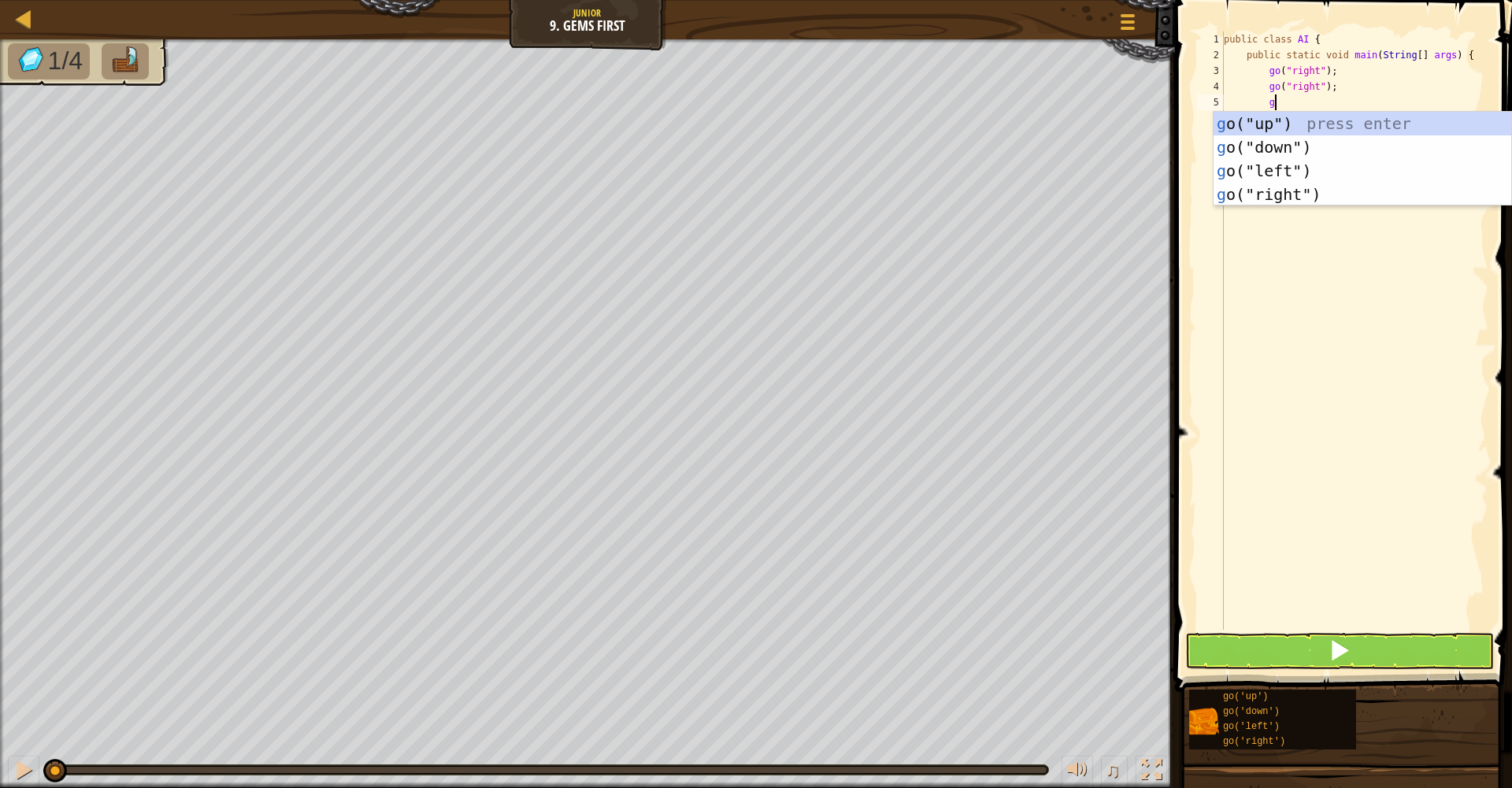
type textarea "go"
click at [1341, 113] on div "go ("up") press enter go ("down") press enter go ("left") press enter go ("righ…" at bounding box center [1363, 182] width 298 height 142
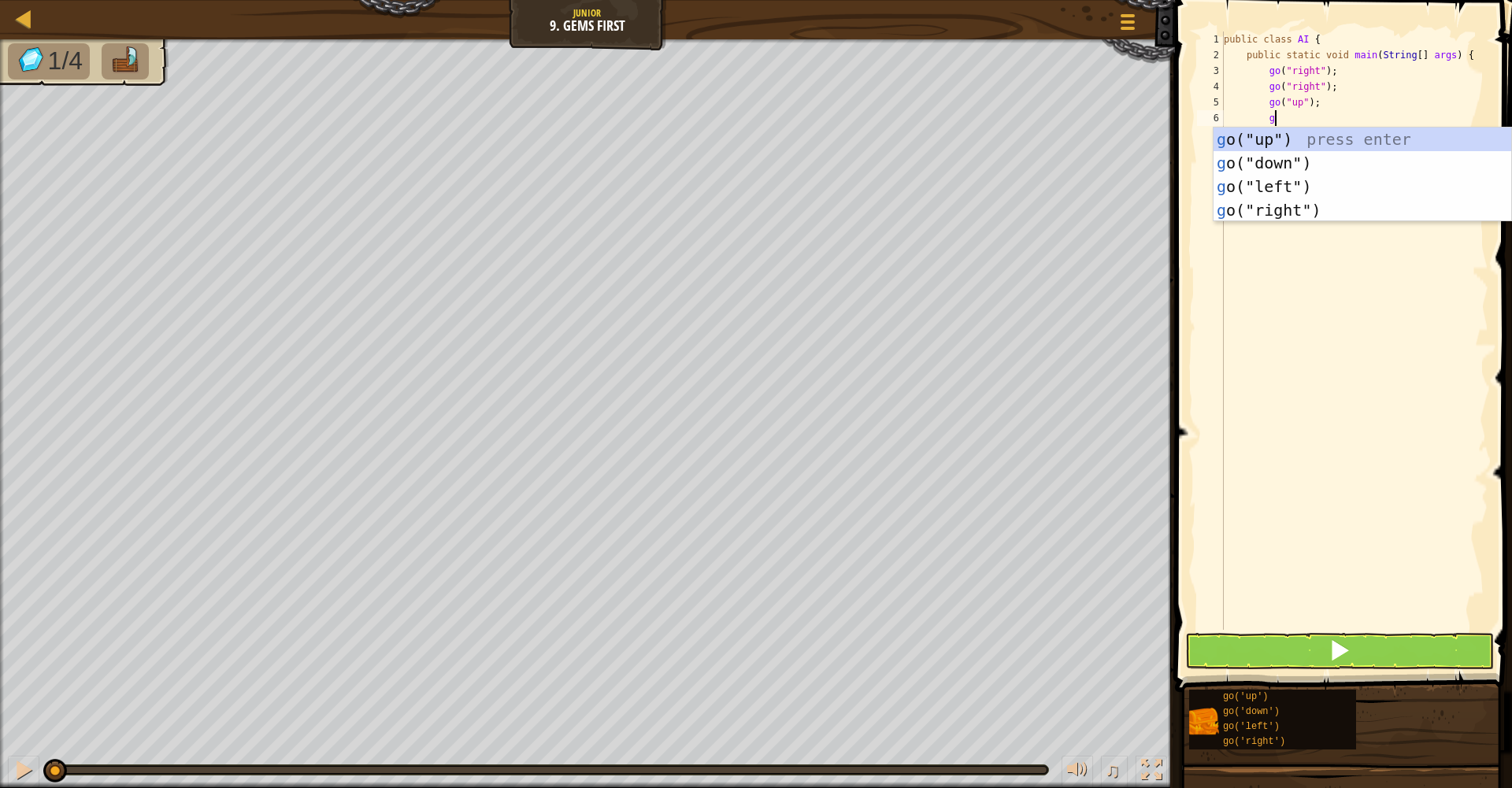
type textarea "go"
click at [1328, 159] on div "go ("up") press enter go ("down") press enter go ("left") press enter go ("righ…" at bounding box center [1363, 198] width 298 height 142
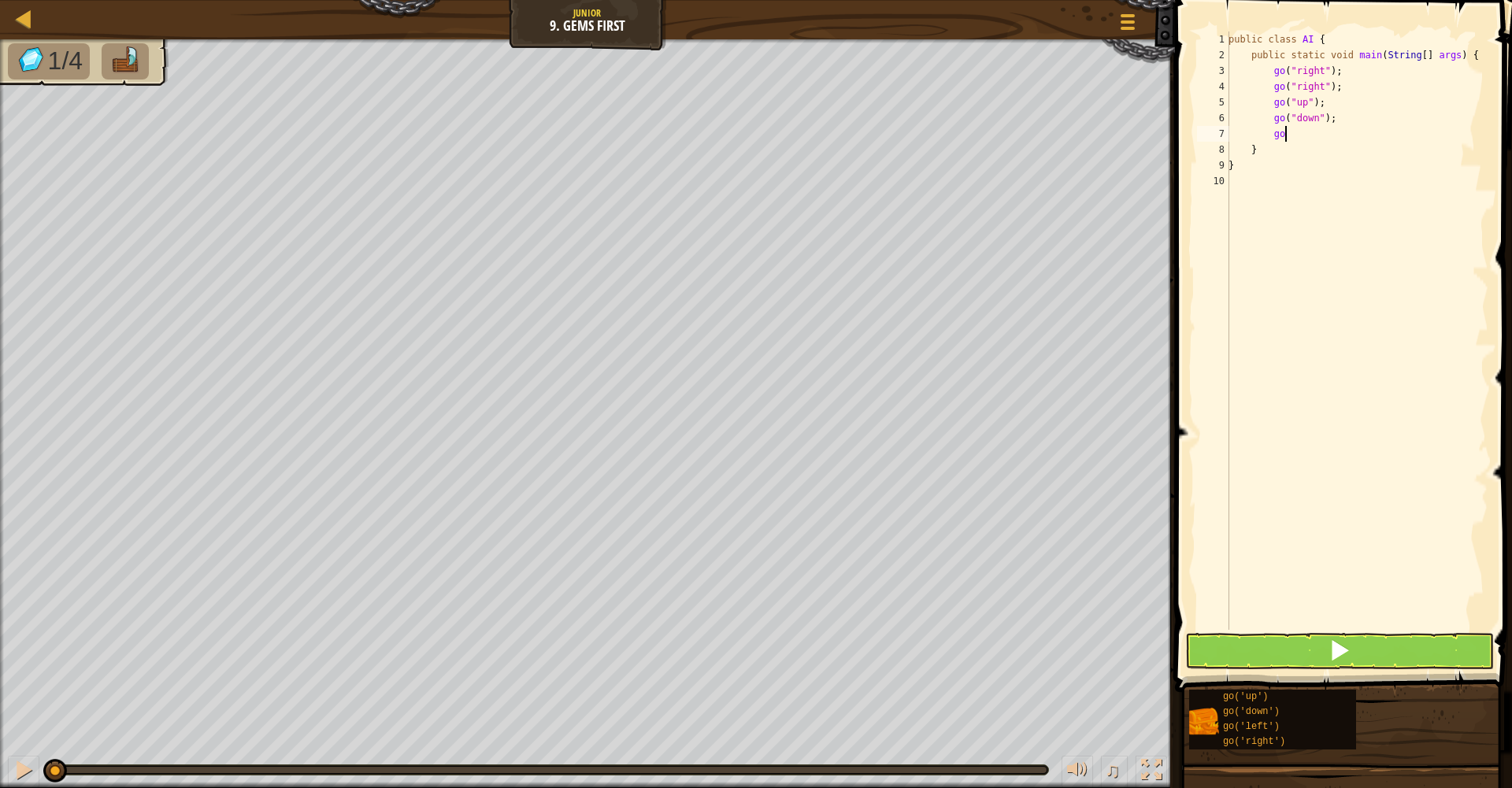
click at [1312, 0] on body "Map Junior 9. Gems First Game Menu 1 הההההההההההההההההההההההההההההההההההההההההה…" at bounding box center [756, 0] width 1512 height 0
type textarea "g"
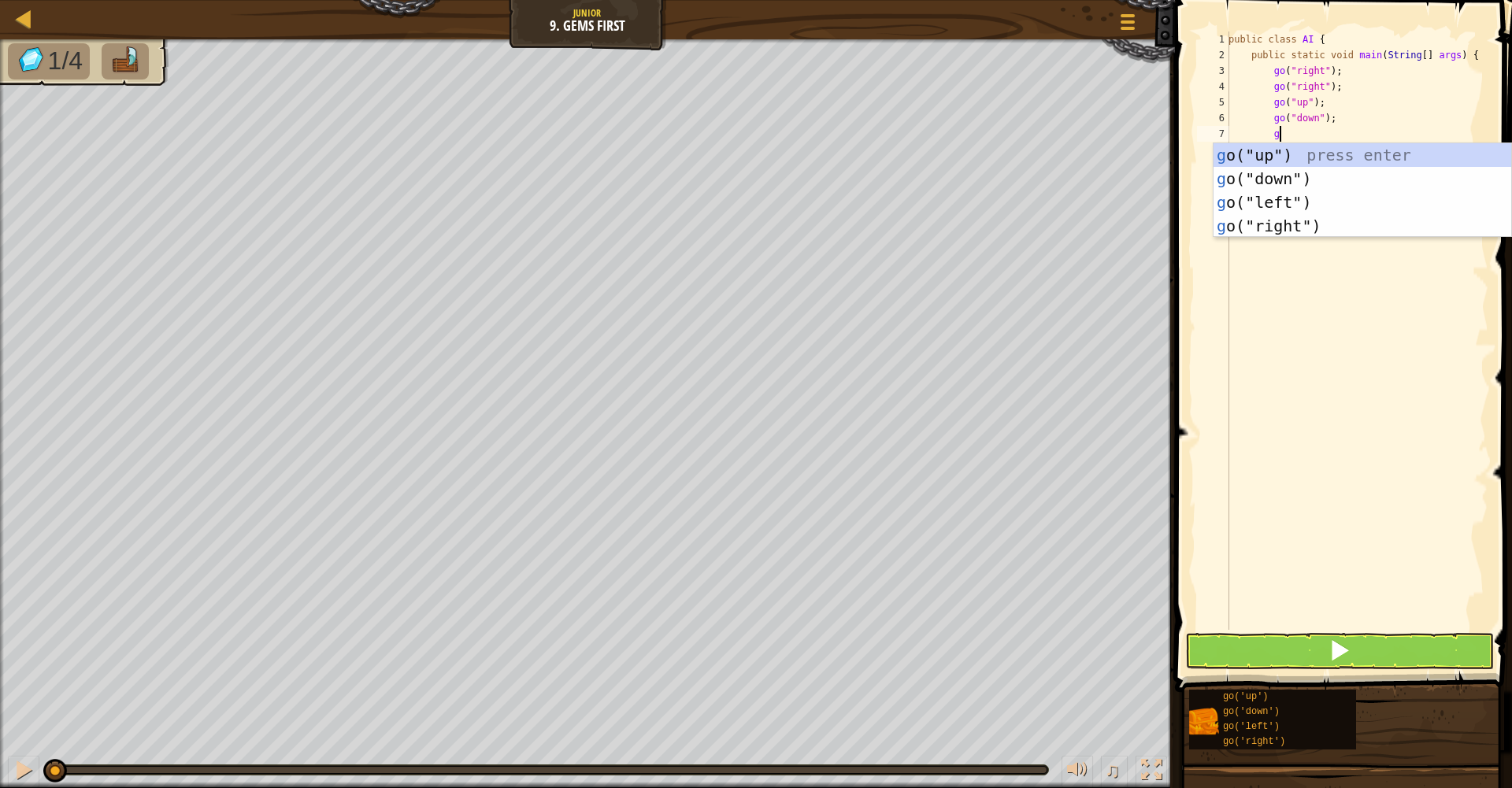
type textarea "go"
click at [1312, 177] on div "go ("up") press enter go ("down") press enter go ("left") press enter go ("righ…" at bounding box center [1363, 215] width 298 height 142
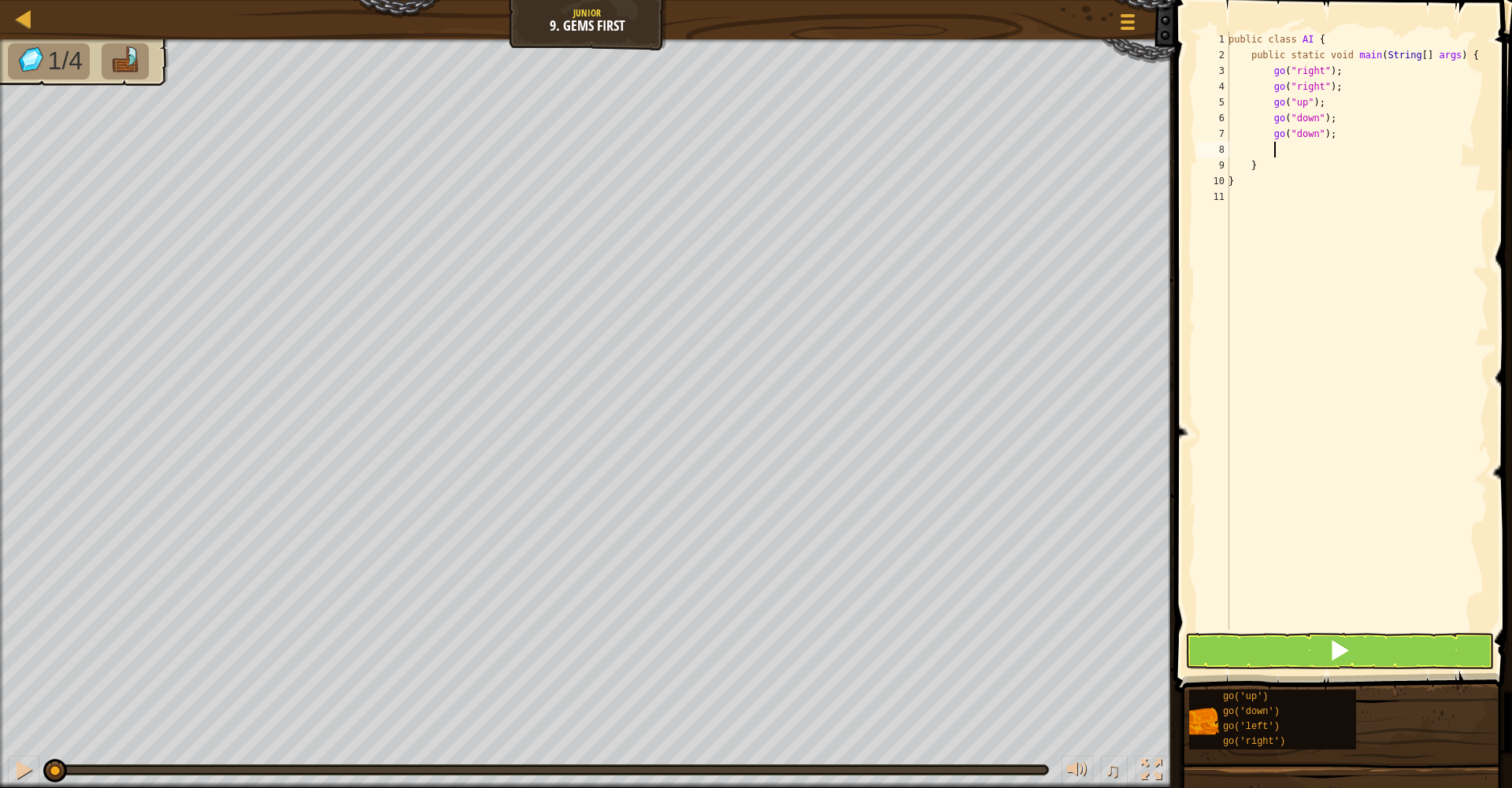
scroll to position [7, 3]
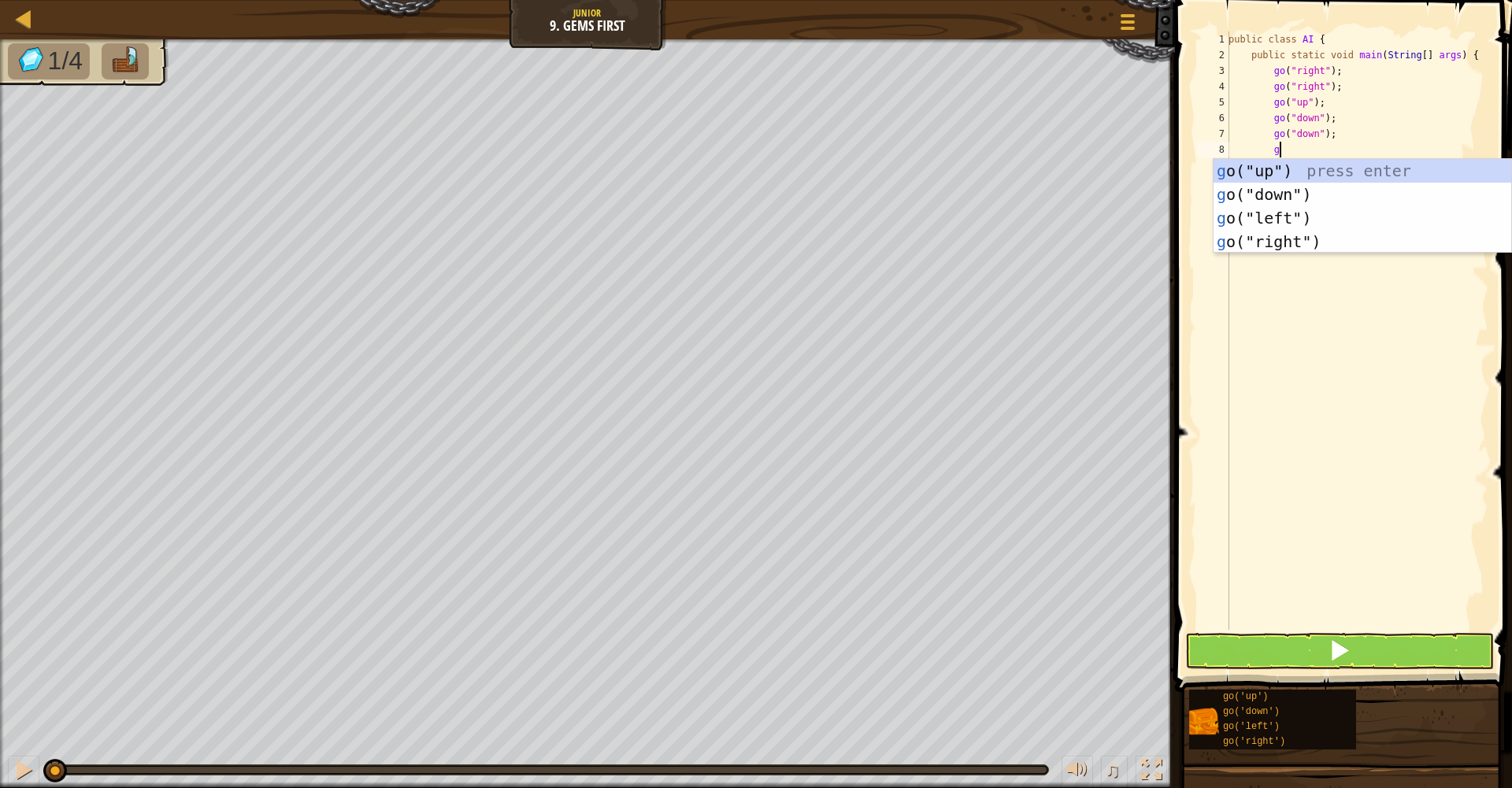
type textarea "go"
click at [1309, 179] on div "go ("up") press enter go ("down") press enter go ("left") press enter go ("righ…" at bounding box center [1363, 230] width 298 height 142
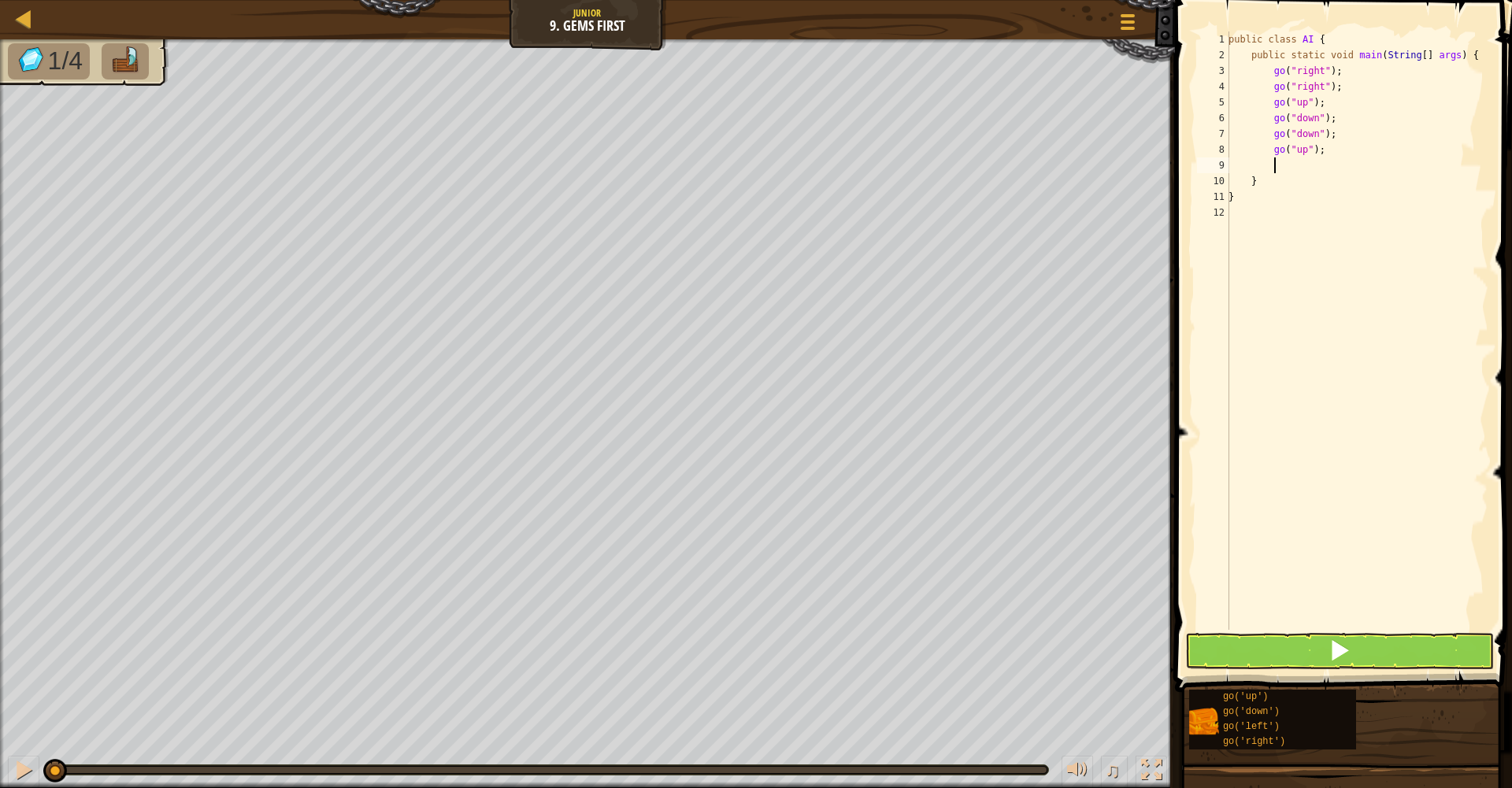
scroll to position [7, 3]
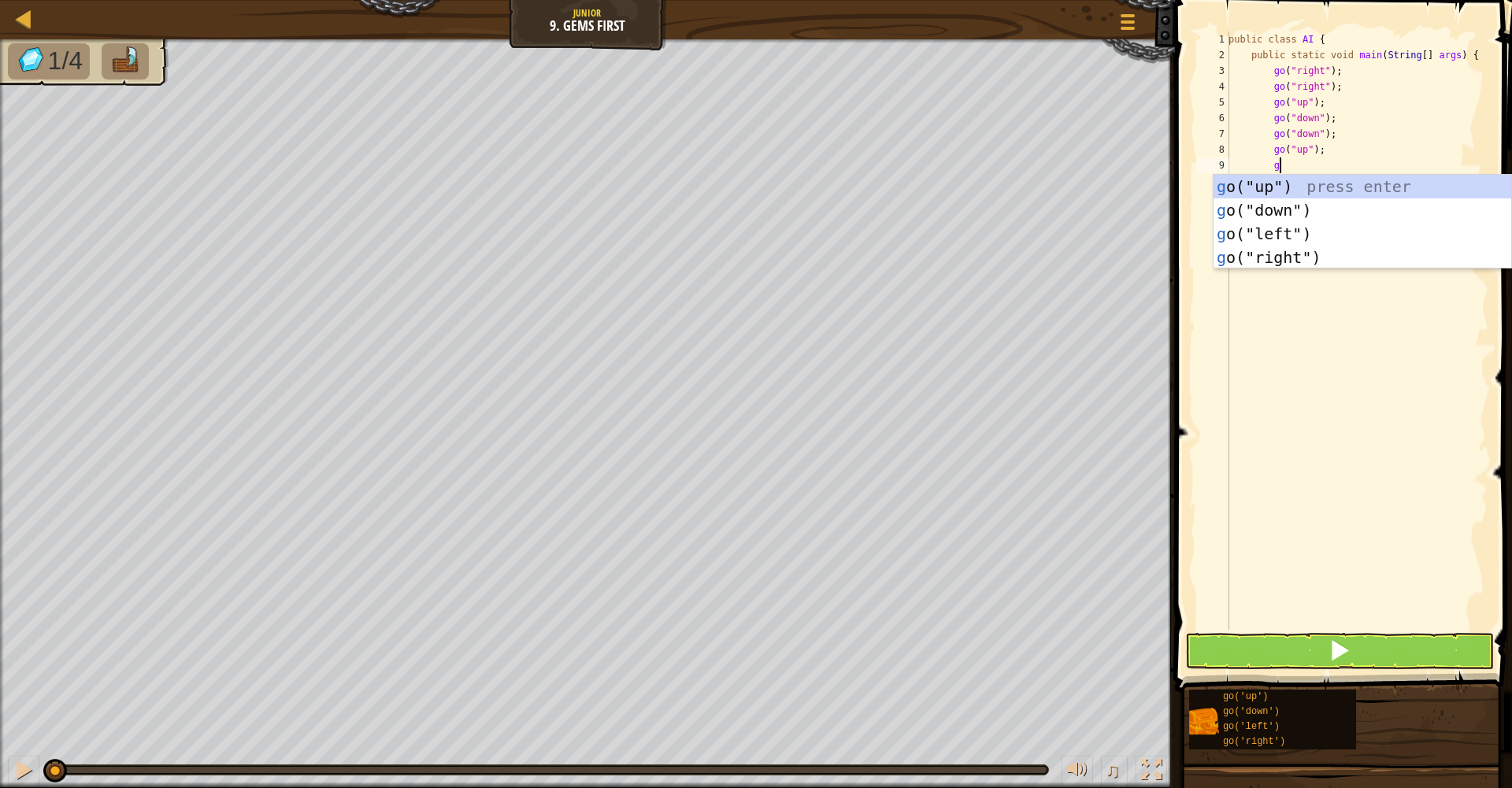
type textarea "go"
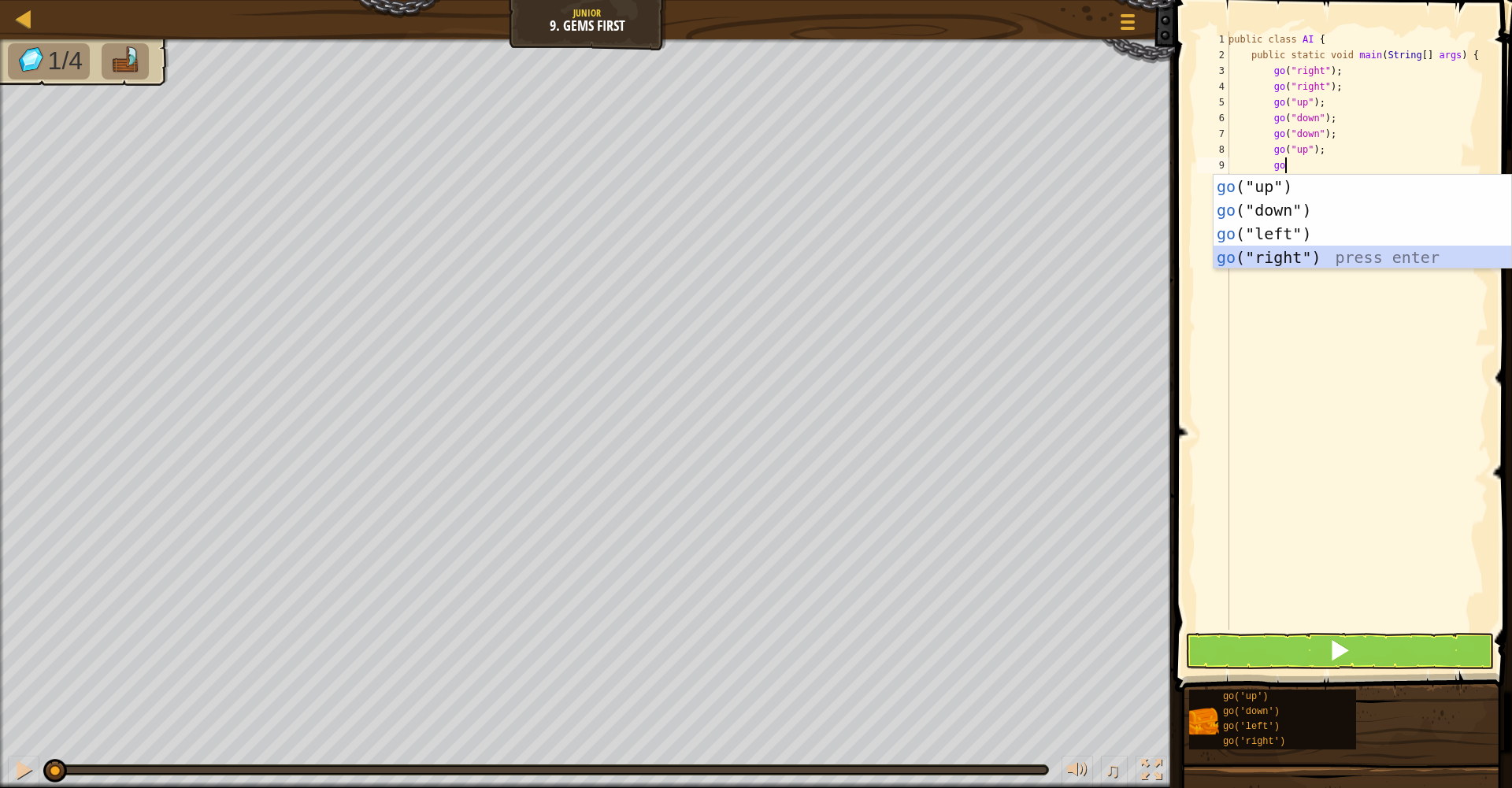
click at [1303, 257] on div "go ("up") press enter go ("down") press enter go ("left") press enter go ("righ…" at bounding box center [1363, 246] width 298 height 142
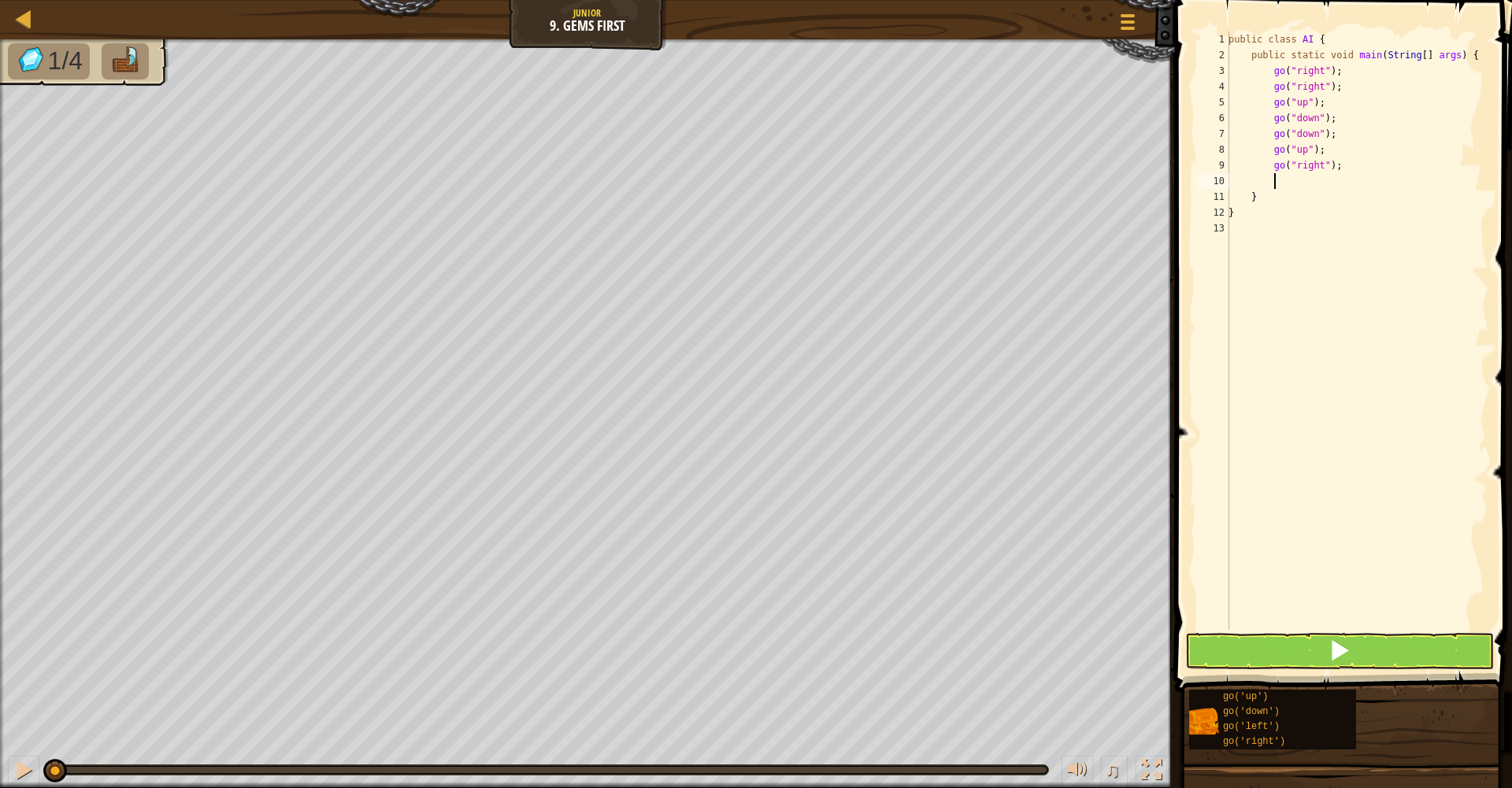
scroll to position [7, 3]
type textarea ";"
click at [1329, 652] on span at bounding box center [1340, 651] width 22 height 22
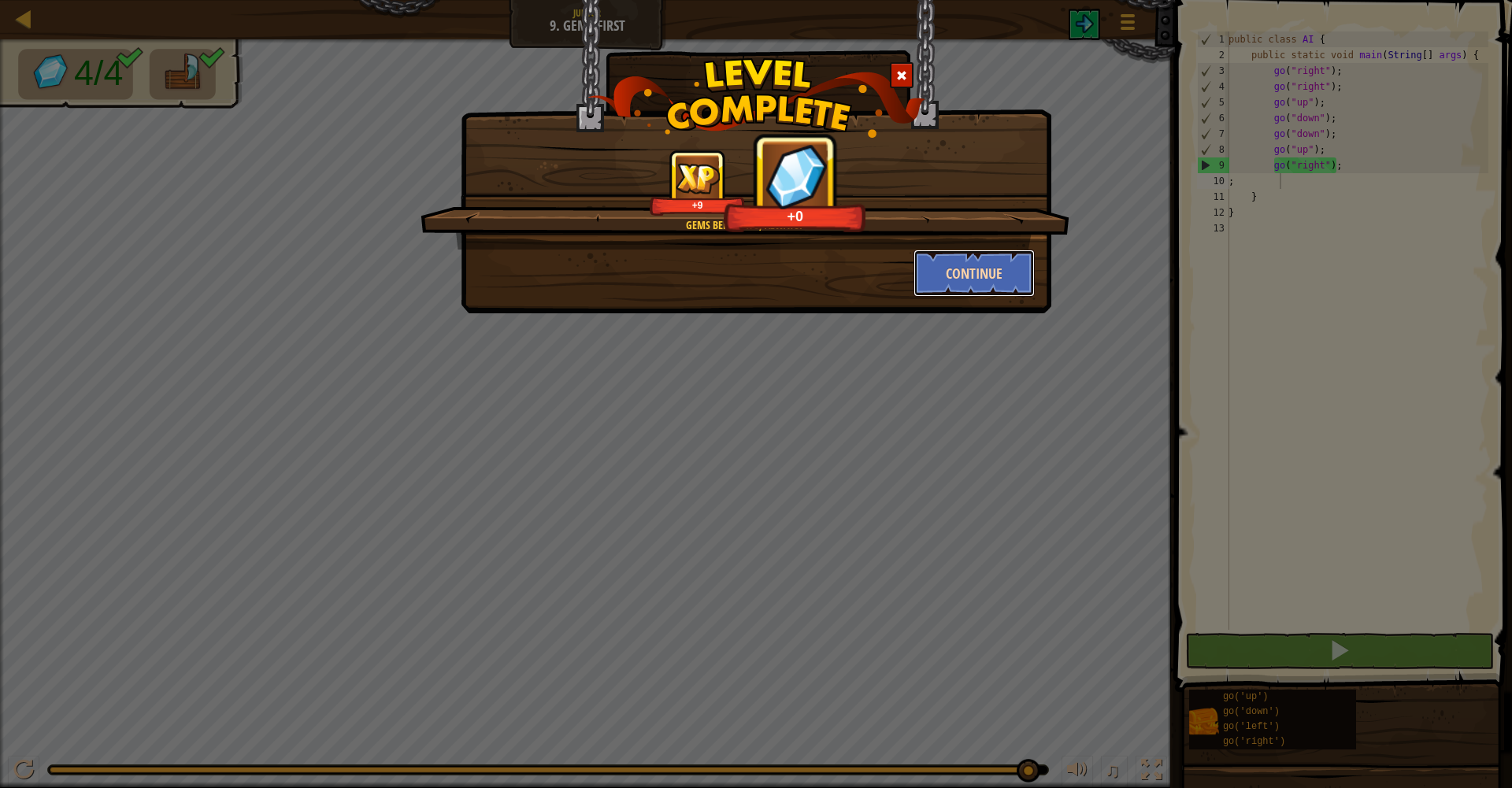
click at [971, 273] on button "Continue" at bounding box center [975, 273] width 122 height 47
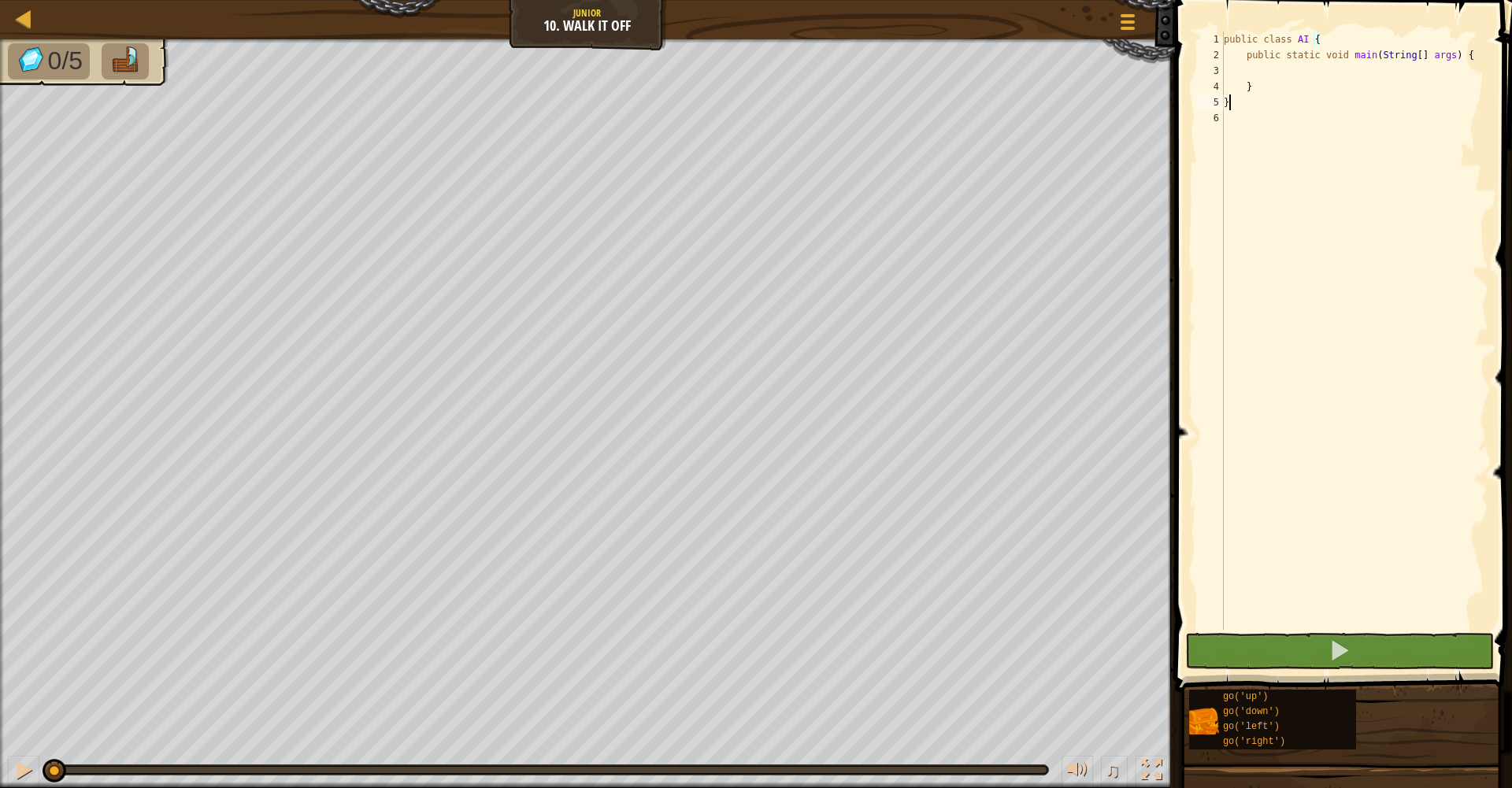
click at [1295, 72] on div "public class AI { public static void main ( String [ ] args ) { } }" at bounding box center [1354, 347] width 267 height 630
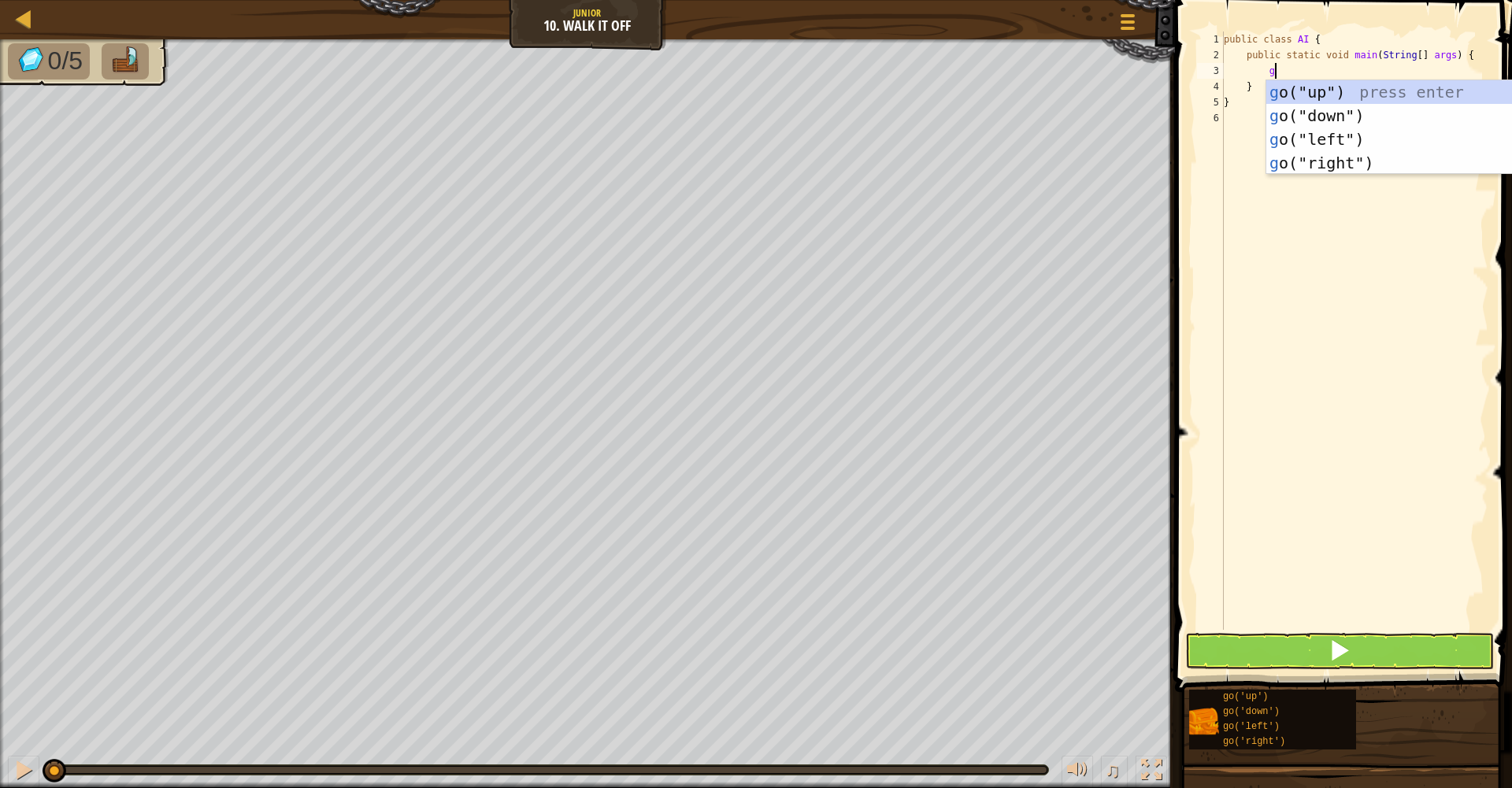
type textarea "go"
click at [1303, 88] on div "go ("up") press enter go ("down") press enter go ("left") press enter go ("righ…" at bounding box center [1363, 151] width 298 height 142
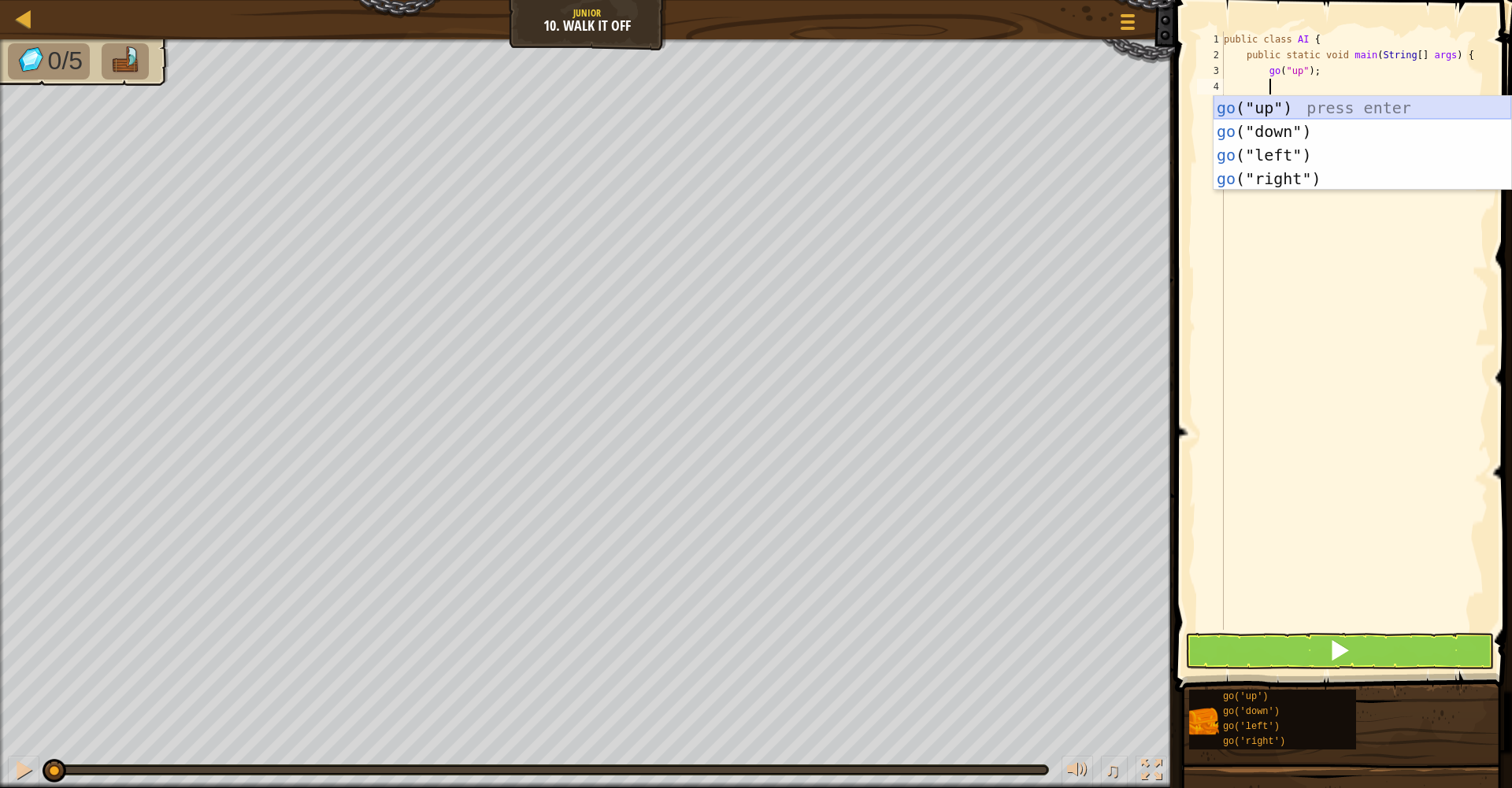
type textarea "go"
click at [1301, 108] on div "go ("up") press enter go ("down") press enter go ("left") press enter go ("righ…" at bounding box center [1363, 167] width 298 height 142
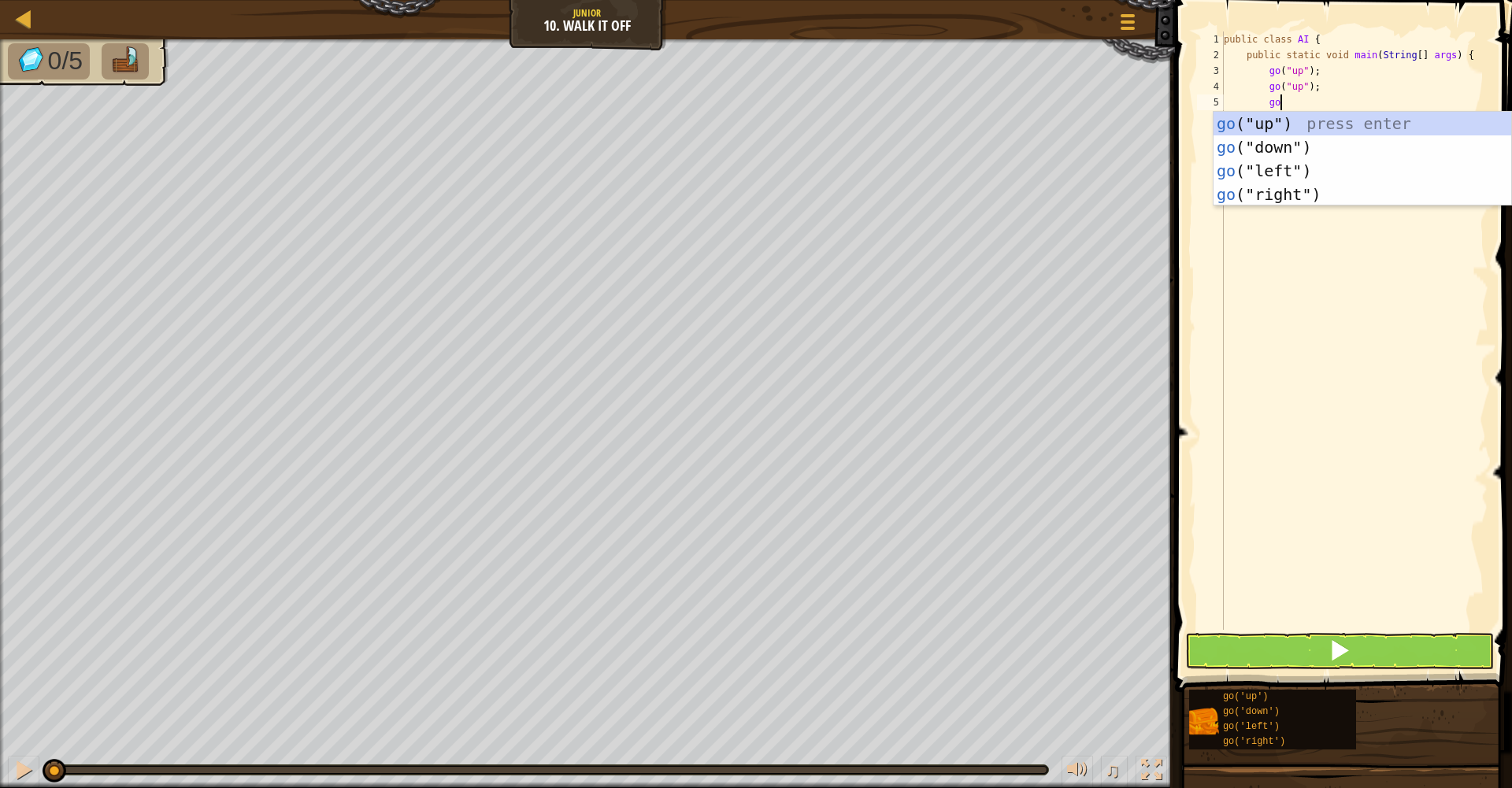
type textarea "g"
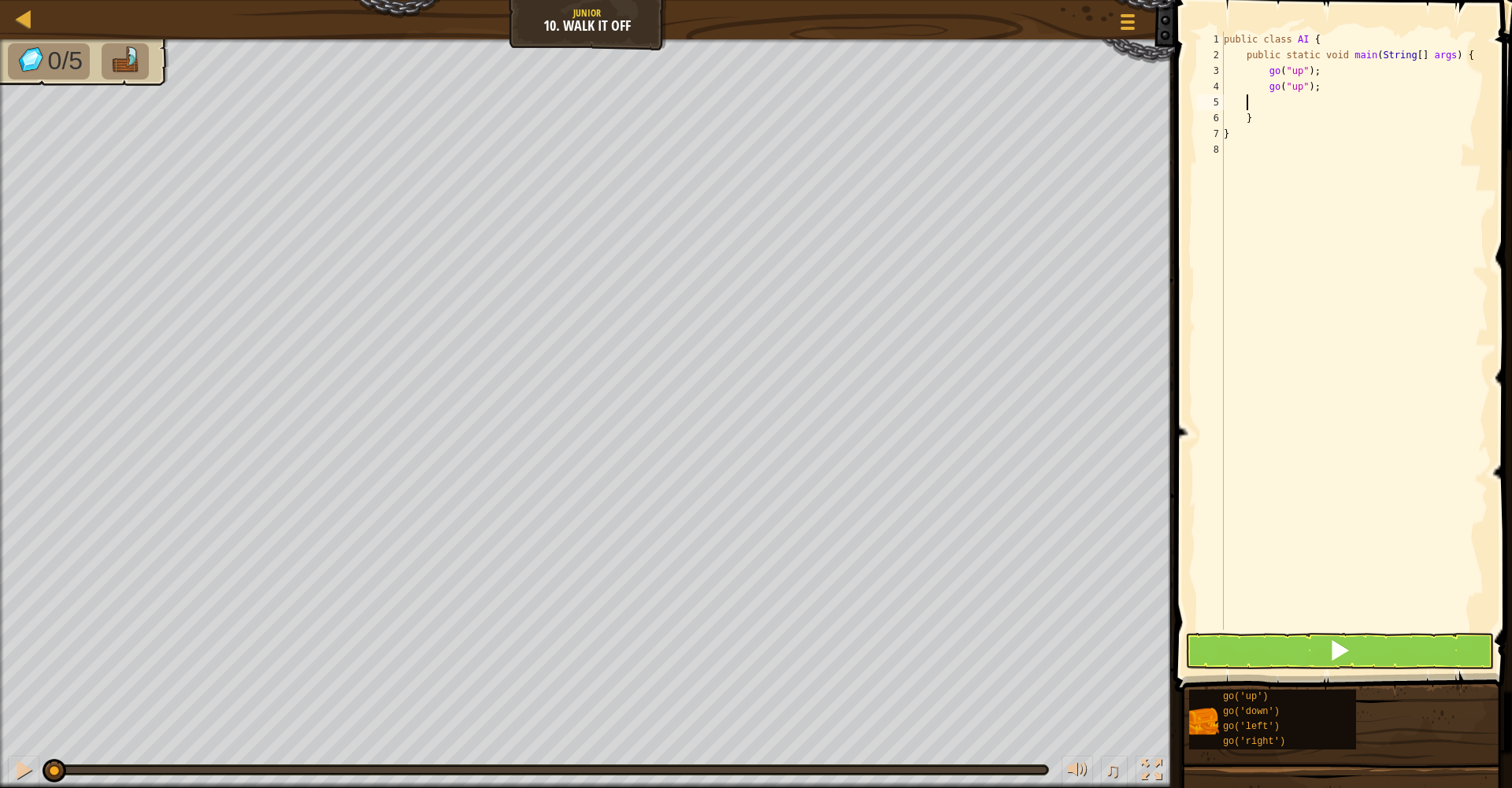
scroll to position [7, 0]
type textarea "g"
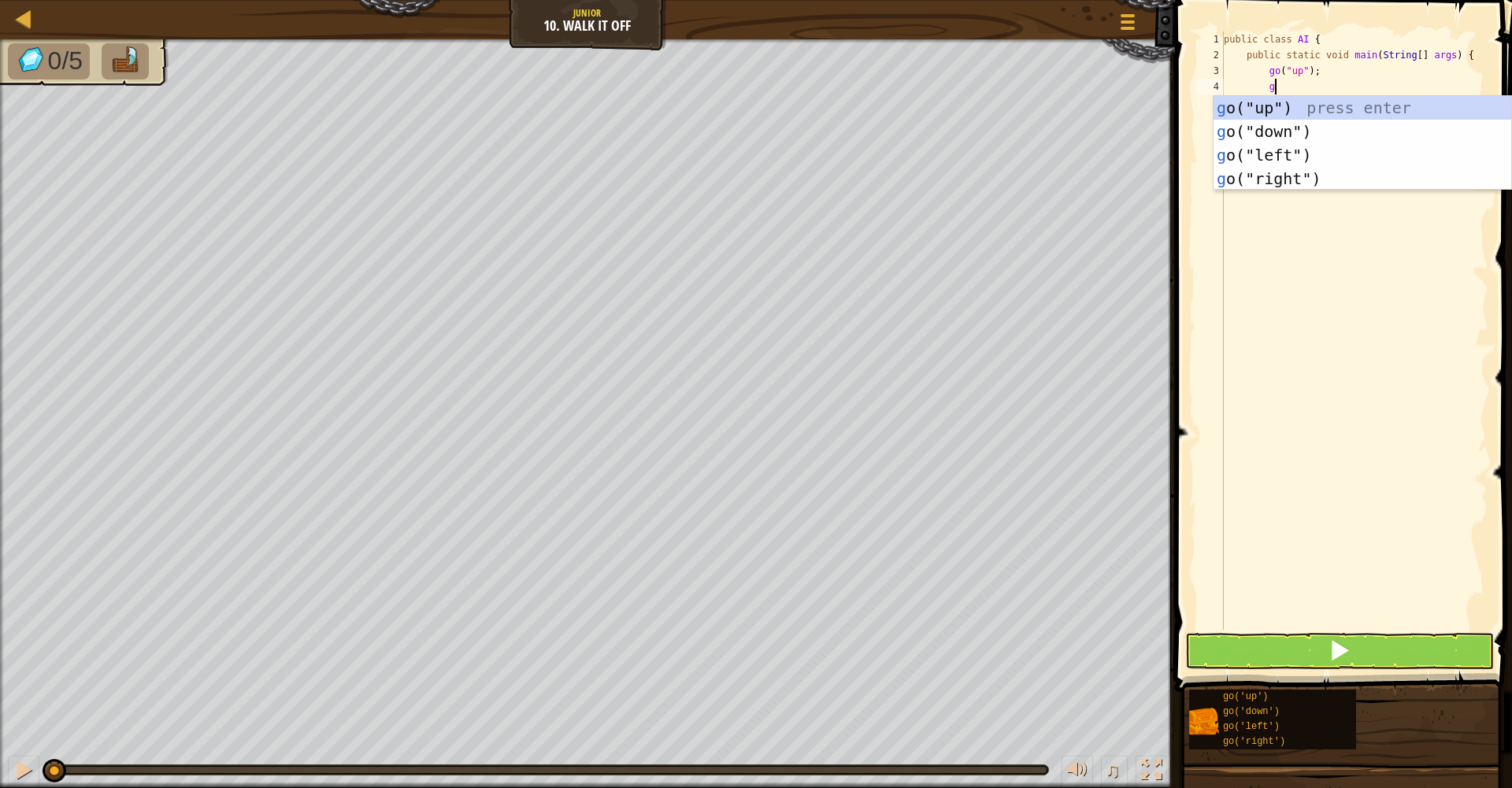
type textarea "go"
click at [1307, 104] on div "go ("up") press enter go ("down") press enter go ("left") press enter go ("righ…" at bounding box center [1363, 167] width 298 height 142
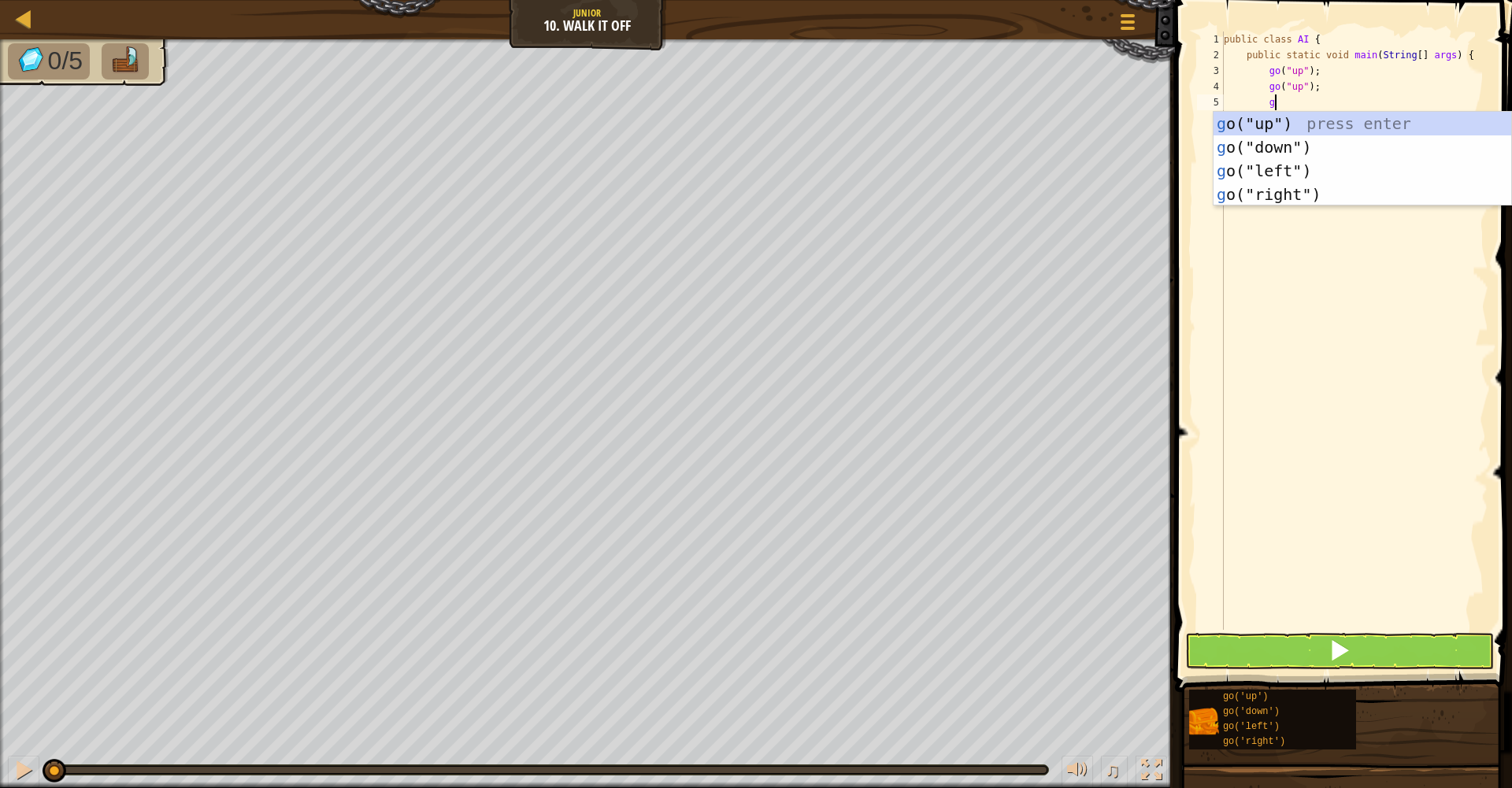
type textarea "go"
click at [1307, 119] on div "go ("up") press enter go ("down") press enter go ("left") press enter go ("righ…" at bounding box center [1363, 182] width 298 height 142
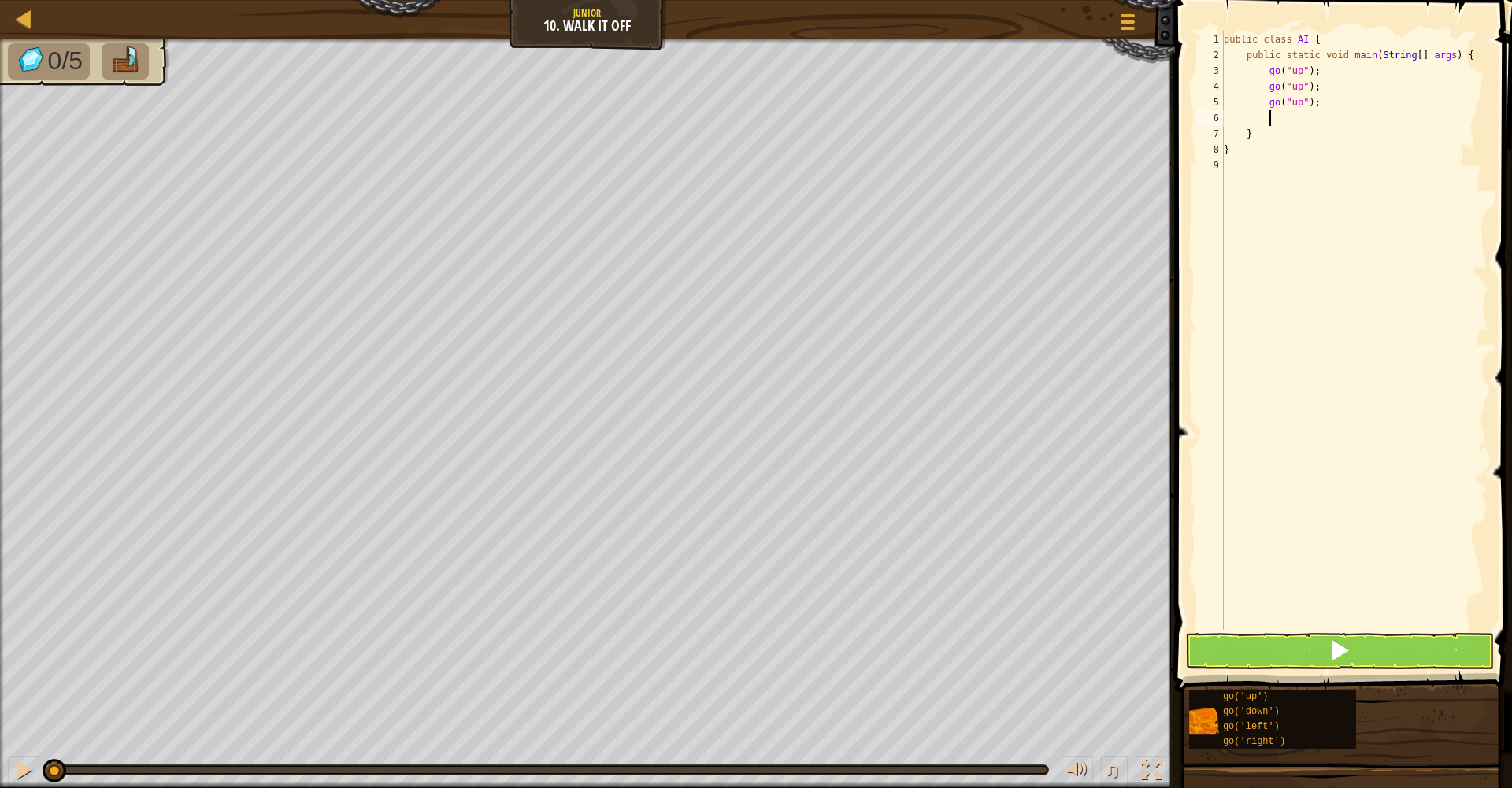
type textarea "go"
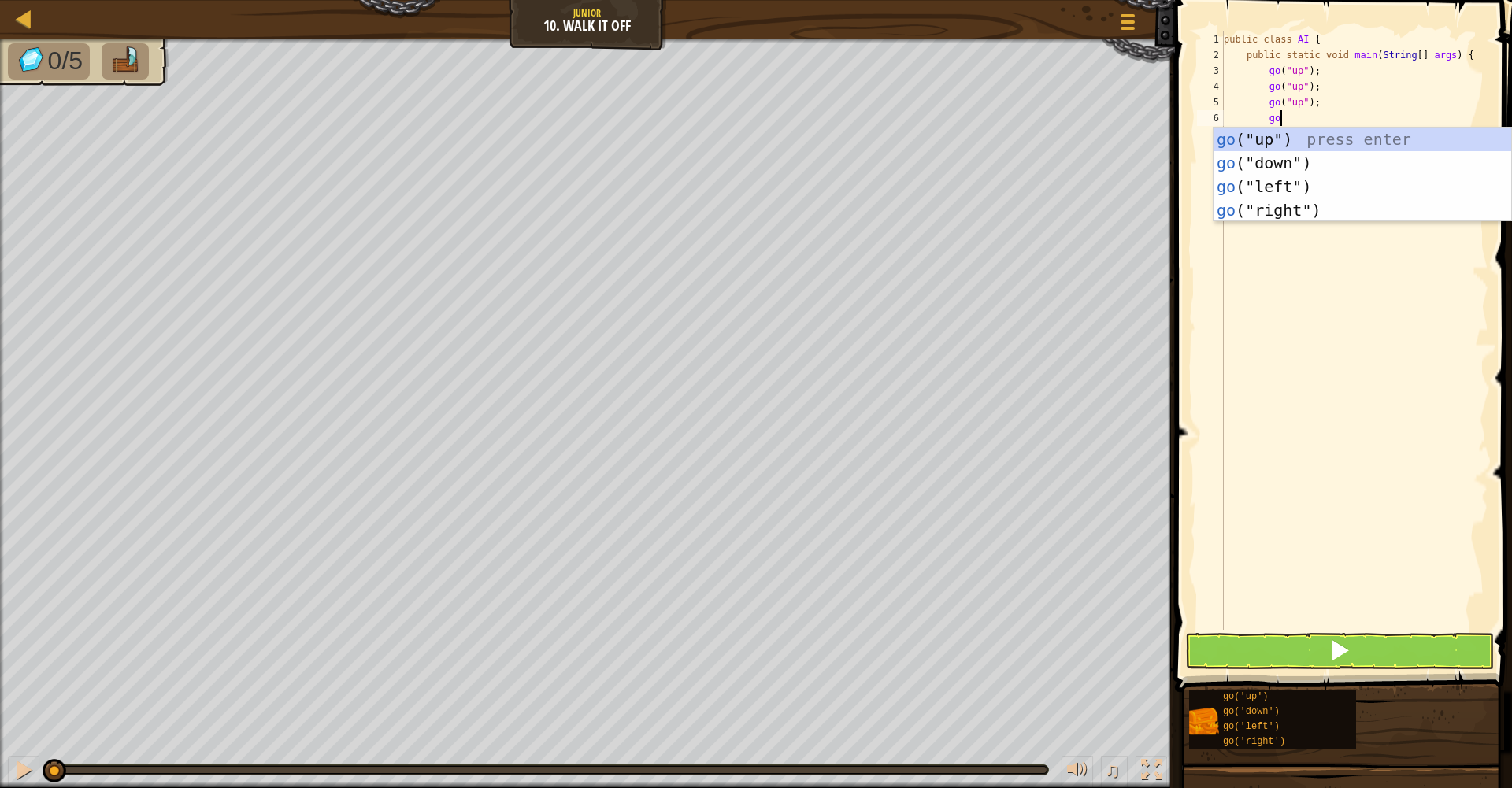
scroll to position [7, 4]
click at [1311, 203] on div "go ("up") press enter go ("down") press enter go ("left") press enter go ("righ…" at bounding box center [1363, 198] width 298 height 142
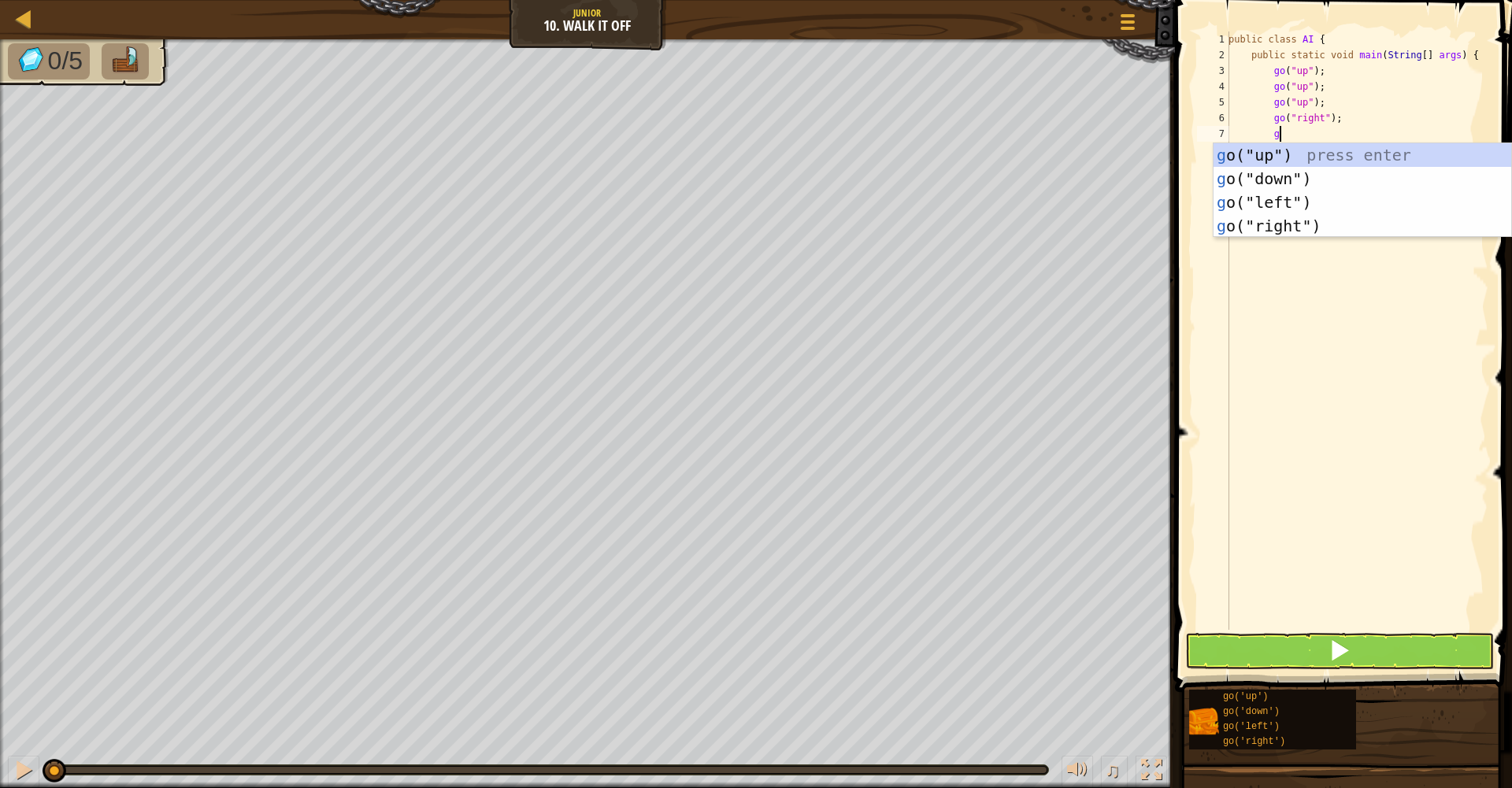
type textarea "go"
click at [1301, 227] on div "go ("up") press enter go ("down") press enter go ("left") press enter go ("righ…" at bounding box center [1363, 215] width 298 height 142
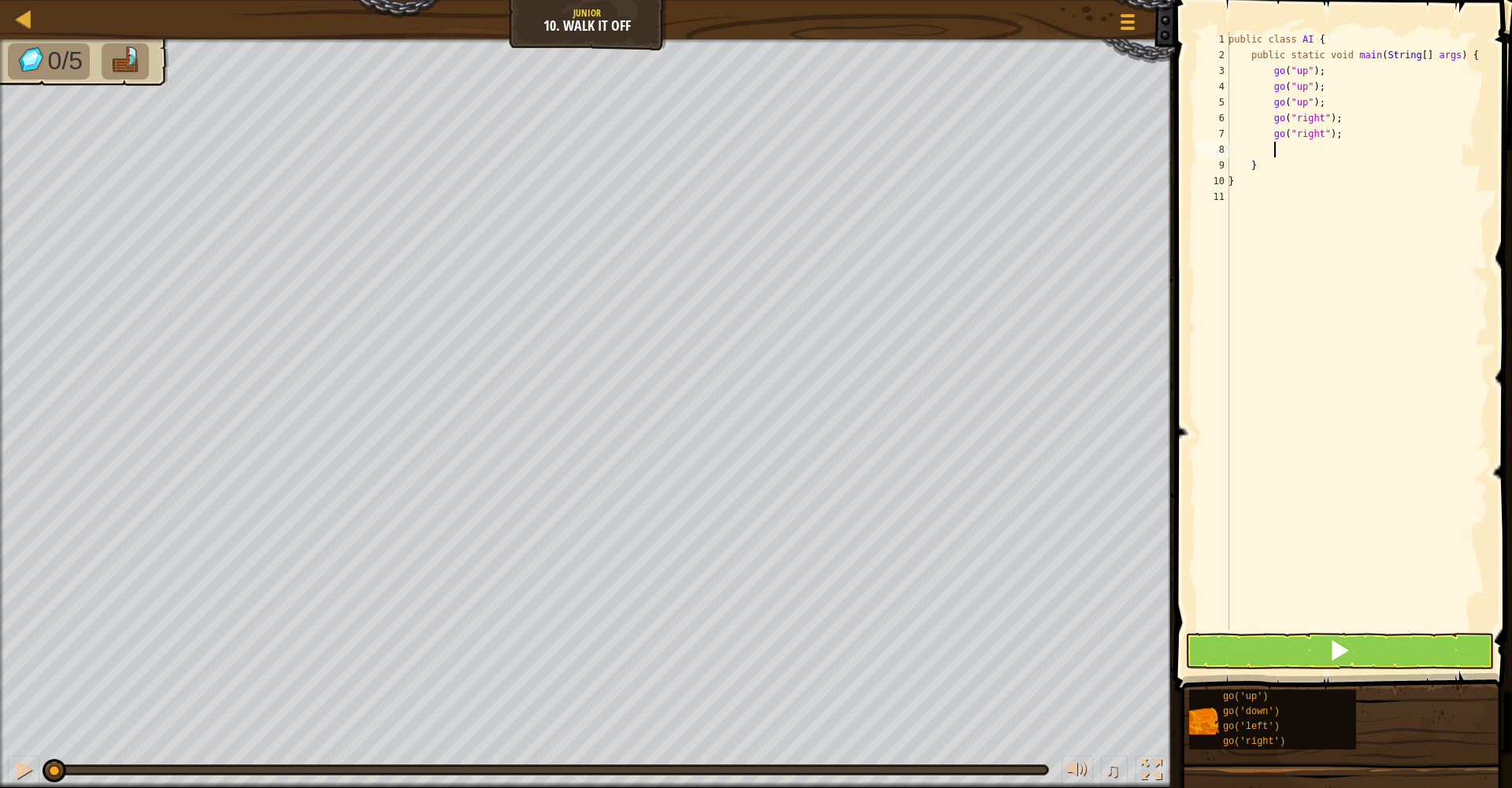
scroll to position [7, 3]
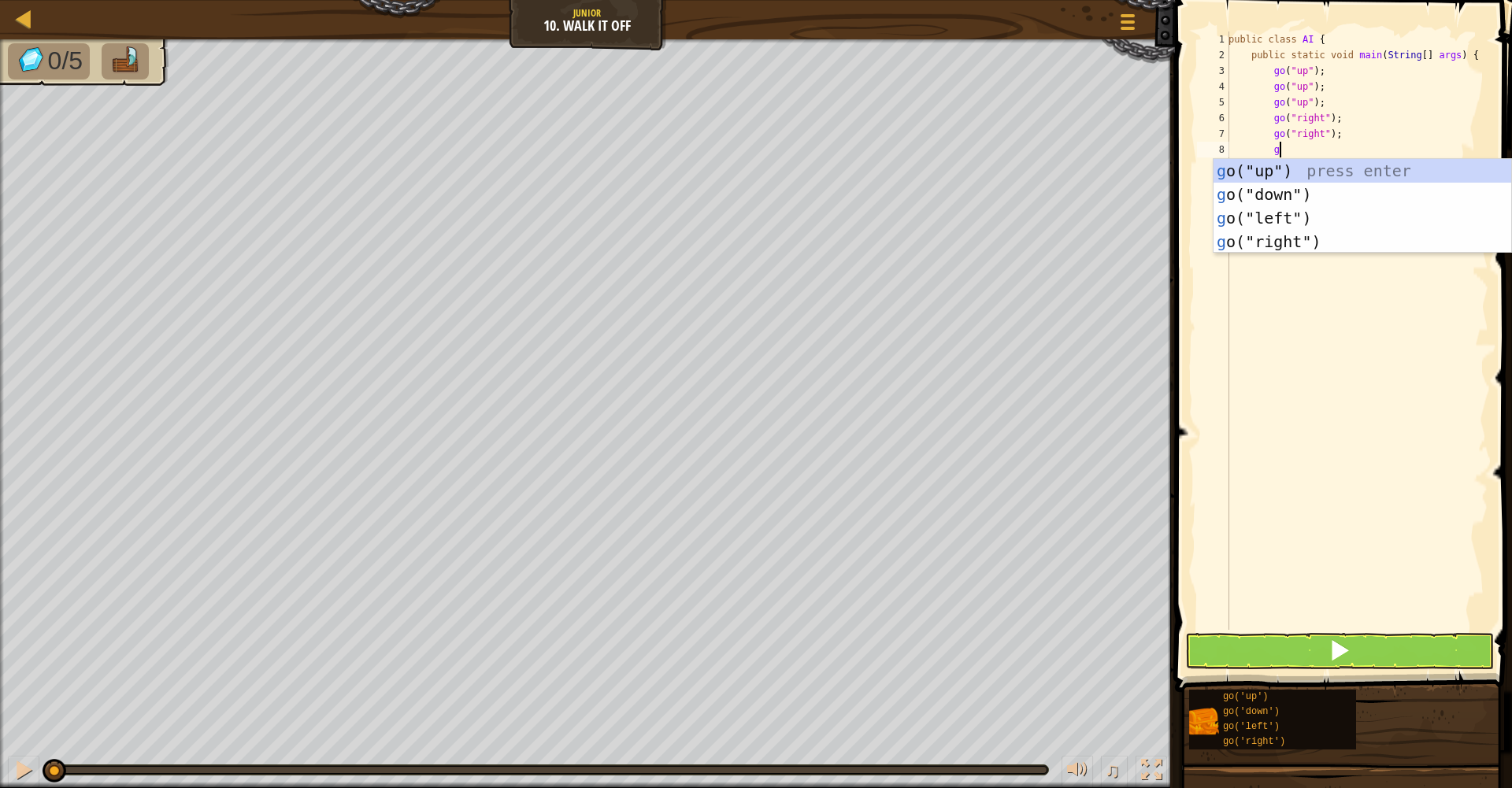
type textarea "go"
click at [1286, 243] on div "go ("up") press enter go ("down") press enter go ("left") press enter go ("righ…" at bounding box center [1363, 230] width 298 height 142
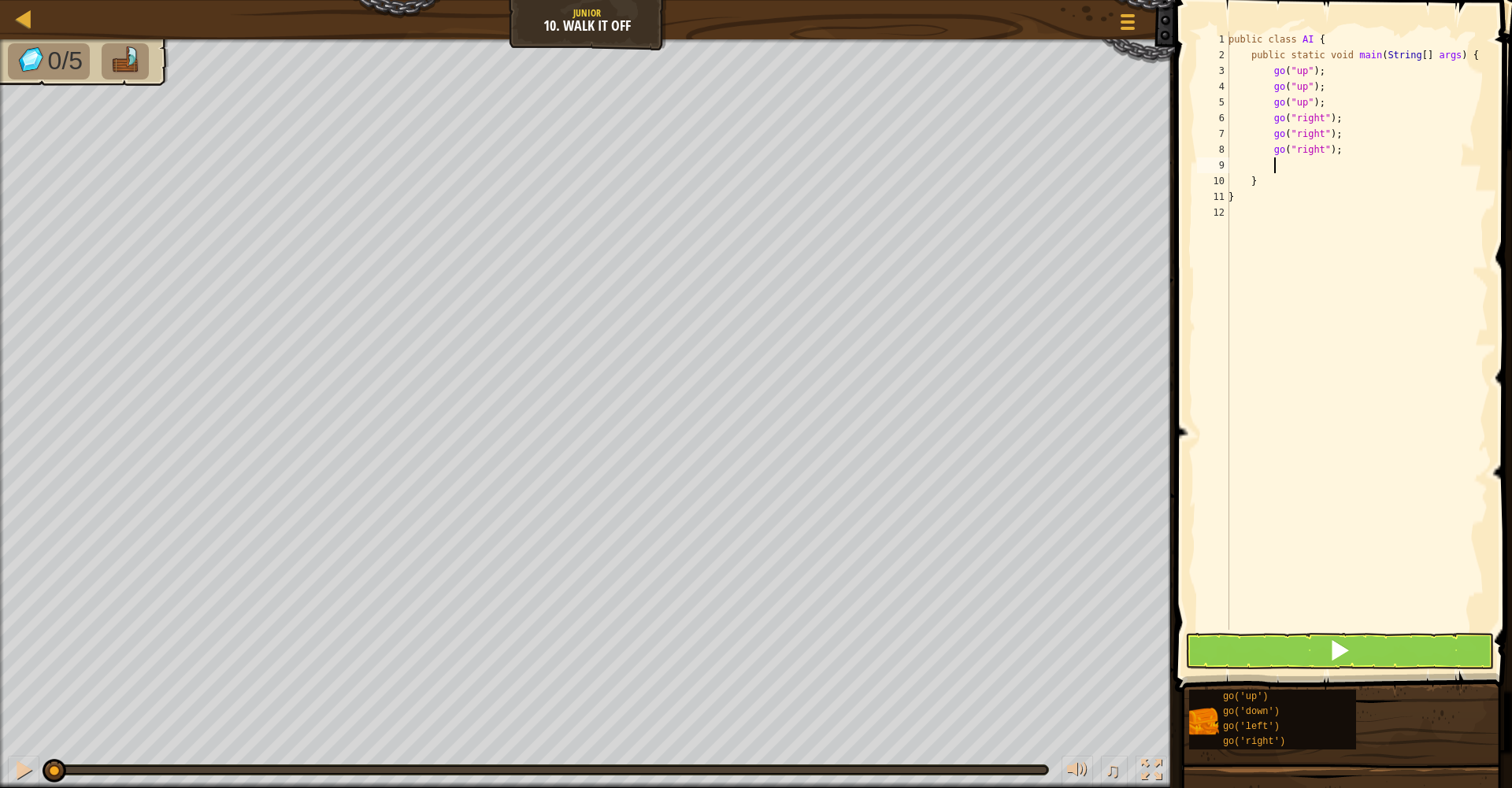
scroll to position [7, 3]
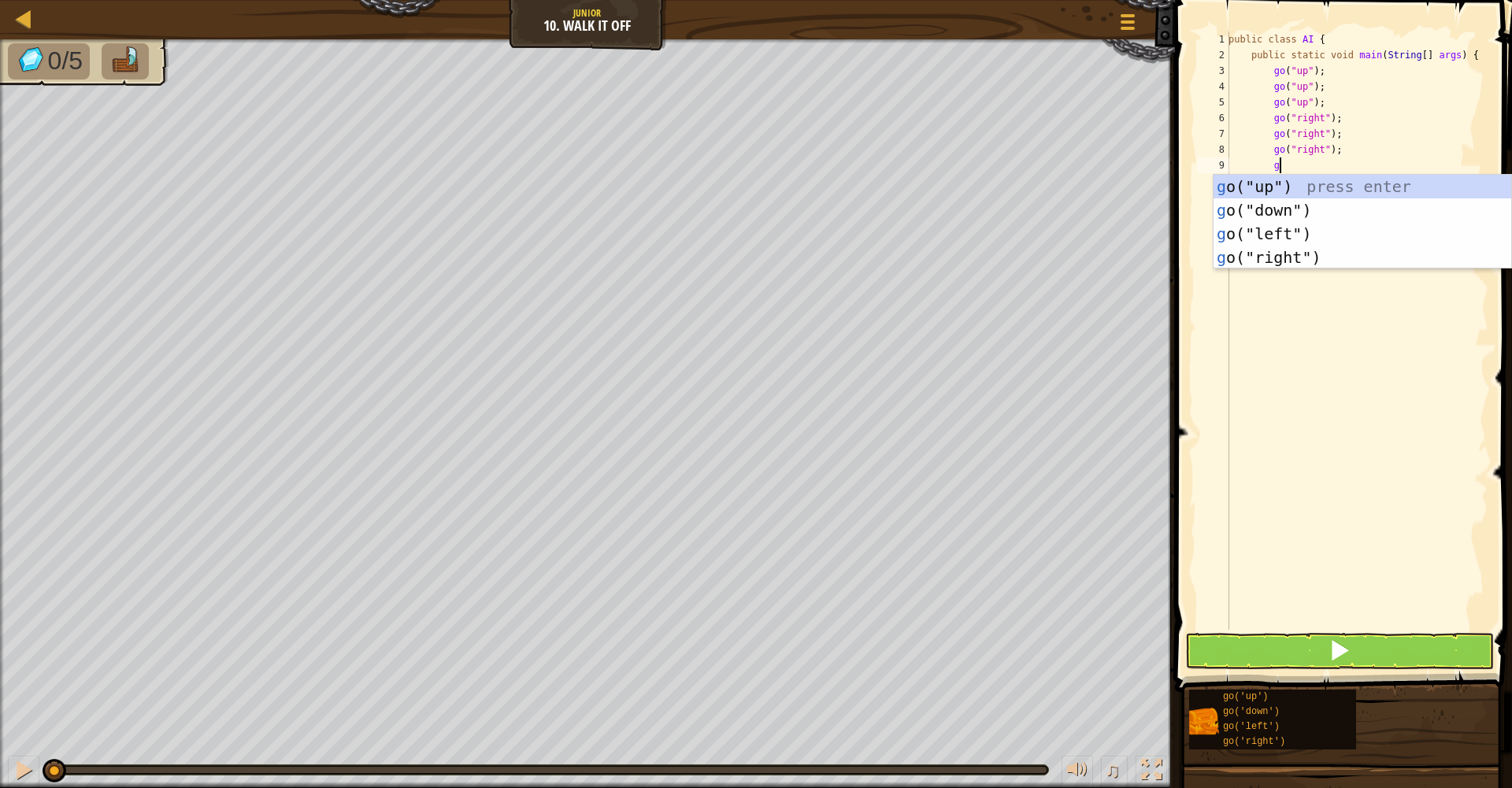
type textarea "go"
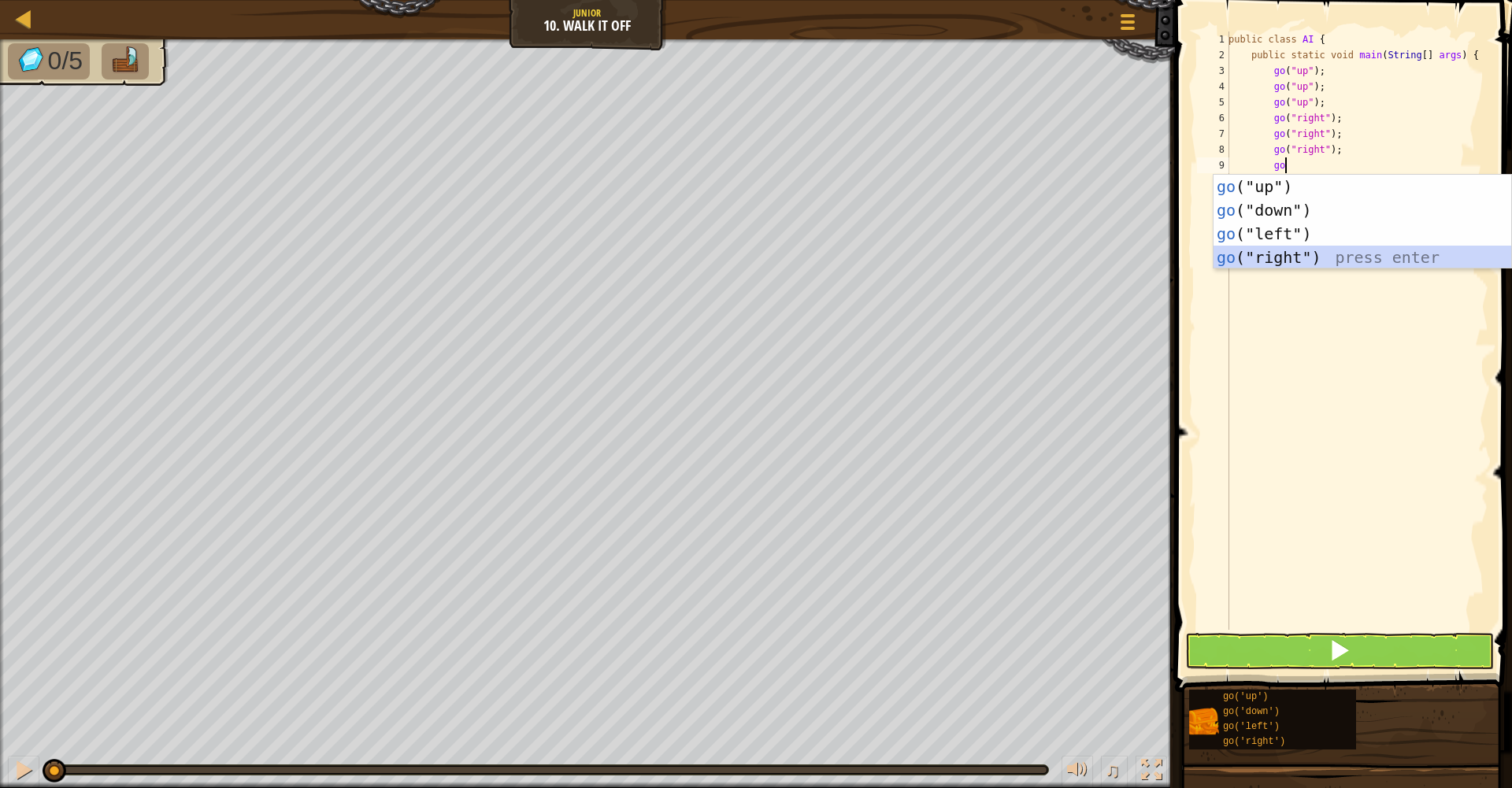
click at [1316, 253] on div "go ("up") press enter go ("down") press enter go ("left") press enter go ("righ…" at bounding box center [1363, 246] width 298 height 142
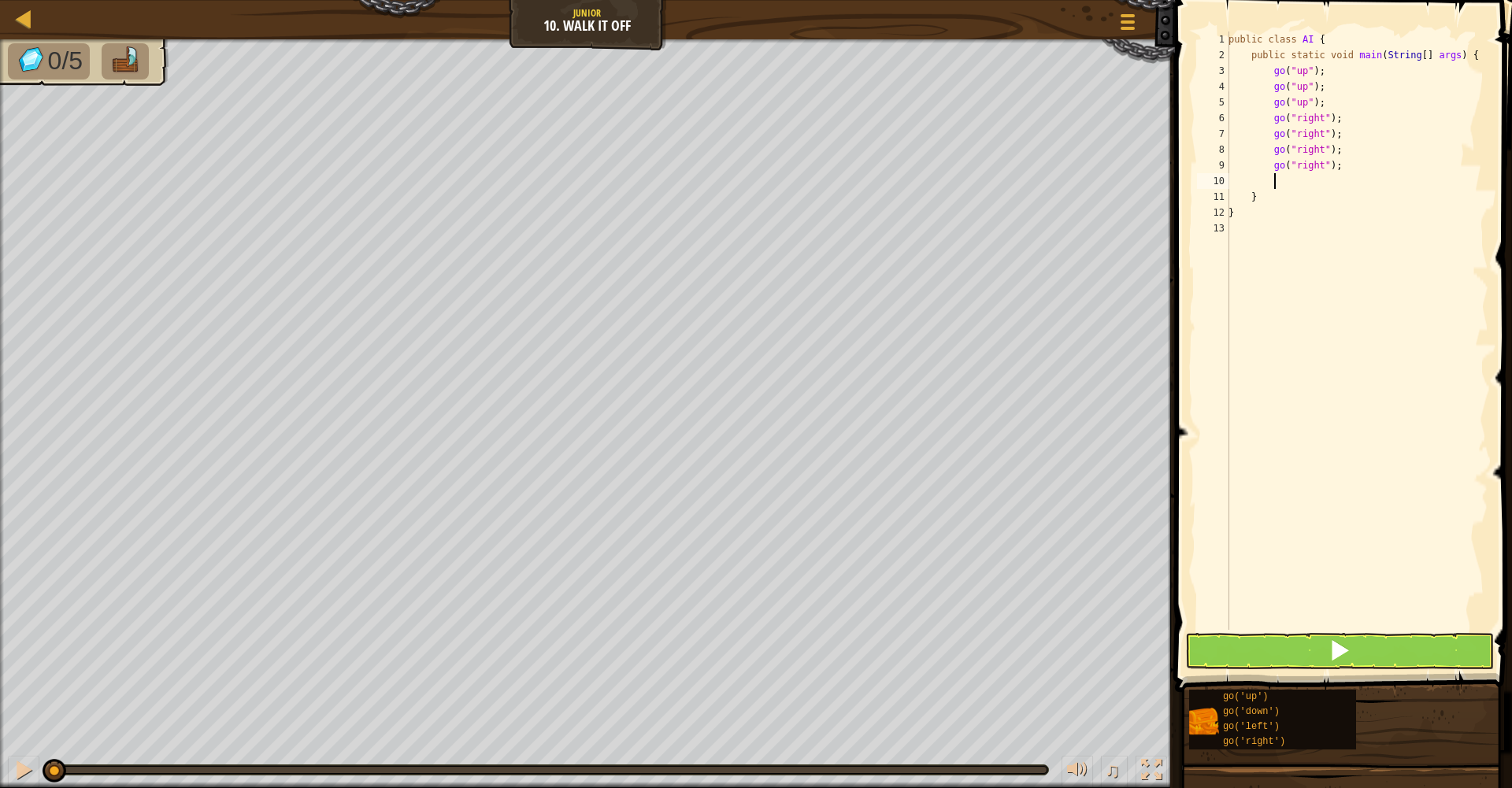
type textarea "go"
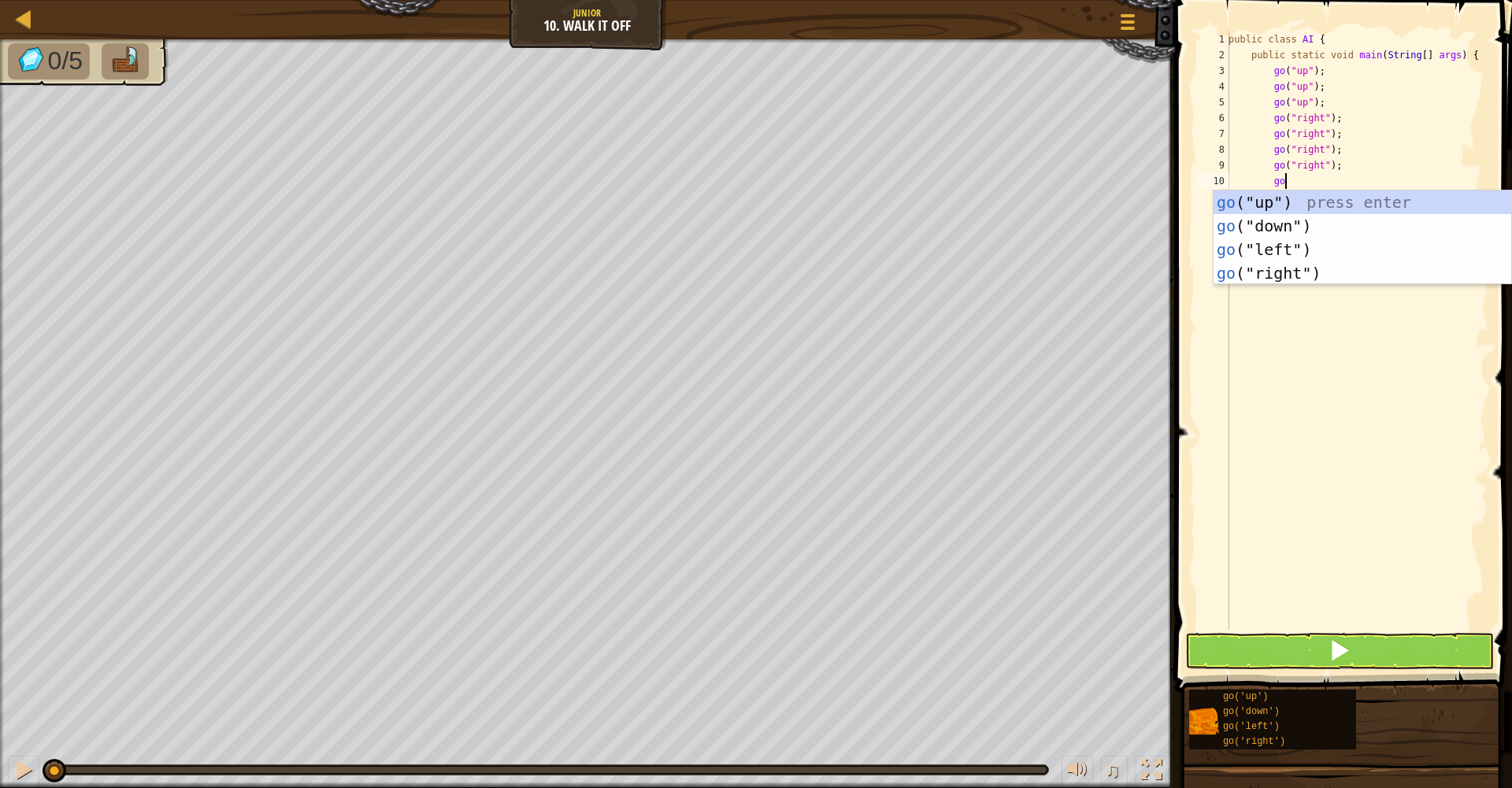
scroll to position [7, 4]
click at [1341, 218] on div "go ("up") press enter go ("down") press enter go ("left") press enter go ("righ…" at bounding box center [1363, 262] width 298 height 142
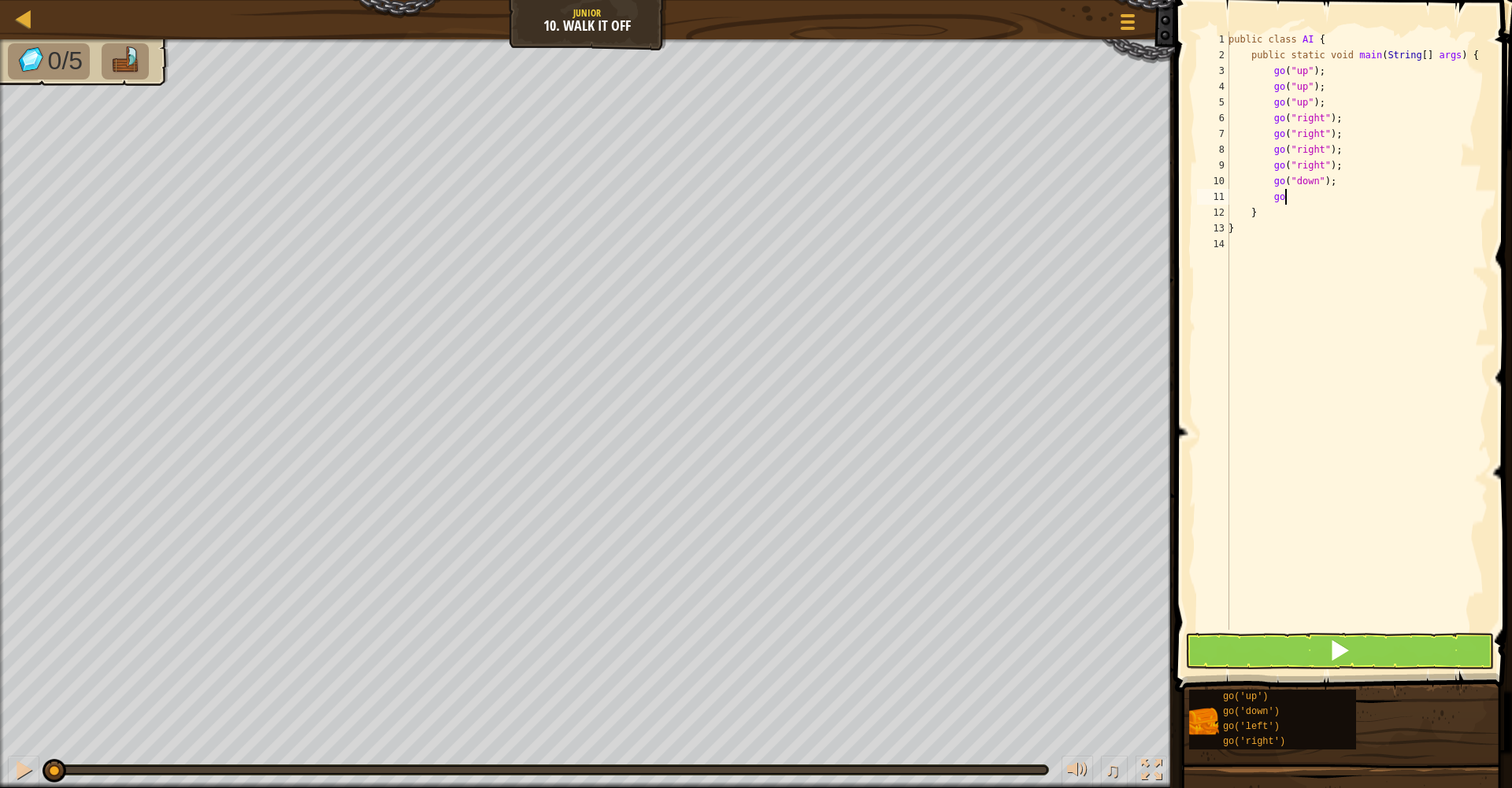
click at [1320, 0] on body "Map Junior 10. Walk It Off Game Menu 1 הההההההההההההההההההההההההההההההההההההההה…" at bounding box center [756, 0] width 1512 height 0
type textarea "g"
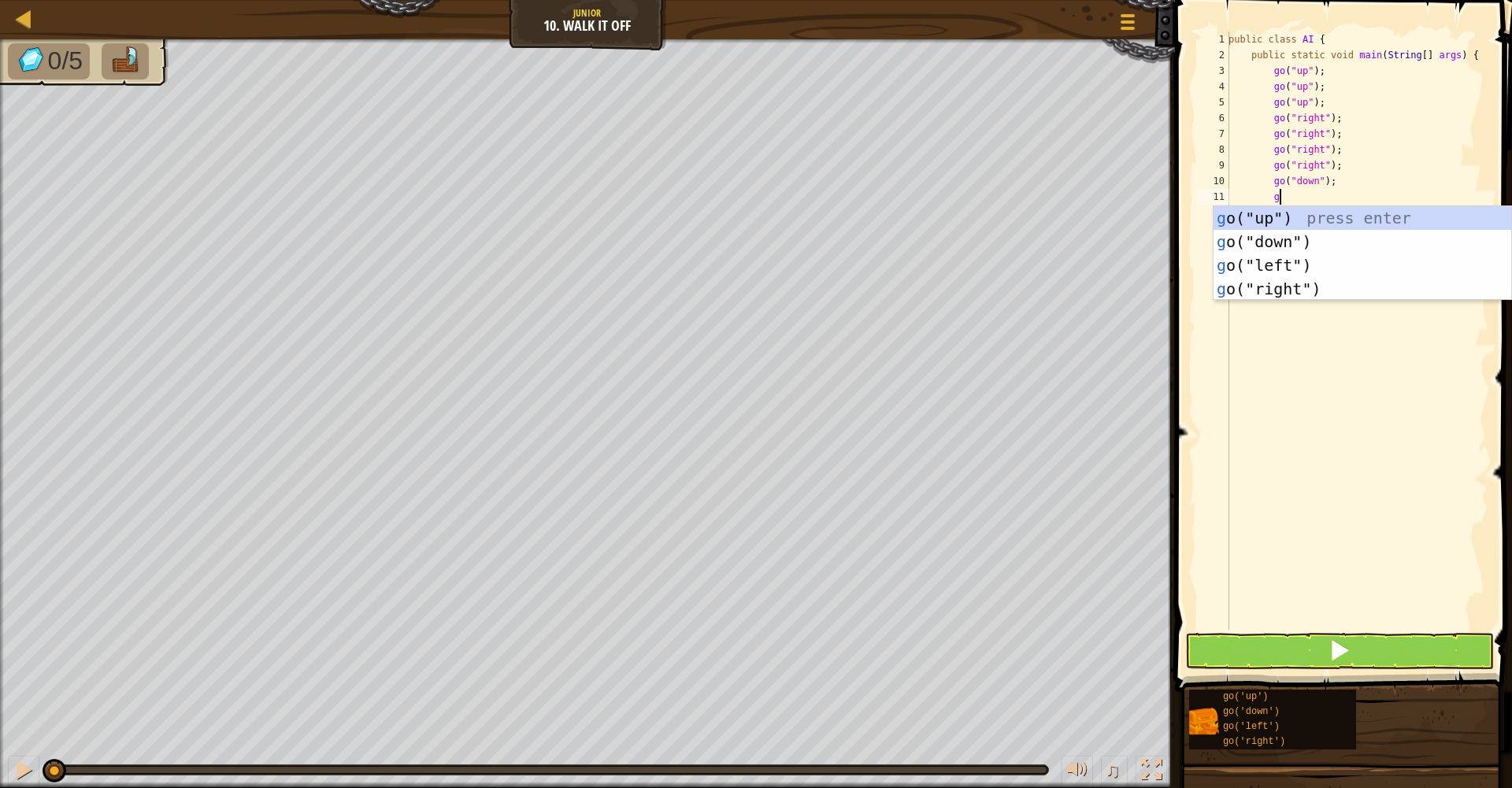
type textarea "go"
click at [1332, 242] on div "go ("up") press enter go ("down") press enter go ("left") press enter go ("righ…" at bounding box center [1363, 277] width 298 height 142
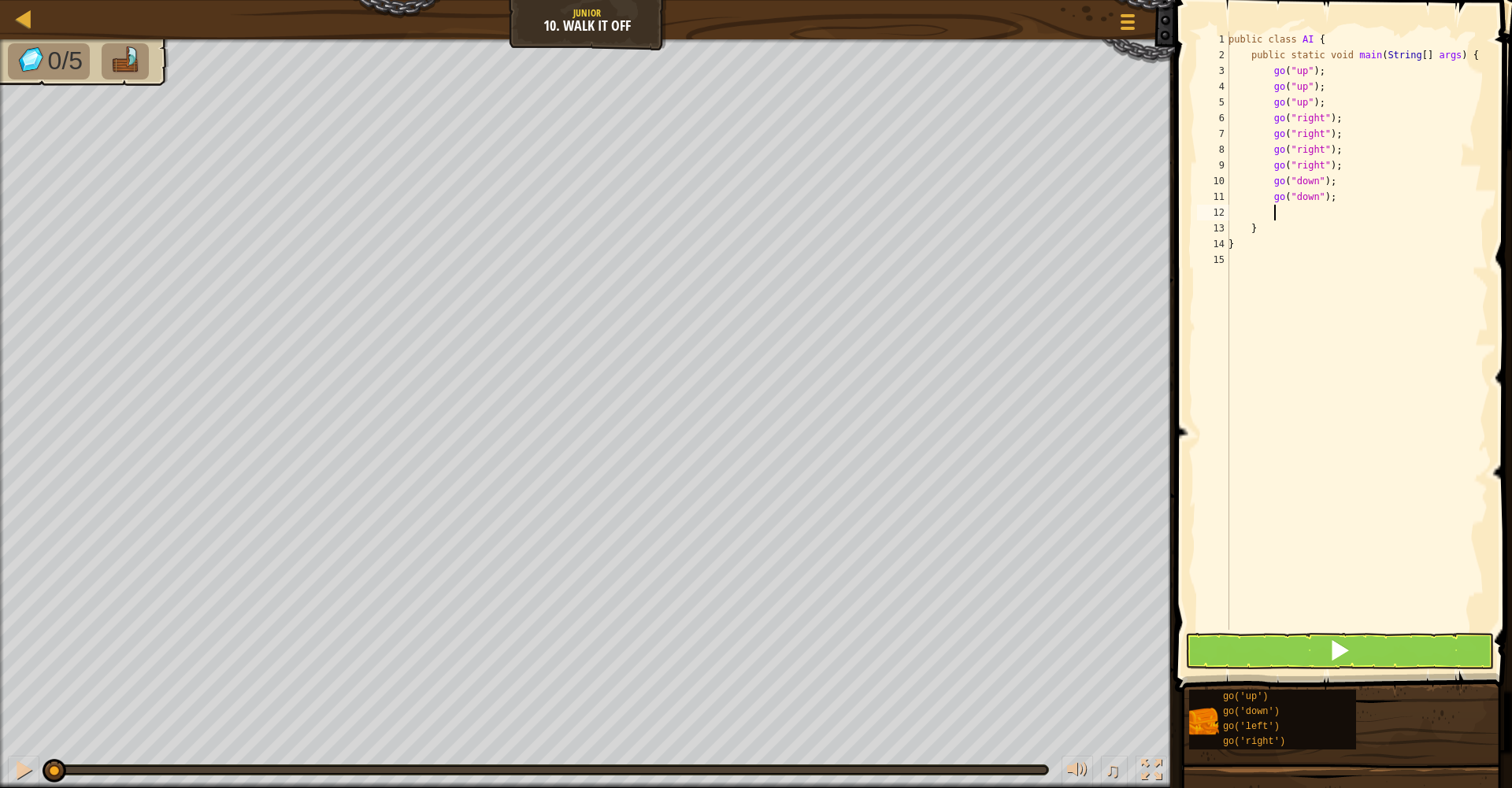
scroll to position [7, 3]
click at [1329, 196] on div "public class AI { public static void main ( String [ ] args ) { go ( "up" ) ; g…" at bounding box center [1356, 347] width 263 height 630
click at [1323, 197] on div "public class AI { public static void main ( String [ ] args ) { go ( "up" ) ; g…" at bounding box center [1356, 347] width 263 height 630
type textarea "go("down" 3);"
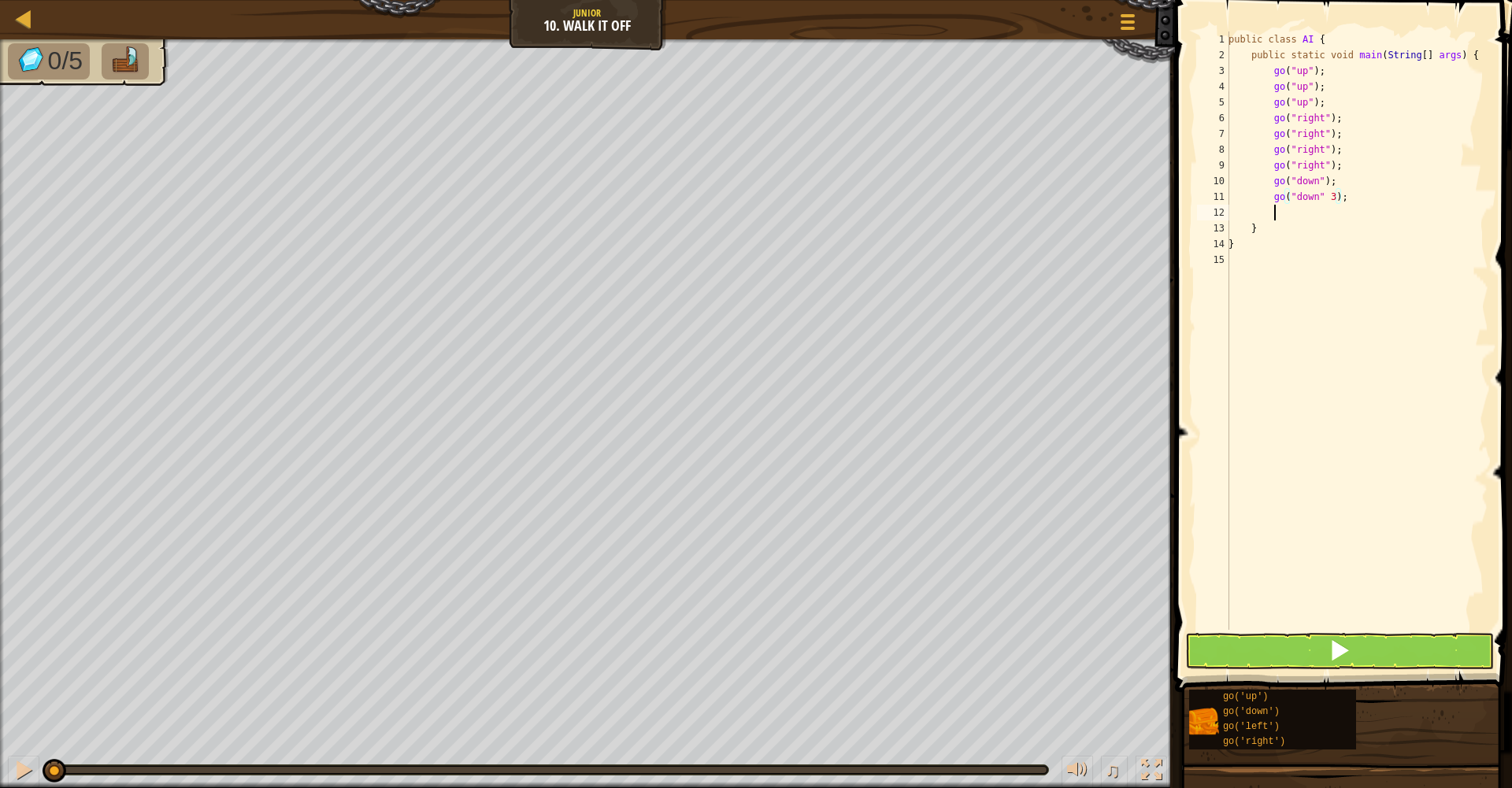
click at [1319, 219] on div "public class AI { public static void main ( String [ ] args ) { go ( "up" ) ; g…" at bounding box center [1356, 347] width 263 height 630
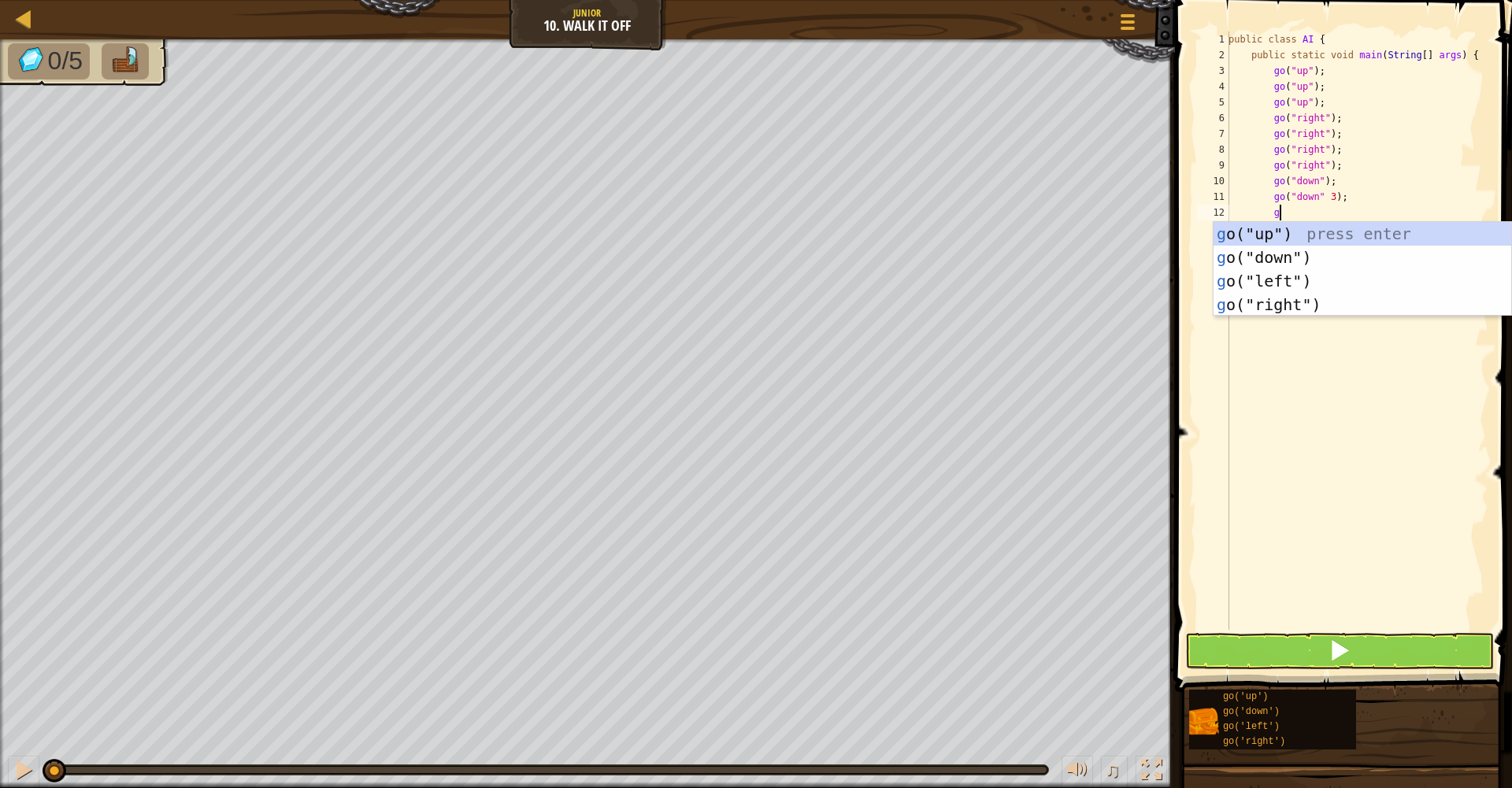
type textarea "go"
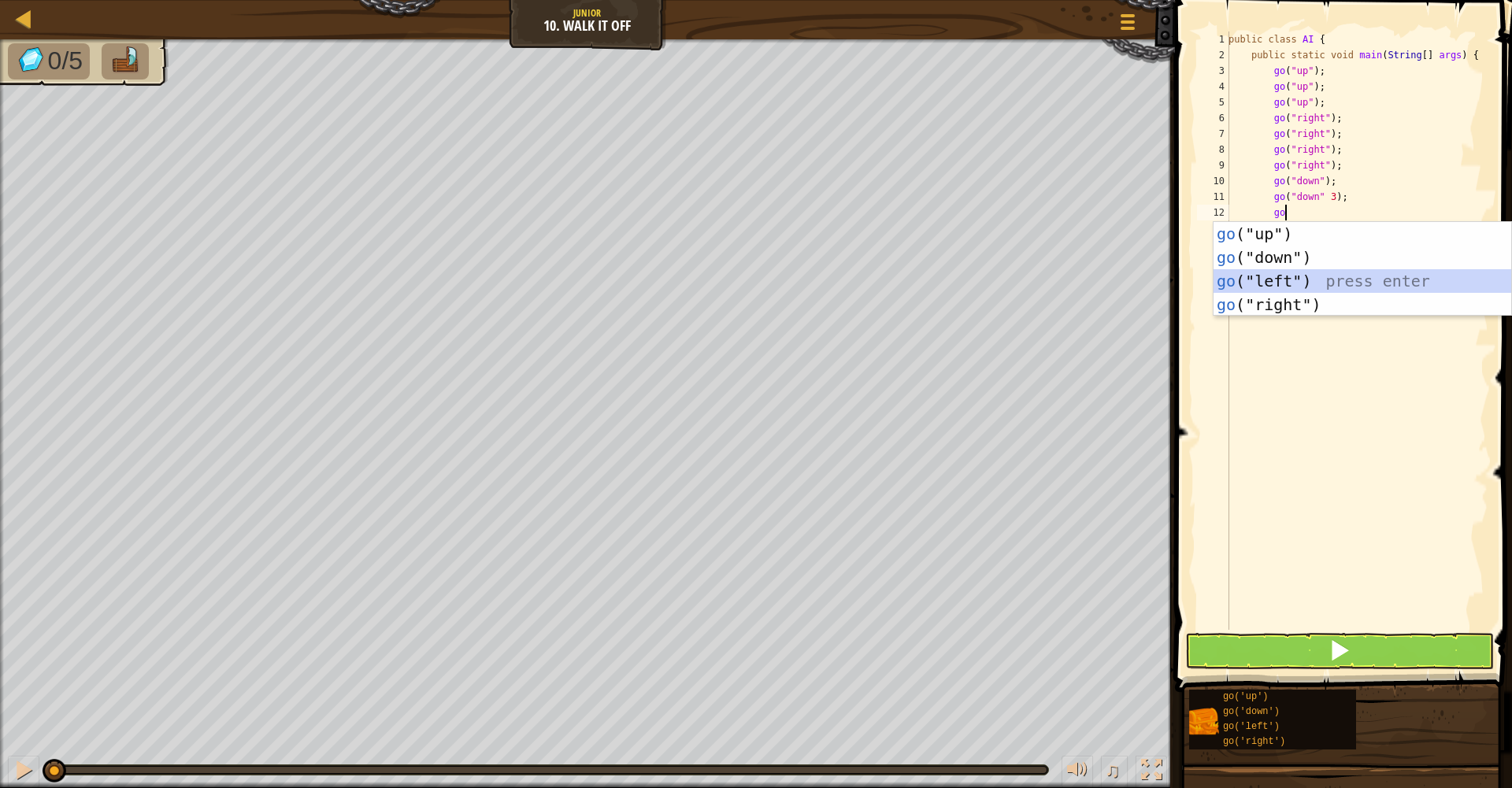
click at [1312, 277] on div "go ("up") press enter go ("down") press enter go ("left") press enter go ("righ…" at bounding box center [1363, 293] width 298 height 142
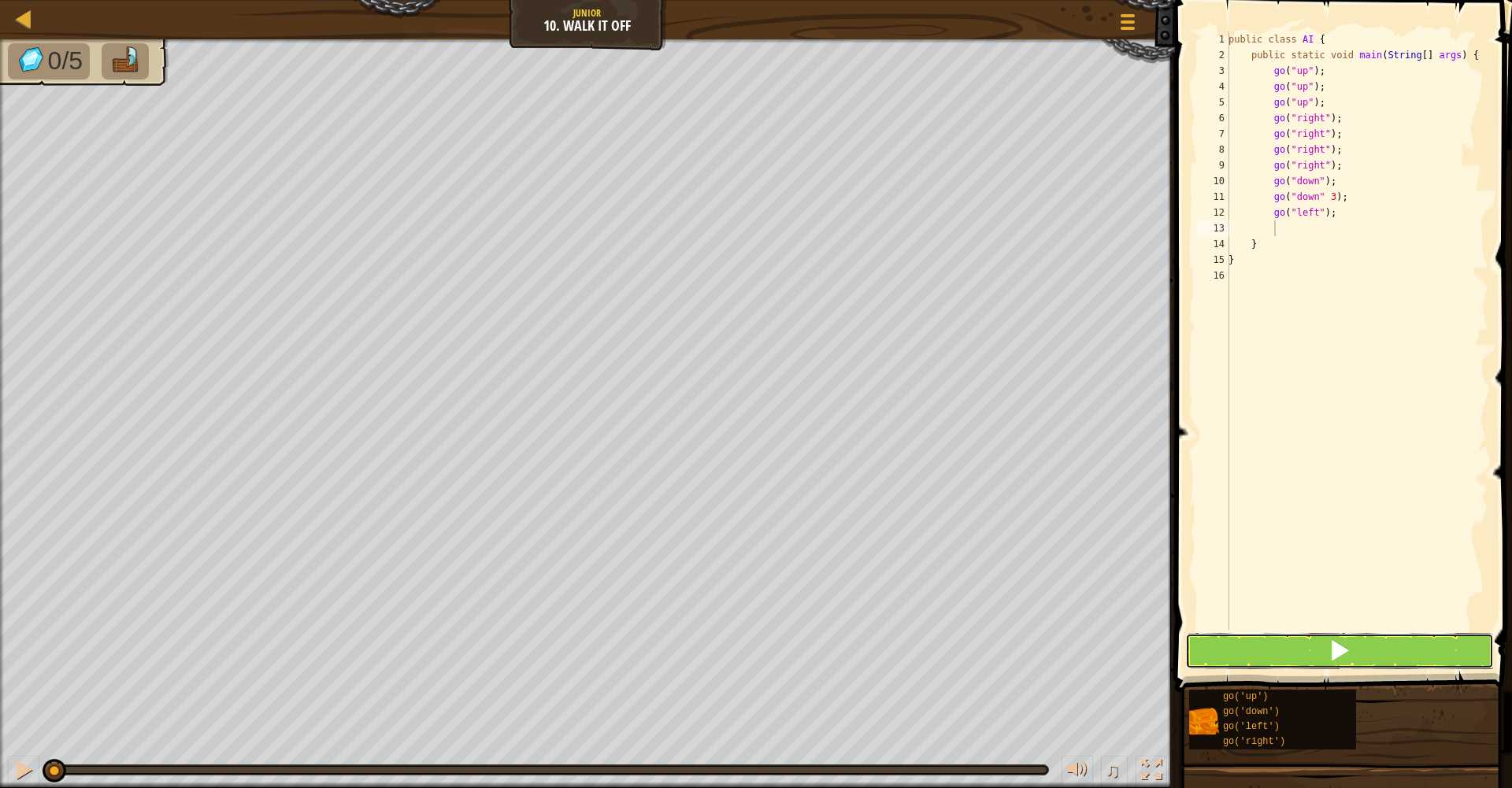
click at [1331, 648] on span at bounding box center [1340, 651] width 22 height 22
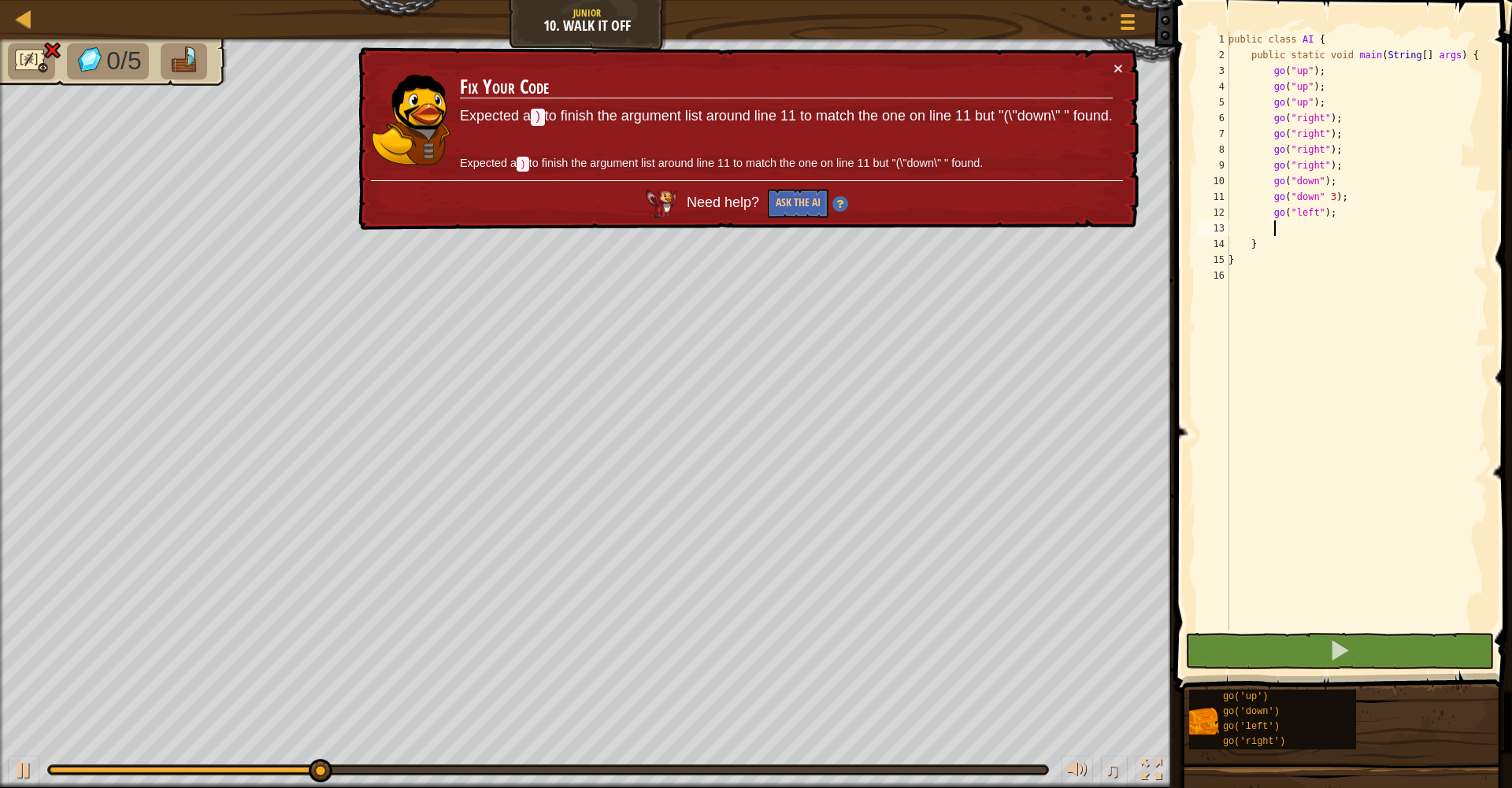
scroll to position [7, 0]
click at [1290, 225] on div "public class AI { public static void main ( String [ ] args ) { go ( "up" ) ; g…" at bounding box center [1356, 347] width 263 height 630
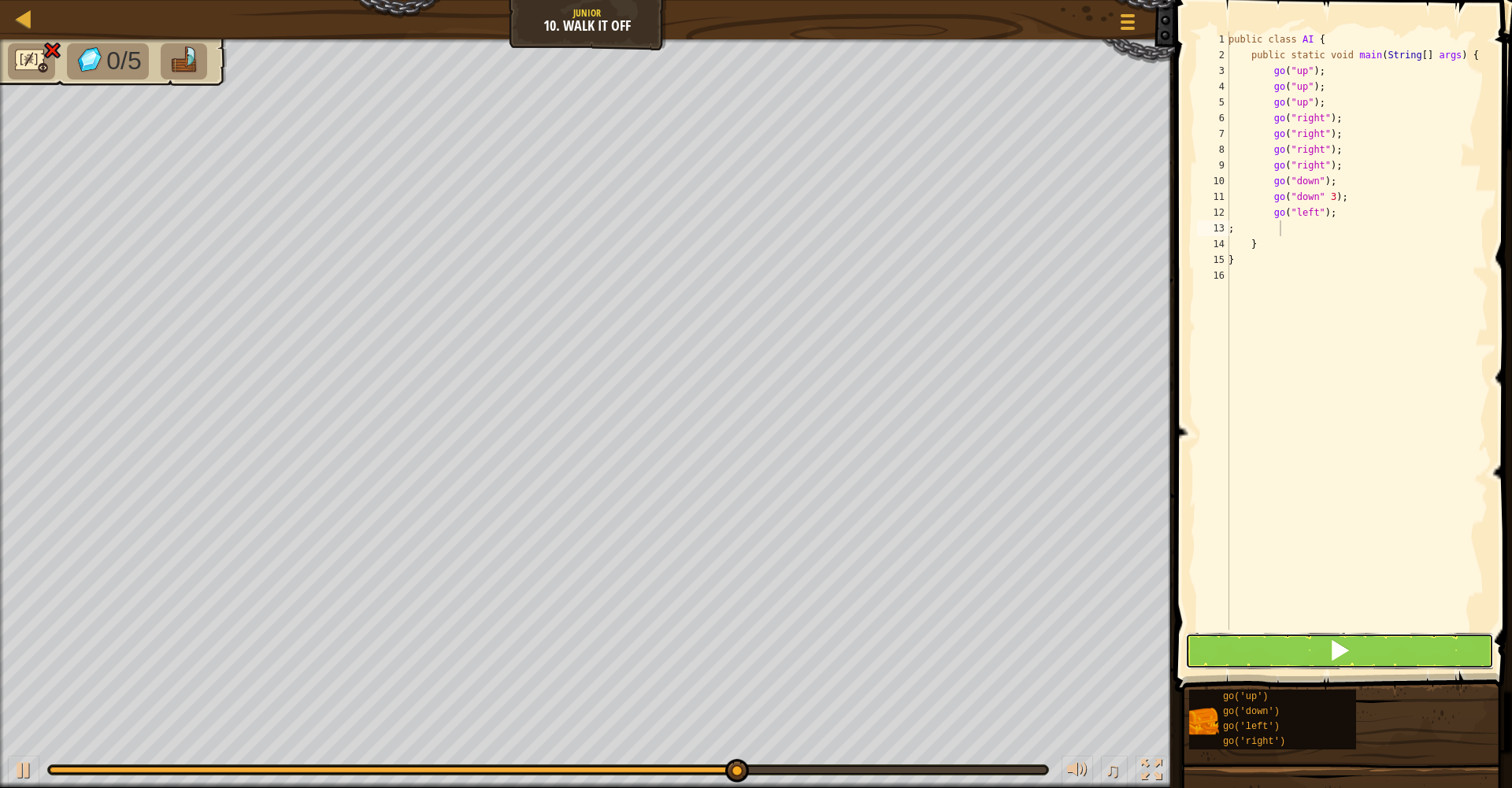
click at [1282, 648] on button at bounding box center [1340, 651] width 309 height 36
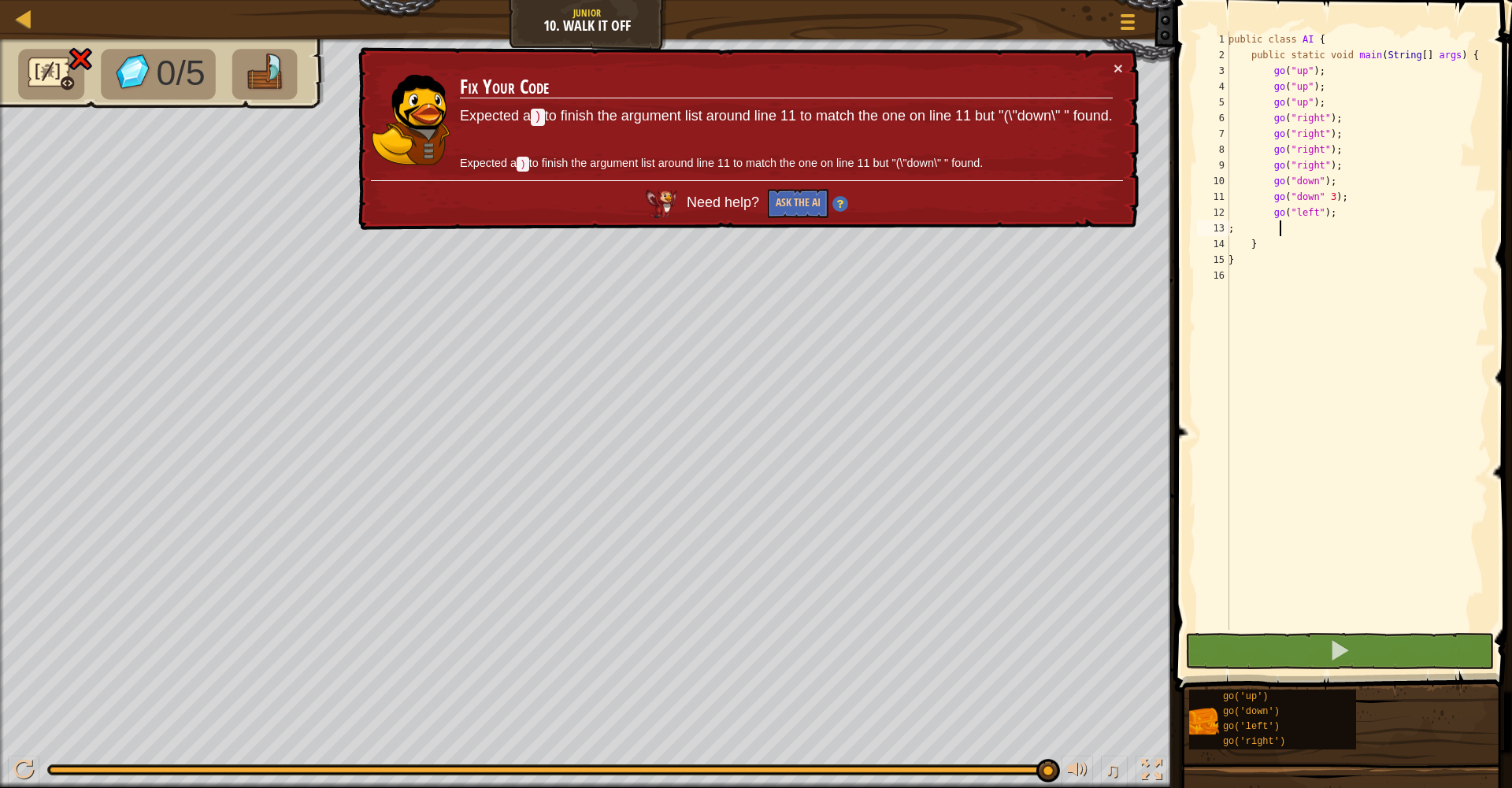
click at [1359, 199] on div "public class AI { public static void main ( String [ ] args ) { go ( "up" ) ; g…" at bounding box center [1356, 347] width 263 height 630
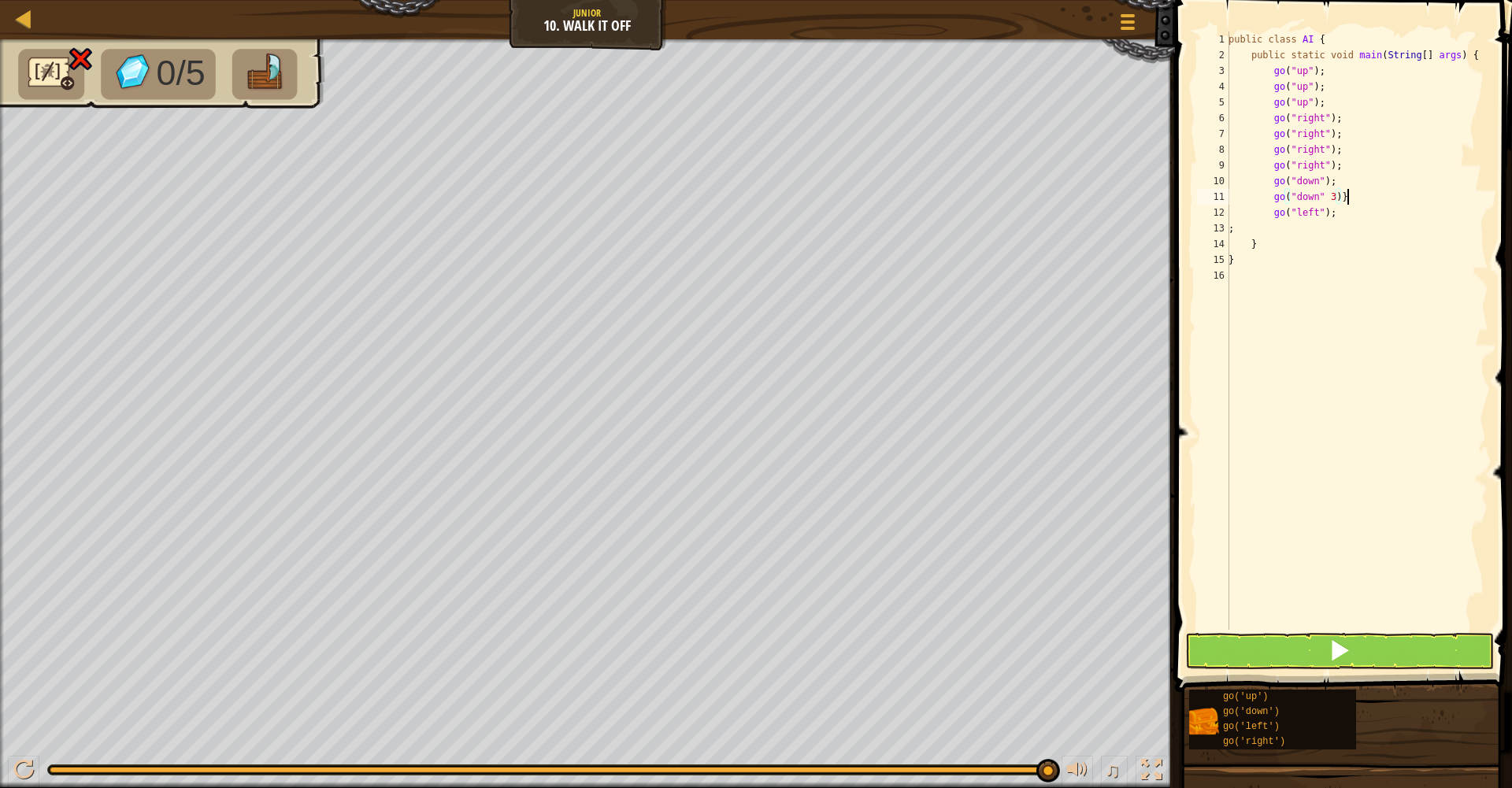
scroll to position [7, 8]
click at [1344, 649] on span at bounding box center [1340, 651] width 22 height 22
click at [1323, 651] on button at bounding box center [1340, 651] width 309 height 36
click at [1353, 645] on button at bounding box center [1340, 651] width 309 height 36
click at [1341, 197] on div "public class AI { public static void main ( String [ ] args ) { go ( "up" ) ; g…" at bounding box center [1356, 347] width 263 height 630
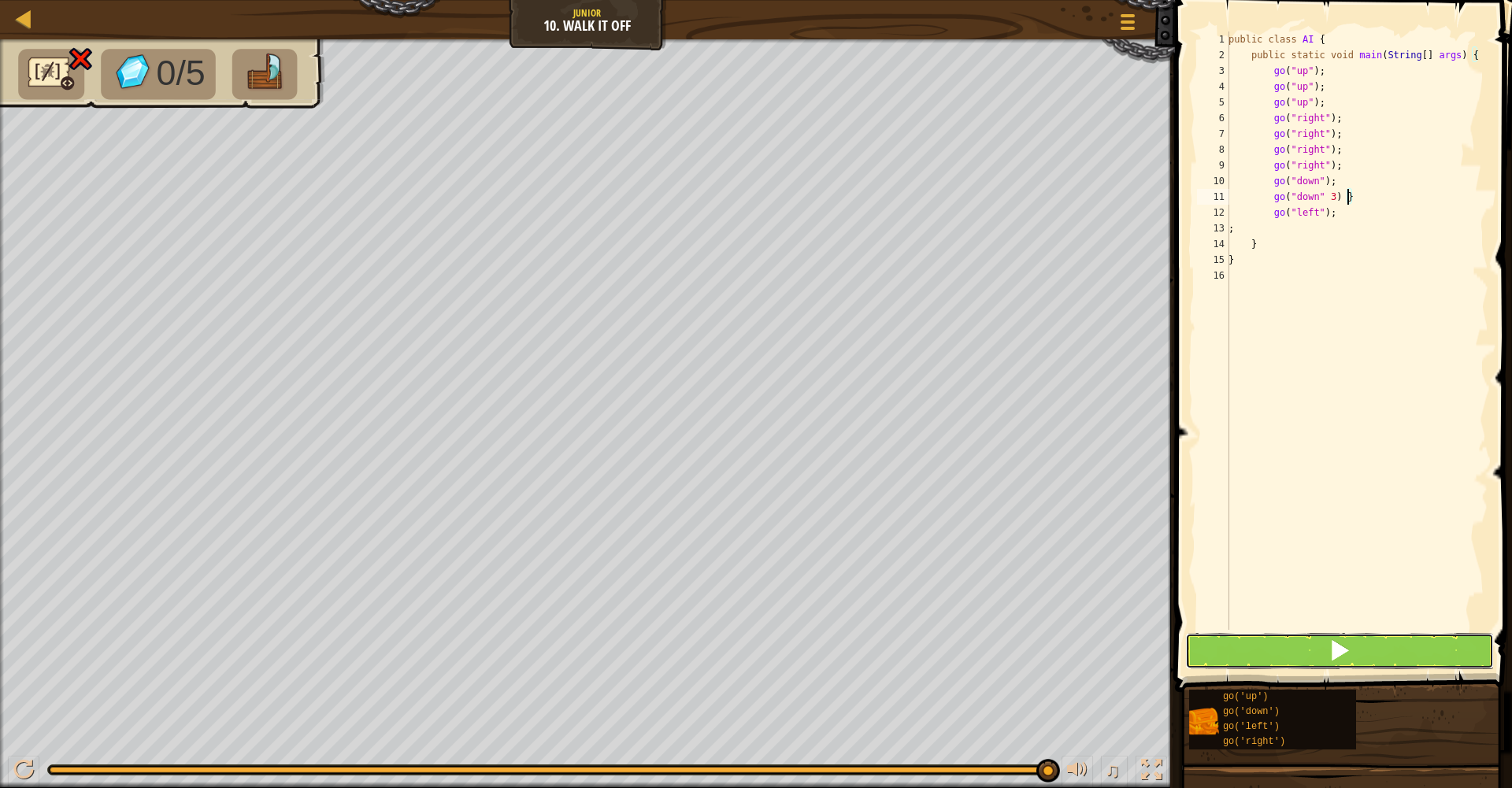
click at [1346, 642] on span at bounding box center [1340, 651] width 22 height 22
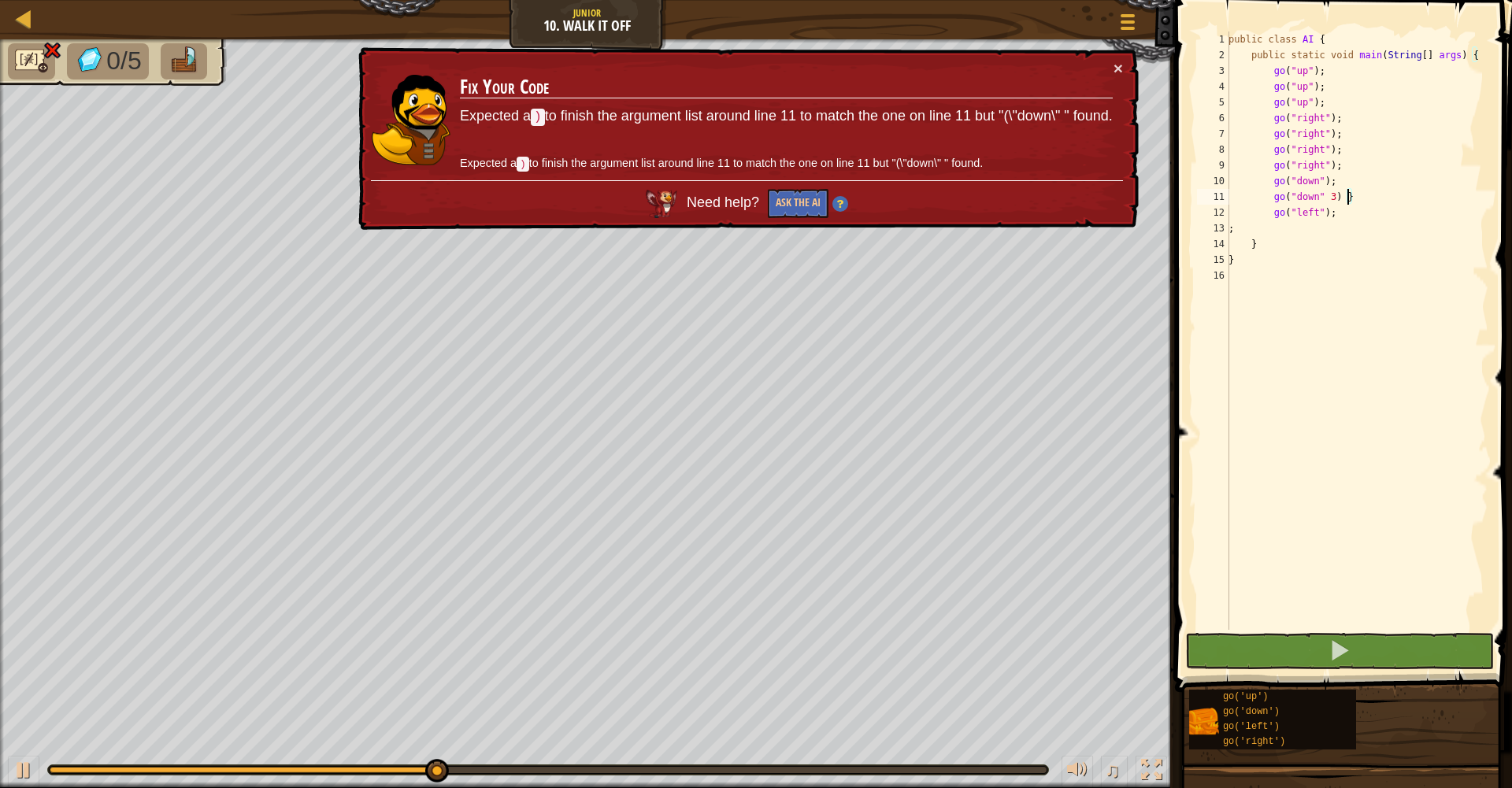
click at [1388, 201] on div "public class AI { public static void main ( String [ ] args ) { go ( "up" ) ; g…" at bounding box center [1356, 347] width 263 height 630
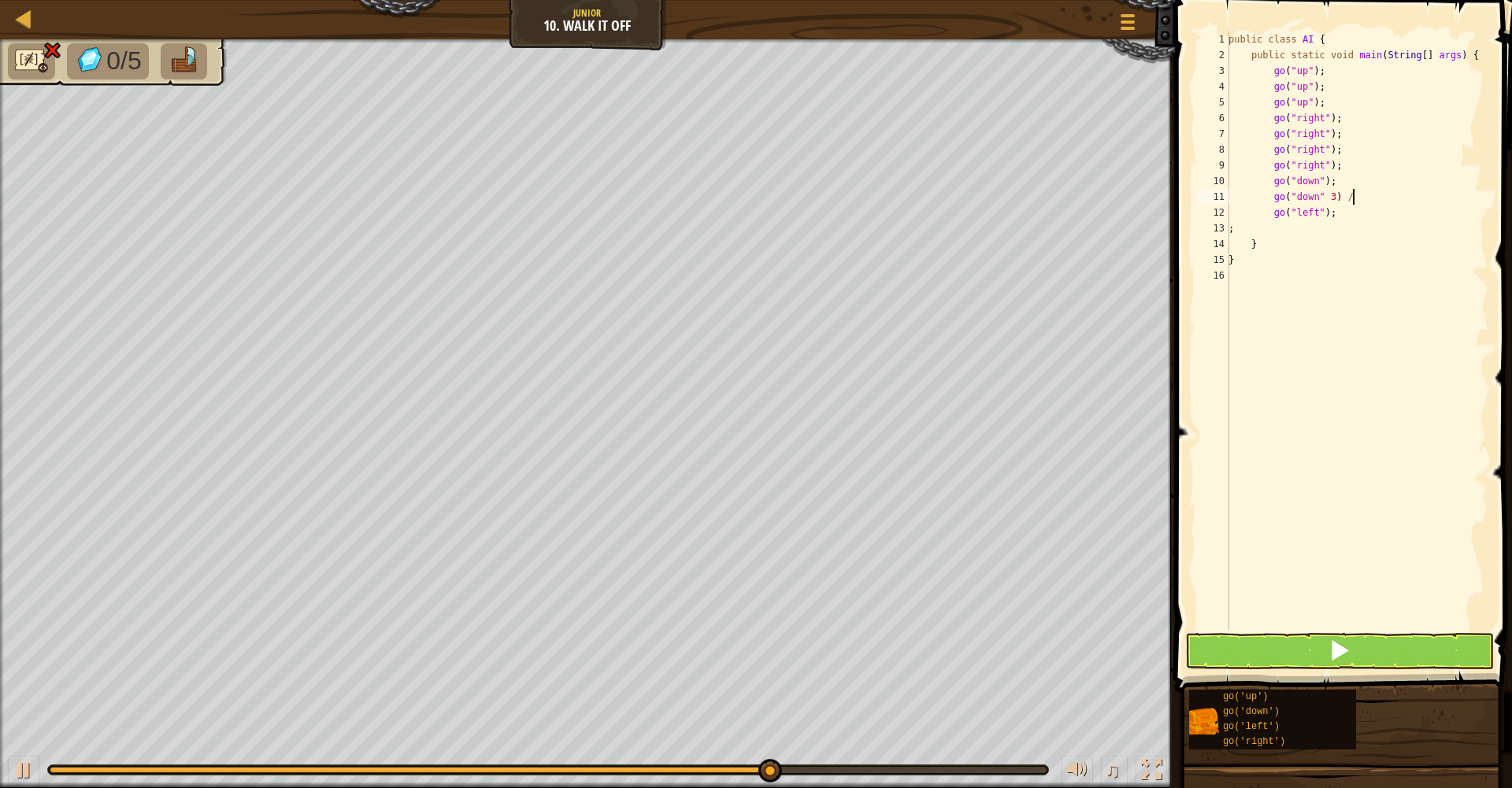
scroll to position [7, 9]
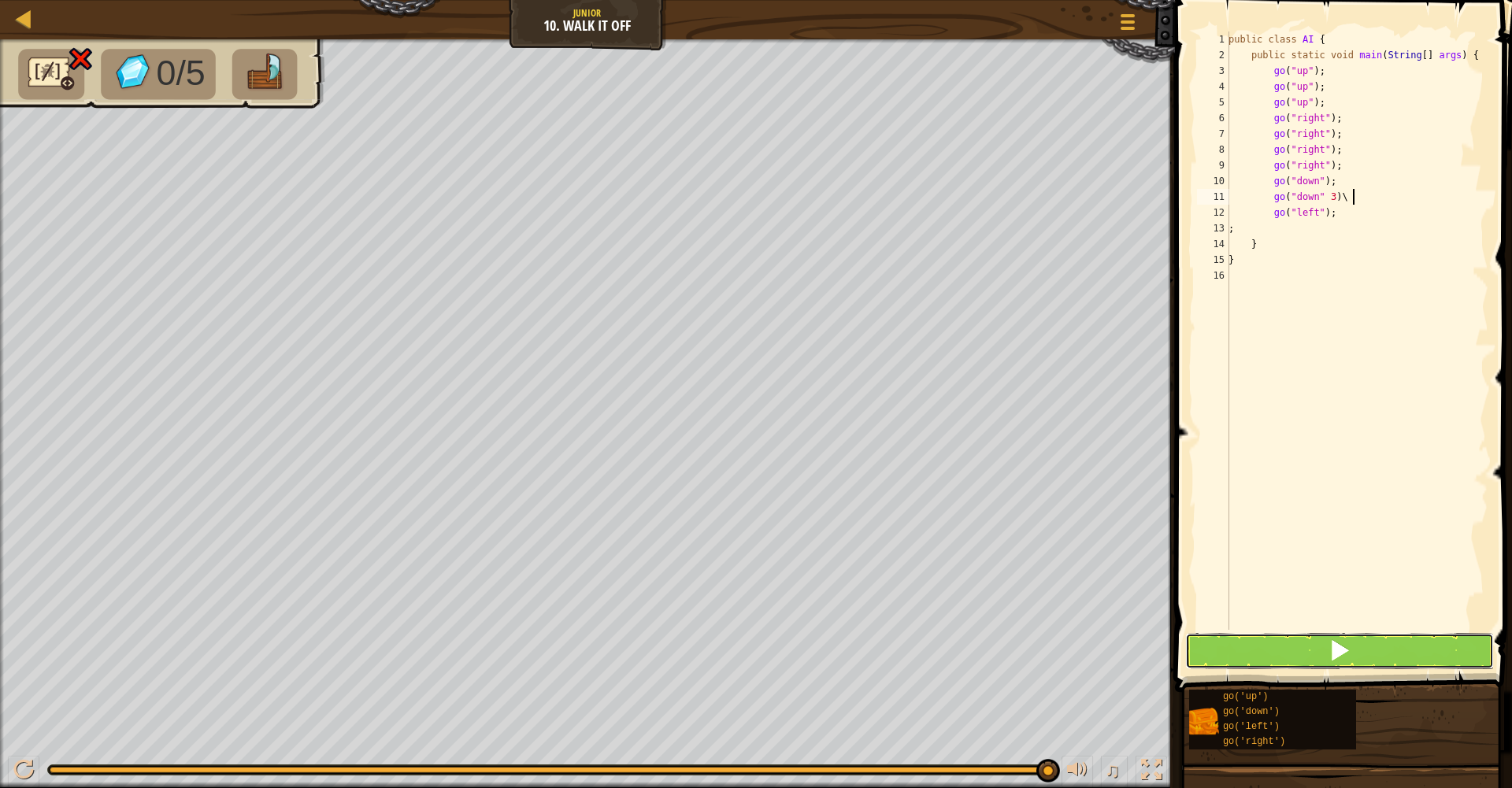
click at [1335, 653] on span at bounding box center [1340, 651] width 22 height 22
click at [1339, 197] on div "public class AI { public static void main ( String [ ] args ) { go ( "up" ) ; g…" at bounding box center [1356, 347] width 263 height 630
click at [1361, 197] on div "public class AI { public static void main ( String [ ] args ) { go ( "up" ) ; g…" at bounding box center [1356, 347] width 263 height 630
type textarea "go("down");"
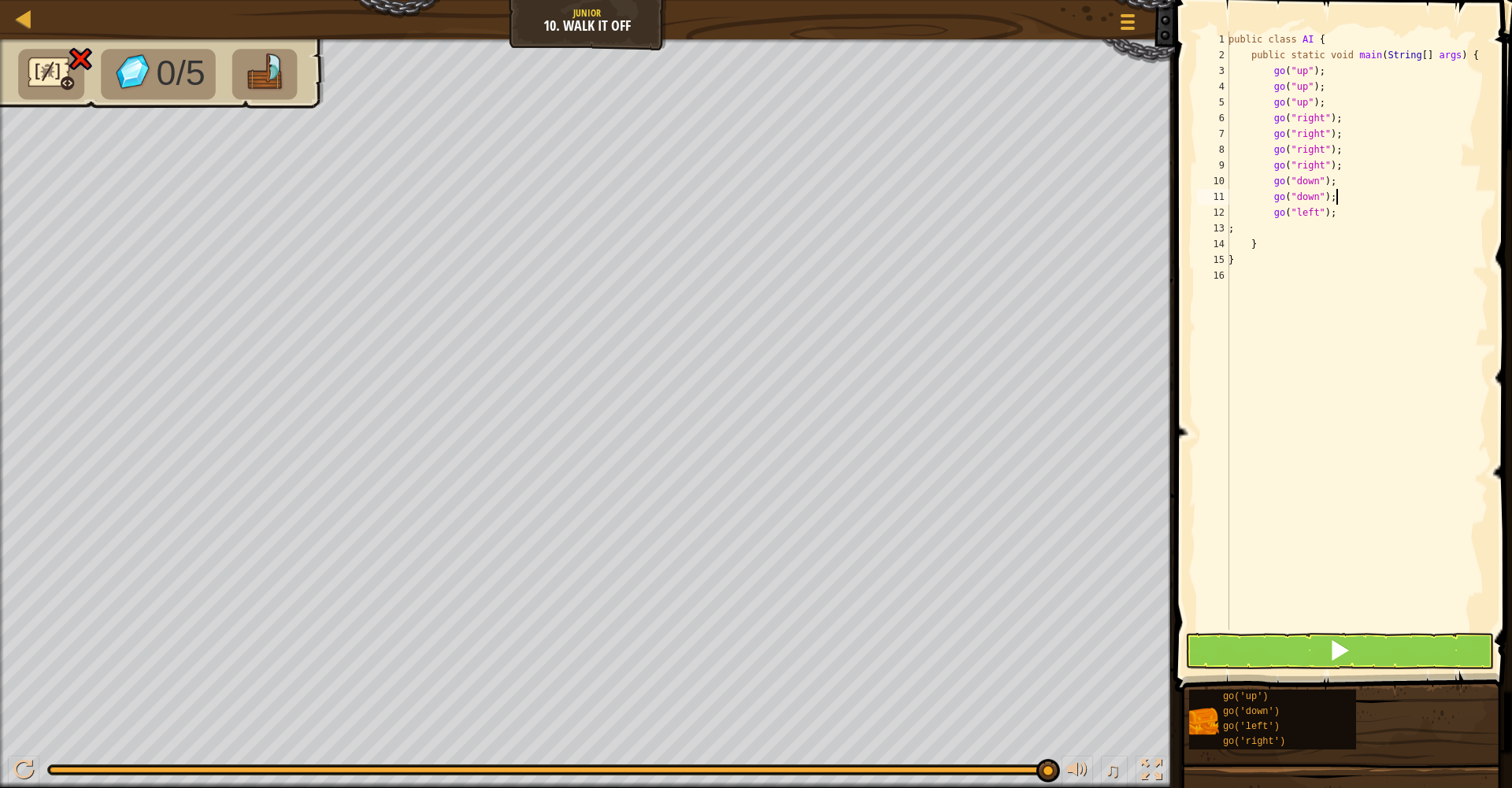
scroll to position [7, 3]
type textarea "g"
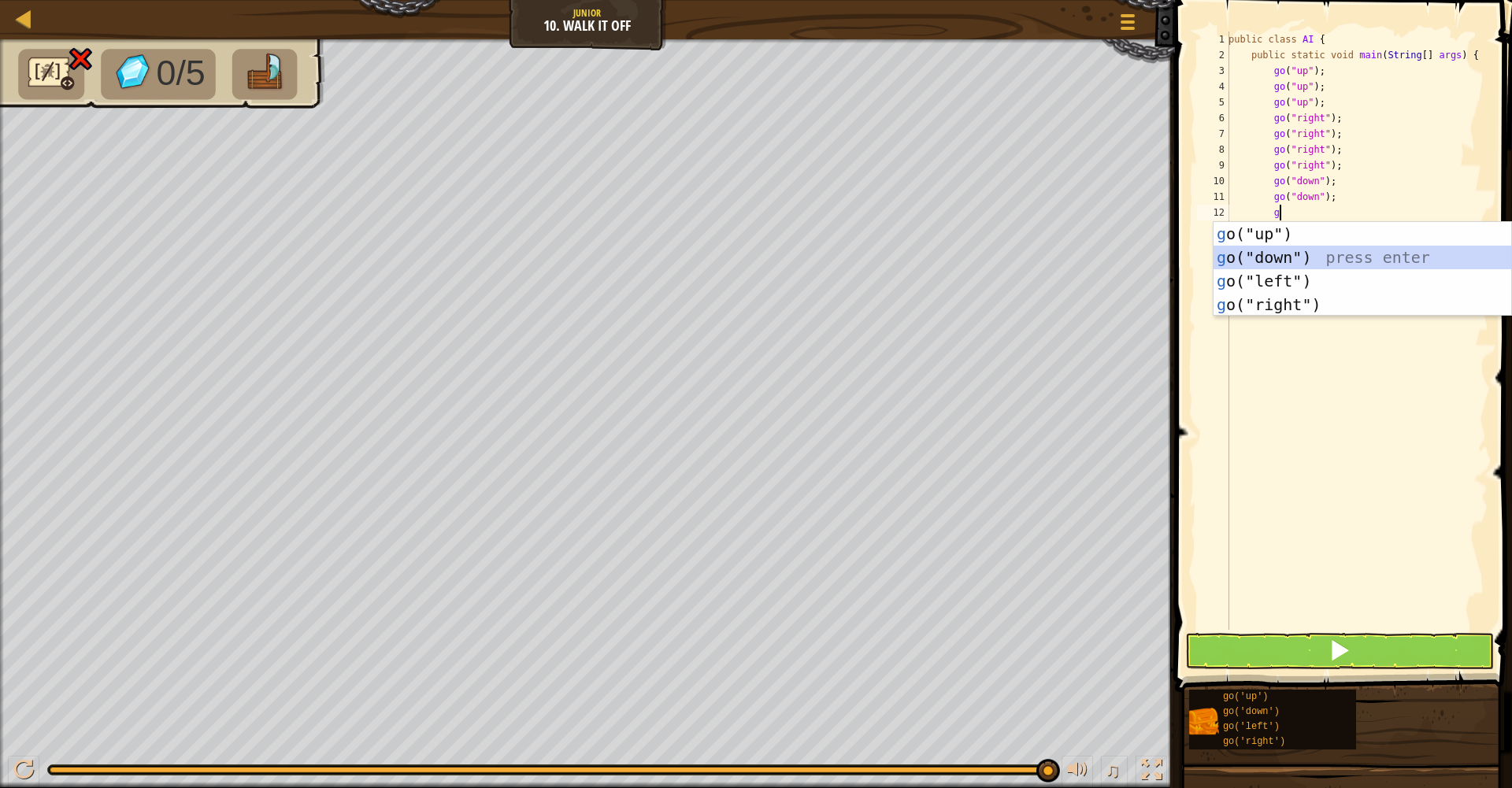
click at [1360, 247] on div "g o("up") press enter g o("down") press enter g o("left") press enter g o("righ…" at bounding box center [1363, 293] width 298 height 142
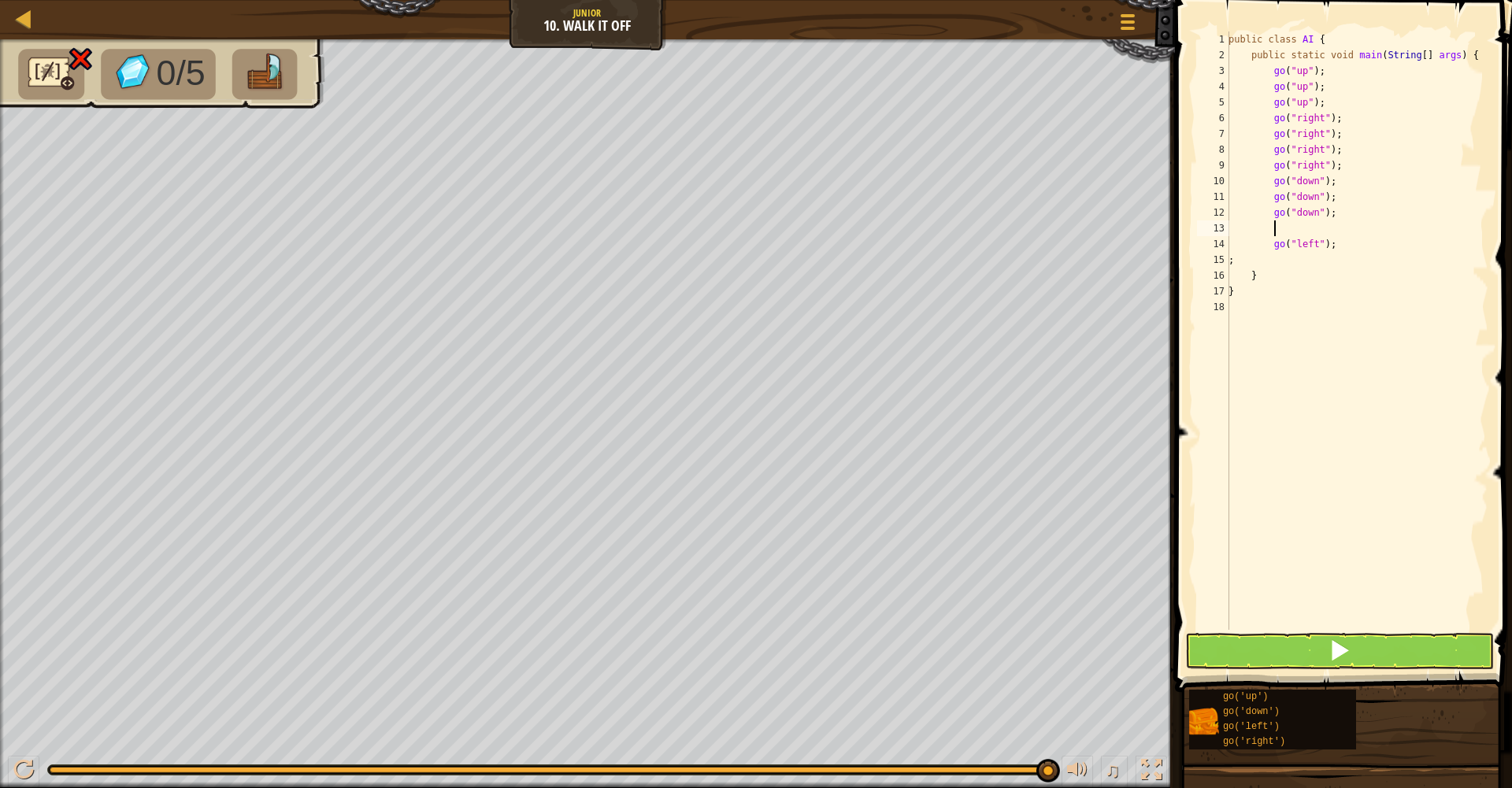
type textarea "o"
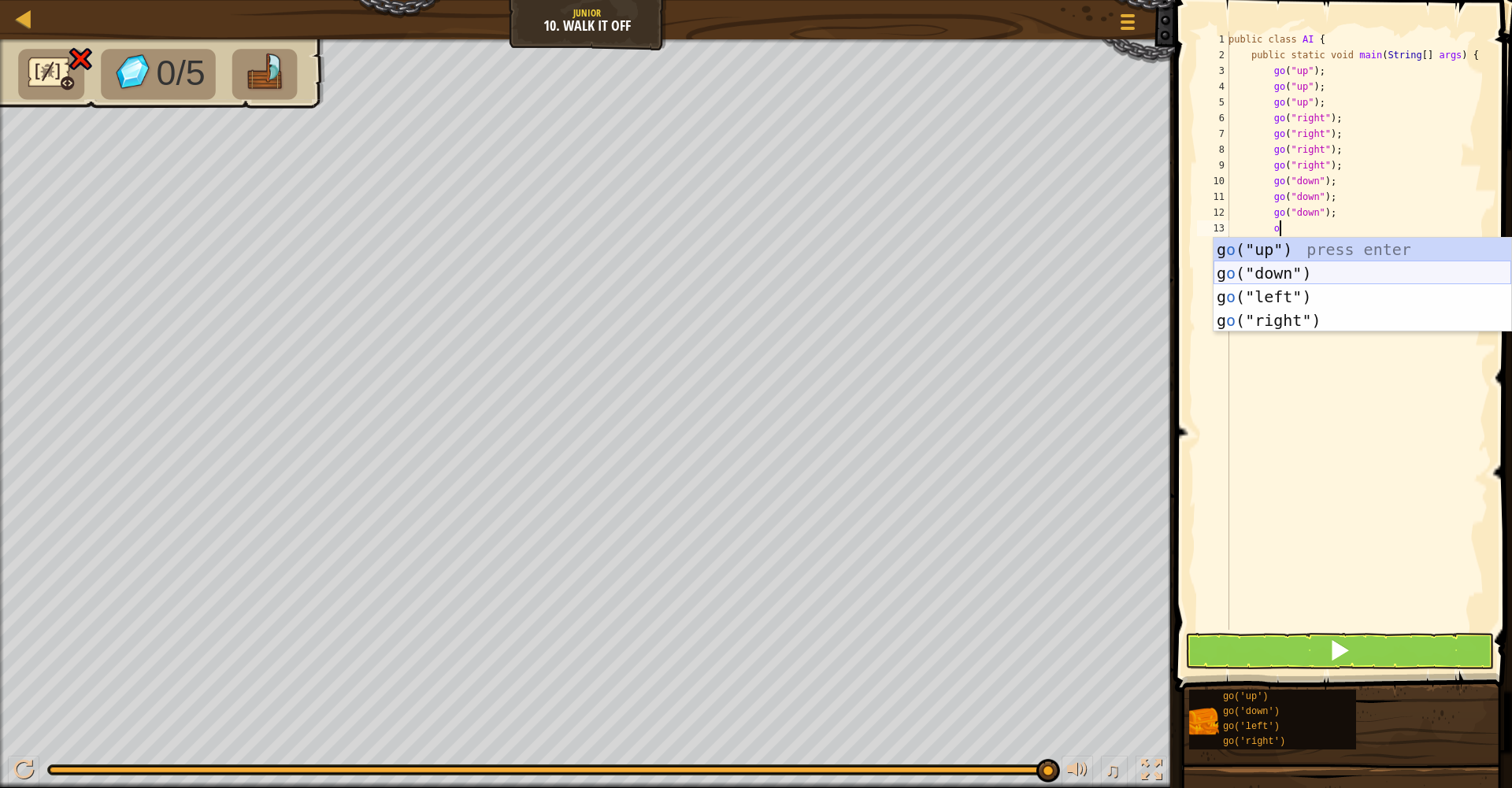
click at [1353, 273] on div "g o ("up") press enter g o ("down") press enter g o ("left") press enter g o ("…" at bounding box center [1363, 309] width 298 height 142
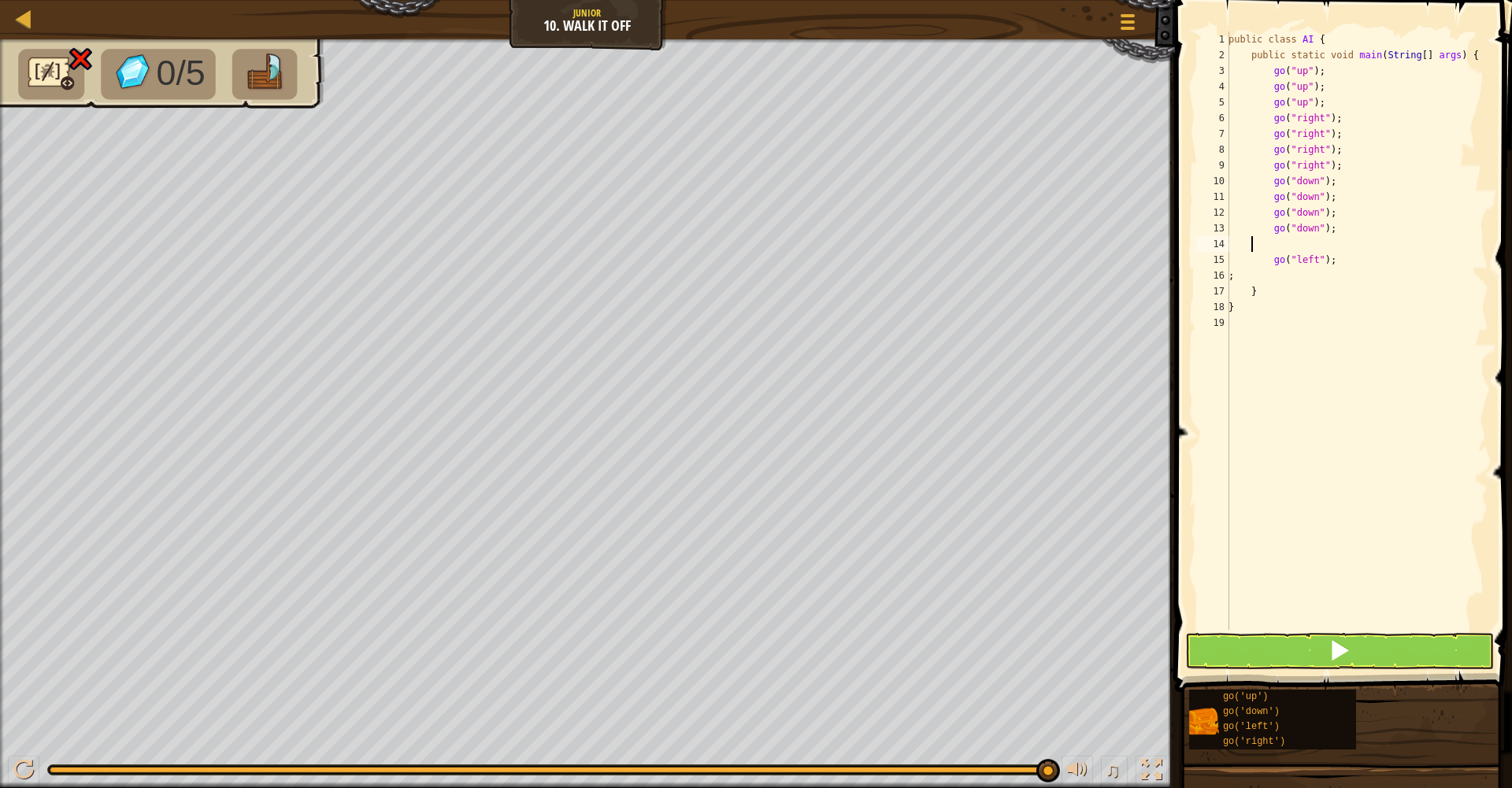
scroll to position [7, 0]
click at [1347, 640] on span at bounding box center [1340, 651] width 22 height 22
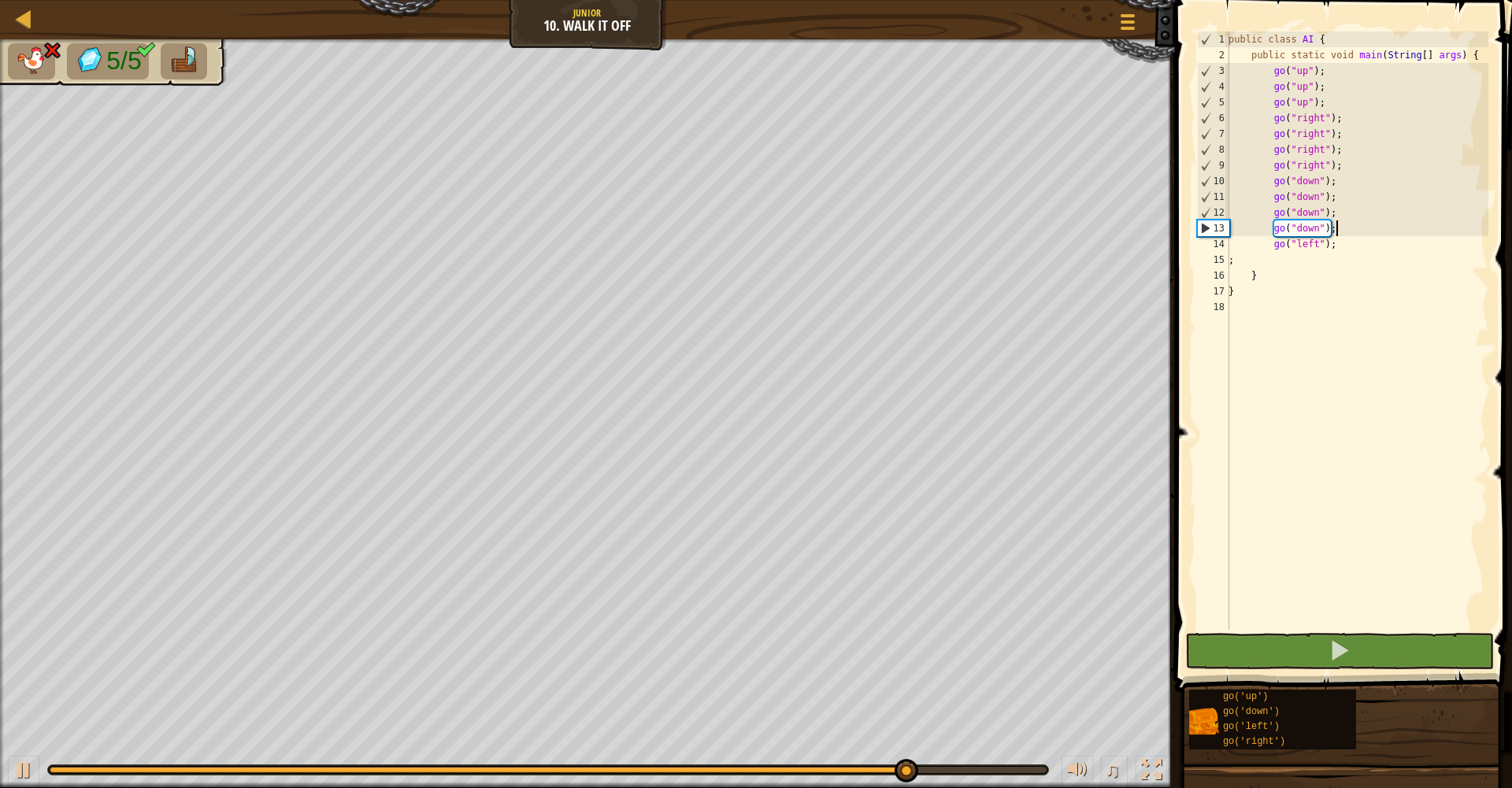
click at [1370, 232] on div "public class AI { public static void main ( String [ ] args ) { go ( "up" ) ; g…" at bounding box center [1356, 347] width 263 height 630
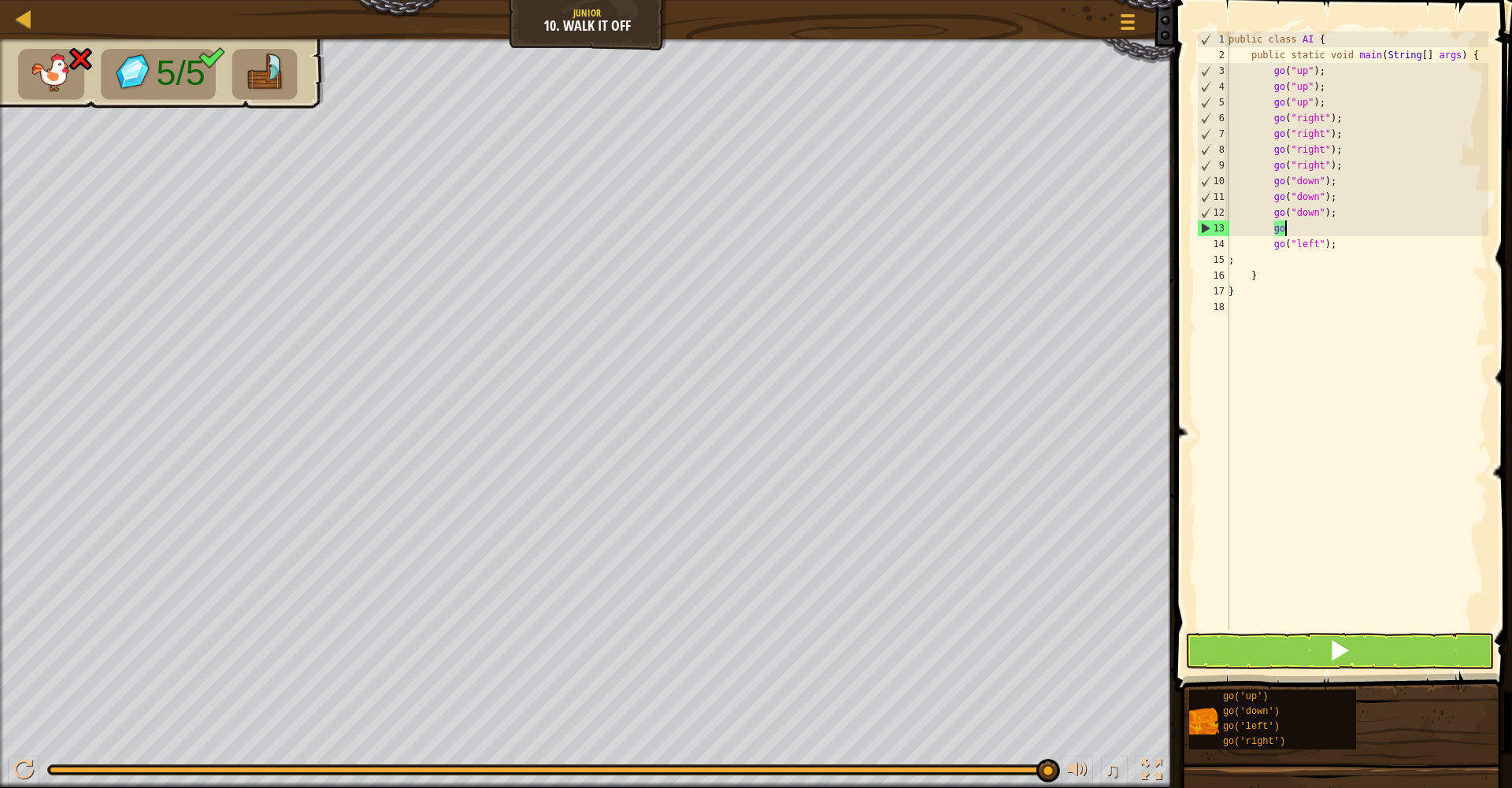
type textarea "g"
type textarea "go("down");"
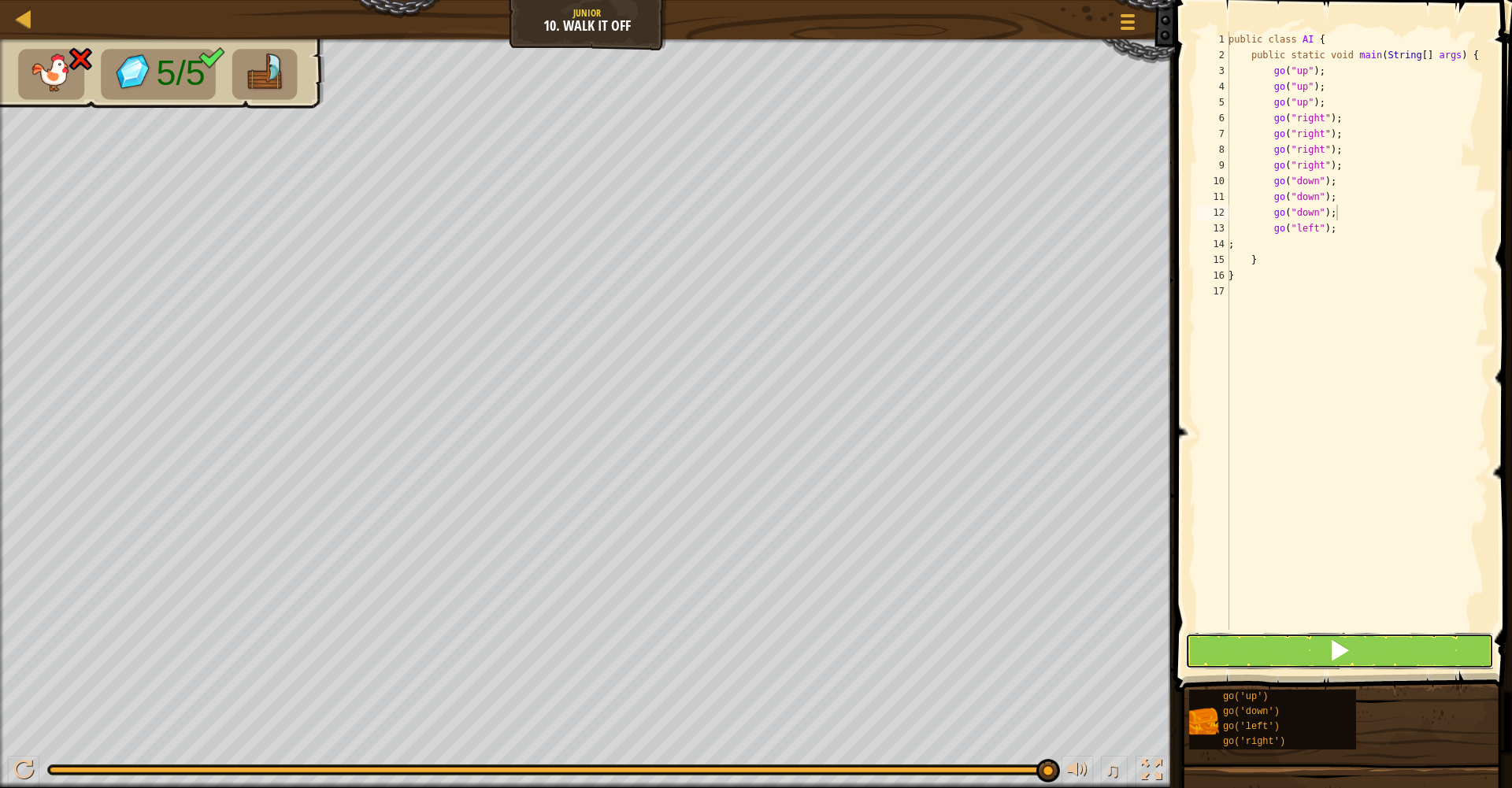
click at [1319, 647] on button at bounding box center [1340, 651] width 309 height 36
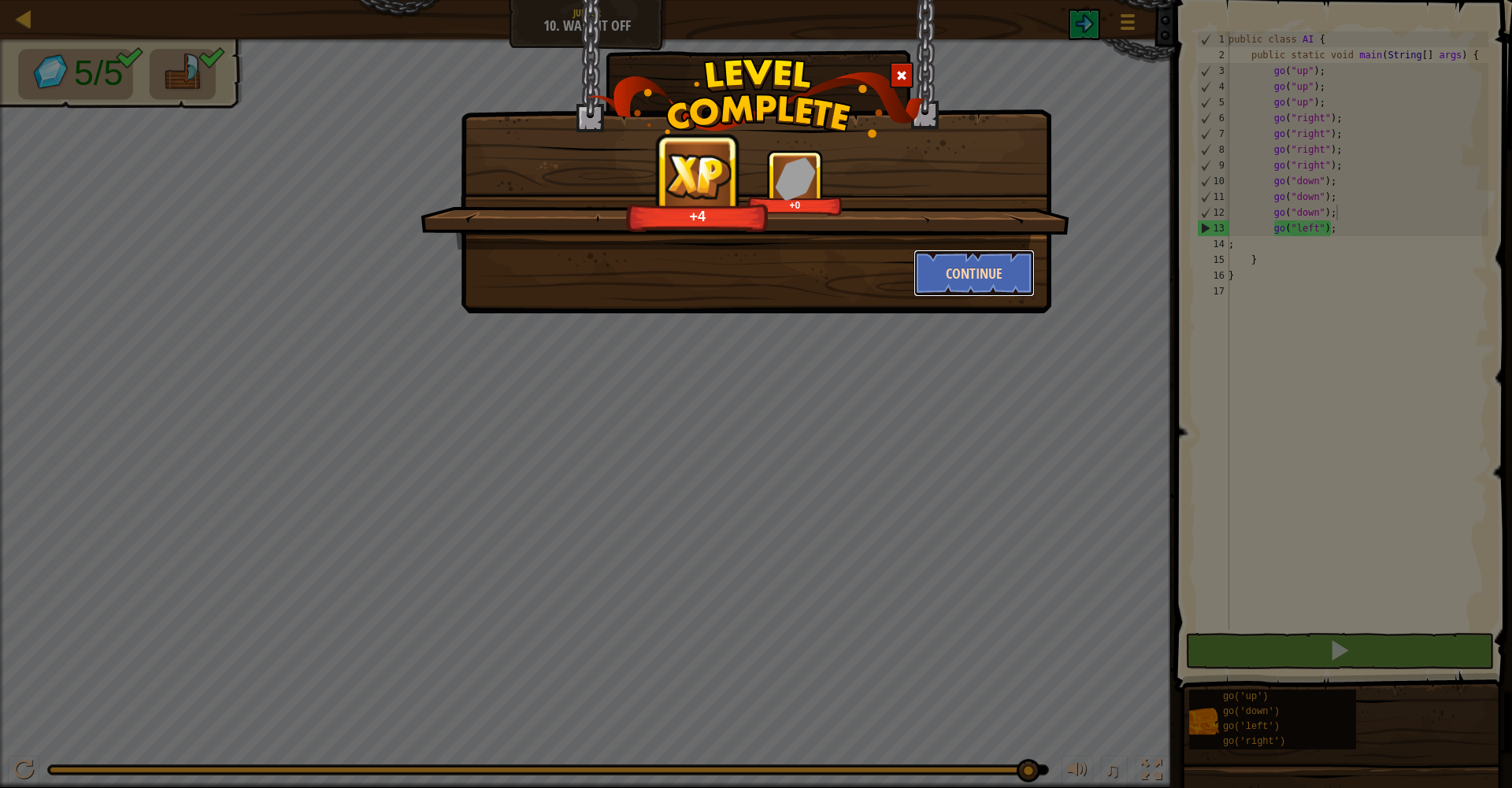
click at [989, 287] on button "Continue" at bounding box center [975, 273] width 122 height 47
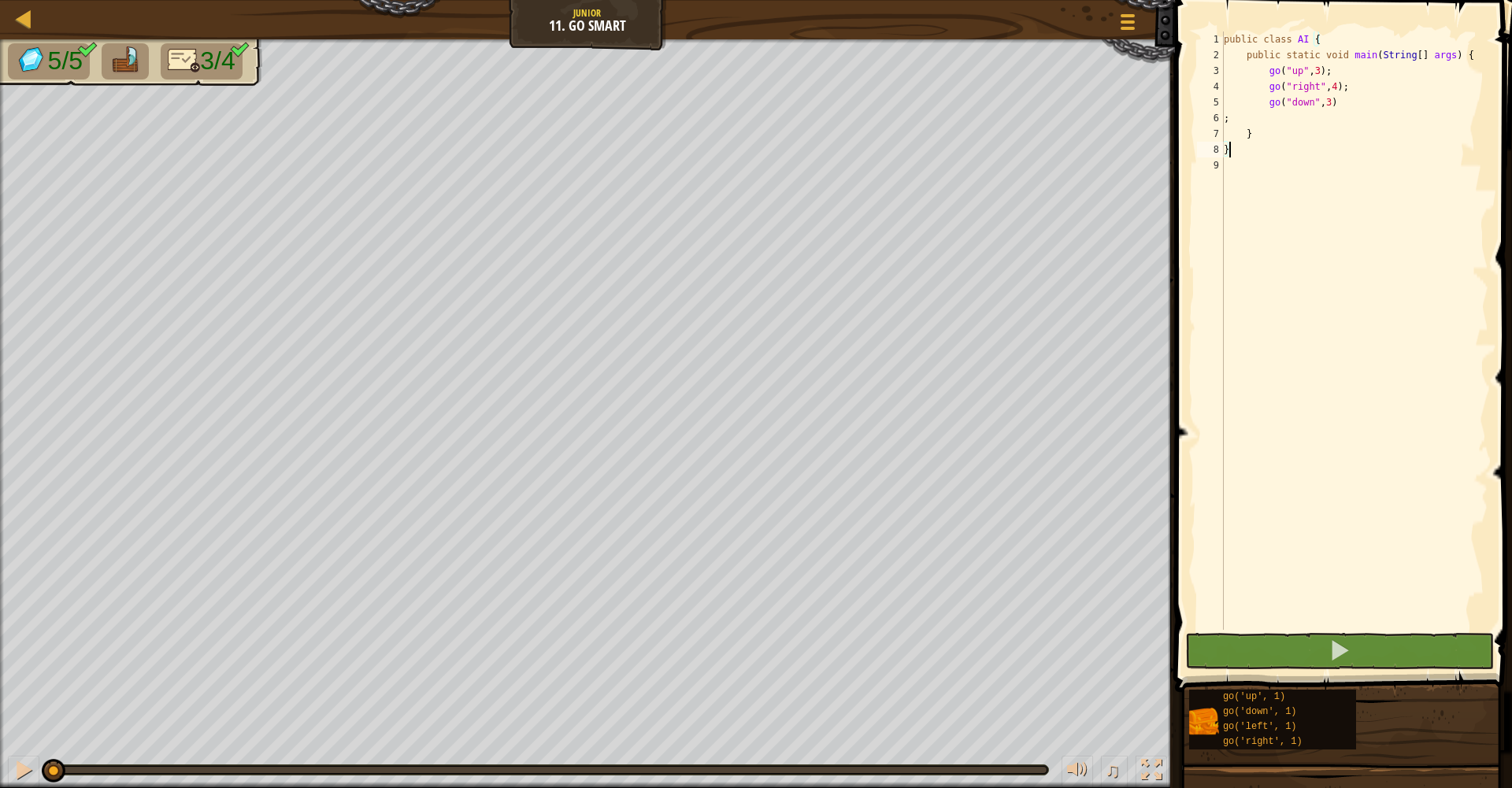
click at [1394, 114] on div "public class AI { public static void main ( String [ ] args ) { go ( "up" , 3 )…" at bounding box center [1354, 347] width 267 height 630
click at [1394, 108] on div "public class AI { public static void main ( String [ ] args ) { go ( "up" , 3 )…" at bounding box center [1354, 347] width 267 height 630
type textarea "go("down", 3)"
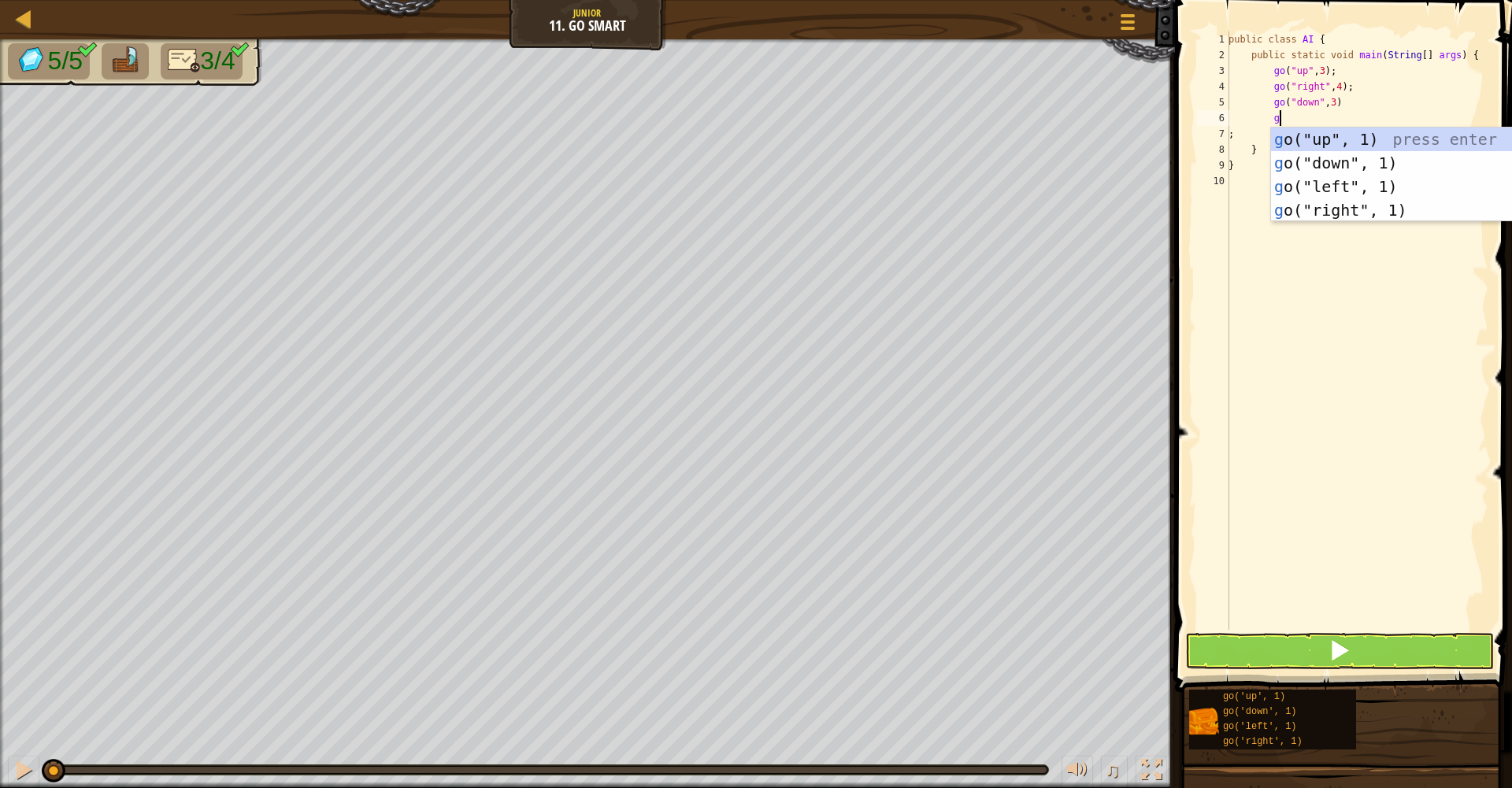
type textarea "go"
click at [1395, 181] on div "go ("up", 1) press enter go ("down", 1) press enter go ("left", 1) press enter …" at bounding box center [1363, 198] width 298 height 142
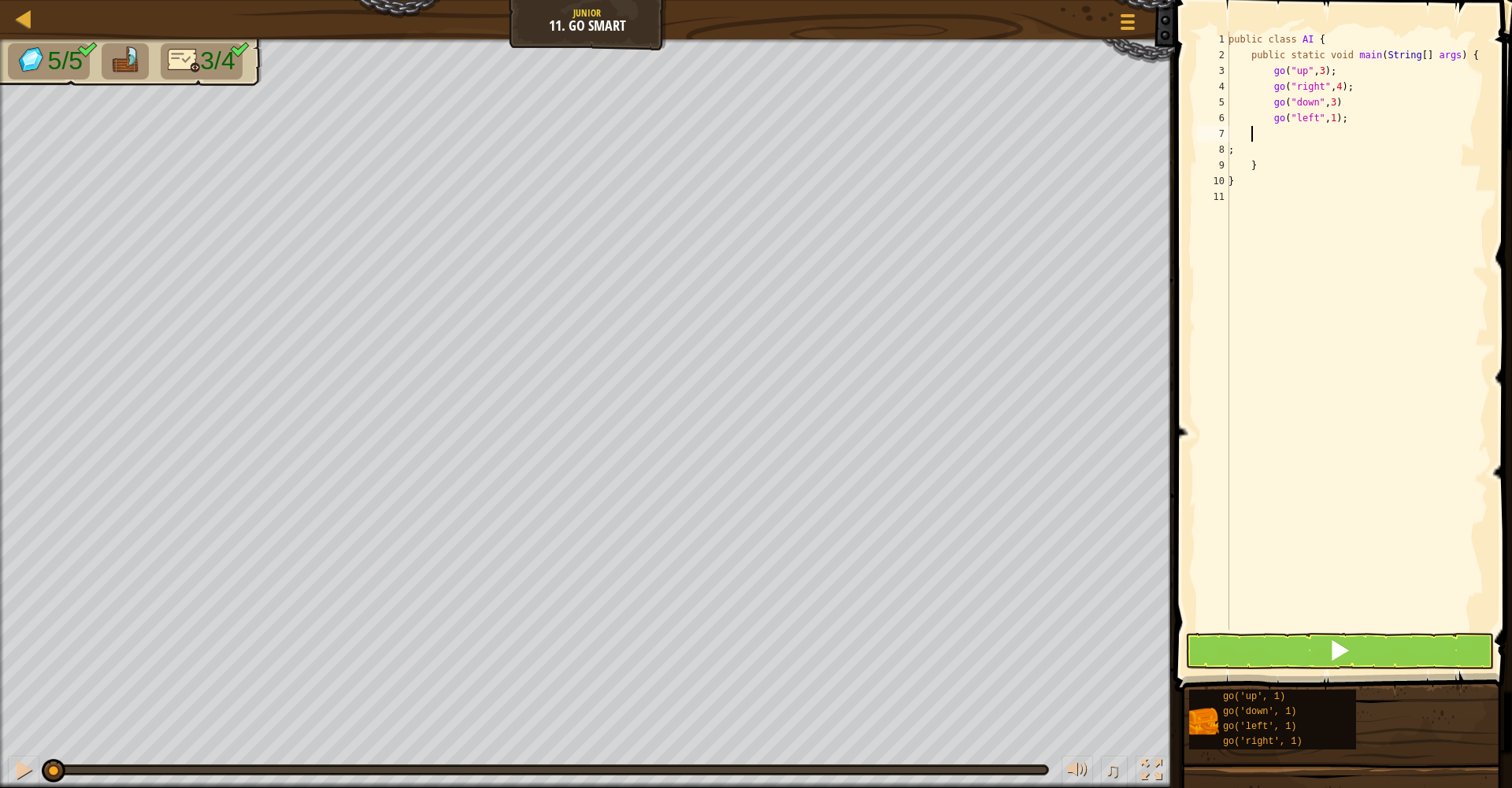
scroll to position [7, 0]
click at [1344, 659] on span at bounding box center [1340, 651] width 22 height 22
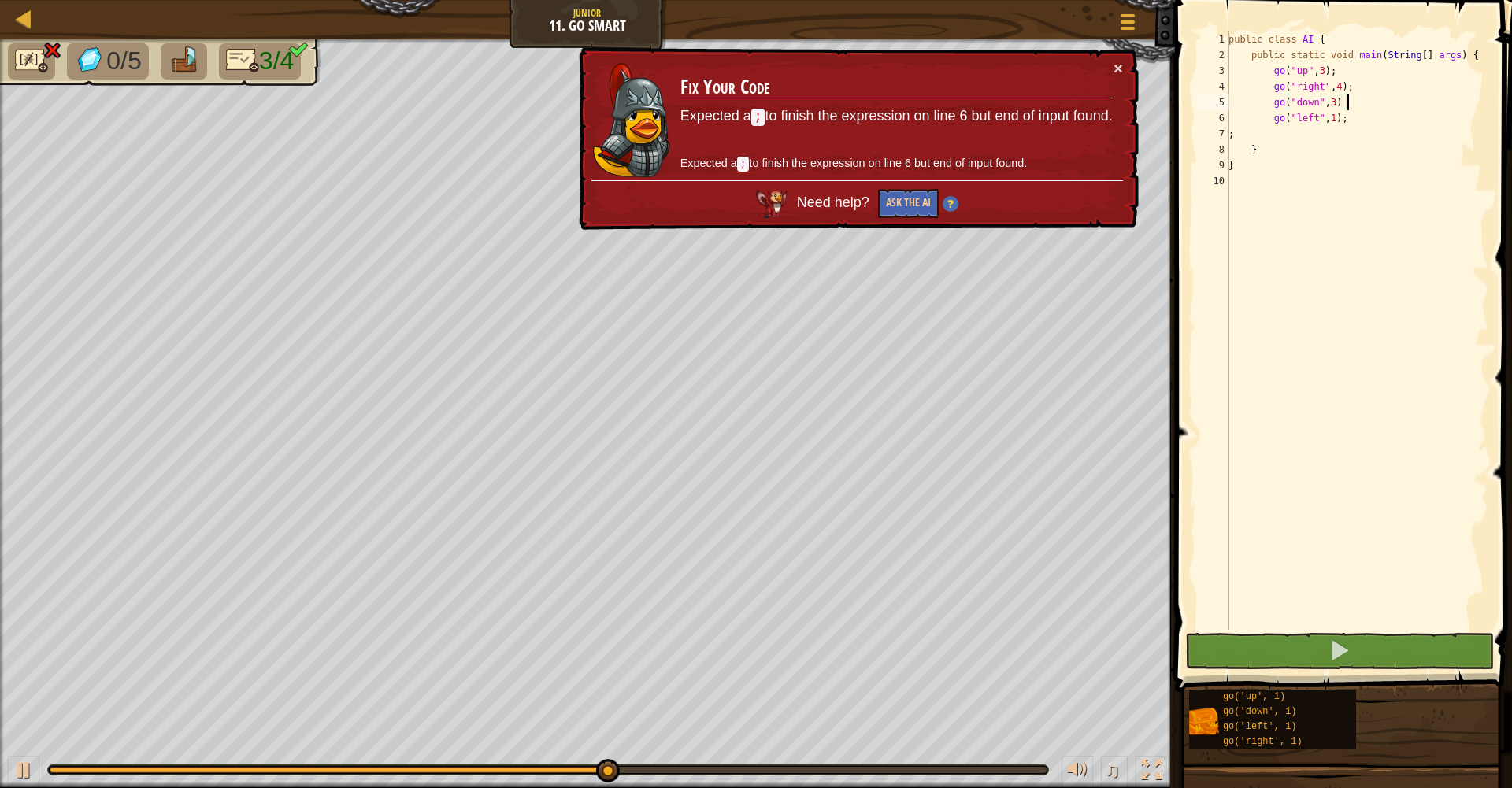
drag, startPoint x: 1366, startPoint y: 100, endPoint x: 1410, endPoint y: 108, distance: 44.7
click at [1410, 108] on div "public class AI { public static void main ( String [ ] args ) { go ( "up" , 3 )…" at bounding box center [1356, 347] width 263 height 630
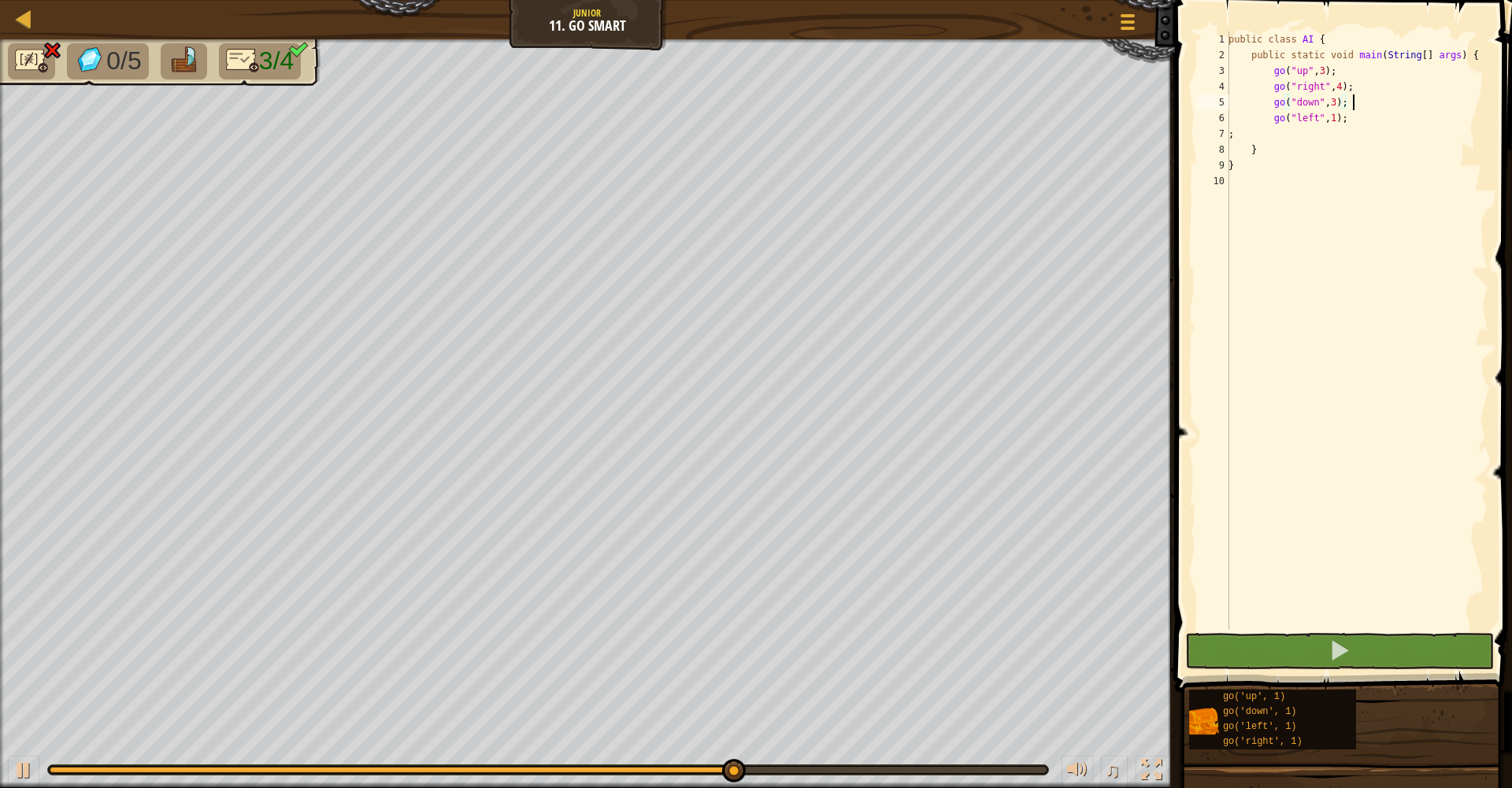
scroll to position [7, 9]
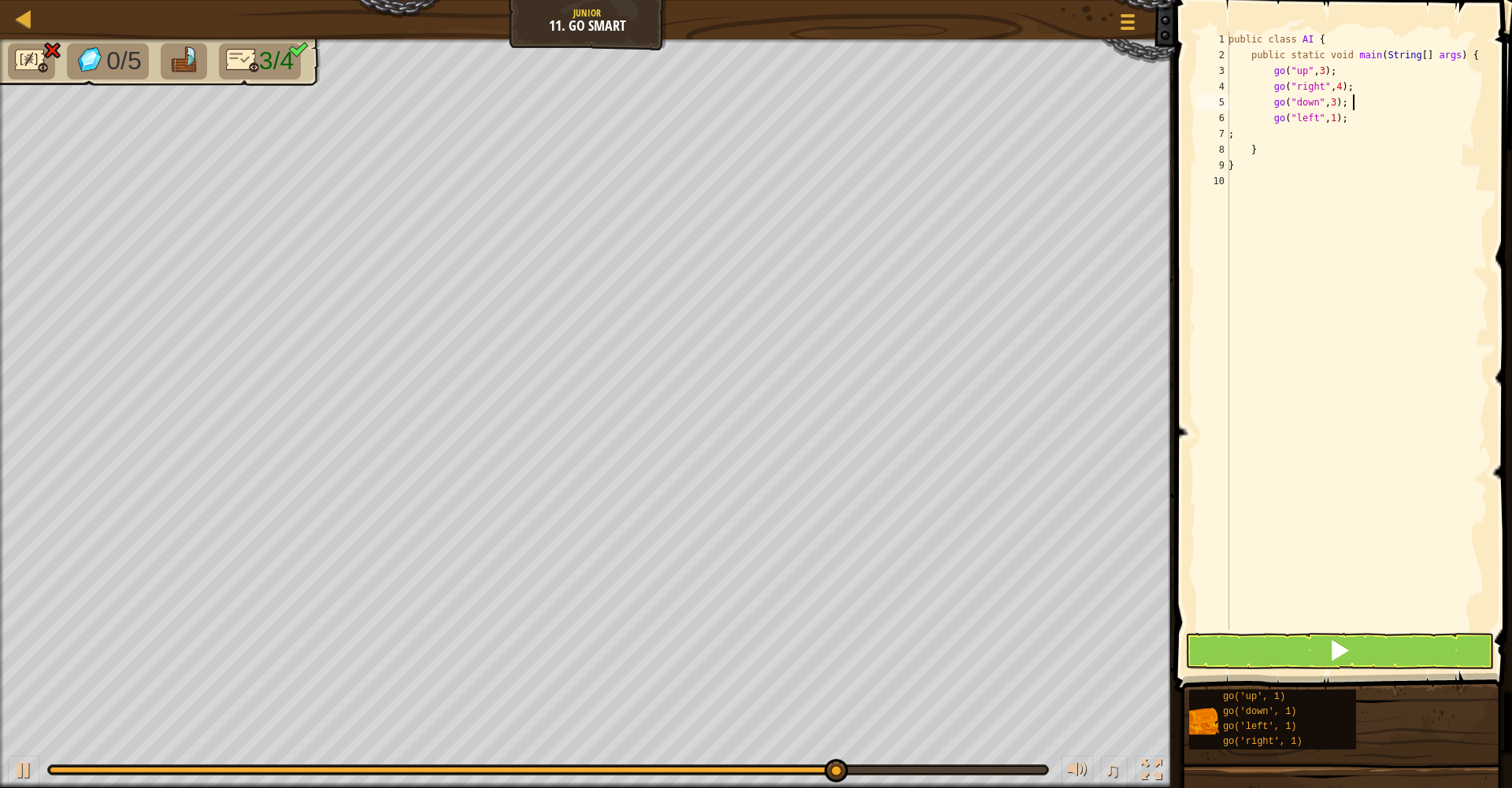
type textarea "go("down", 3);"
click at [1425, 657] on button at bounding box center [1340, 651] width 309 height 36
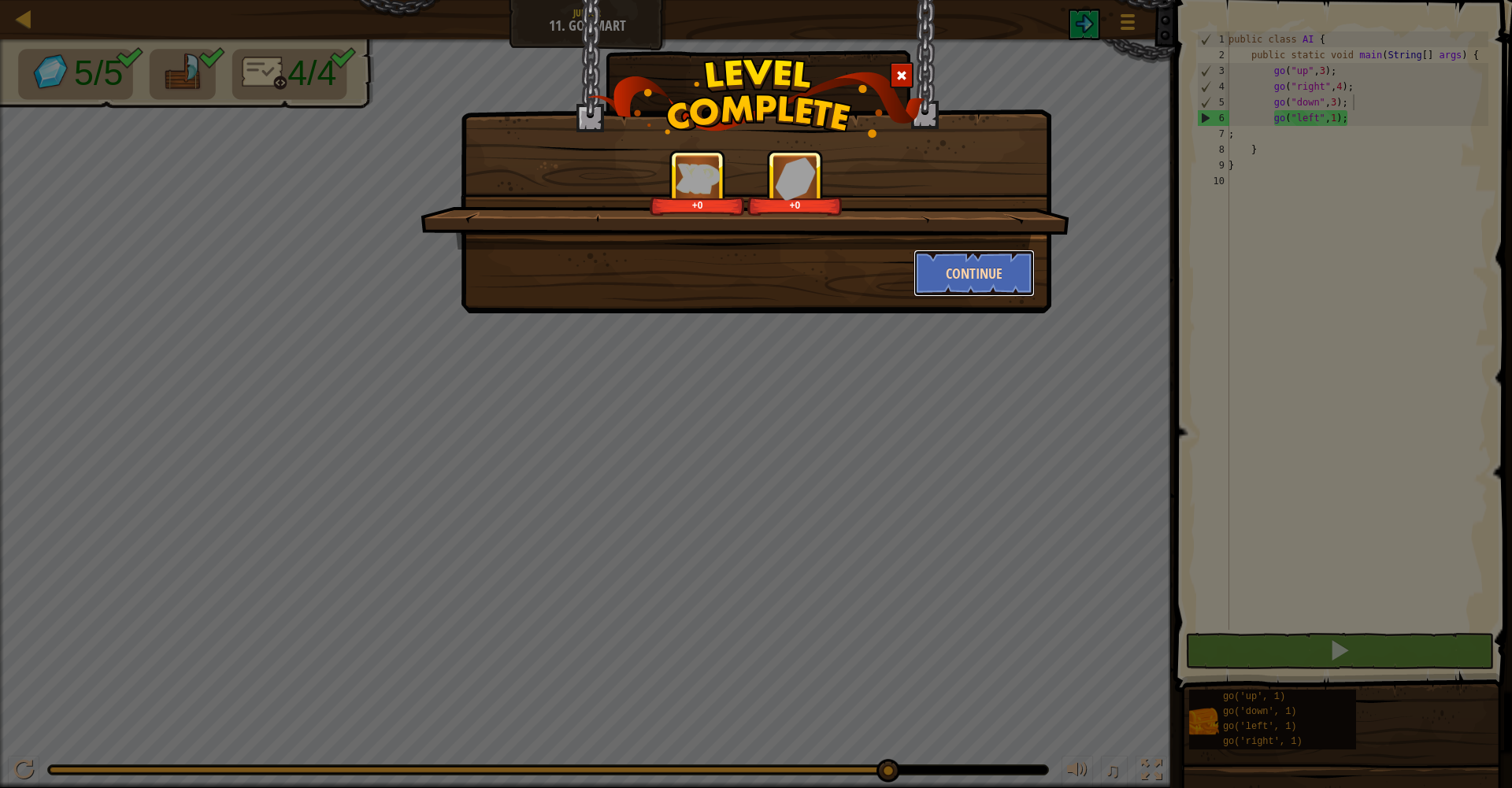
click at [996, 265] on button "Continue" at bounding box center [975, 273] width 122 height 47
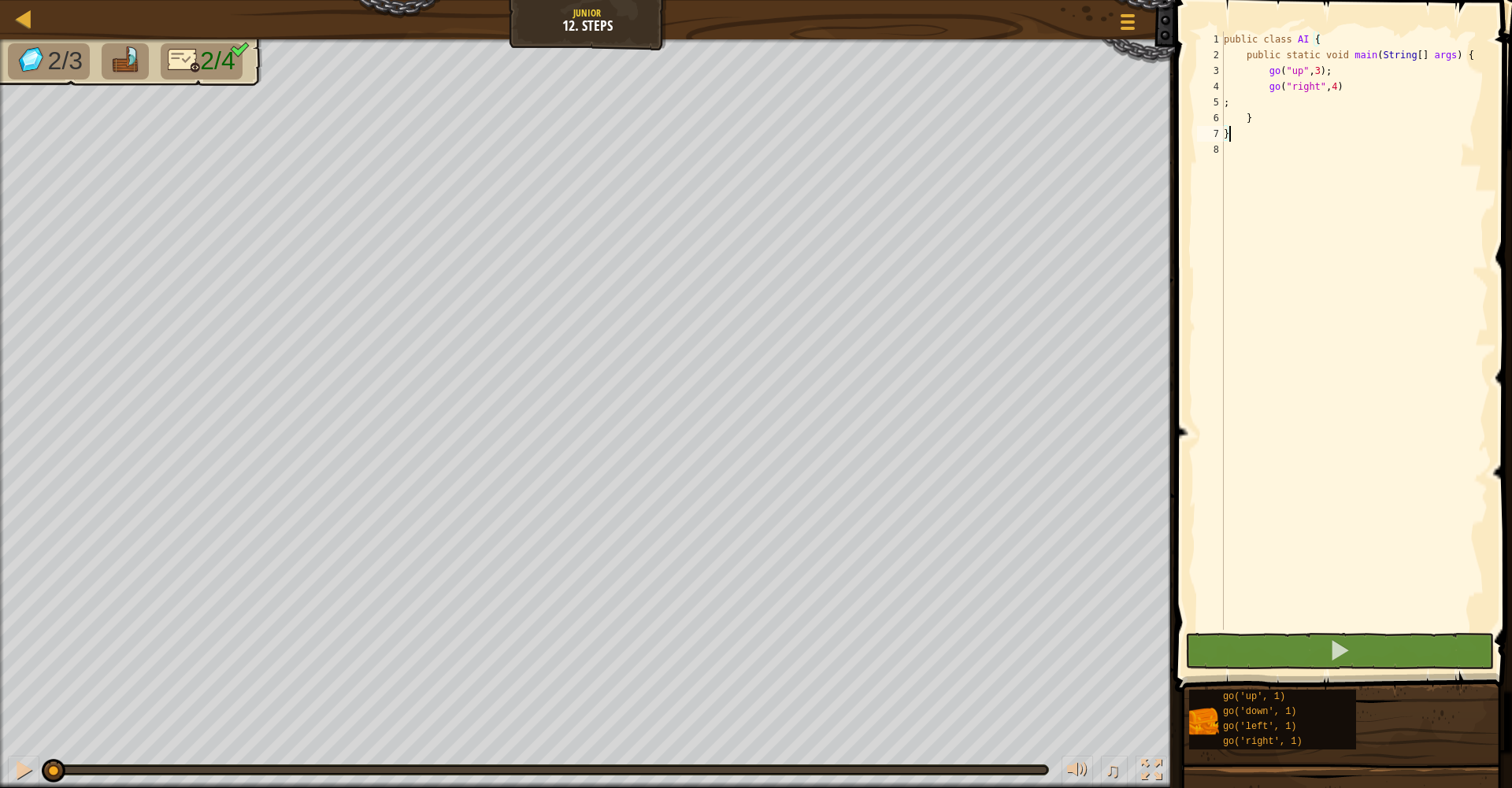
type textarea "go("right", 4)"
click at [1362, 88] on div "public class AI { public static void main ( String [ ] args ) { go ( "up" , 3 )…" at bounding box center [1354, 347] width 267 height 630
type textarea "go("right", 4);"
click at [1295, 103] on div "public class AI { public static void main ( String [ ] args ) { go ( "up" , 3 )…" at bounding box center [1354, 347] width 267 height 630
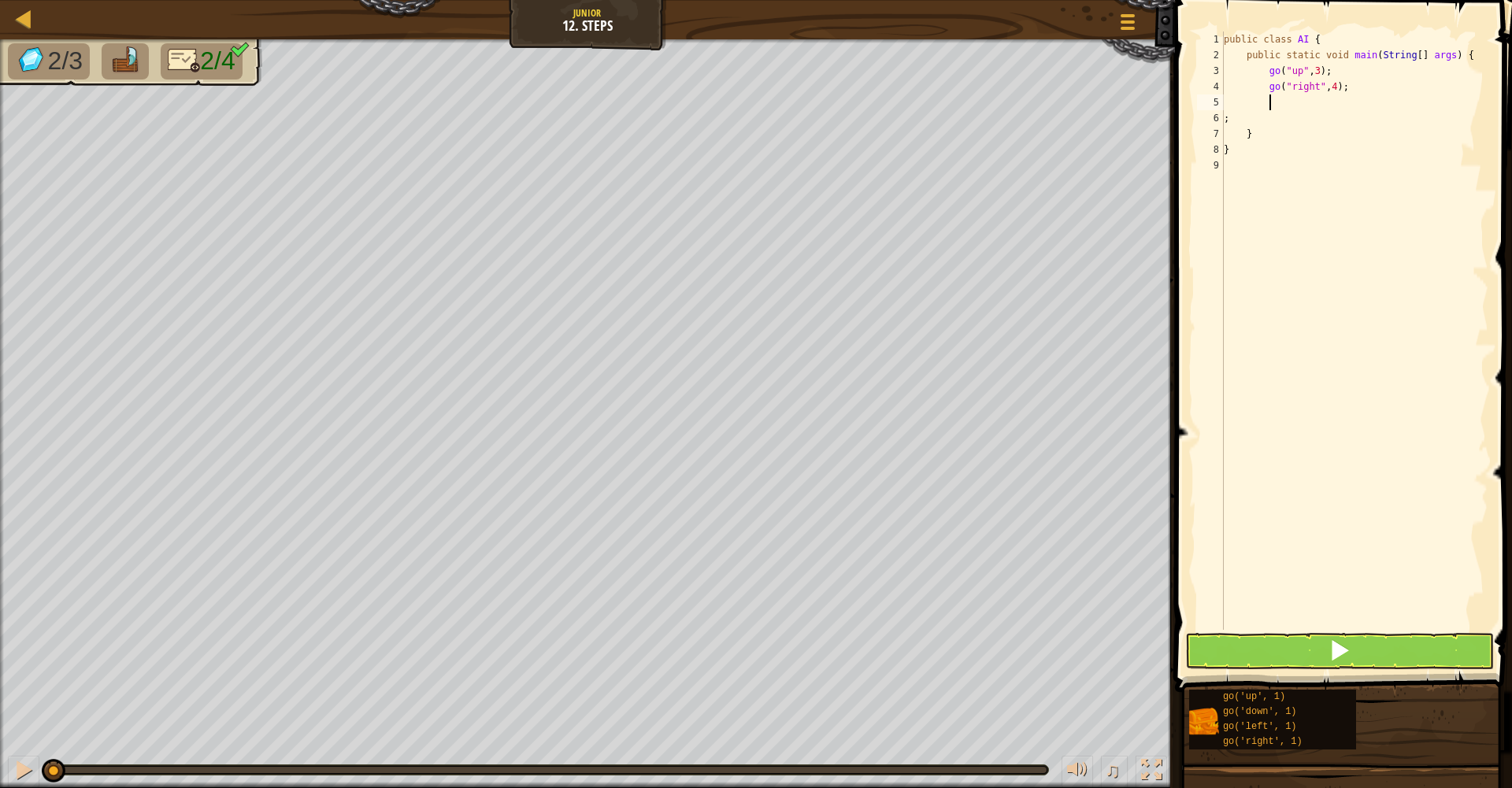
scroll to position [7, 3]
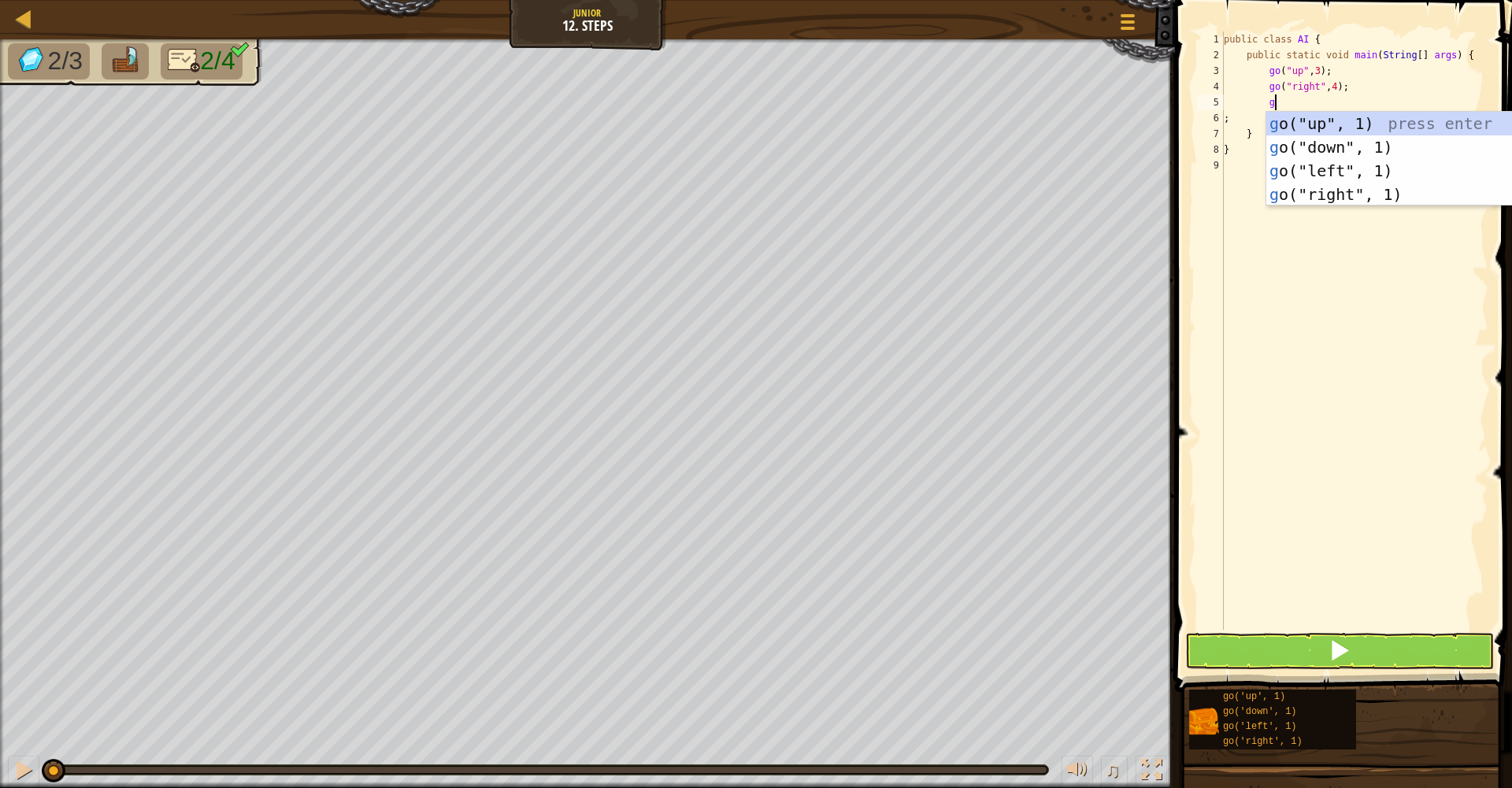
type textarea "go"
click at [1304, 148] on div "go ("up", 1) press enter go ("down", 1) press enter go ("left", 1) press enter …" at bounding box center [1363, 182] width 298 height 142
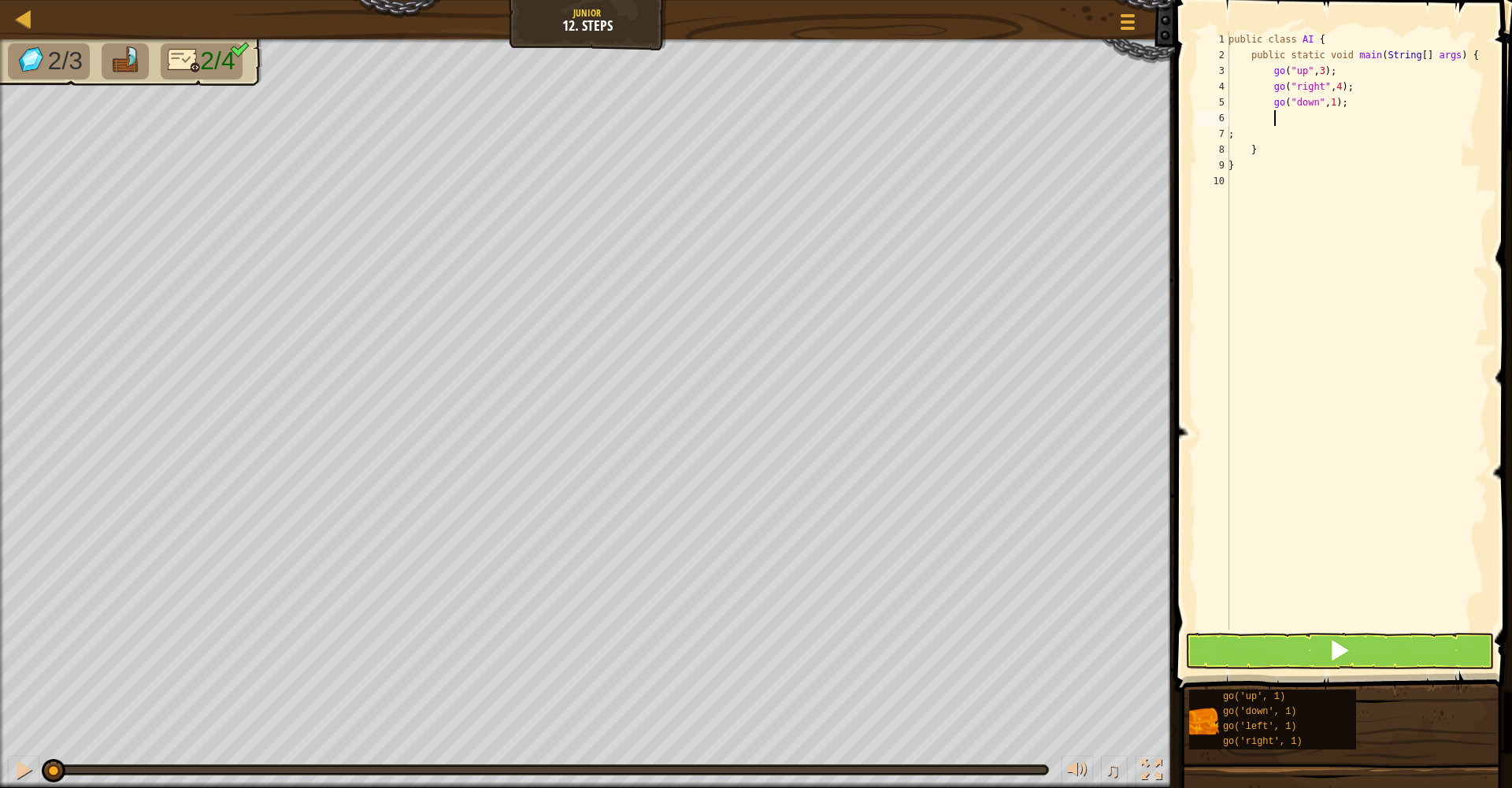
click at [1343, 104] on div "public class AI { public static void main ( String [ ] args ) { go ( "up" , 3 )…" at bounding box center [1356, 347] width 263 height 630
type textarea "go("down", 3);"
click at [1291, 122] on div "public class AI { public static void main ( String [ ] args ) { go ( "up" , 3 )…" at bounding box center [1356, 347] width 263 height 630
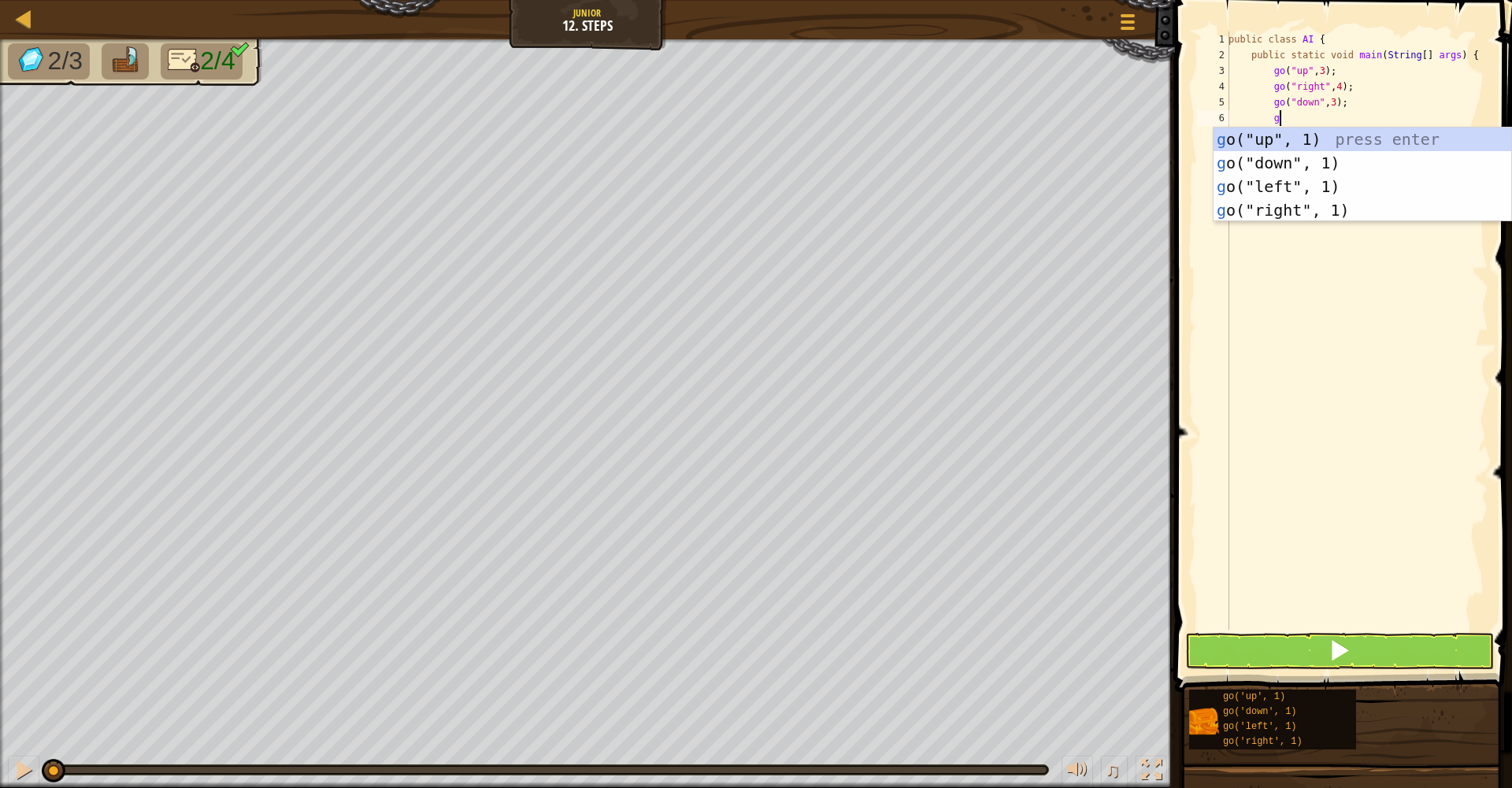
type textarea "go"
click at [1294, 176] on div "go ("up", 1) press enter go ("down", 1) press enter go ("left", 1) press enter …" at bounding box center [1363, 198] width 298 height 142
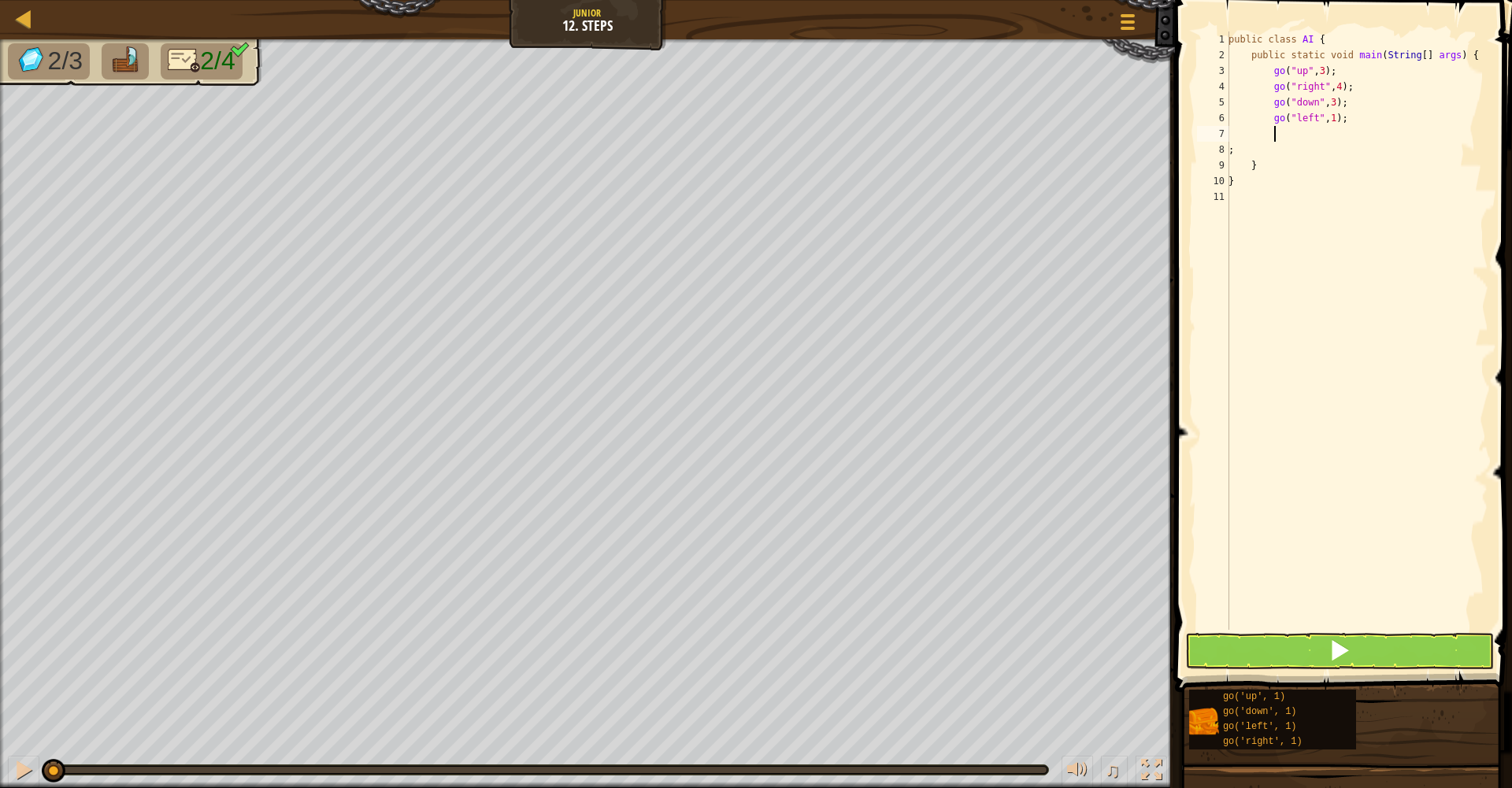
scroll to position [7, 3]
click at [1344, 118] on div "public class AI { public static void main ( String [ ] args ) { go ( "up" , 3 )…" at bounding box center [1356, 347] width 263 height 630
click at [1343, 119] on div "public class AI { public static void main ( String [ ] args ) { go ( "up" , 3 )…" at bounding box center [1356, 347] width 263 height 630
type textarea "go("left", 2);"
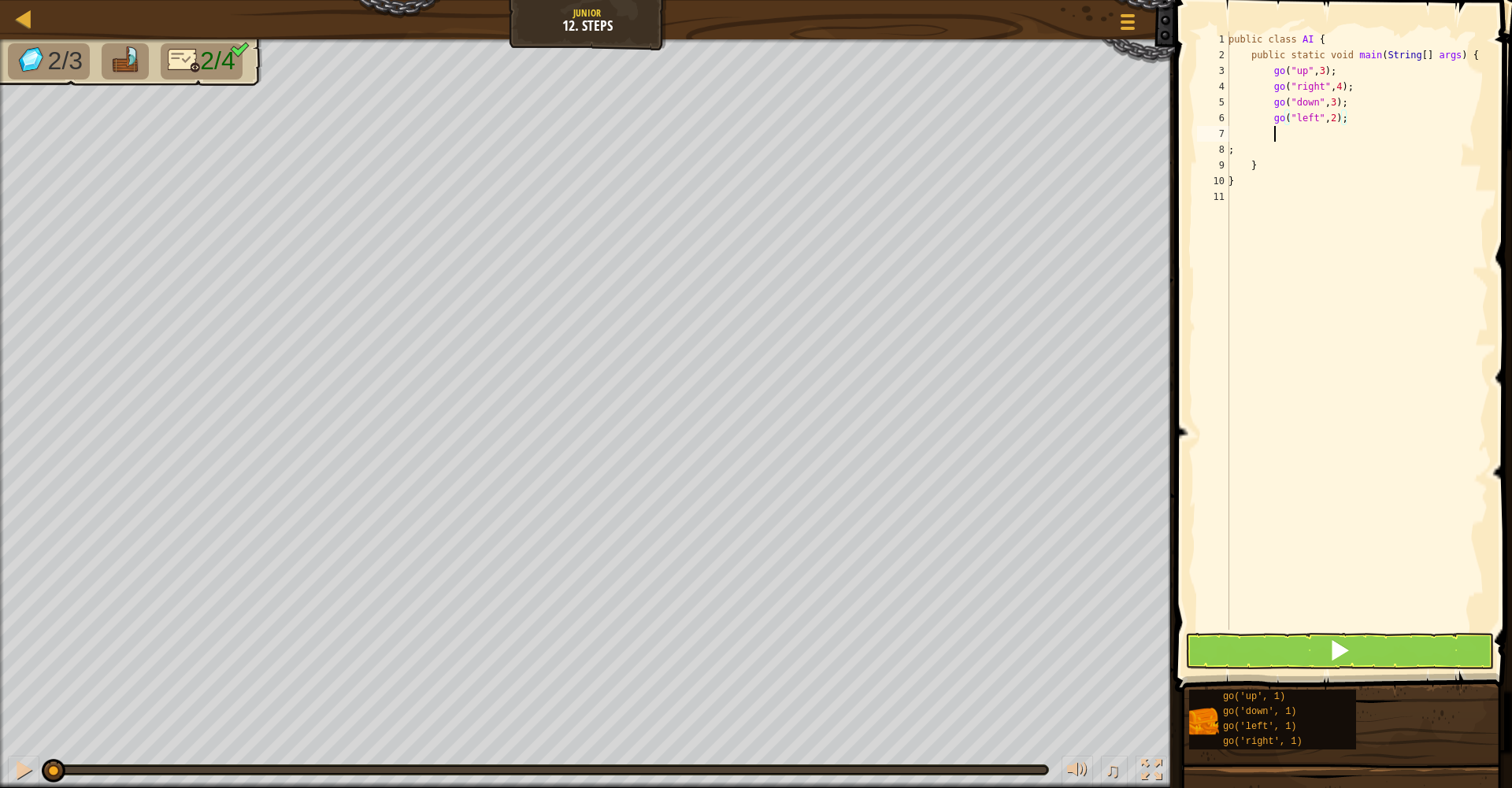
click at [1294, 138] on div "public class AI { public static void main ( String [ ] args ) { go ( "up" , 3 )…" at bounding box center [1356, 347] width 263 height 630
type textarea "go("left", 2);"
click at [1316, 655] on button at bounding box center [1340, 651] width 309 height 36
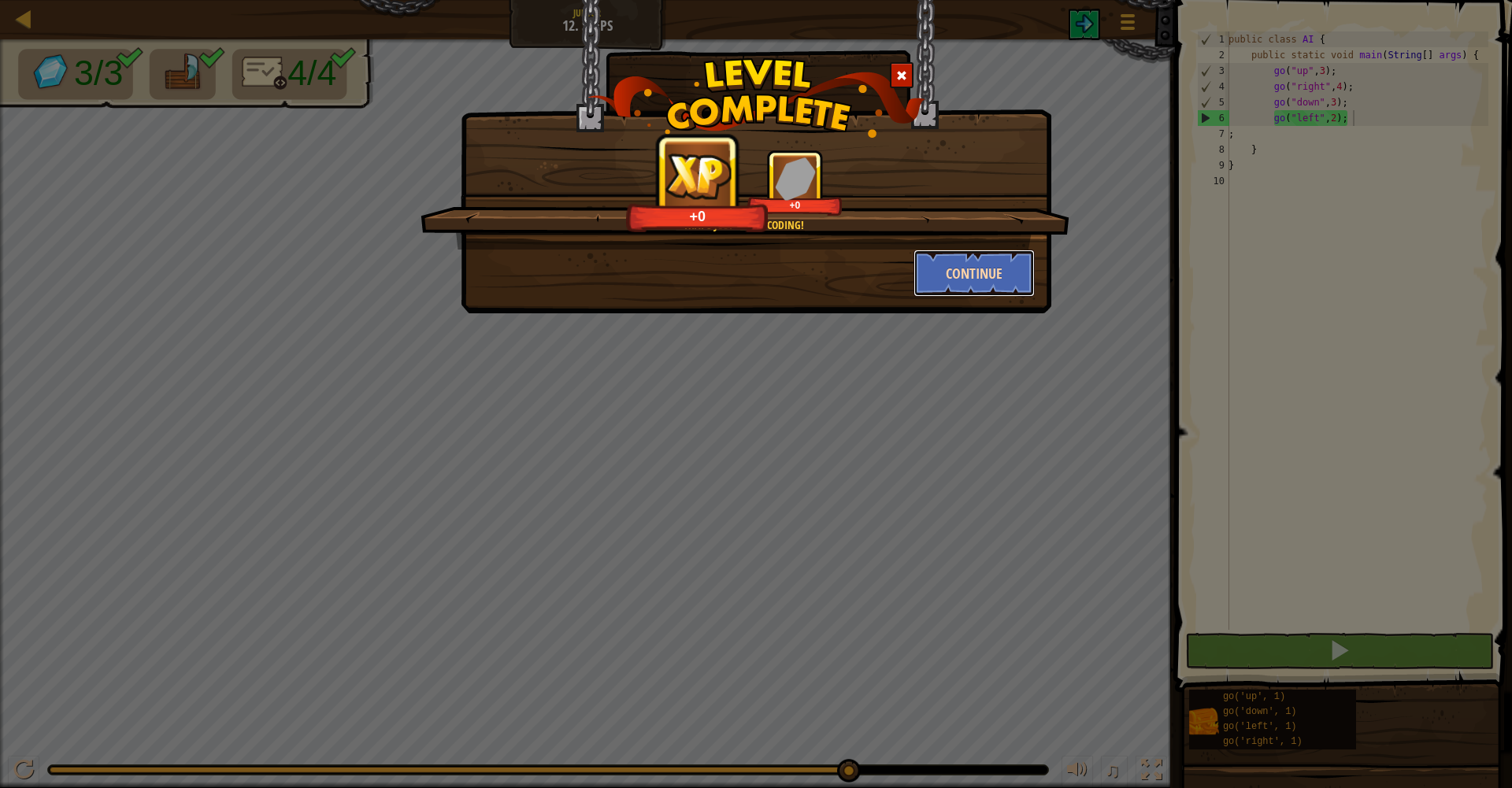
click at [998, 262] on button "Continue" at bounding box center [975, 273] width 122 height 47
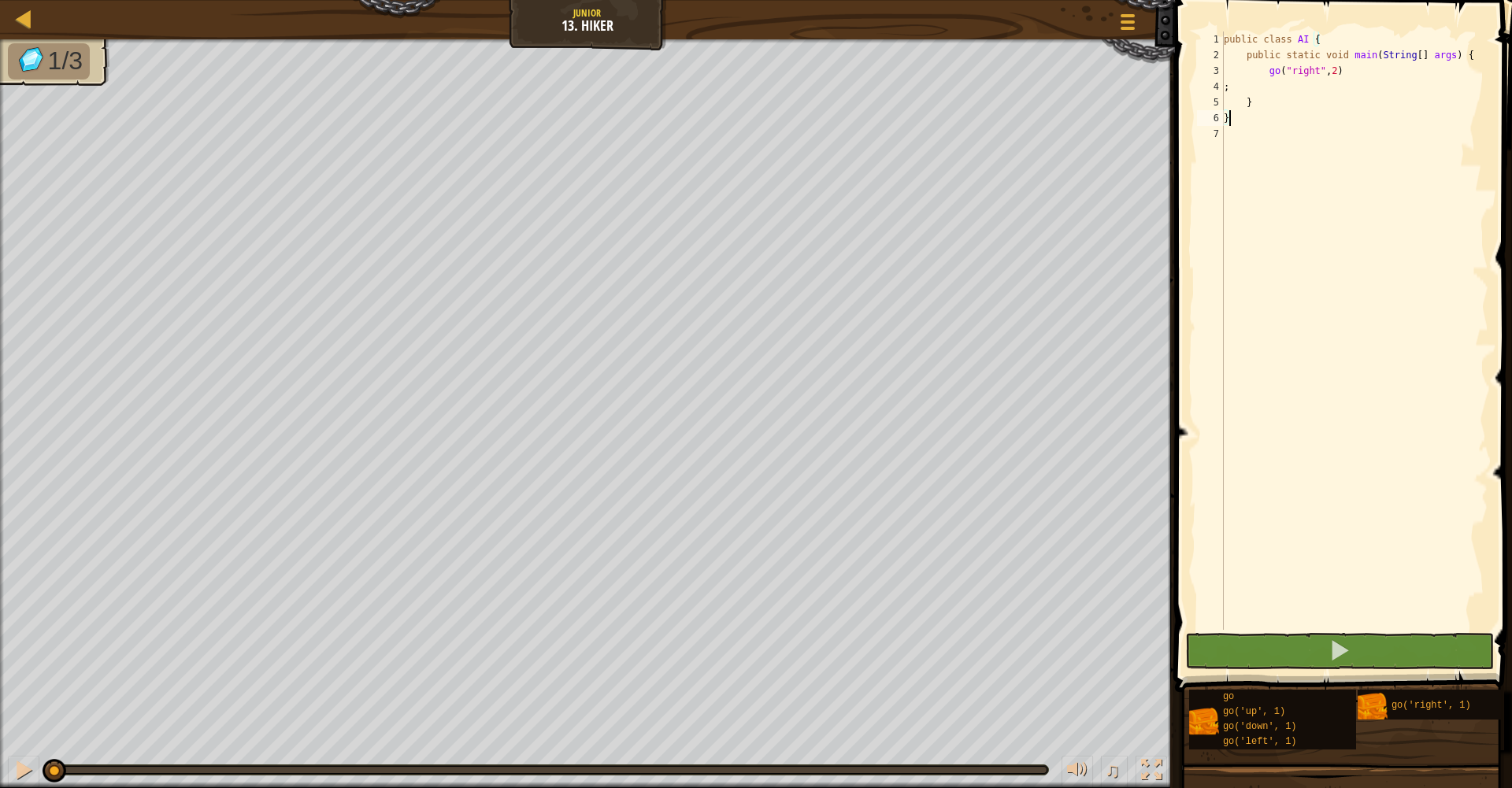
type textarea "go("right", 2)"
drag, startPoint x: 1361, startPoint y: 73, endPoint x: 1362, endPoint y: 95, distance: 22.0
click at [1402, 73] on div "public class AI { public static void main ( String [ ] args ) { go ( "right" , …" at bounding box center [1354, 347] width 267 height 630
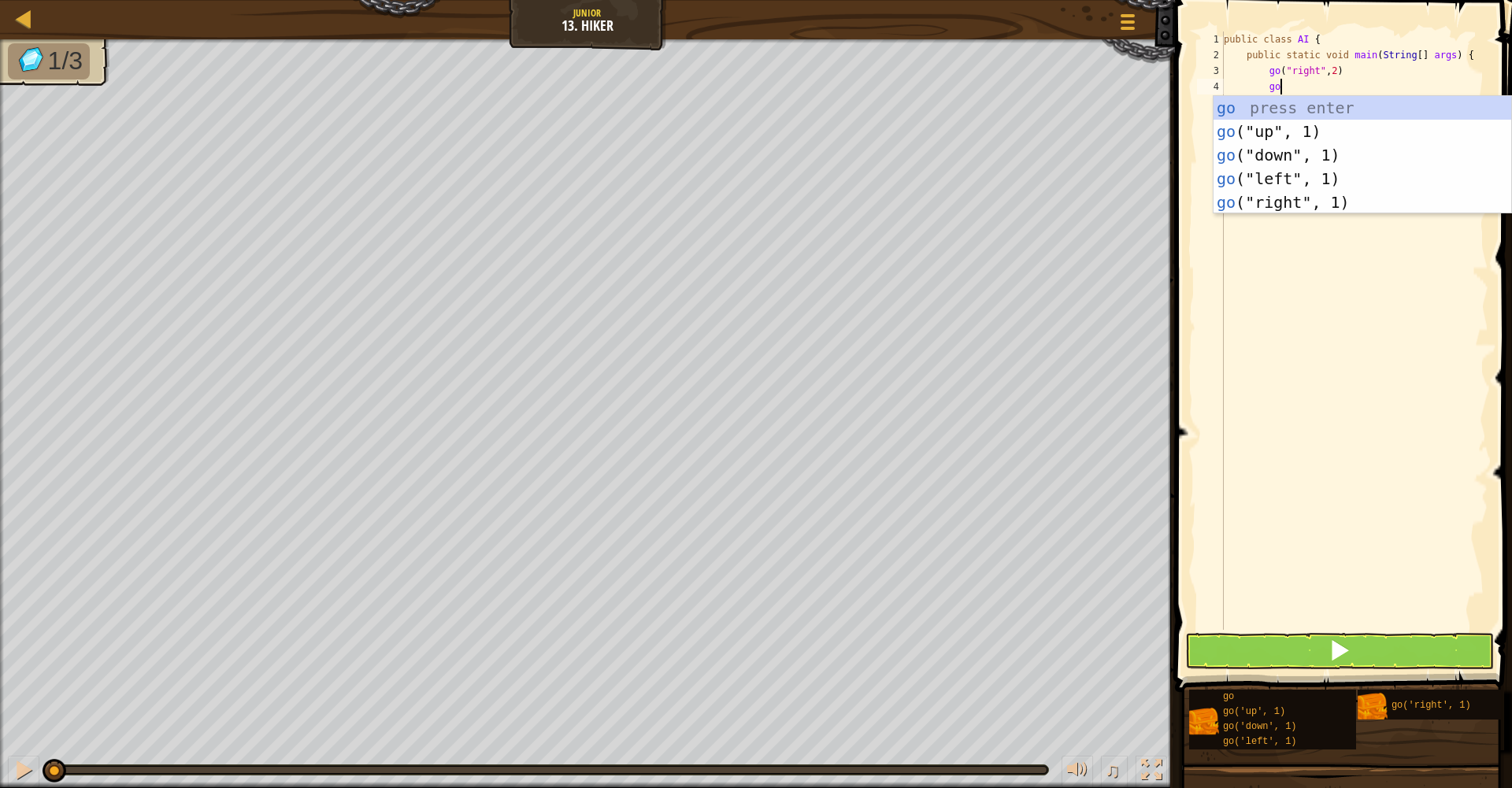
type textarea "go"
click at [1392, 135] on div "go press enter go ("up", 1) press enter go ("down", 1) press enter go ("left", …" at bounding box center [1363, 178] width 298 height 165
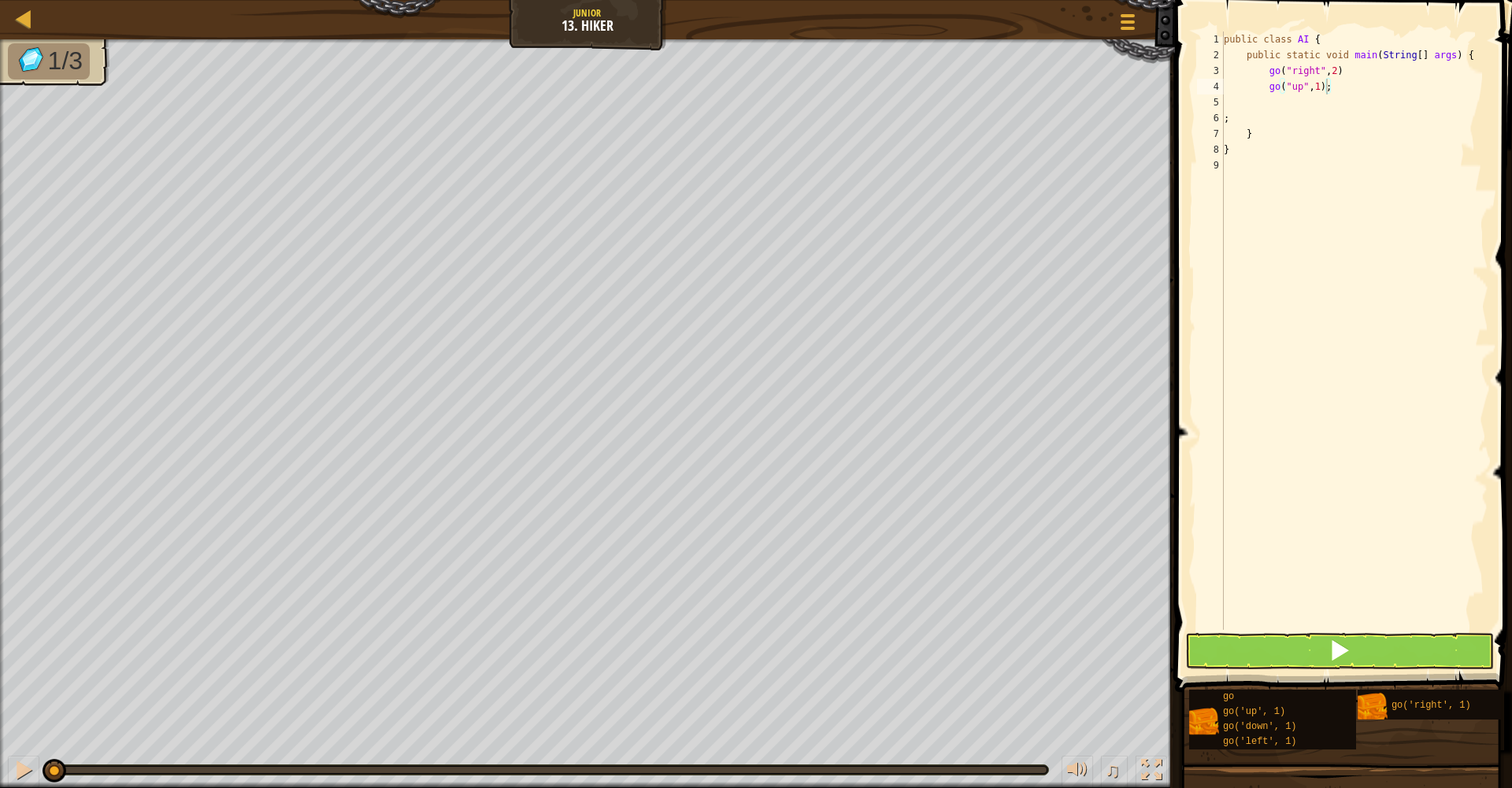
click at [1329, 88] on div "public class AI { public static void main ( String [ ] args ) { go ( "right" , …" at bounding box center [1354, 347] width 267 height 630
click at [1326, 85] on div "public class AI { public static void main ( String [ ] args ) { go ( "right" , …" at bounding box center [1354, 347] width 267 height 630
type textarea "go("up", 3);"
click at [1311, 95] on div "public class AI { public static void main ( String [ ] args ) { go ( "right" , …" at bounding box center [1354, 347] width 267 height 630
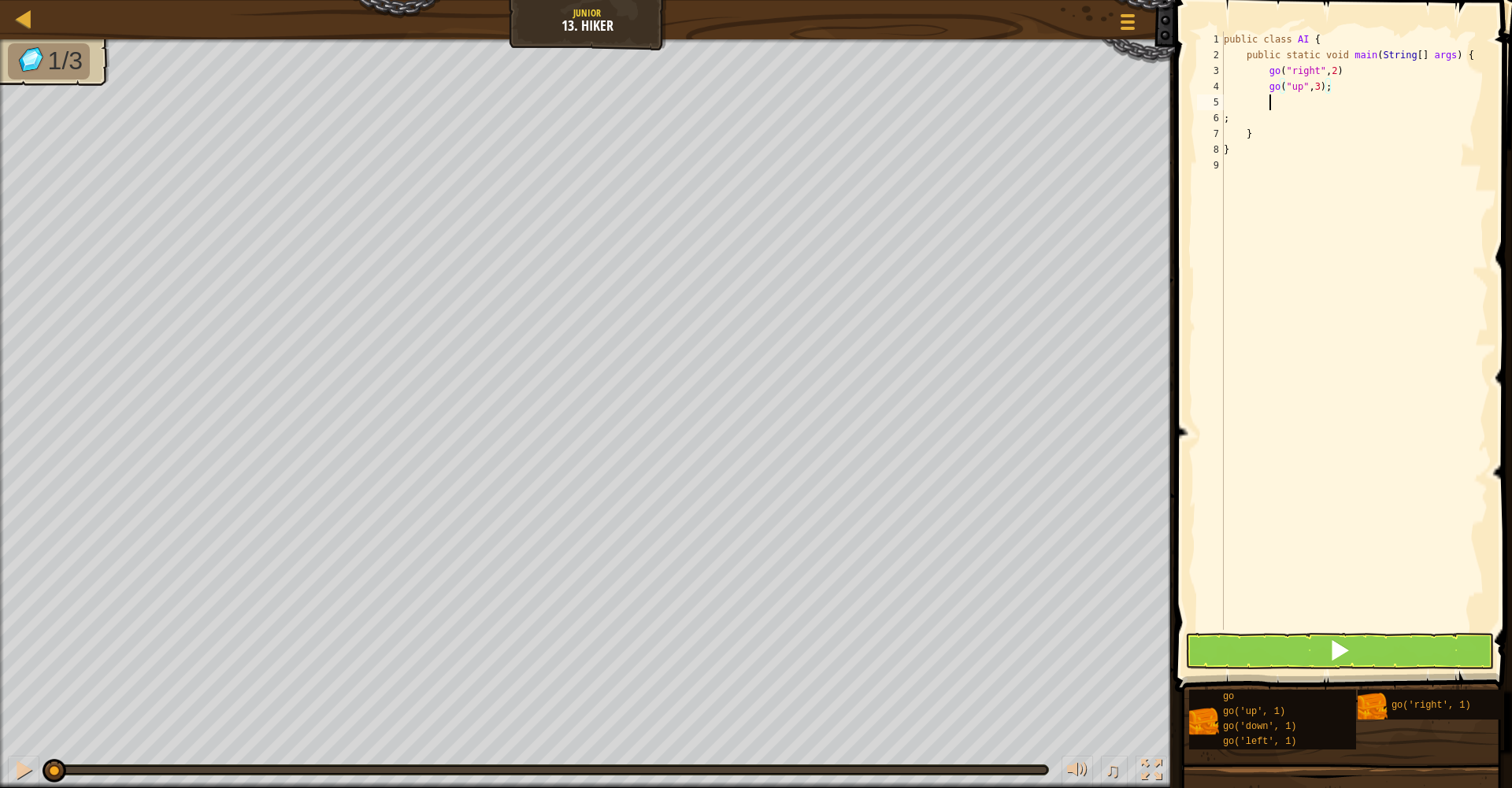
scroll to position [7, 3]
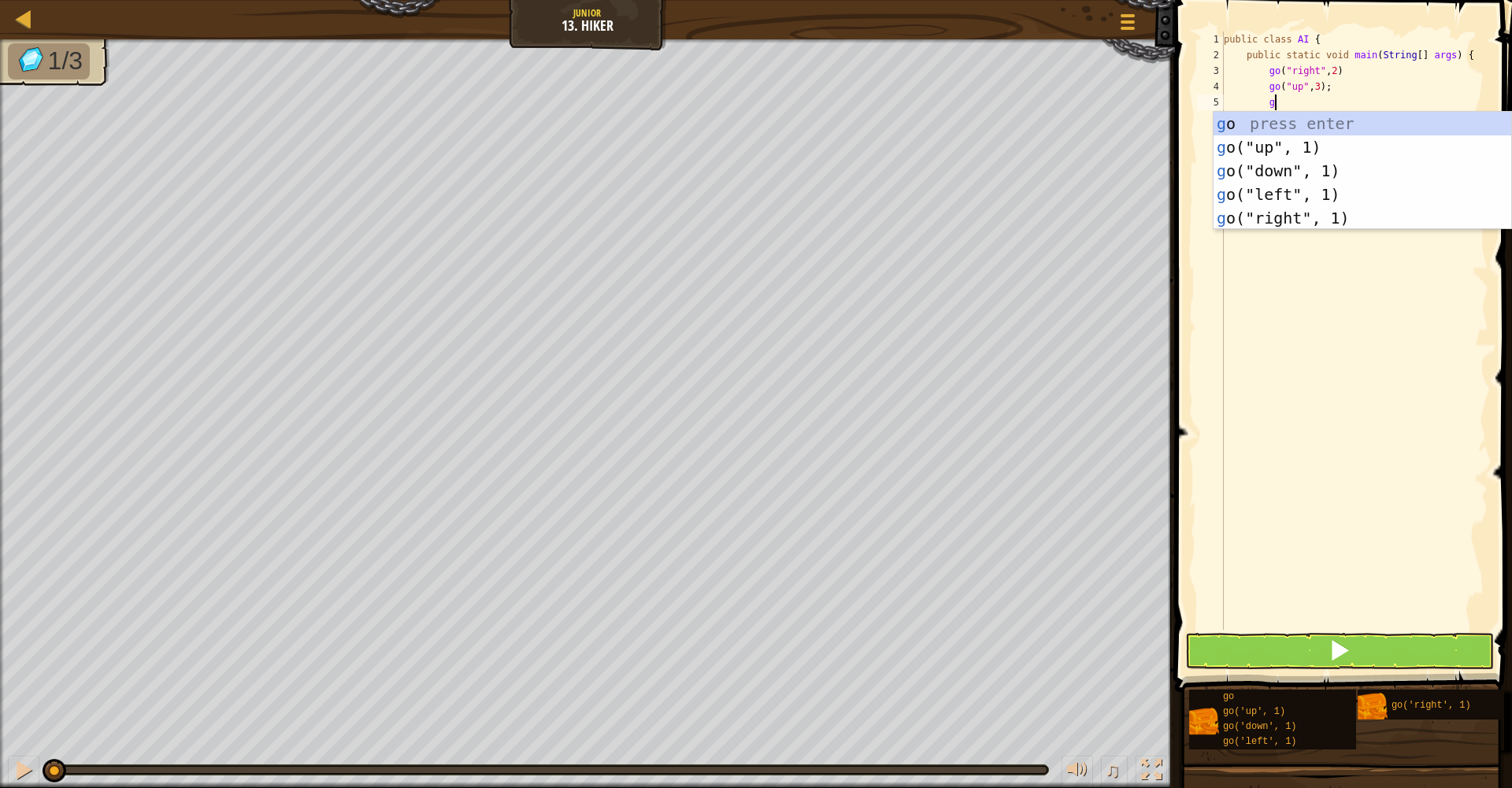
type textarea "go"
click at [1320, 213] on div "go press enter go ("up", 1) press enter go ("down", 1) press enter go ("left", …" at bounding box center [1363, 194] width 298 height 165
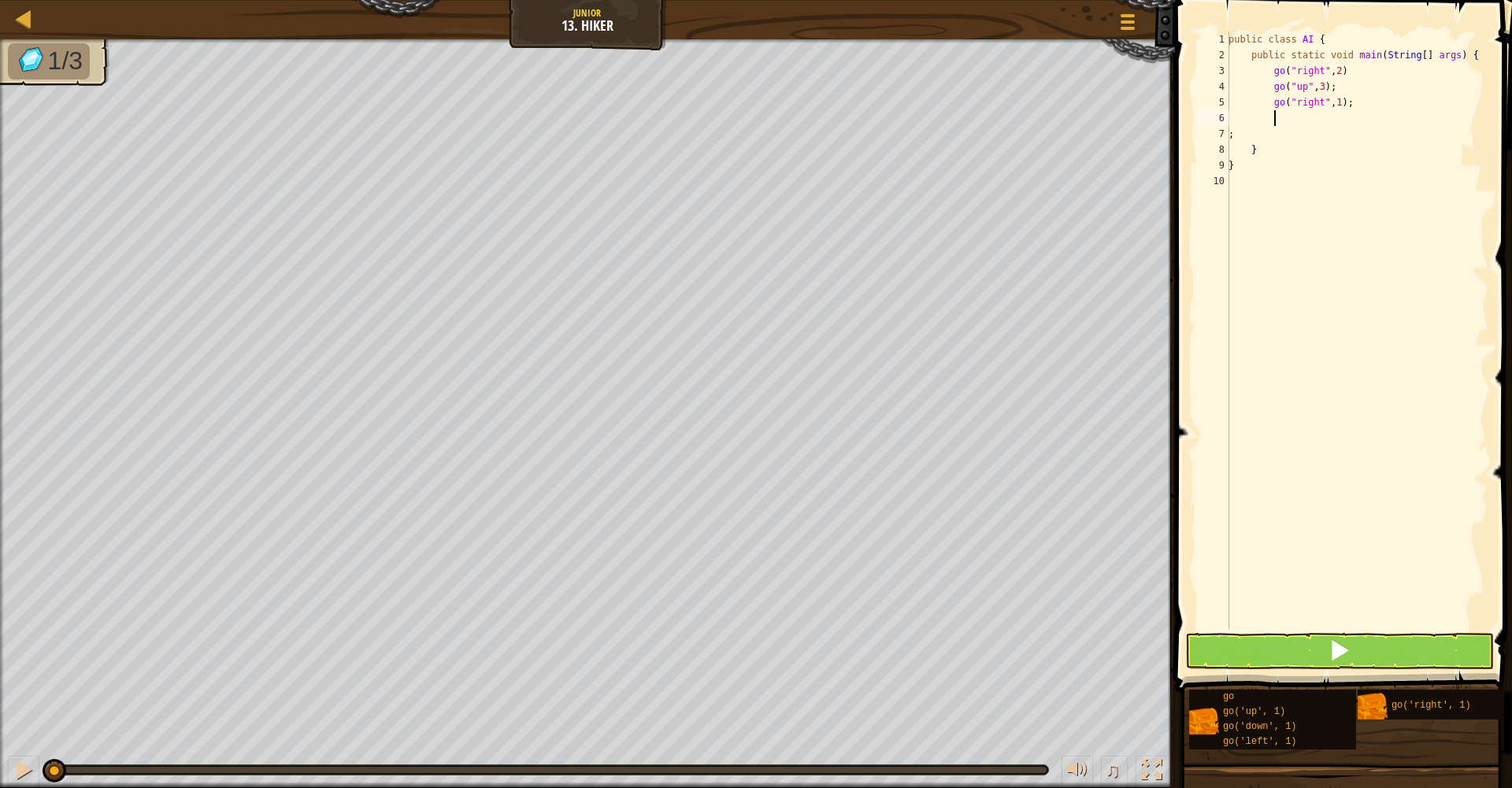
scroll to position [7, 3]
click at [1347, 107] on div "public class AI { public static void main ( String [ ] args ) { go ( "right" , …" at bounding box center [1356, 347] width 263 height 630
type textarea "go("right", 2);"
click at [1317, 123] on div "public class AI { public static void main ( String [ ] args ) { go ( "right" , …" at bounding box center [1356, 347] width 263 height 630
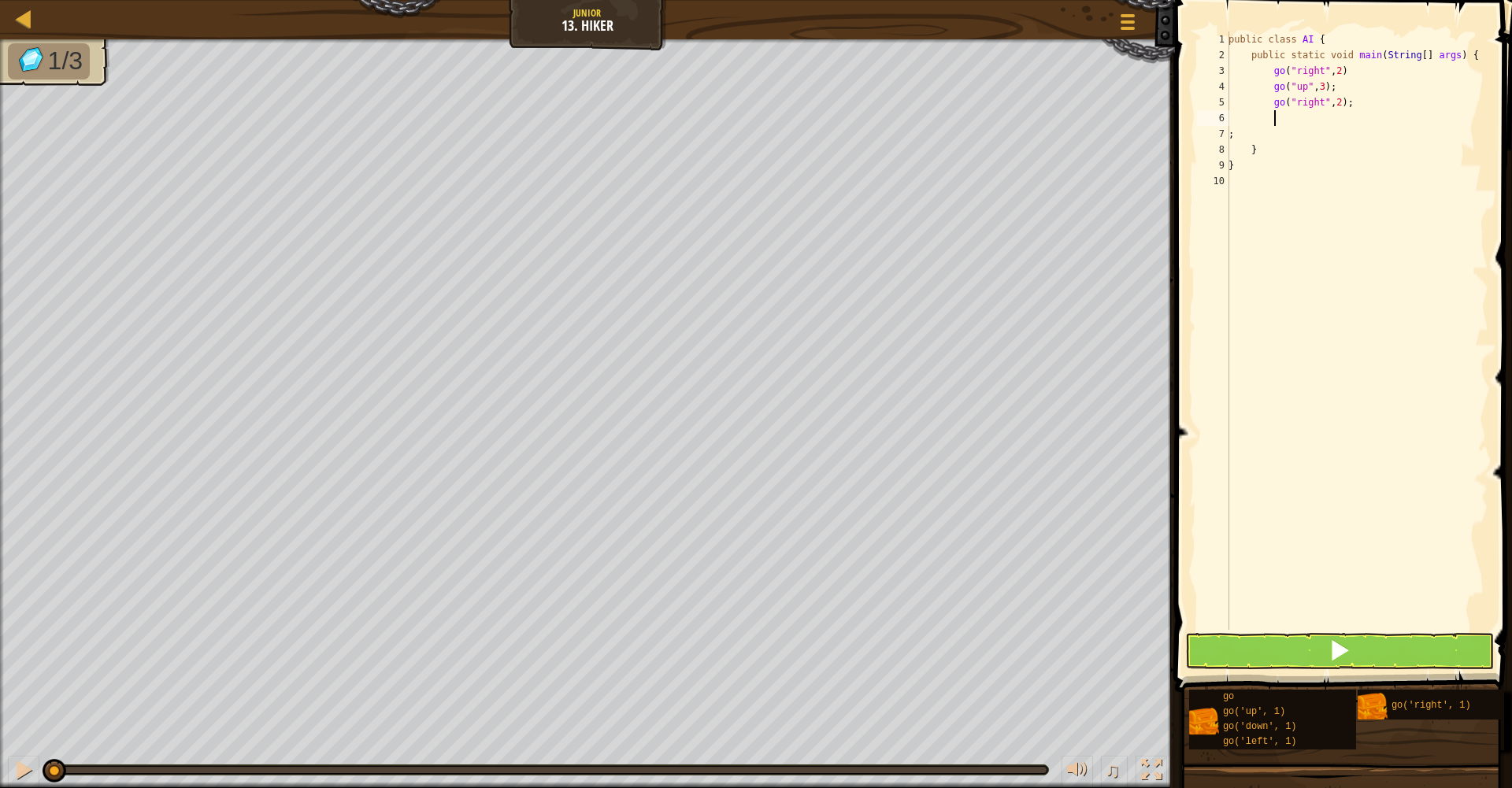
scroll to position [7, 3]
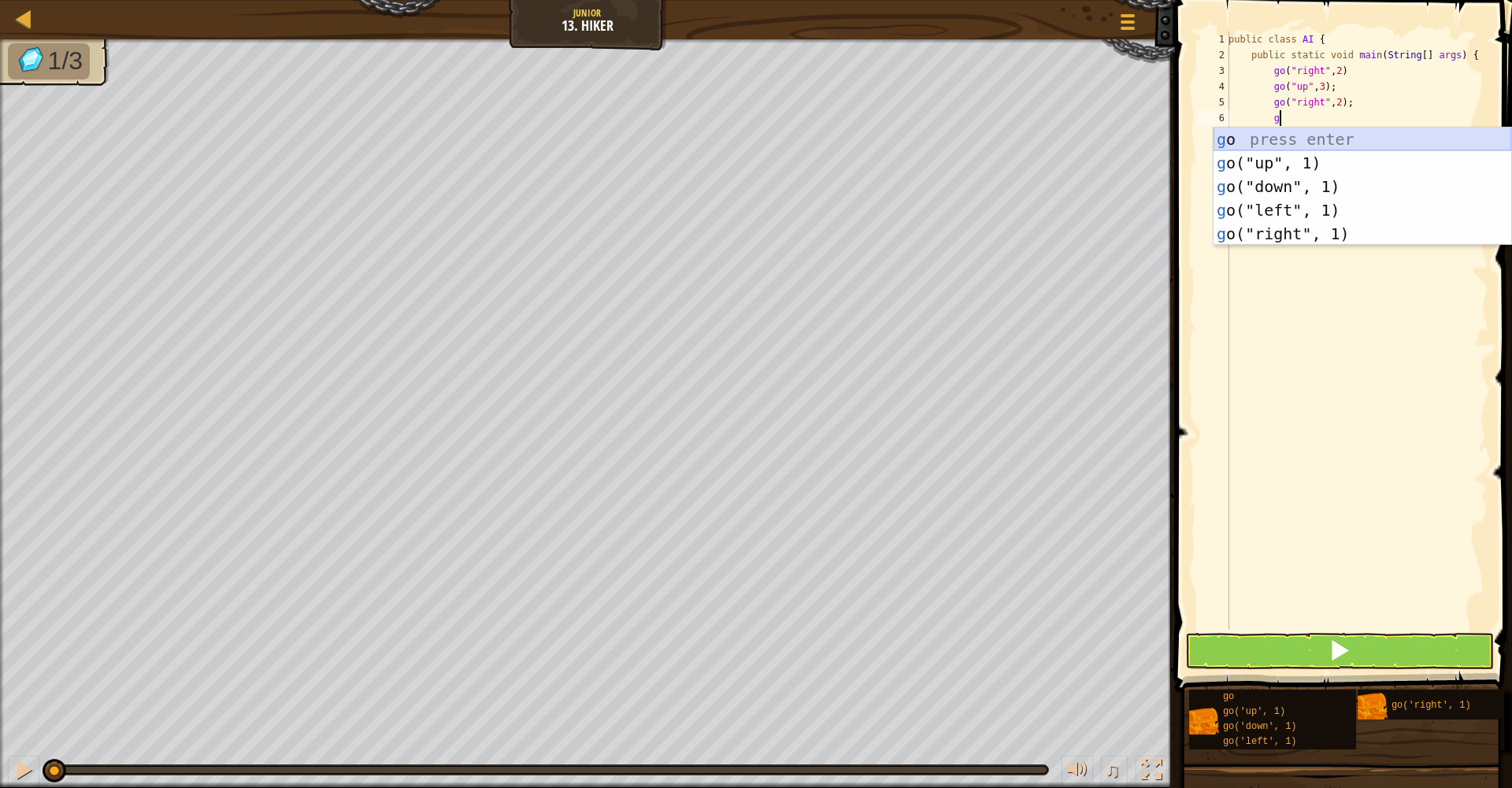
type textarea "go"
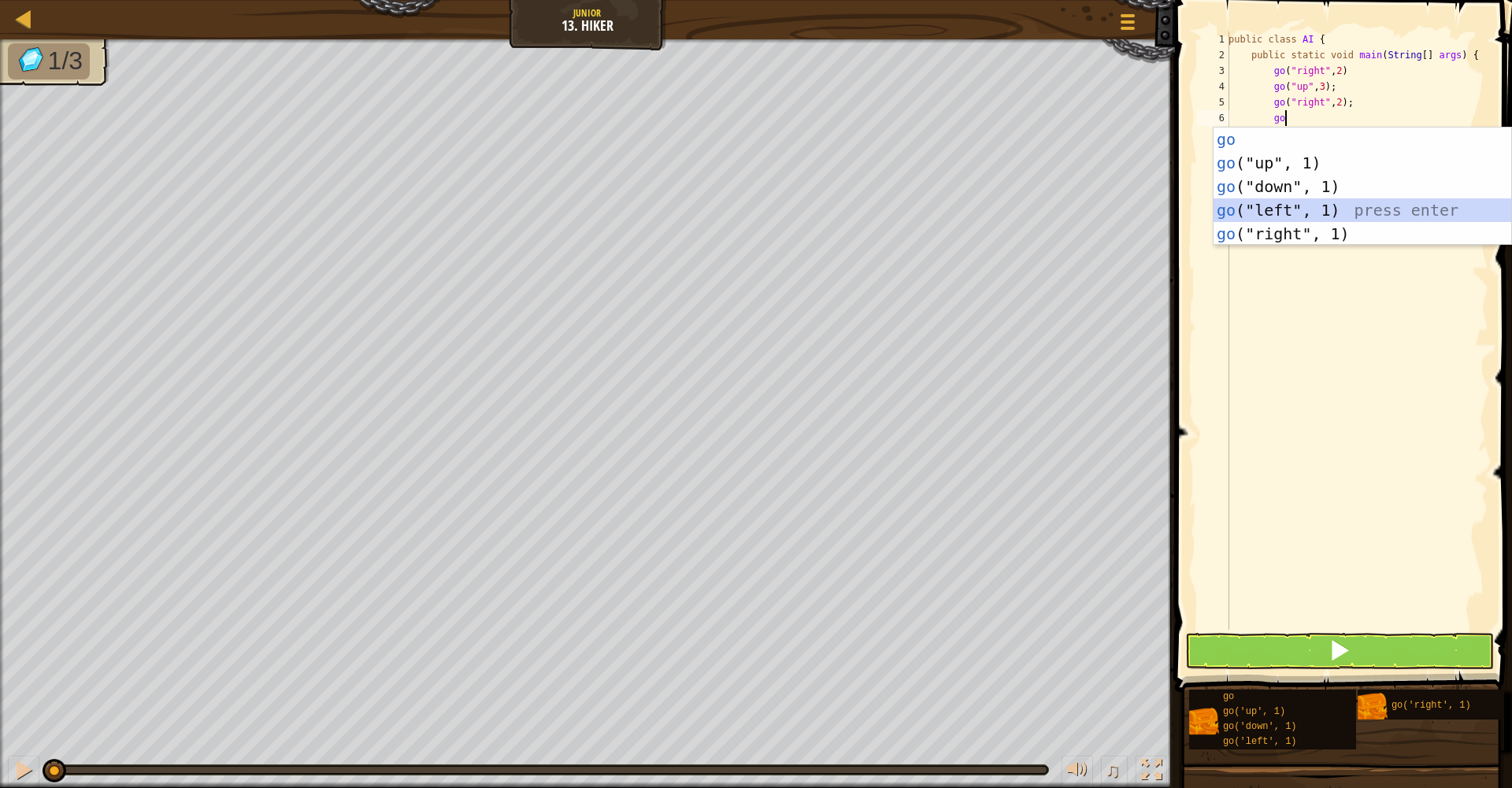
click at [1344, 212] on div "go press enter go ("up", 1) press enter go ("down", 1) press enter go ("left", …" at bounding box center [1363, 209] width 298 height 165
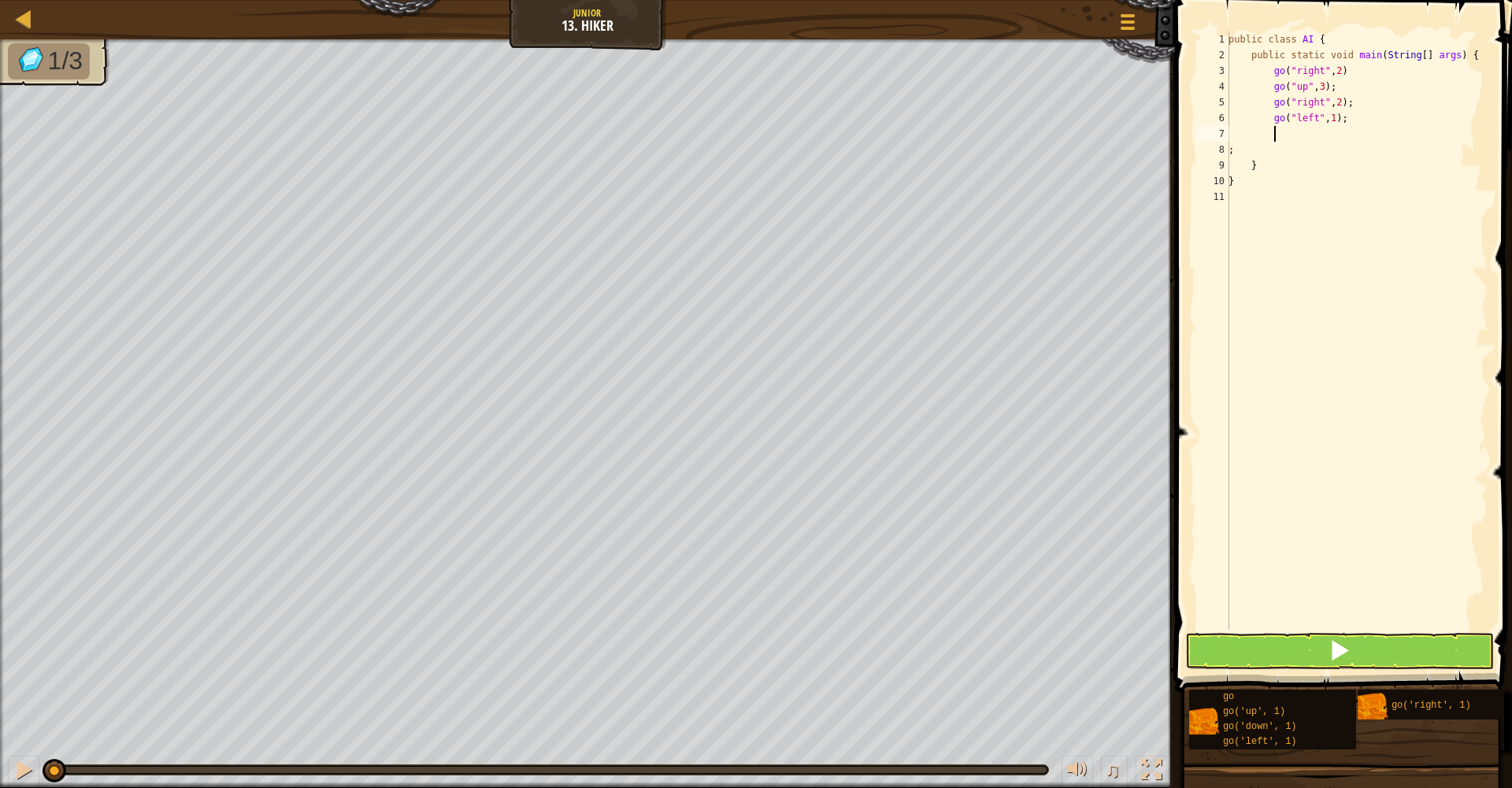
click at [1339, 119] on div "public class AI { public static void main ( String [ ] args ) { go ( "right" , …" at bounding box center [1356, 347] width 263 height 630
click at [1344, 118] on div "public class AI { public static void main ( String [ ] args ) { go ( "right" , …" at bounding box center [1356, 347] width 263 height 630
type textarea "go("left", 2);"
click at [1299, 139] on div "public class AI { public static void main ( String [ ] args ) { go ( "right" , …" at bounding box center [1356, 347] width 263 height 630
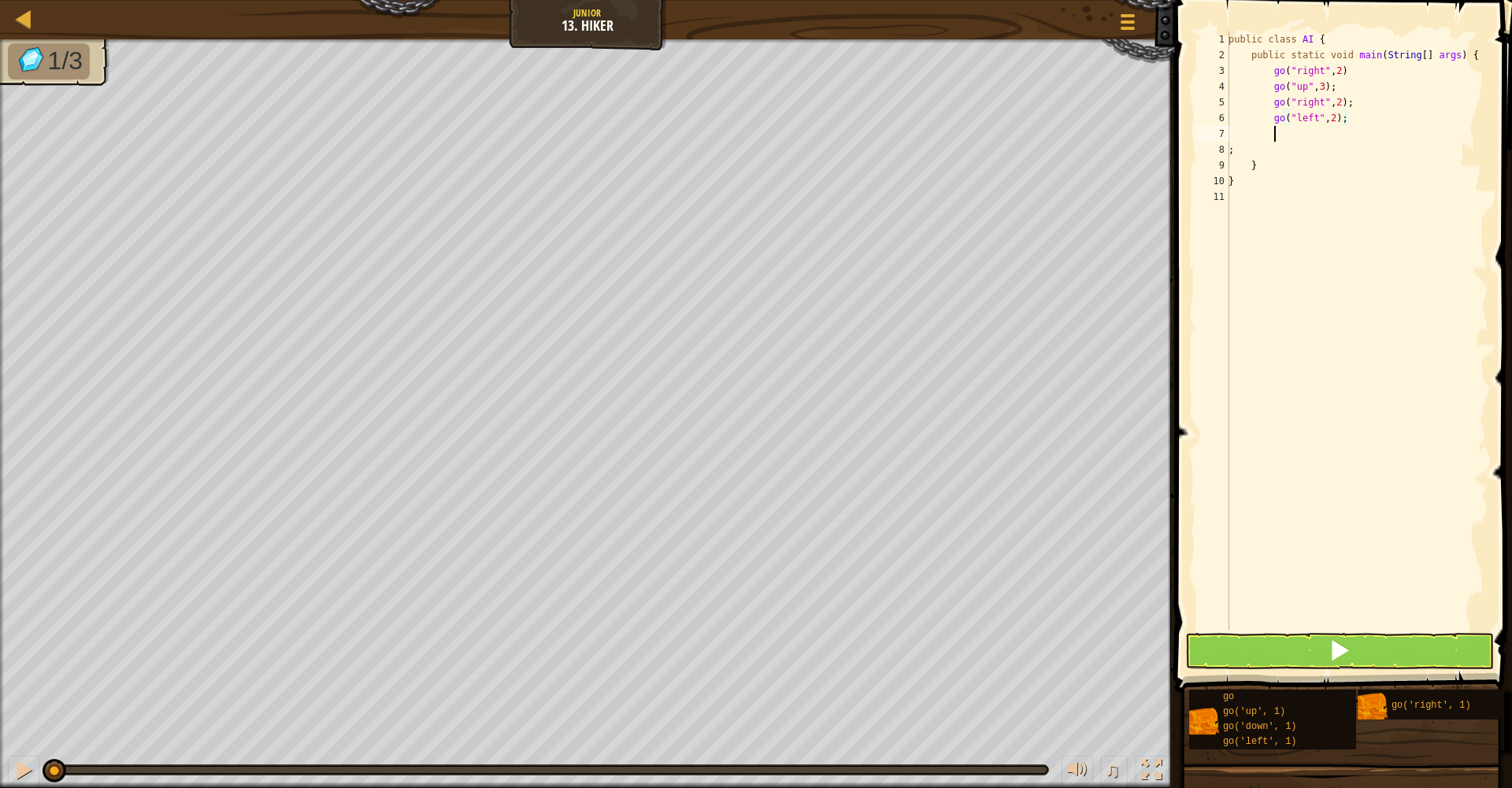
scroll to position [7, 3]
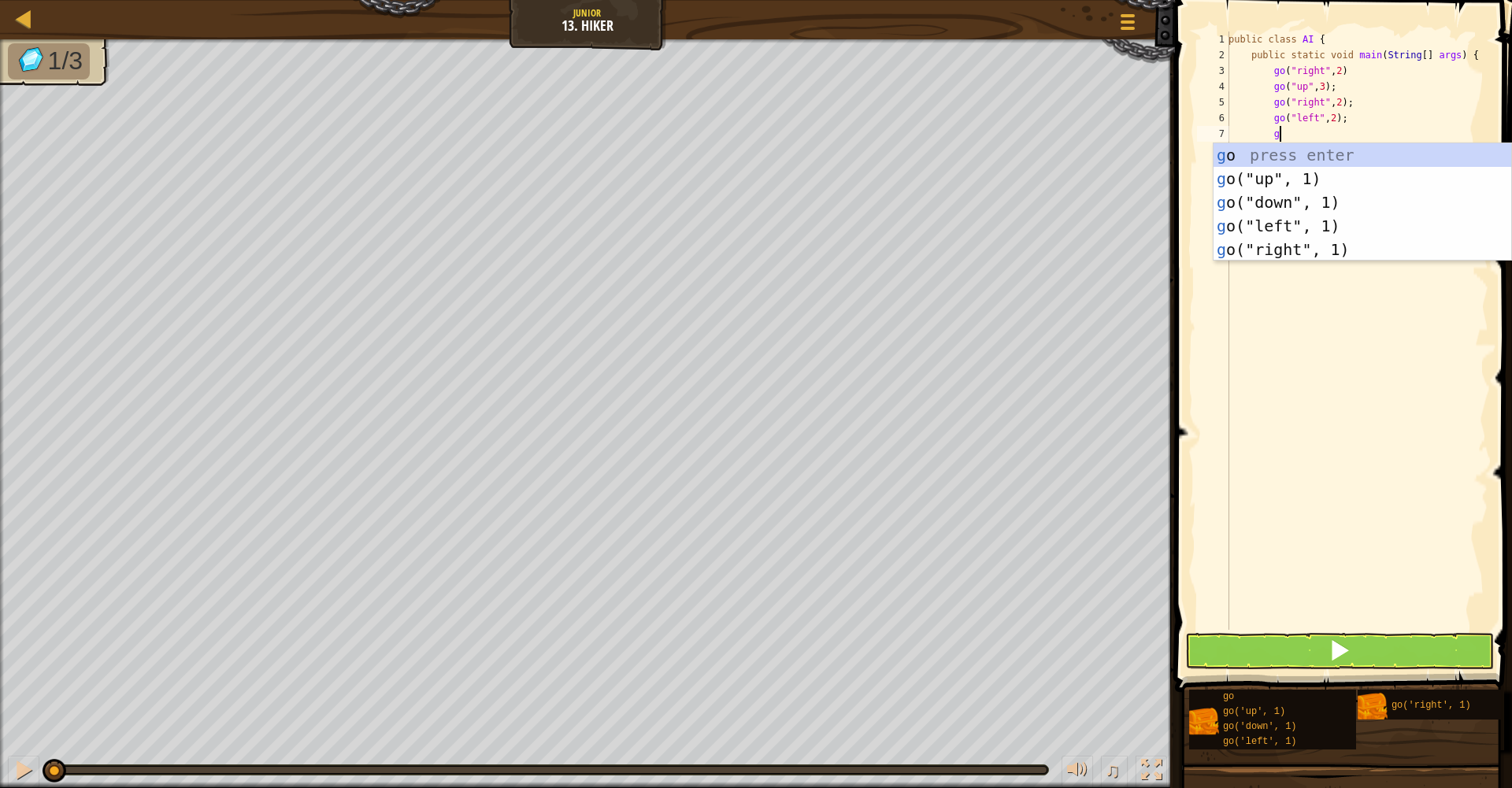
type textarea "go"
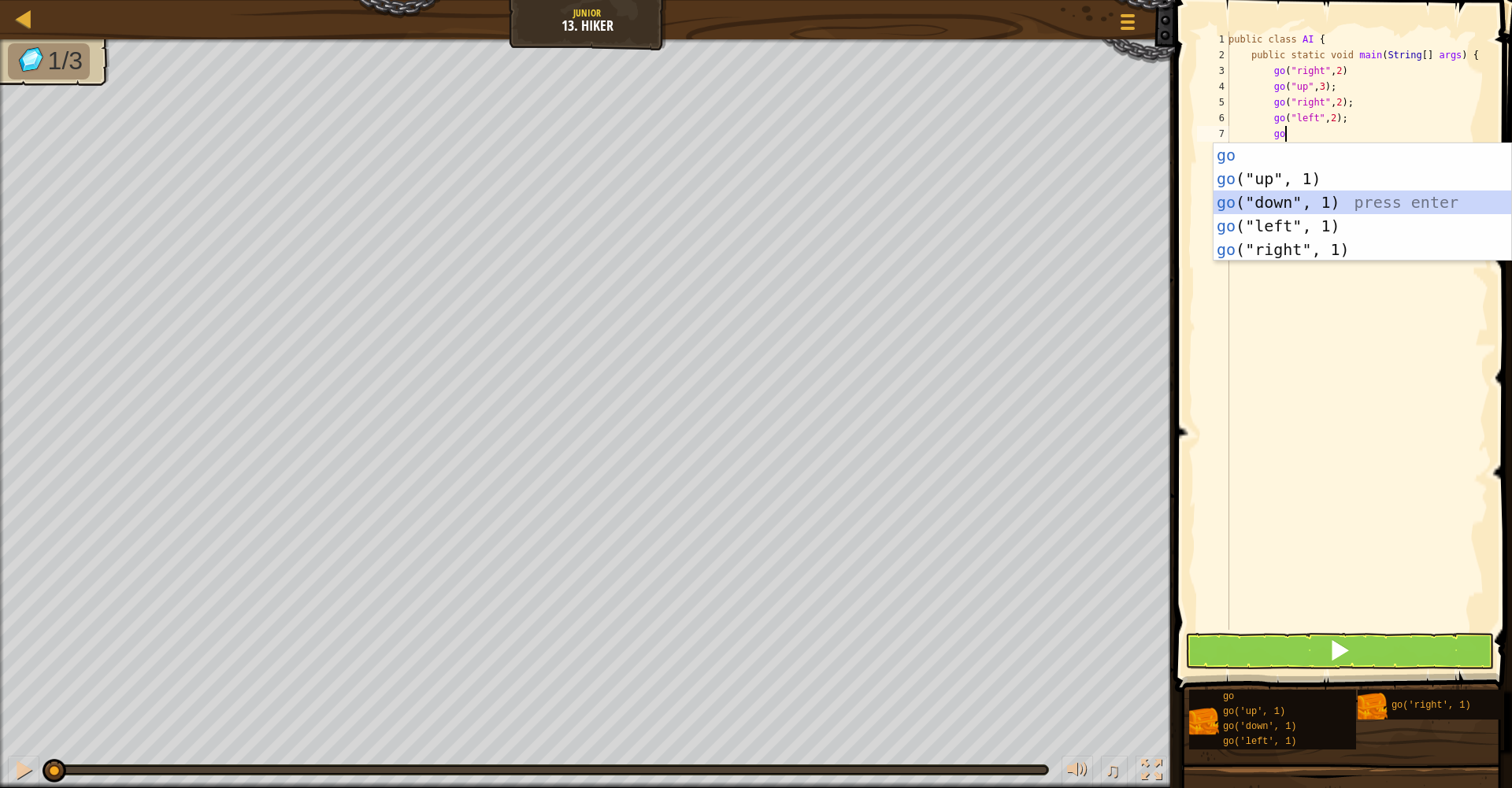
click at [1315, 203] on div "go press enter go ("up", 1) press enter go ("down", 1) press enter go ("left", …" at bounding box center [1363, 226] width 298 height 165
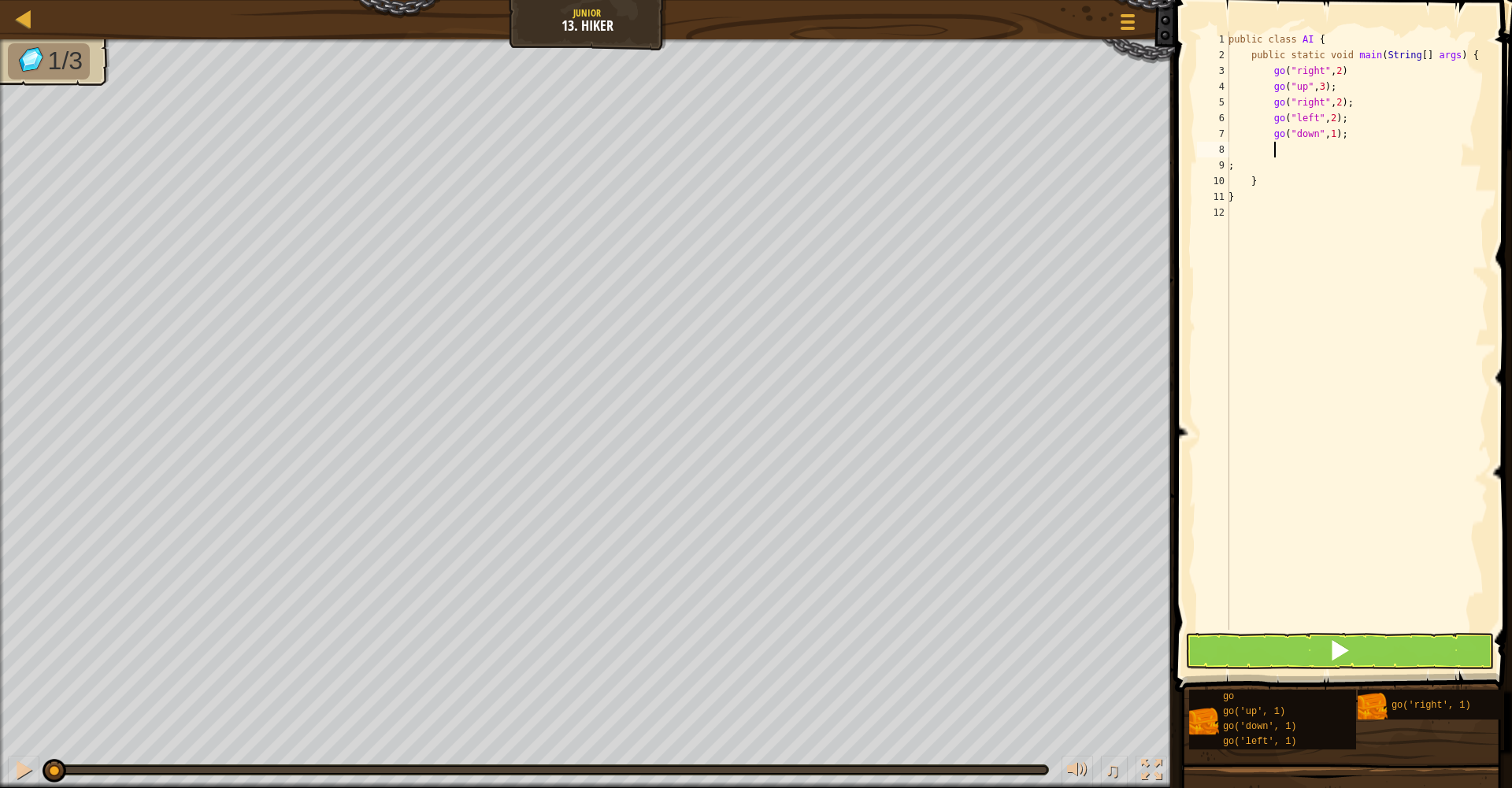
scroll to position [7, 3]
click at [1312, 155] on div "public class AI { public static void main ( String [ ] args ) { go ( "right" , …" at bounding box center [1356, 347] width 263 height 630
type textarea "g"
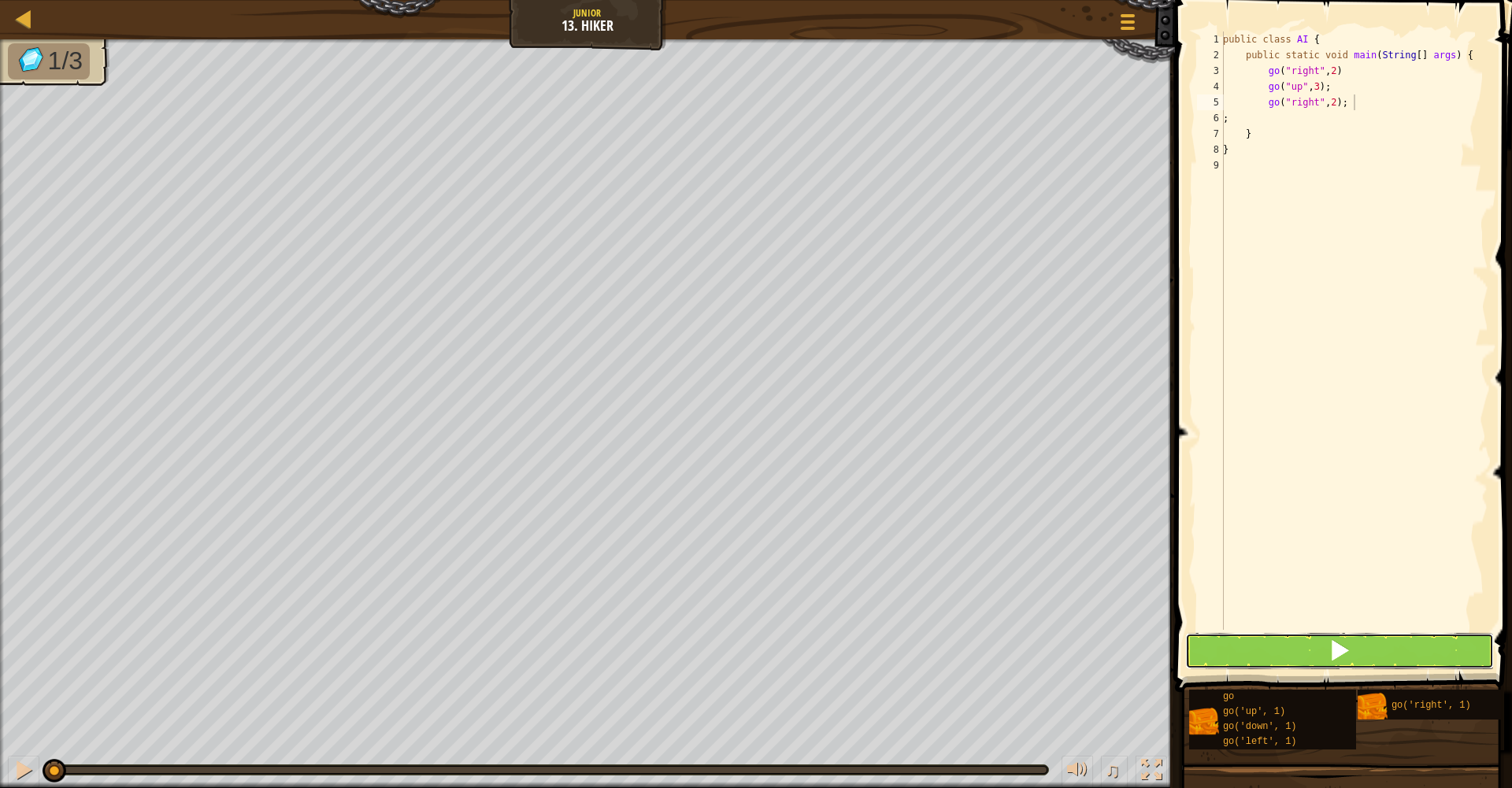
click at [1300, 635] on button at bounding box center [1340, 651] width 309 height 36
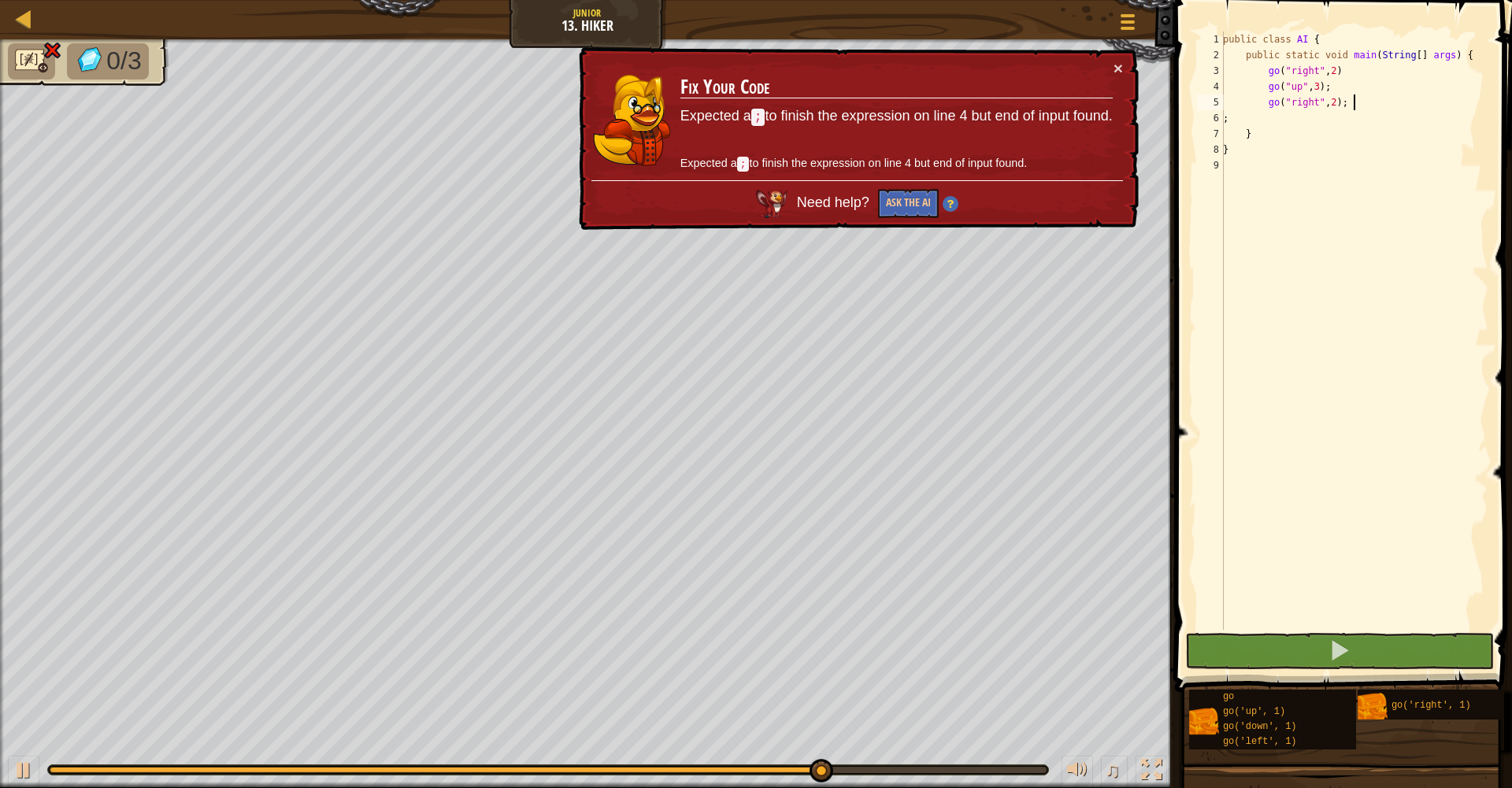
click at [1362, 78] on div "public class AI { public static void main ( String [ ] args ) { go ( "right" , …" at bounding box center [1353, 347] width 268 height 630
click at [1362, 73] on div "public class AI { public static void main ( String [ ] args ) { go ( "right" , …" at bounding box center [1353, 347] width 268 height 630
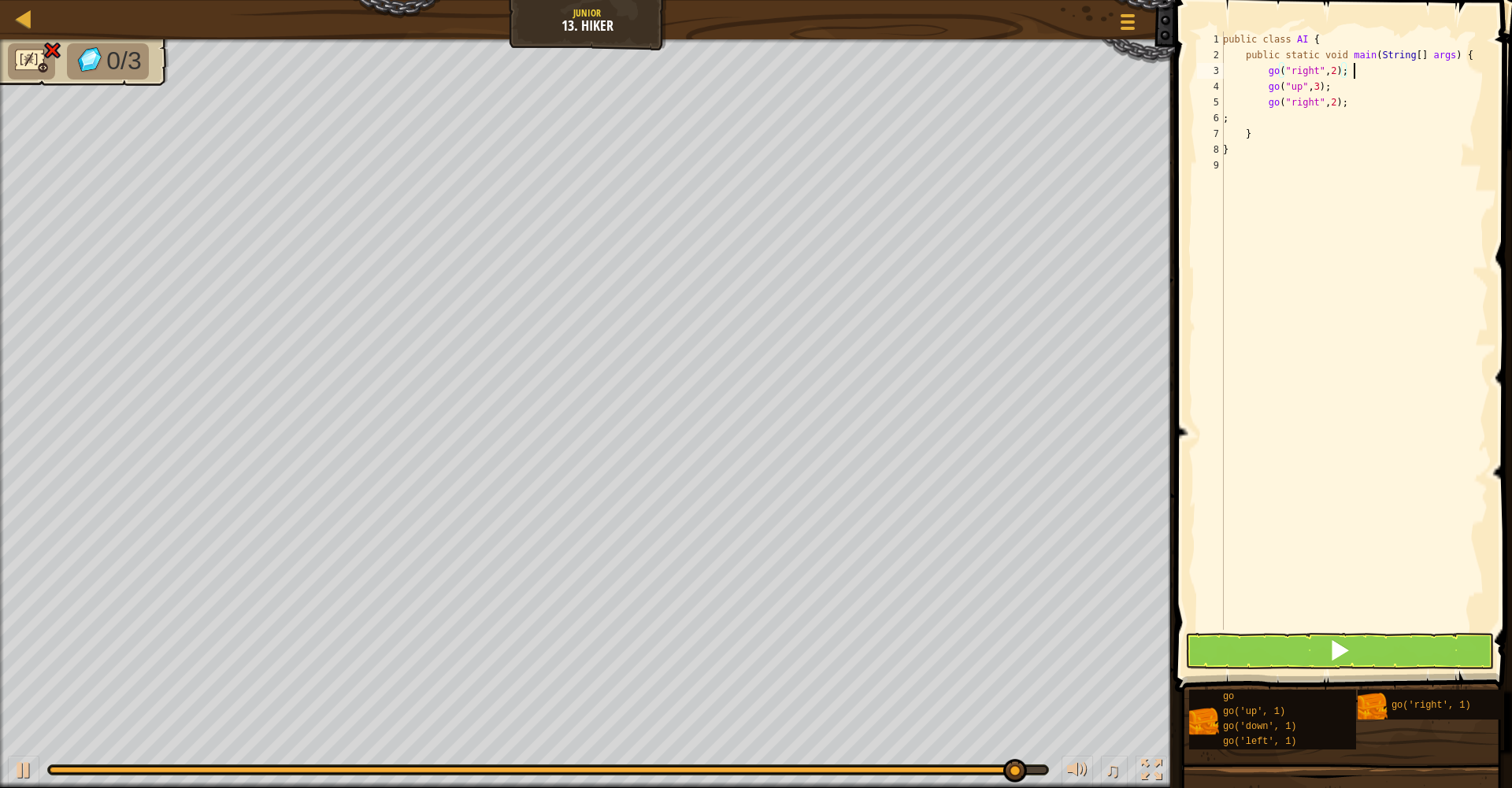
scroll to position [7, 9]
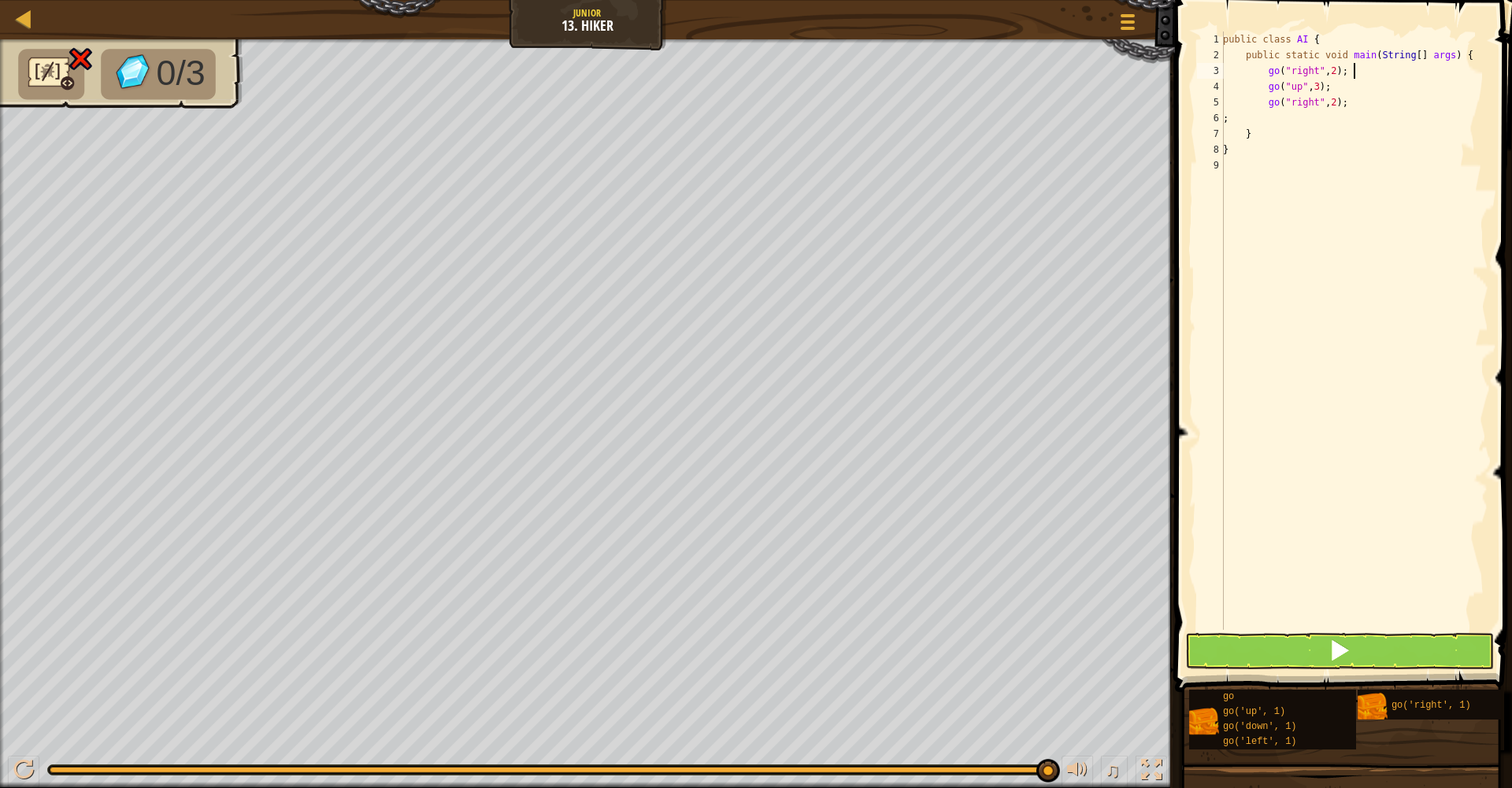
type textarea "go("right", 2);"
click at [1363, 650] on button at bounding box center [1340, 651] width 309 height 36
click at [1399, 656] on button at bounding box center [1340, 651] width 309 height 36
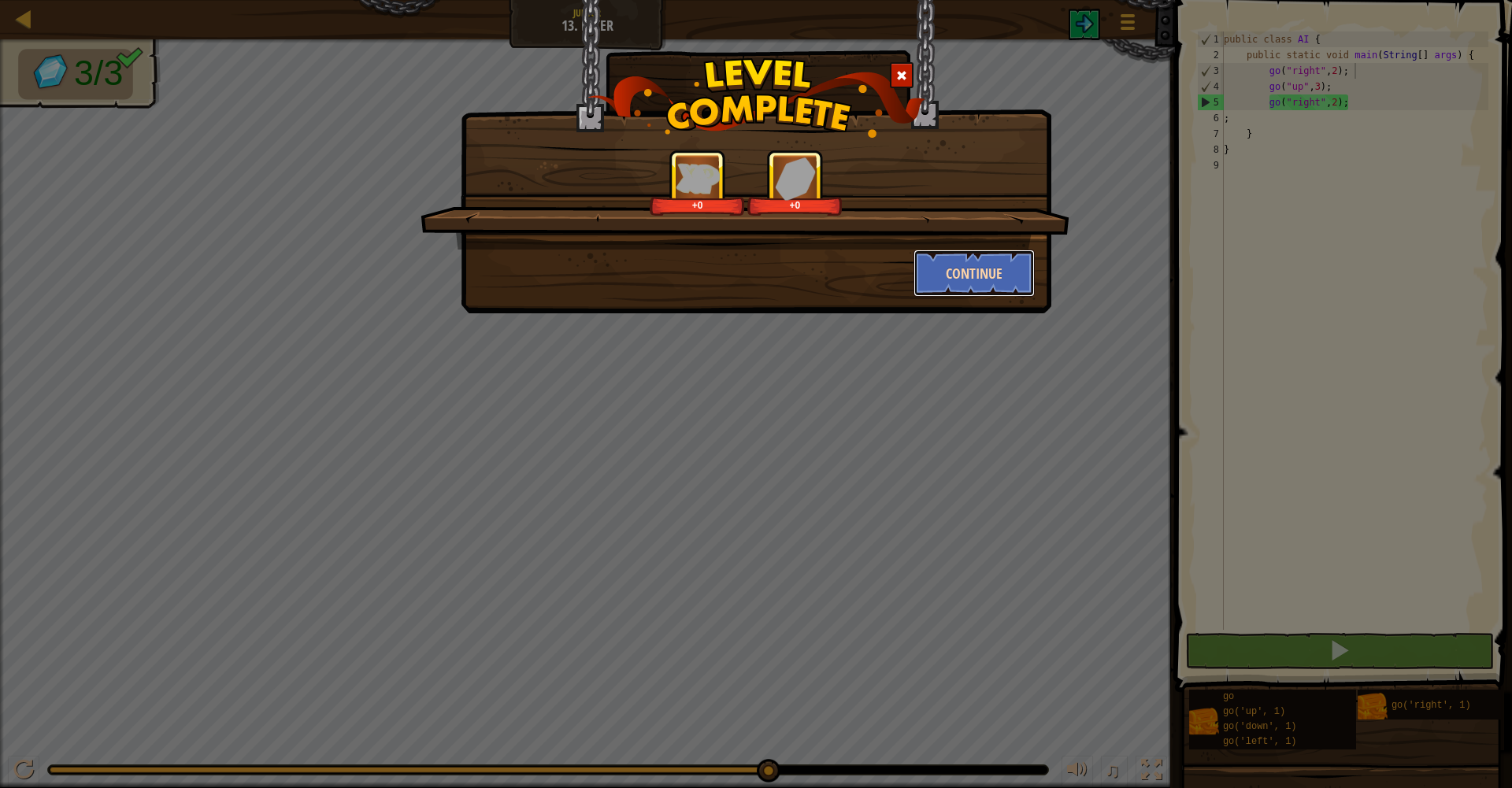
click at [977, 262] on button "Continue" at bounding box center [975, 273] width 122 height 47
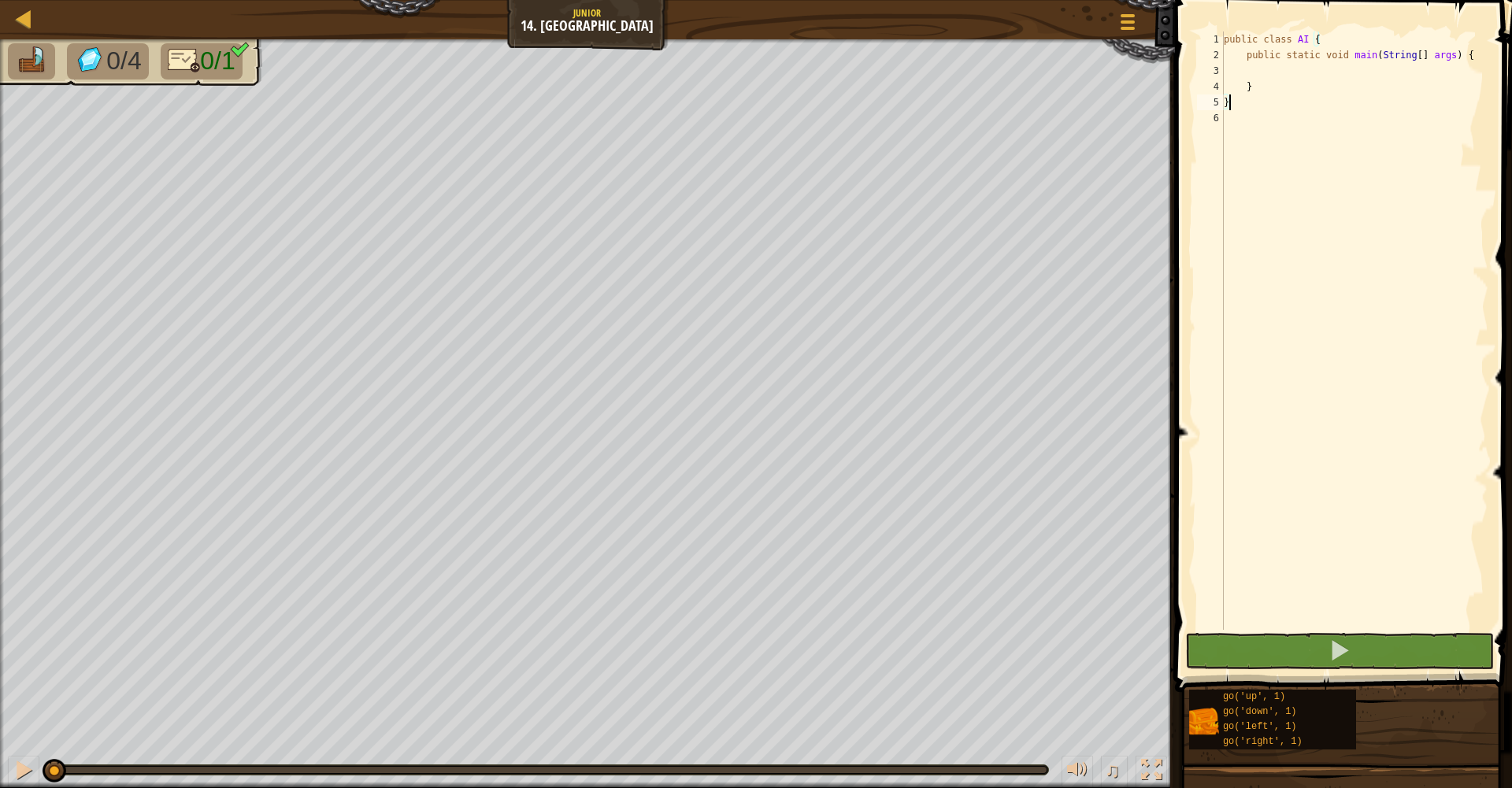
click at [1285, 70] on div "public class AI { public static void main ( String [ ] args ) { } }" at bounding box center [1354, 347] width 267 height 630
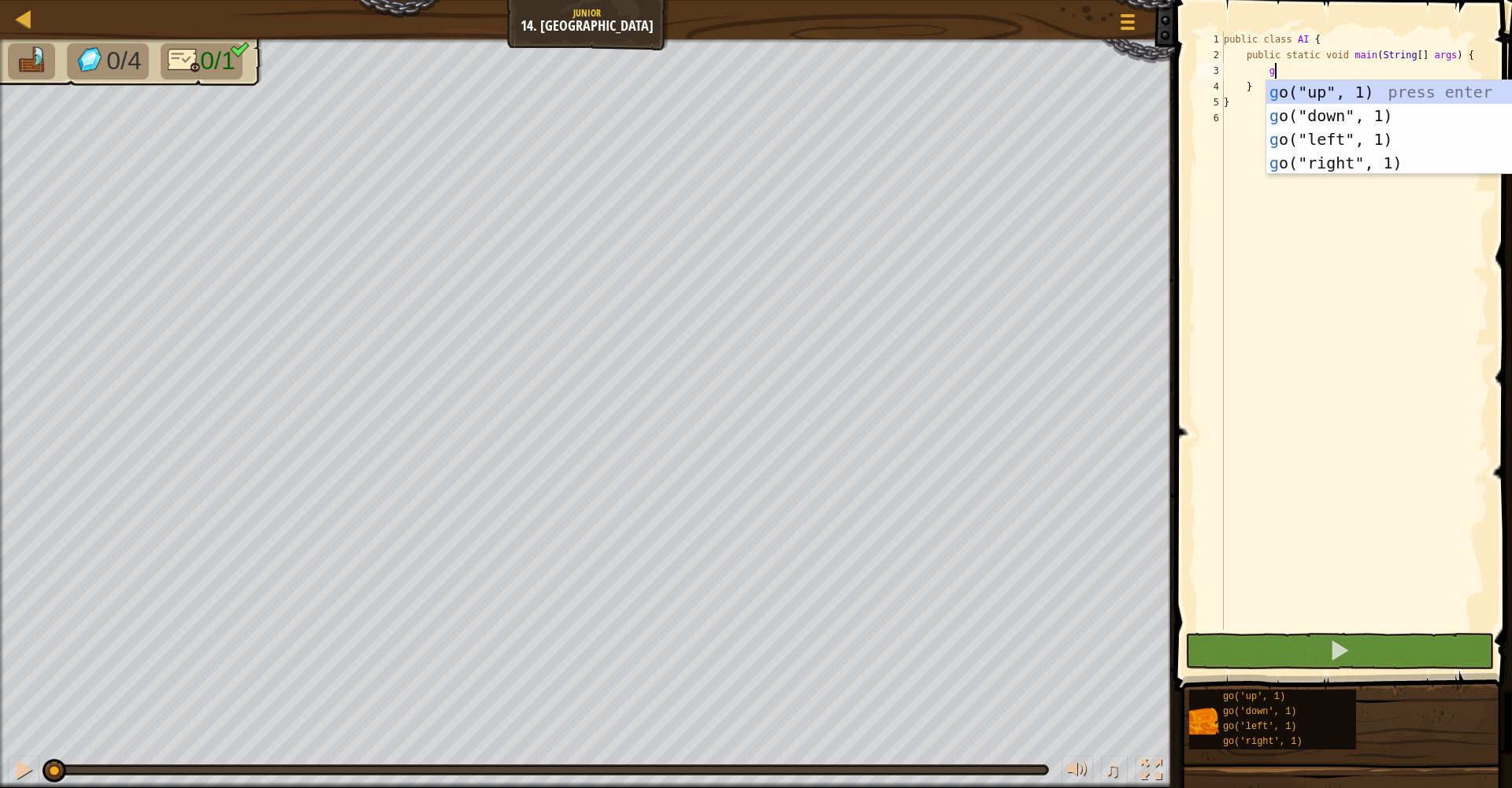
type textarea "go"
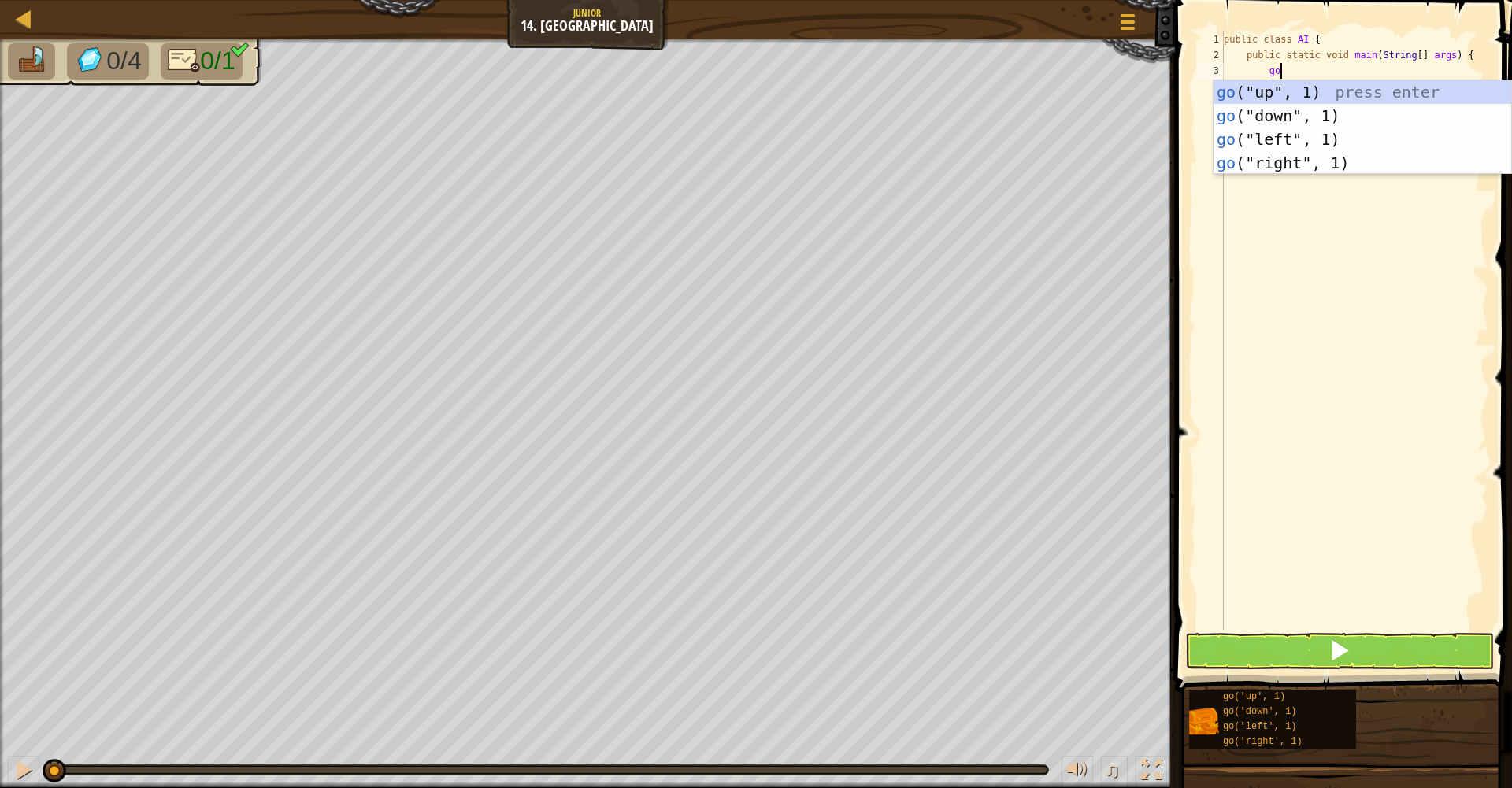
scroll to position [7, 4]
click at [1306, 161] on div "go ("up", 1) press enter go ("down", 1) press enter go ("left", 1) press enter …" at bounding box center [1363, 151] width 298 height 142
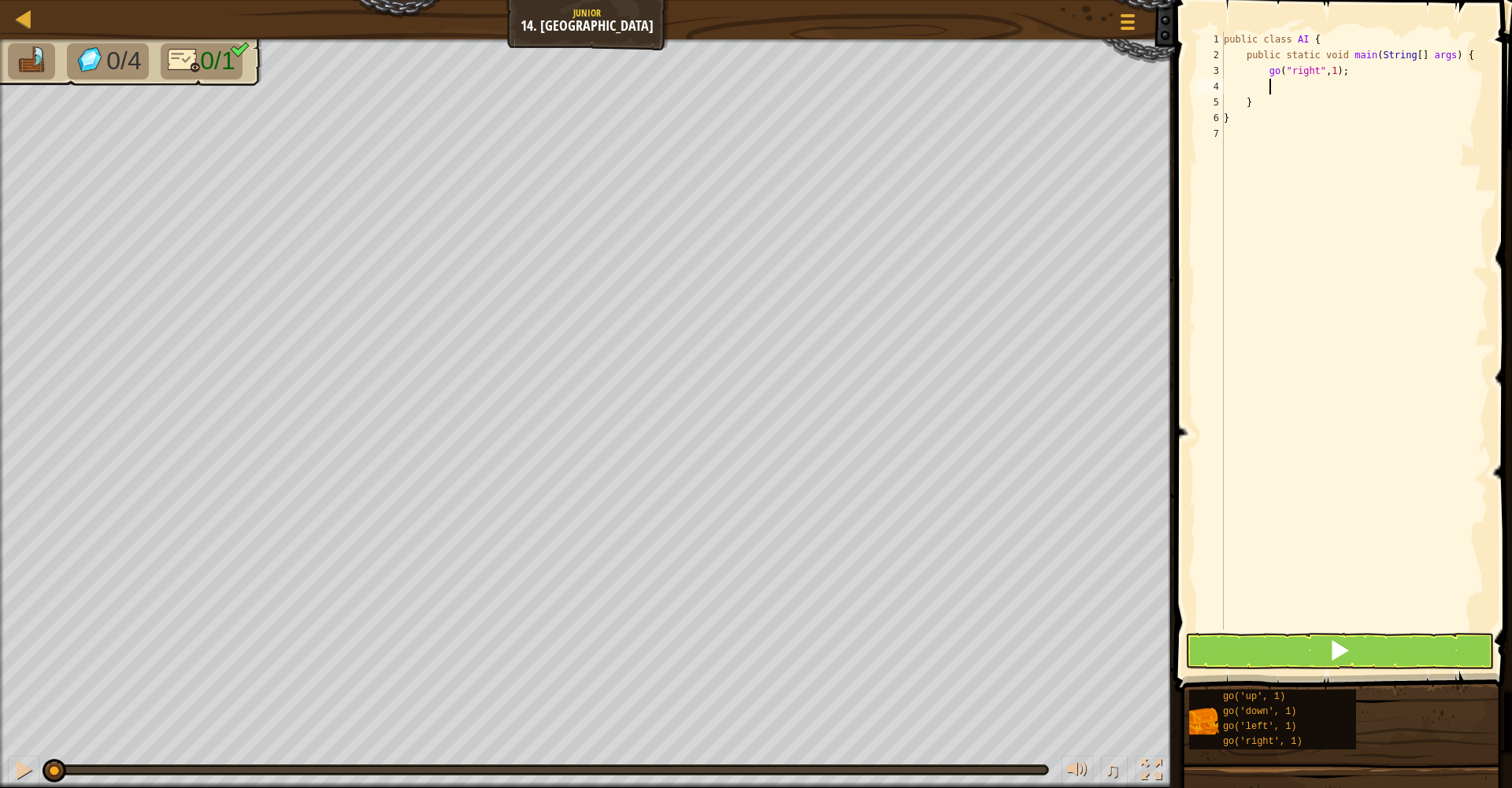
scroll to position [7, 3]
click at [1343, 73] on div "public class AI { public static void main ( String [ ] args ) { go ( "right" , …" at bounding box center [1354, 347] width 267 height 630
type textarea "go("right", 15);"
click at [1322, 93] on div "public class AI { public static void main ( String [ ] args ) { go ( "right" , …" at bounding box center [1354, 347] width 267 height 630
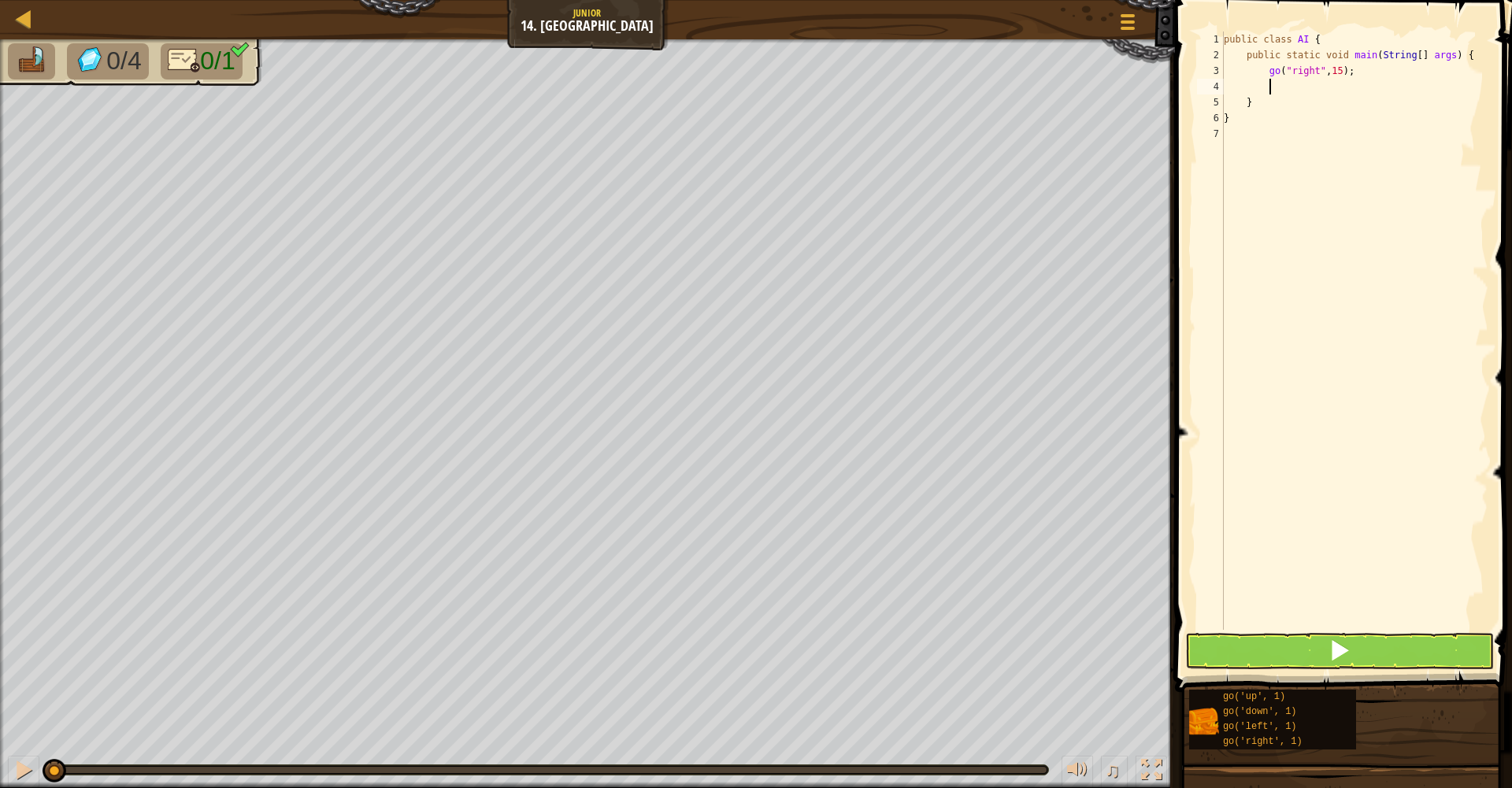
scroll to position [7, 3]
type textarea ";"
click at [1266, 634] on button at bounding box center [1340, 651] width 309 height 36
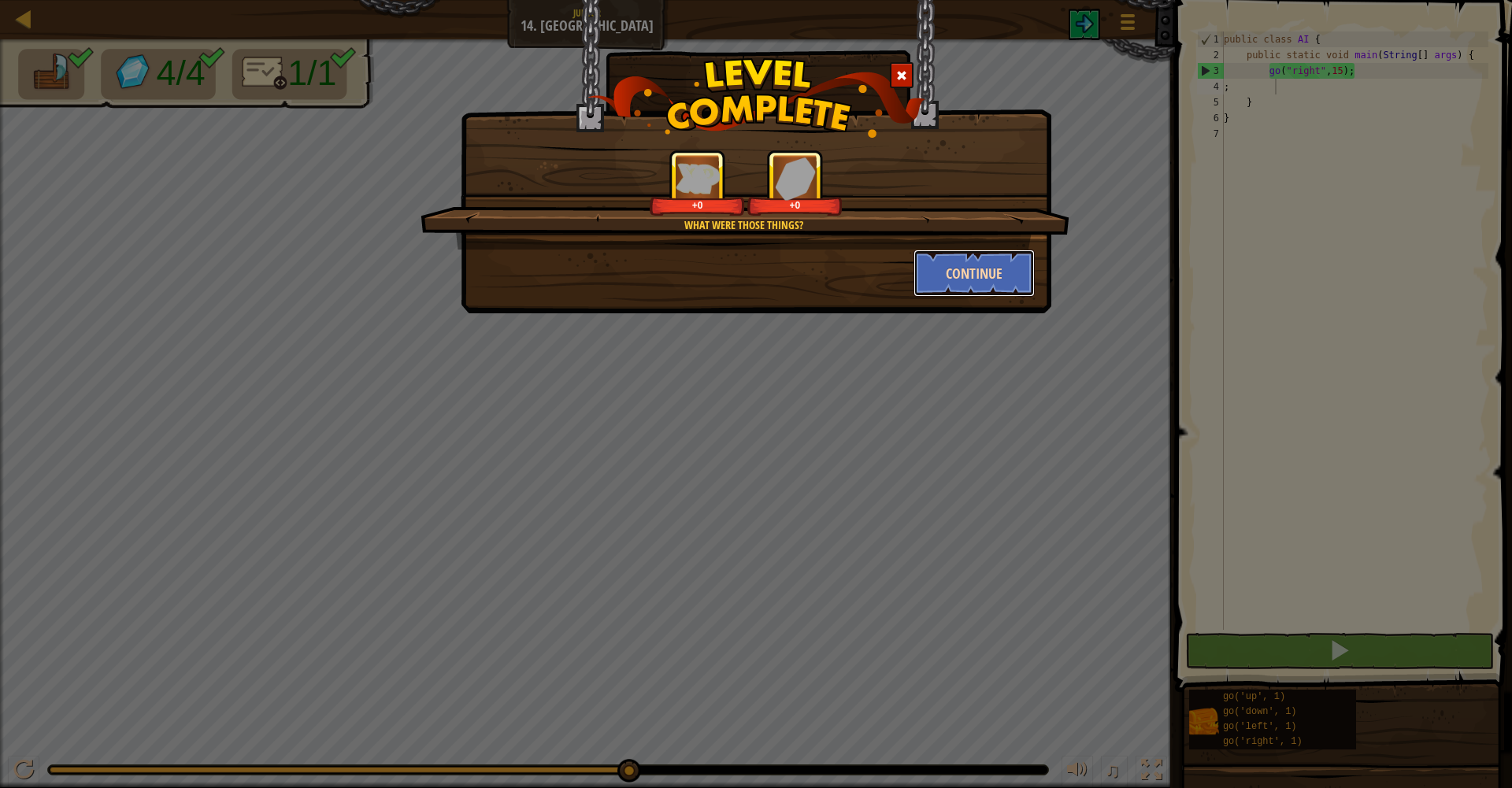
drag, startPoint x: 998, startPoint y: 260, endPoint x: 993, endPoint y: 286, distance: 26.5
click at [993, 286] on button "Continue" at bounding box center [975, 273] width 122 height 47
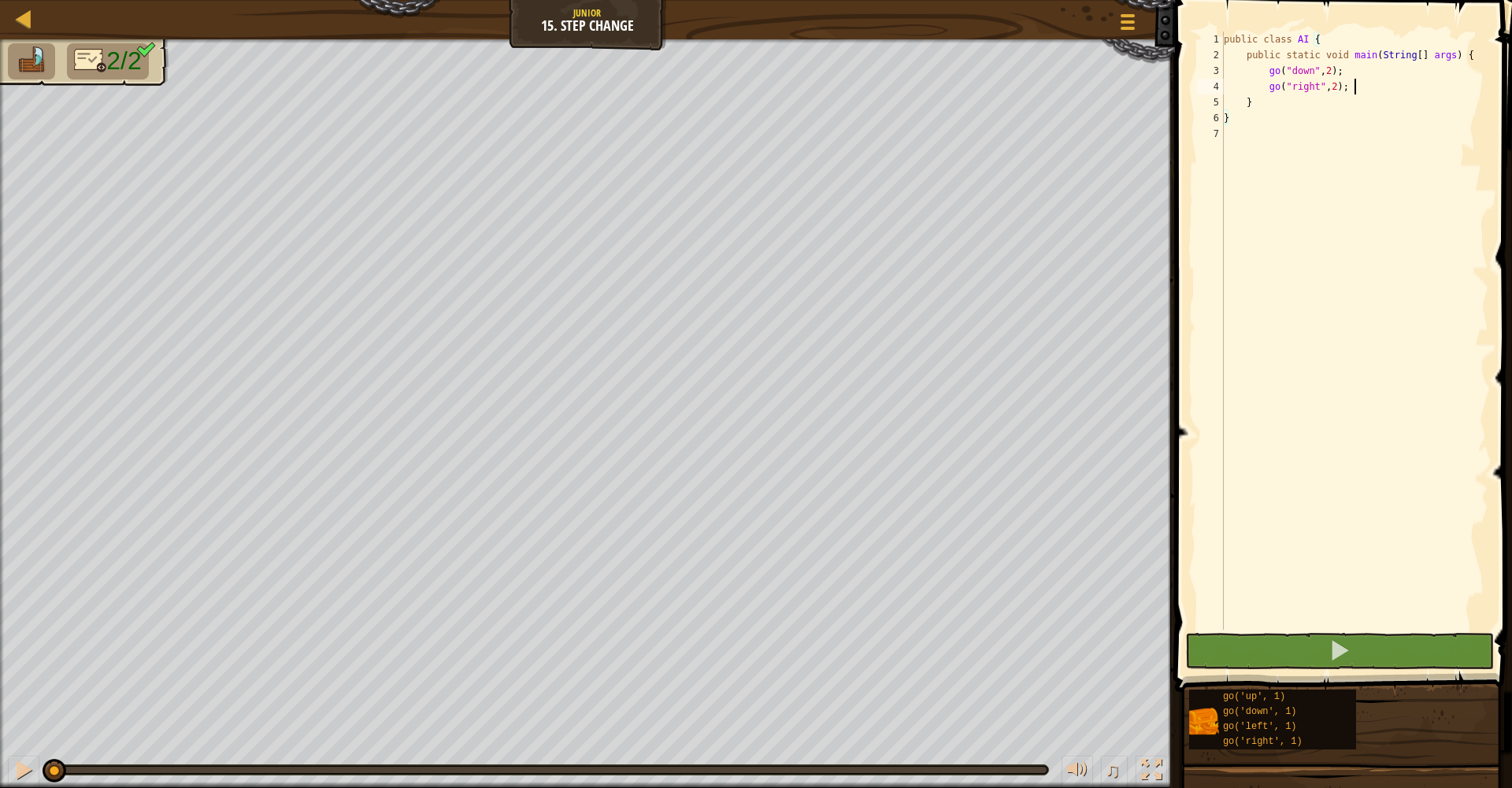
click at [1377, 89] on div "public class AI { public static void main ( String [ ] args ) { go ( "down" , 2…" at bounding box center [1354, 347] width 267 height 630
type textarea "go("right", 2);"
click at [1341, 88] on div "public class AI { public static void main ( String [ ] args ) { go ( "down" , 2…" at bounding box center [1354, 347] width 267 height 630
type textarea "go("right", 5);"
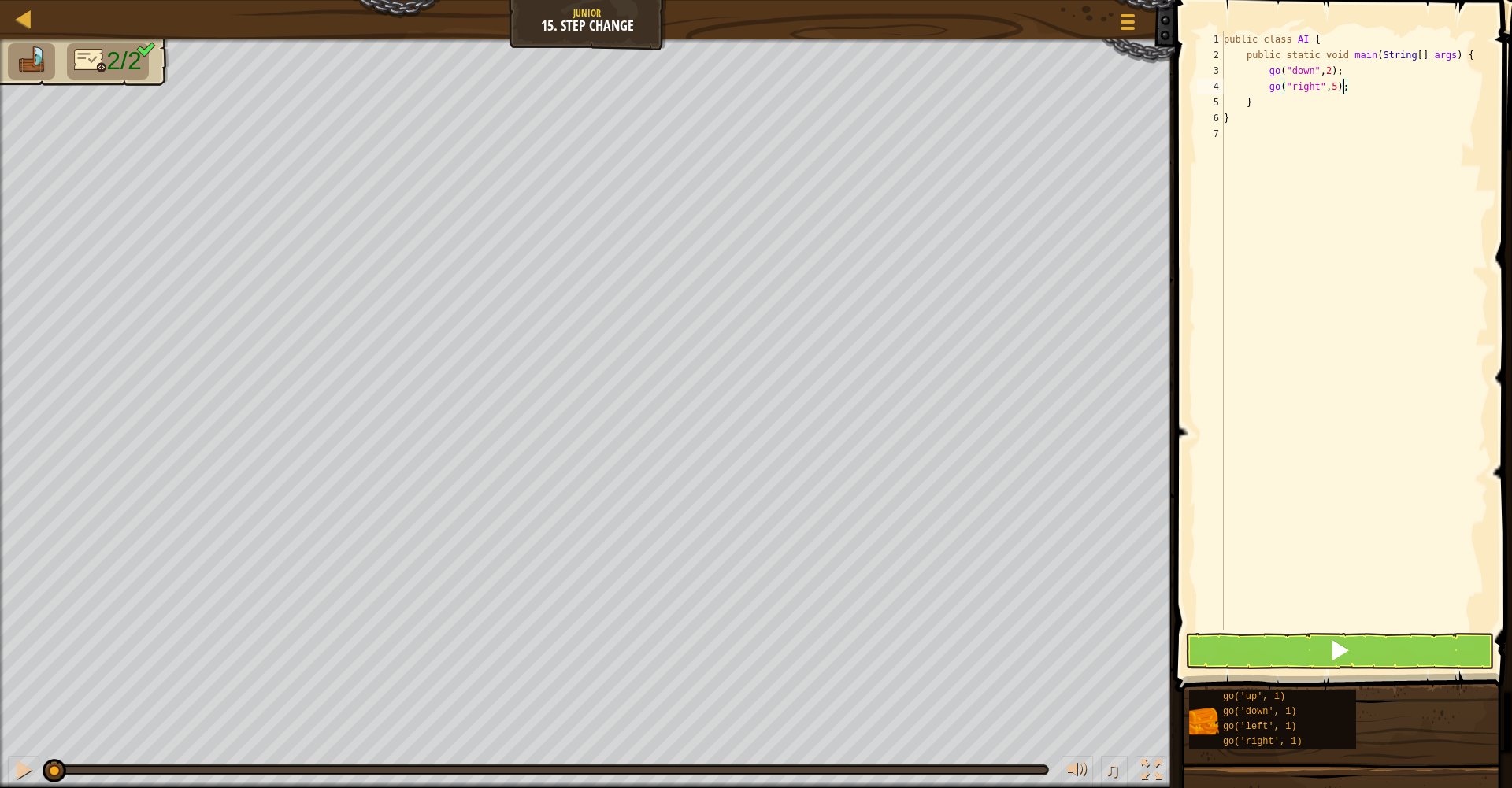
click at [1397, 93] on div "public class AI { public static void main ( String [ ] args ) { go ( "down" , 2…" at bounding box center [1354, 347] width 267 height 630
type textarea ";"
click at [1312, 651] on button at bounding box center [1340, 651] width 309 height 36
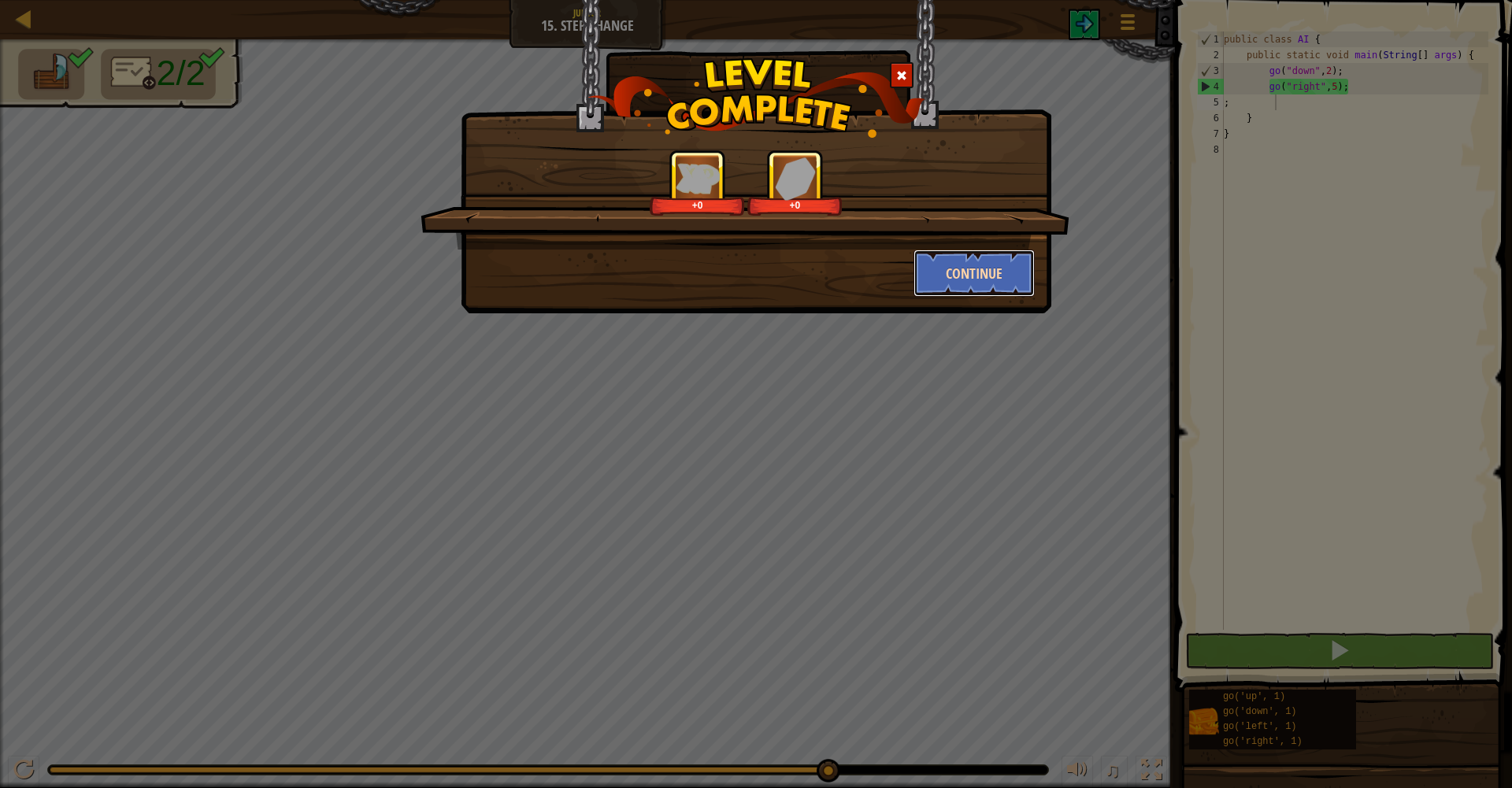
click at [1000, 278] on button "Continue" at bounding box center [975, 273] width 122 height 47
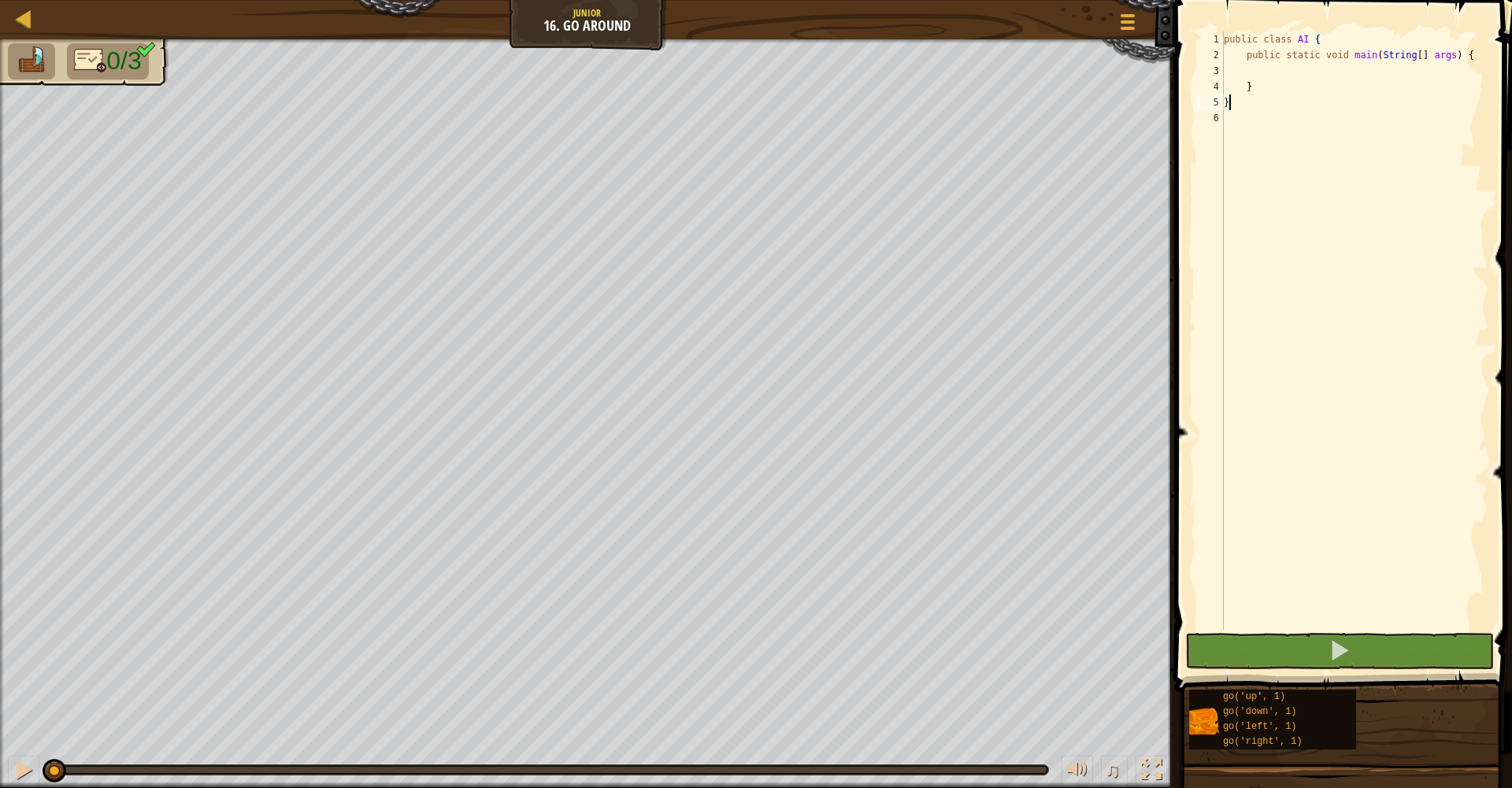
click at [1253, 75] on div "public class AI { public static void main ( String [ ] args ) { } }" at bounding box center [1354, 347] width 267 height 630
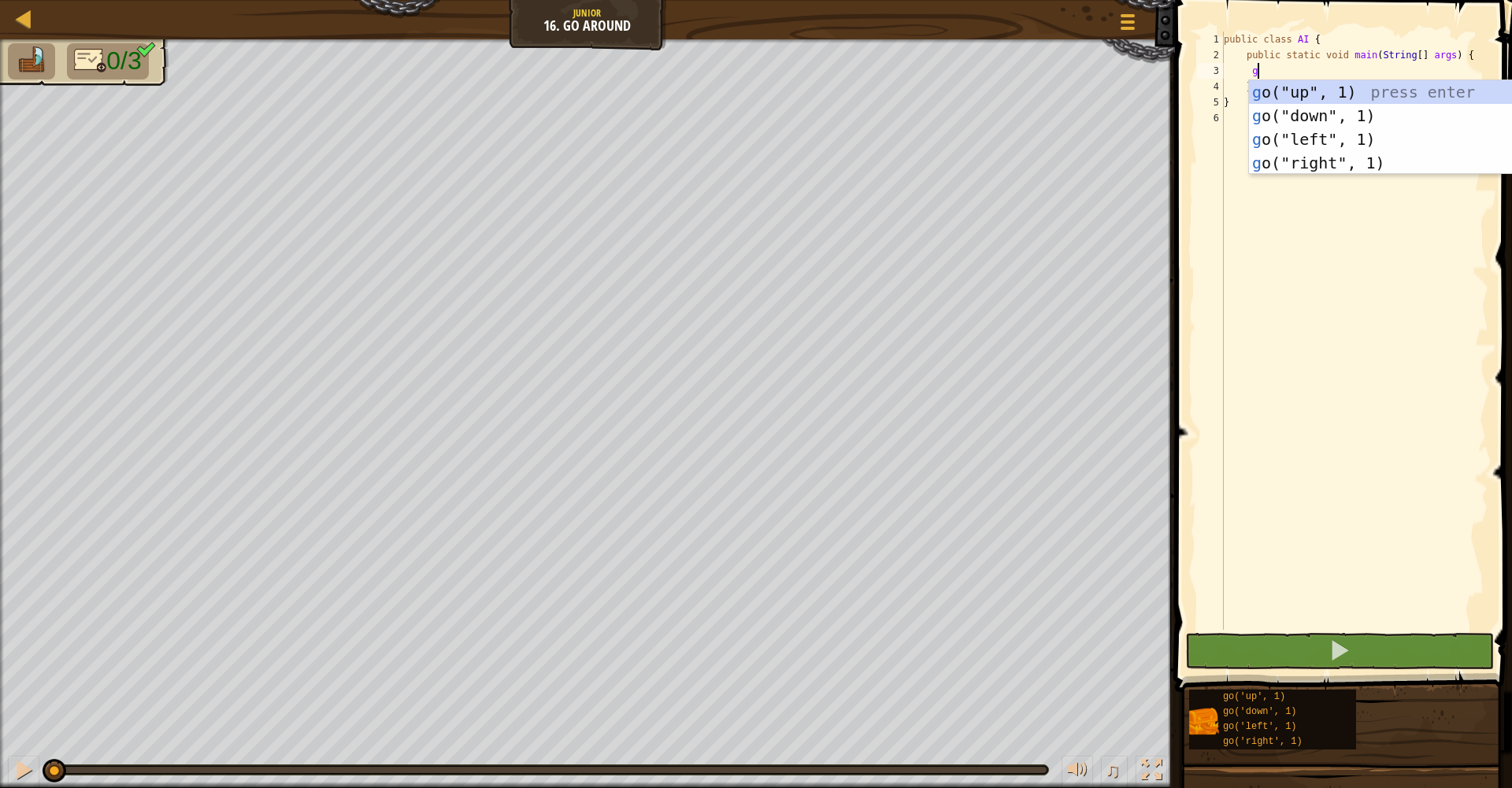
type textarea "go"
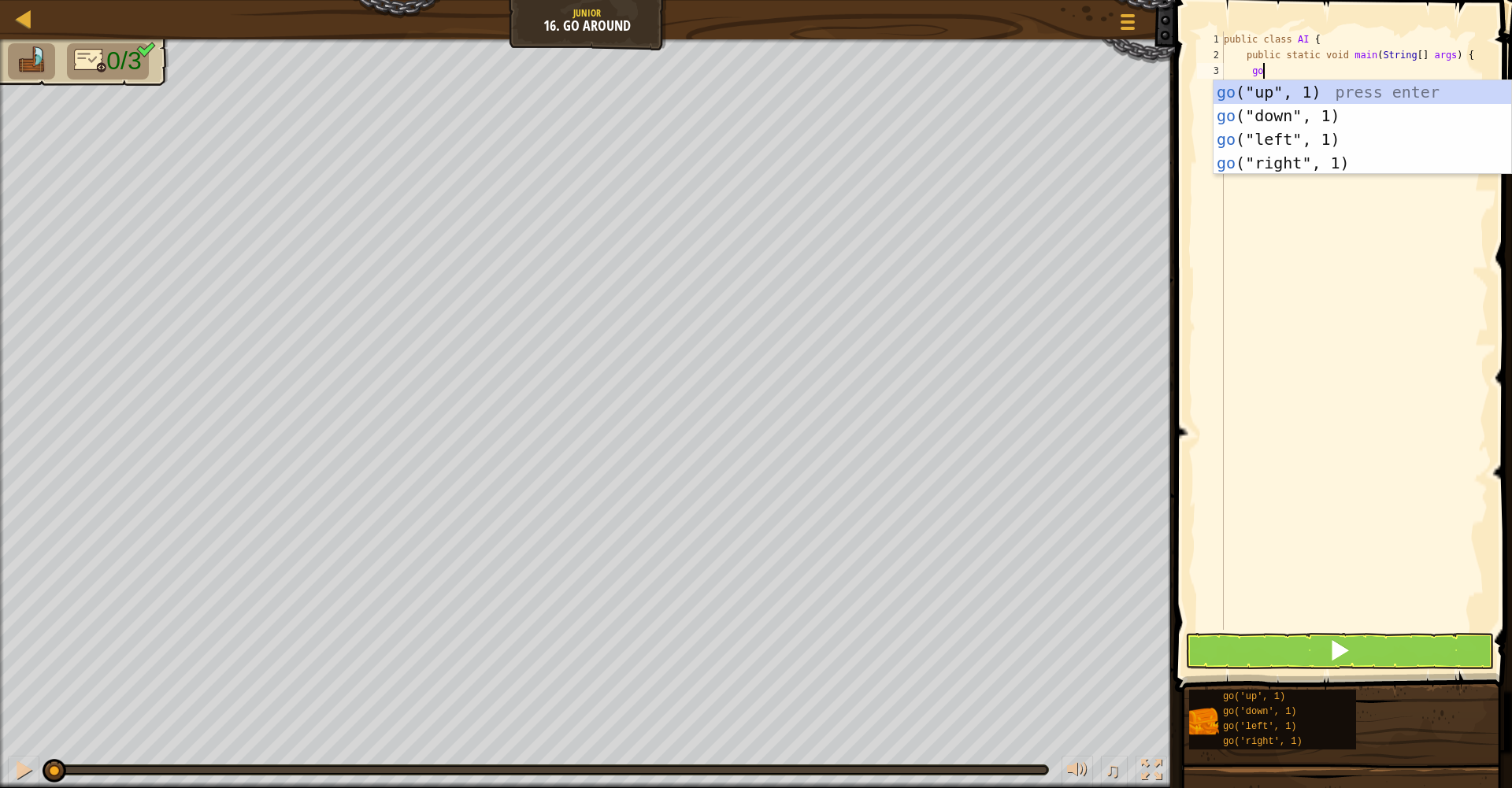
scroll to position [7, 3]
click at [1307, 94] on div "go ("up", 1) press enter go ("down", 1) press enter go ("left", 1) press enter …" at bounding box center [1363, 151] width 298 height 142
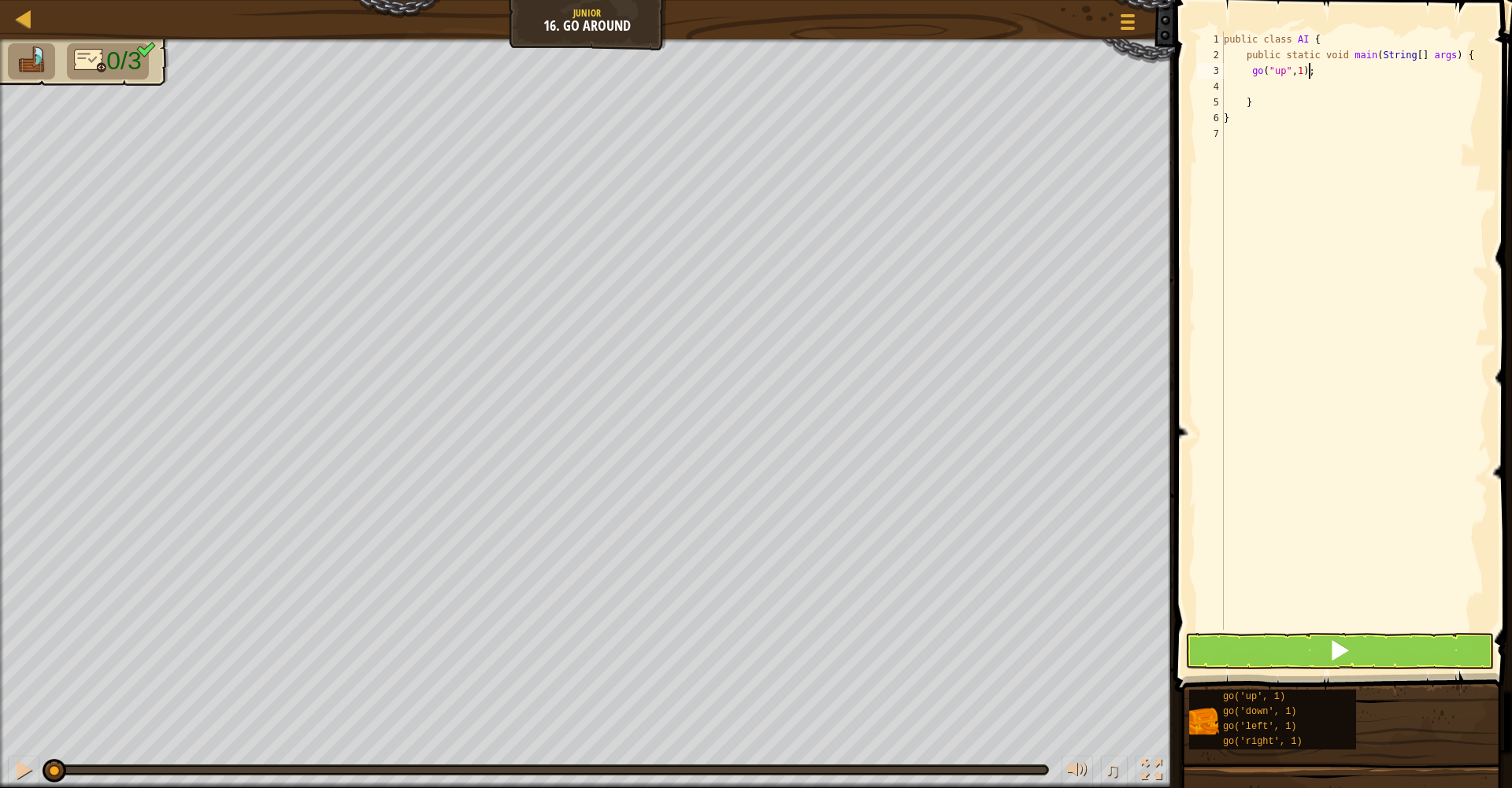
click at [1312, 73] on div "public class AI { public static void main ( String [ ] args ) { go ( "up" , 1 )…" at bounding box center [1354, 347] width 267 height 630
type textarea "go("up", 2);"
click at [1329, 78] on div "public class AI { public static void main ( String [ ] args ) { go ( "up" , 2 )…" at bounding box center [1354, 347] width 267 height 630
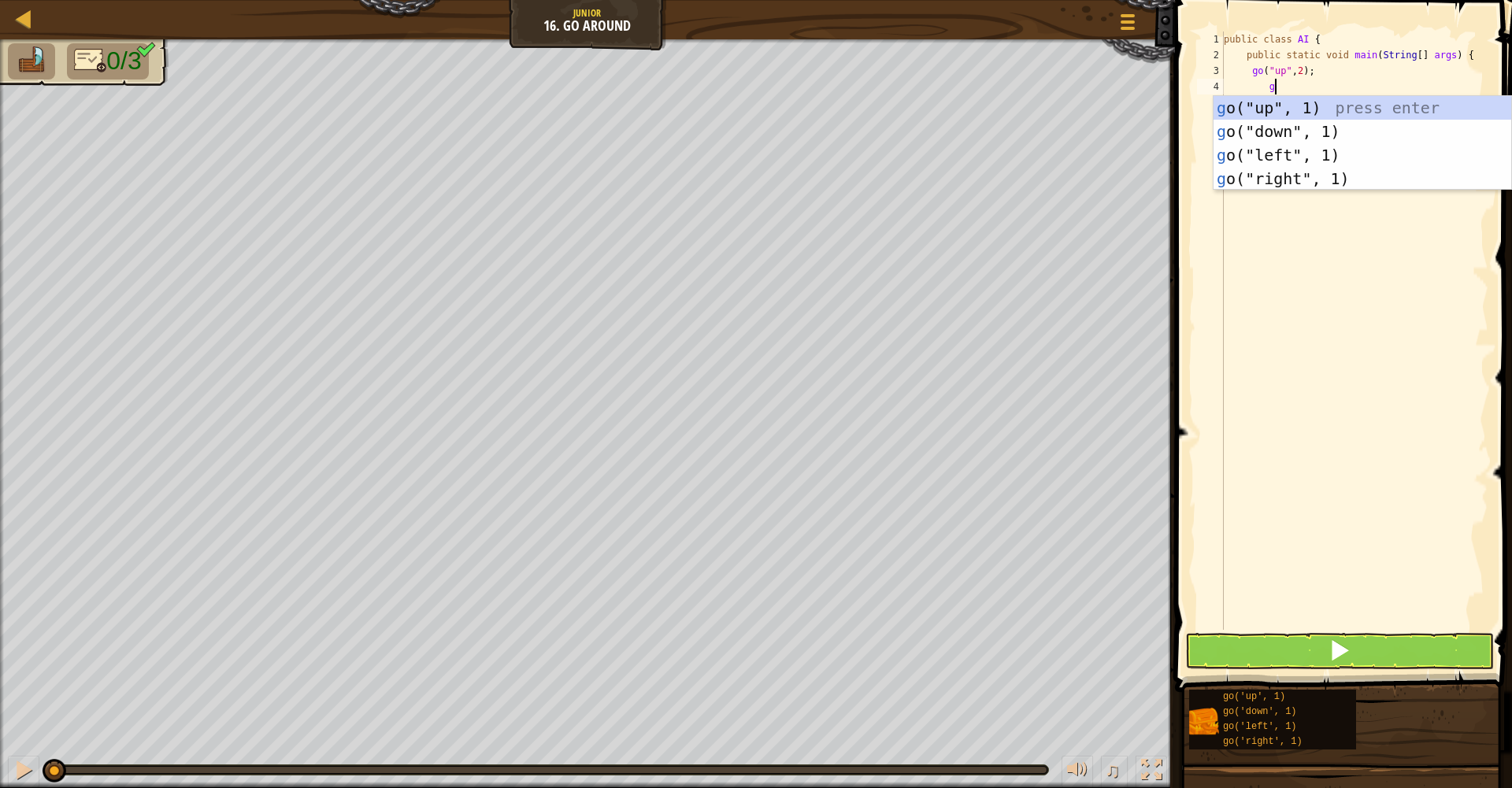
type textarea "go"
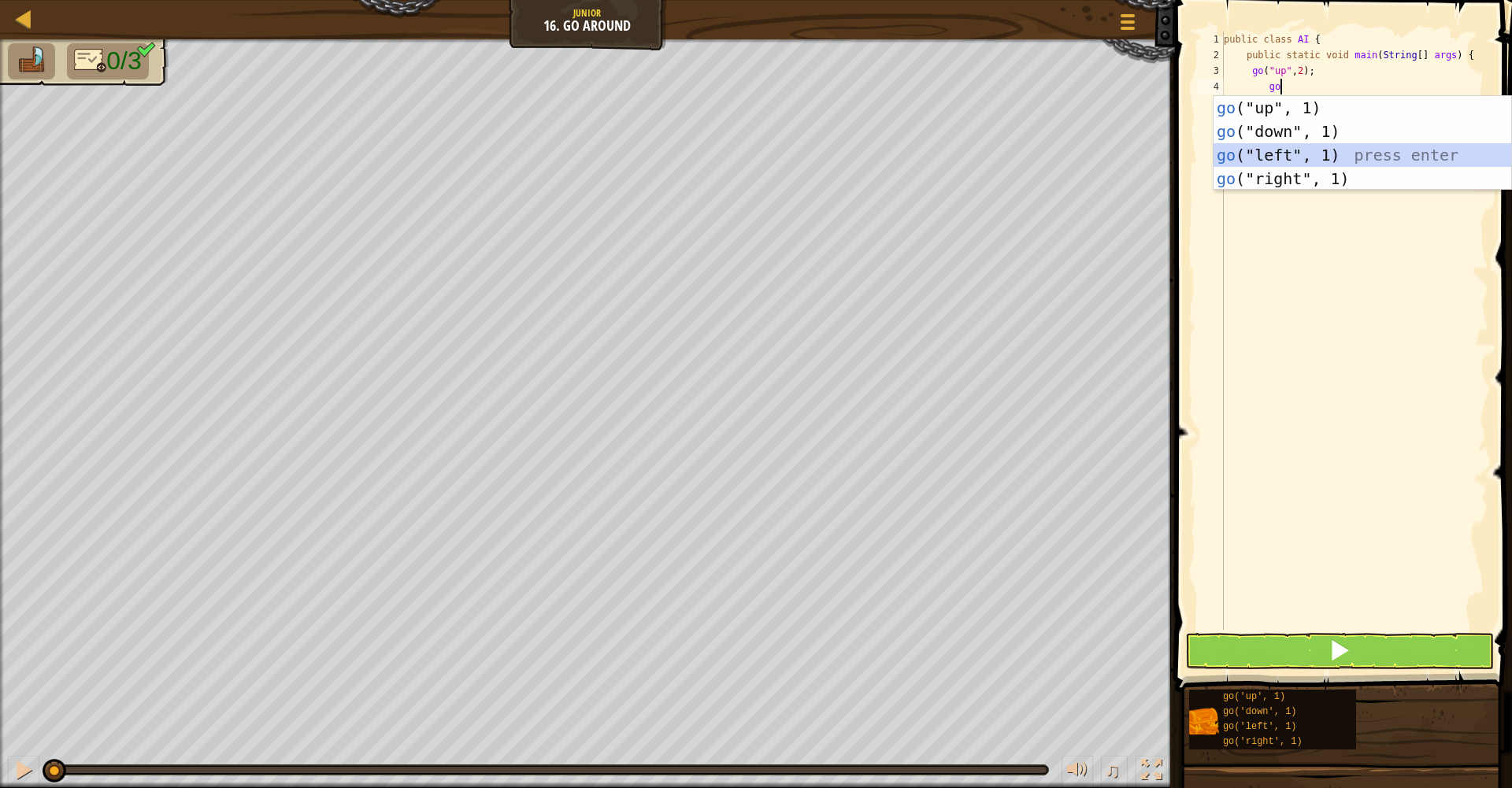
click at [1285, 151] on div "go ("up", 1) press enter go ("down", 1) press enter go ("left", 1) press enter …" at bounding box center [1363, 167] width 298 height 142
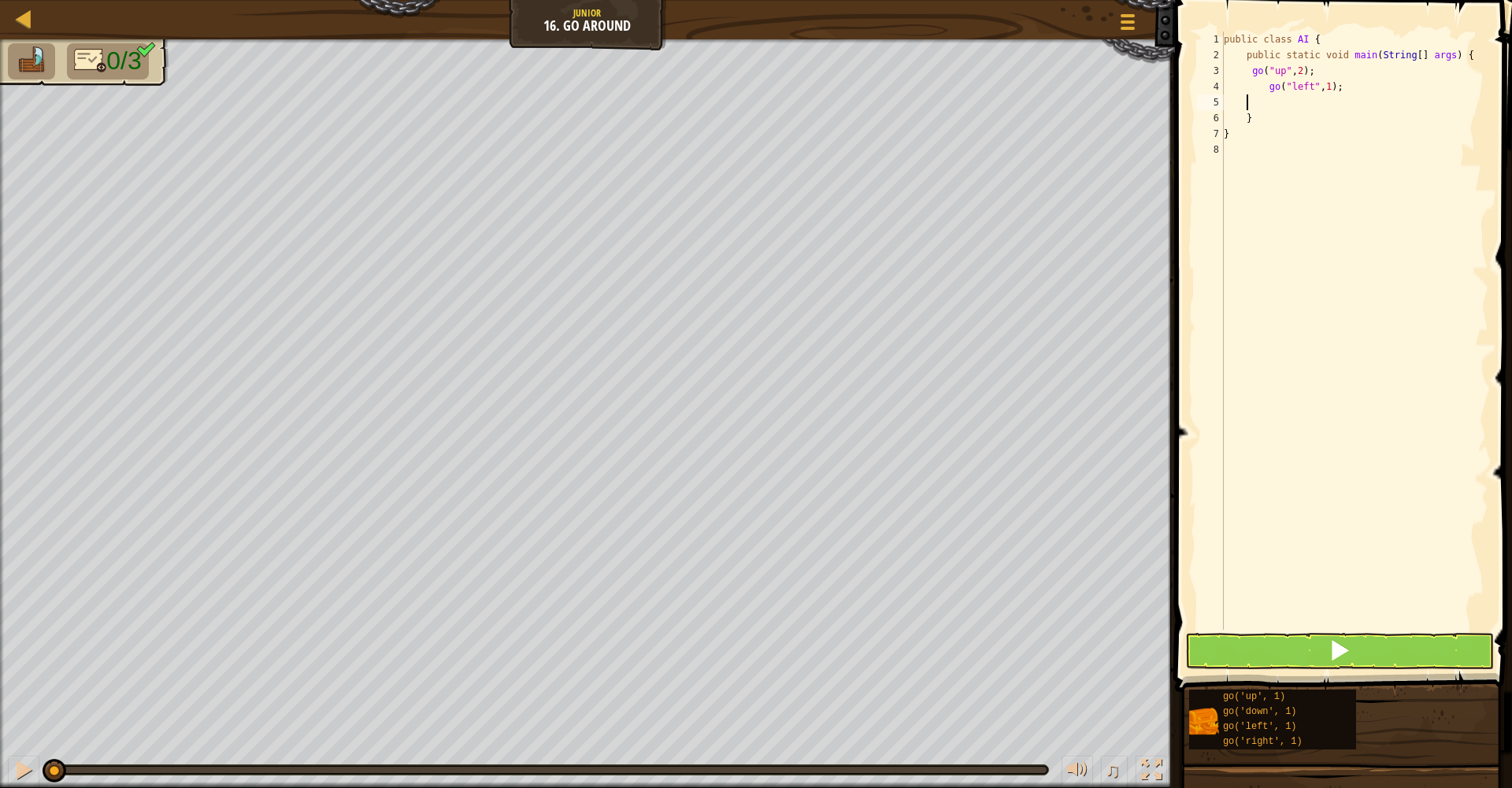
scroll to position [7, 0]
type textarea "g"
click at [1291, 90] on div "public class AI { public static void main ( String [ ] args ) { go ( "up" , 2 )…" at bounding box center [1354, 347] width 267 height 630
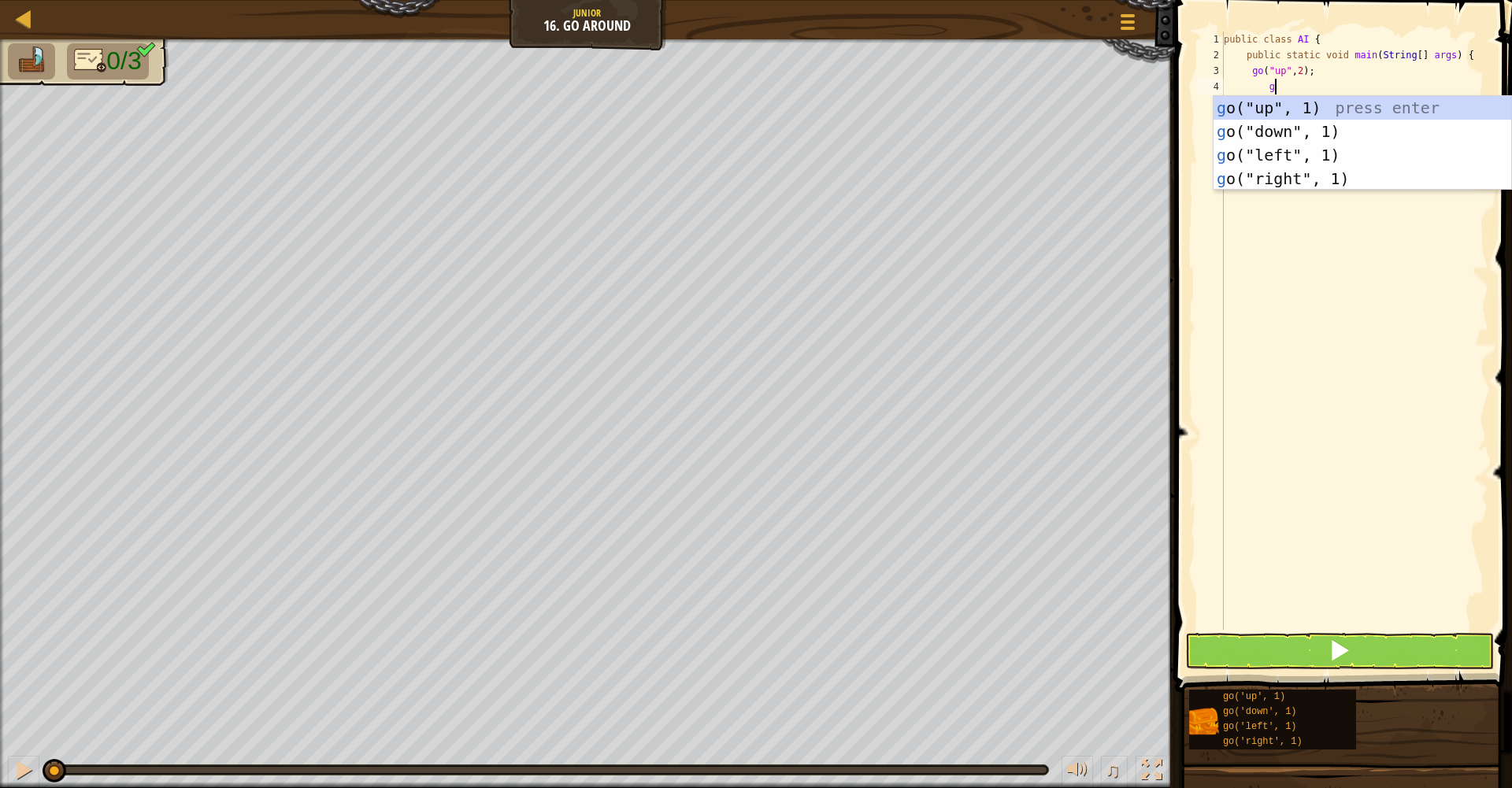
type textarea "go"
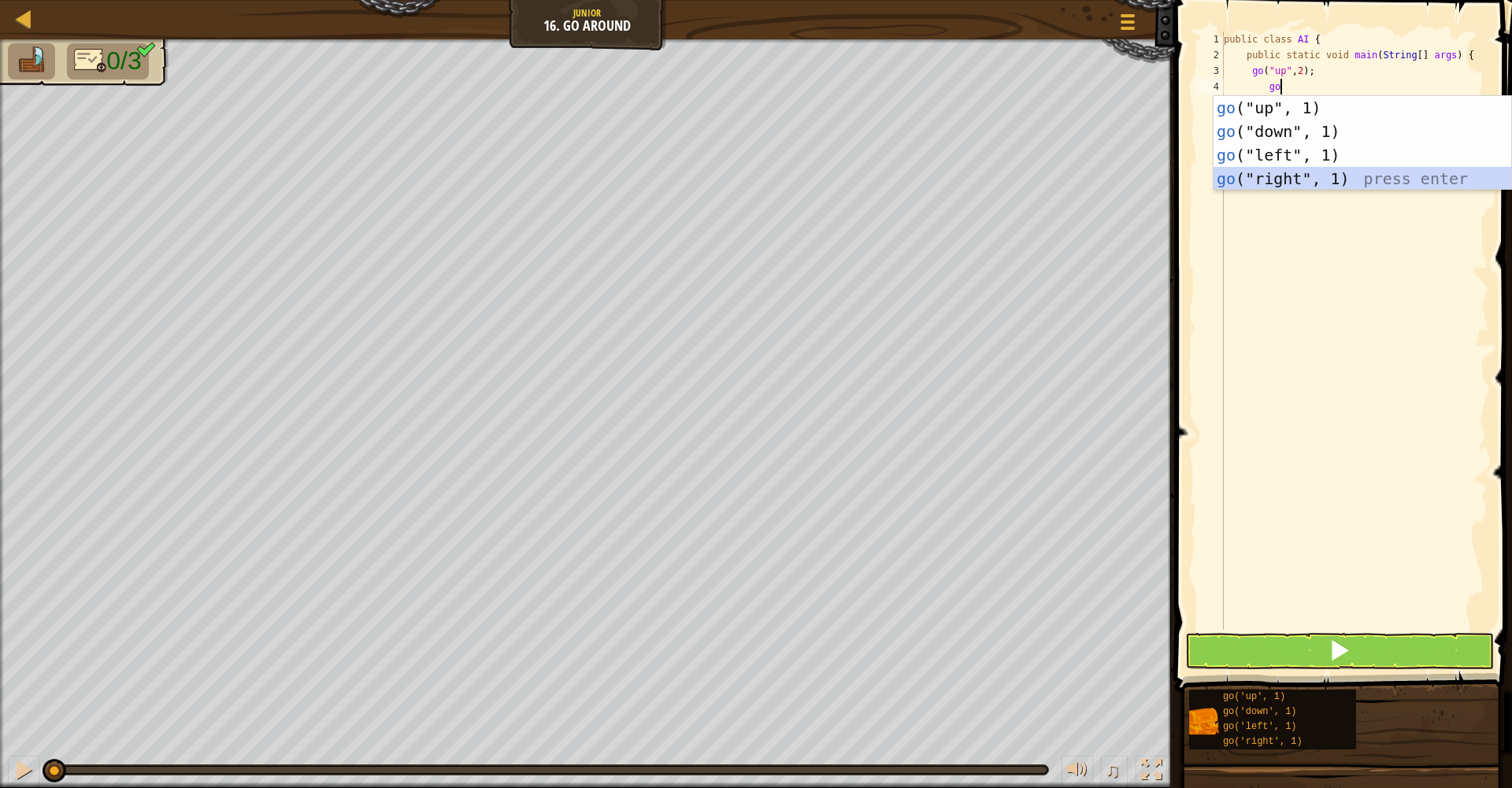
click at [1331, 174] on div "go ("up", 1) press enter go ("down", 1) press enter go ("left", 1) press enter …" at bounding box center [1363, 167] width 298 height 142
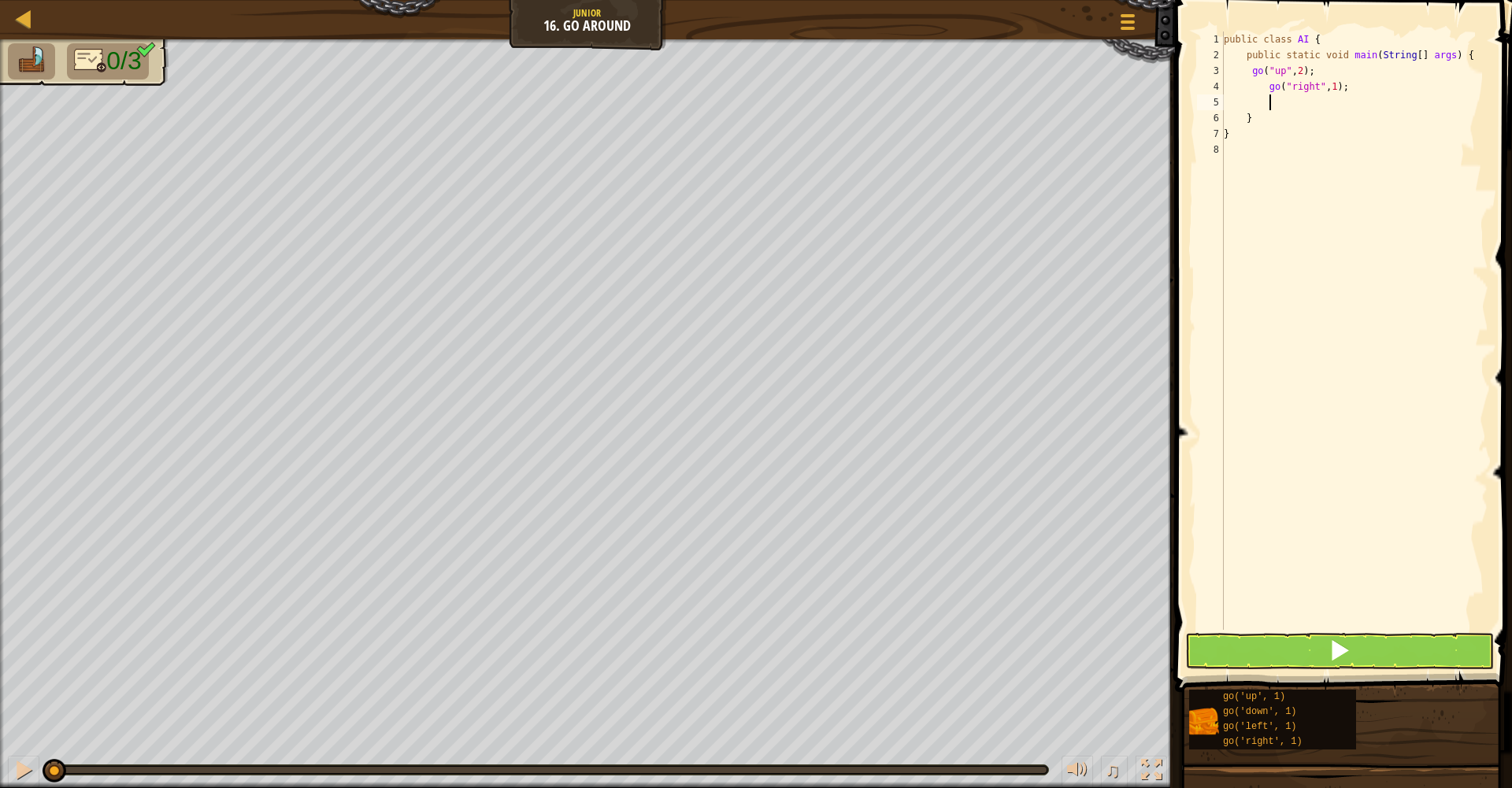
click at [1343, 87] on div "public class AI { public static void main ( String [ ] args ) { go ( "up" , 2 )…" at bounding box center [1354, 347] width 267 height 630
type textarea "go("right", 3);"
click at [1320, 110] on div "public class AI { public static void main ( String [ ] args ) { go ( "up" , 2 )…" at bounding box center [1354, 347] width 267 height 630
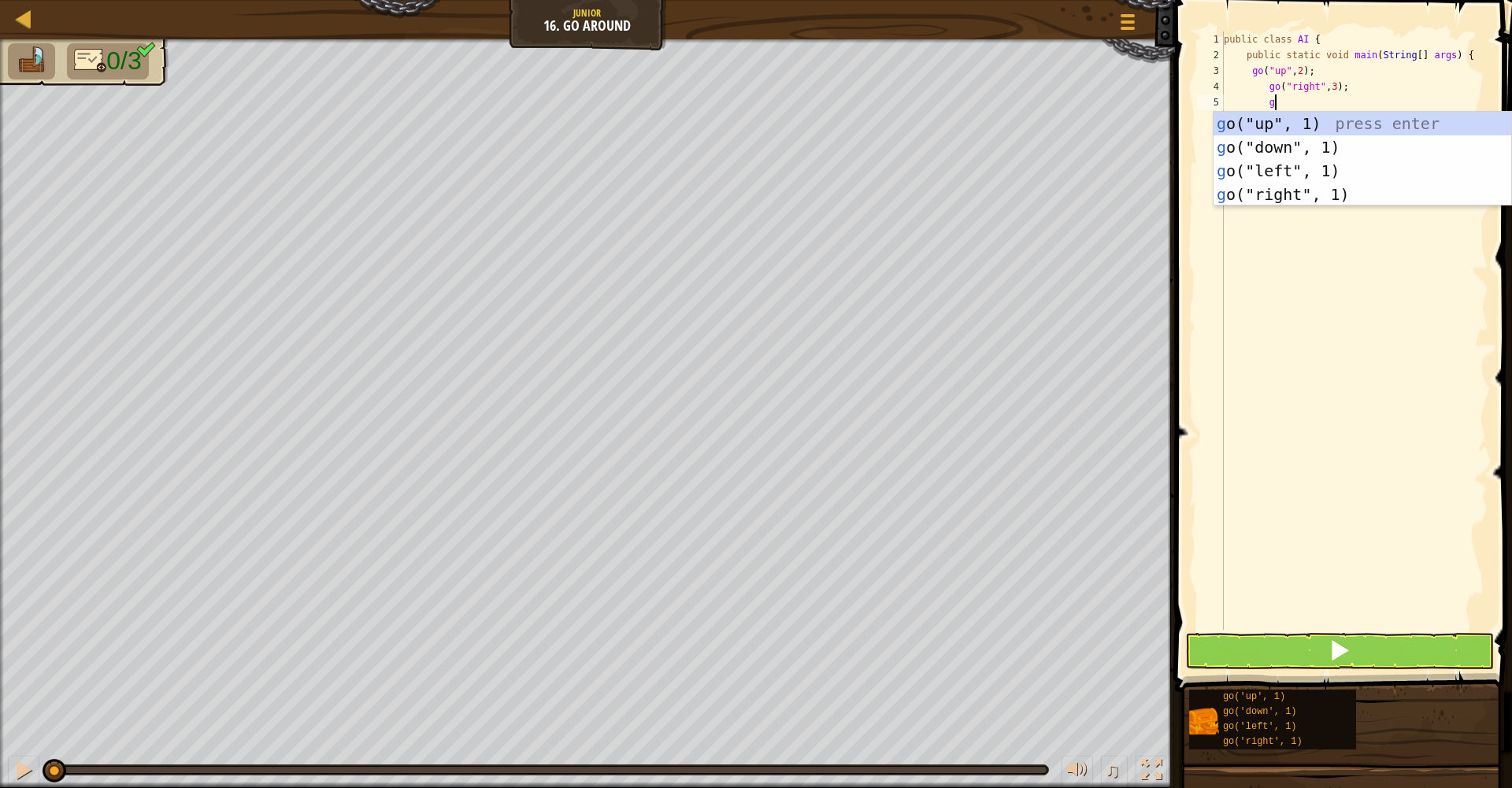
type textarea "go"
click at [1315, 147] on div "go ("up", 1) press enter go ("down", 1) press enter go ("left", 1) press enter …" at bounding box center [1363, 182] width 298 height 142
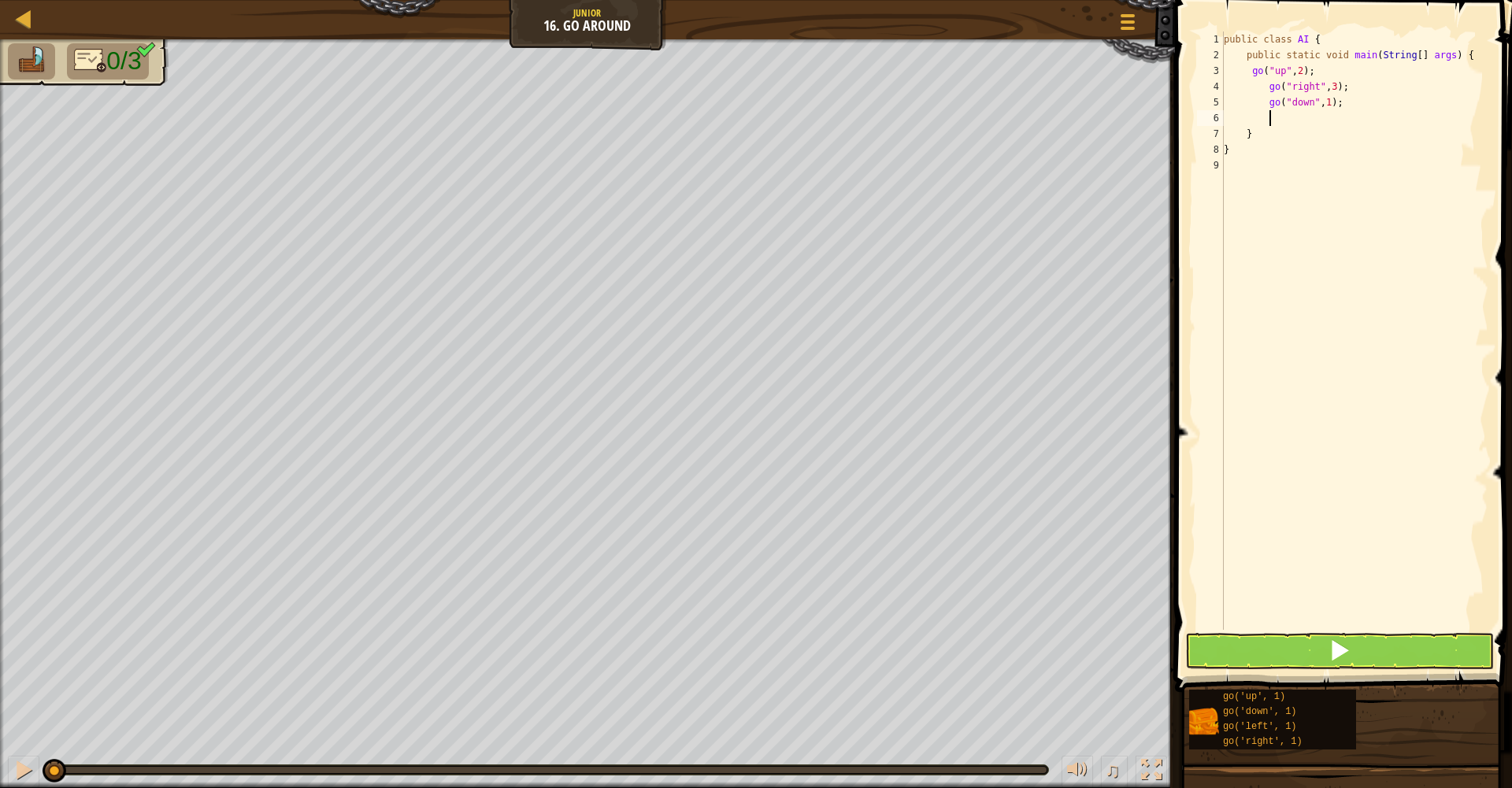
scroll to position [7, 3]
click at [1340, 106] on div "public class AI { public static void main ( String [ ] args ) { go ( "up" , 2 )…" at bounding box center [1354, 347] width 267 height 630
type textarea "go("down", 2);"
click at [1389, 663] on button at bounding box center [1340, 651] width 309 height 36
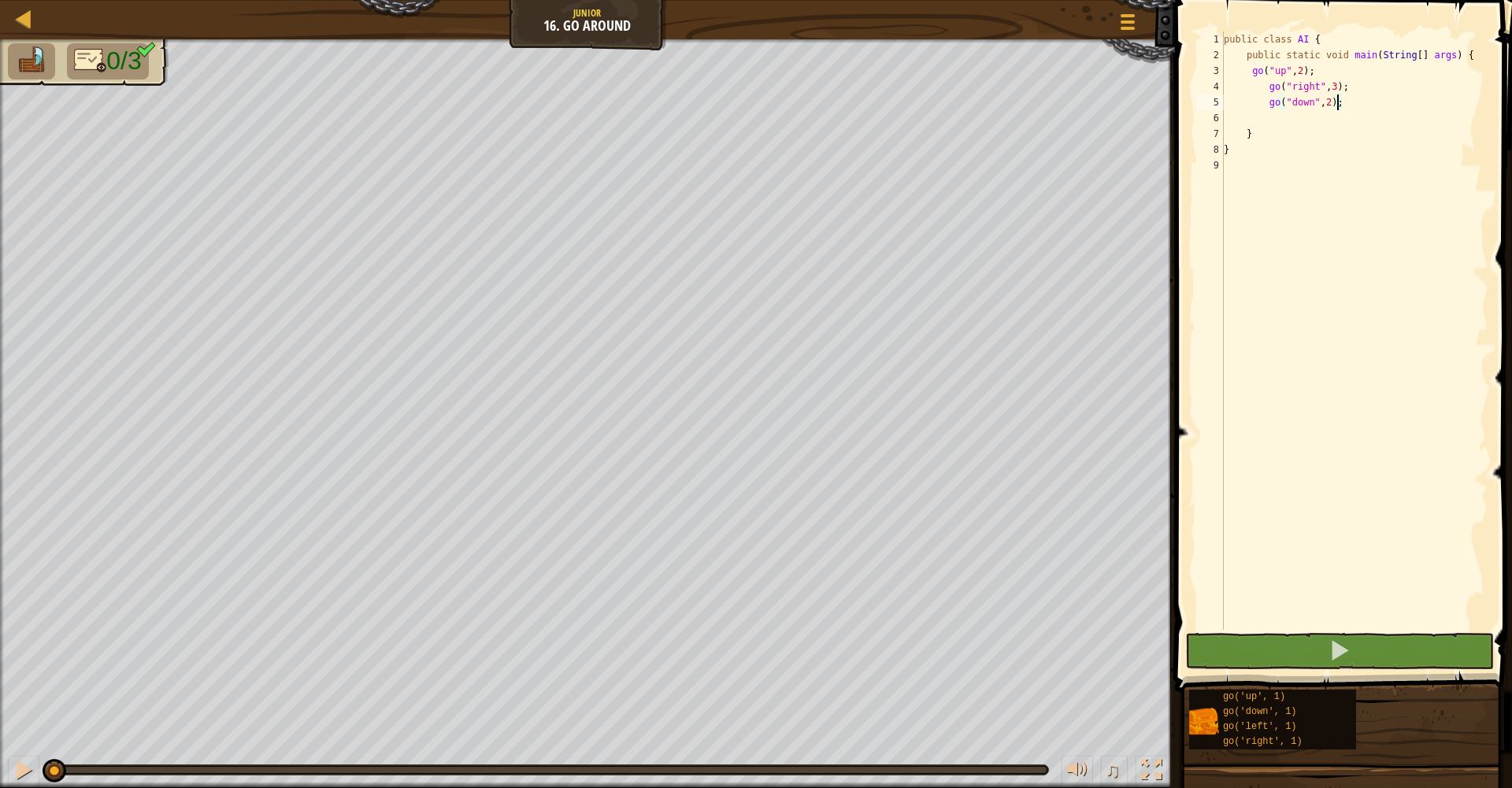
click at [1269, 116] on div "public class AI { public static void main ( String [ ] args ) { go ( "up" , 2 )…" at bounding box center [1354, 347] width 267 height 630
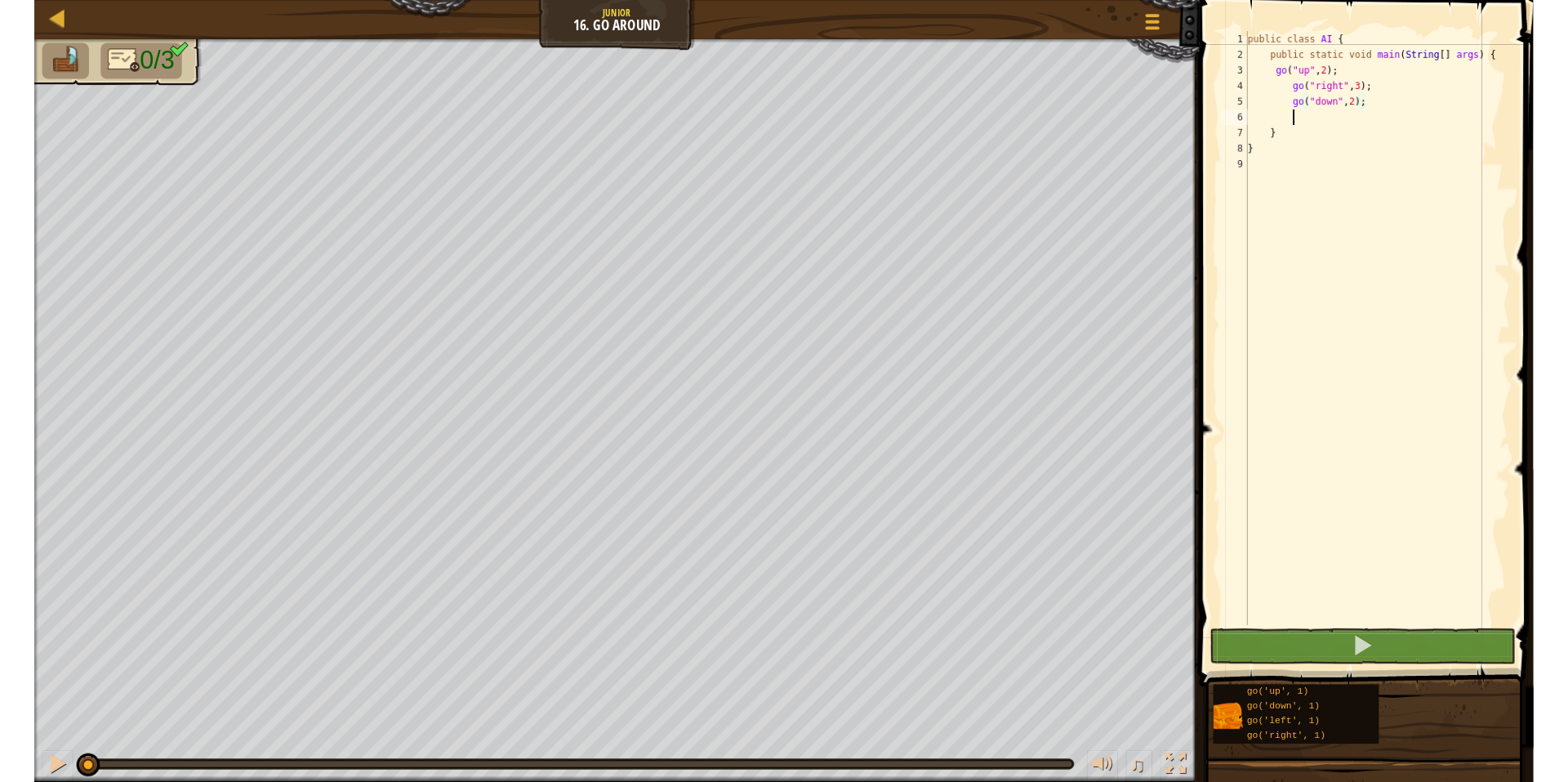
scroll to position [8, 3]
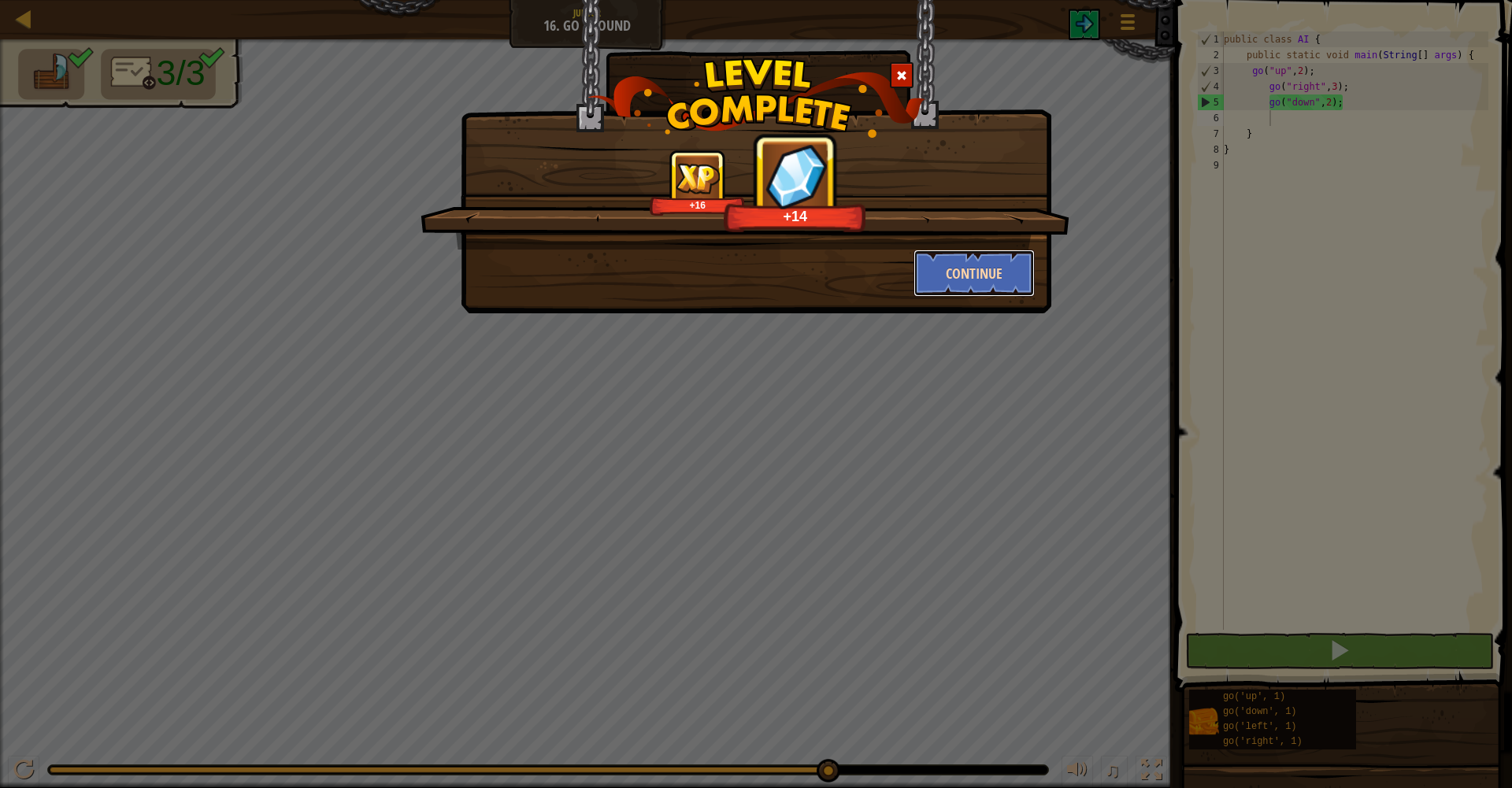
drag, startPoint x: 1006, startPoint y: 268, endPoint x: 975, endPoint y: 263, distance: 31.4
click at [975, 263] on button "Continue" at bounding box center [975, 273] width 122 height 47
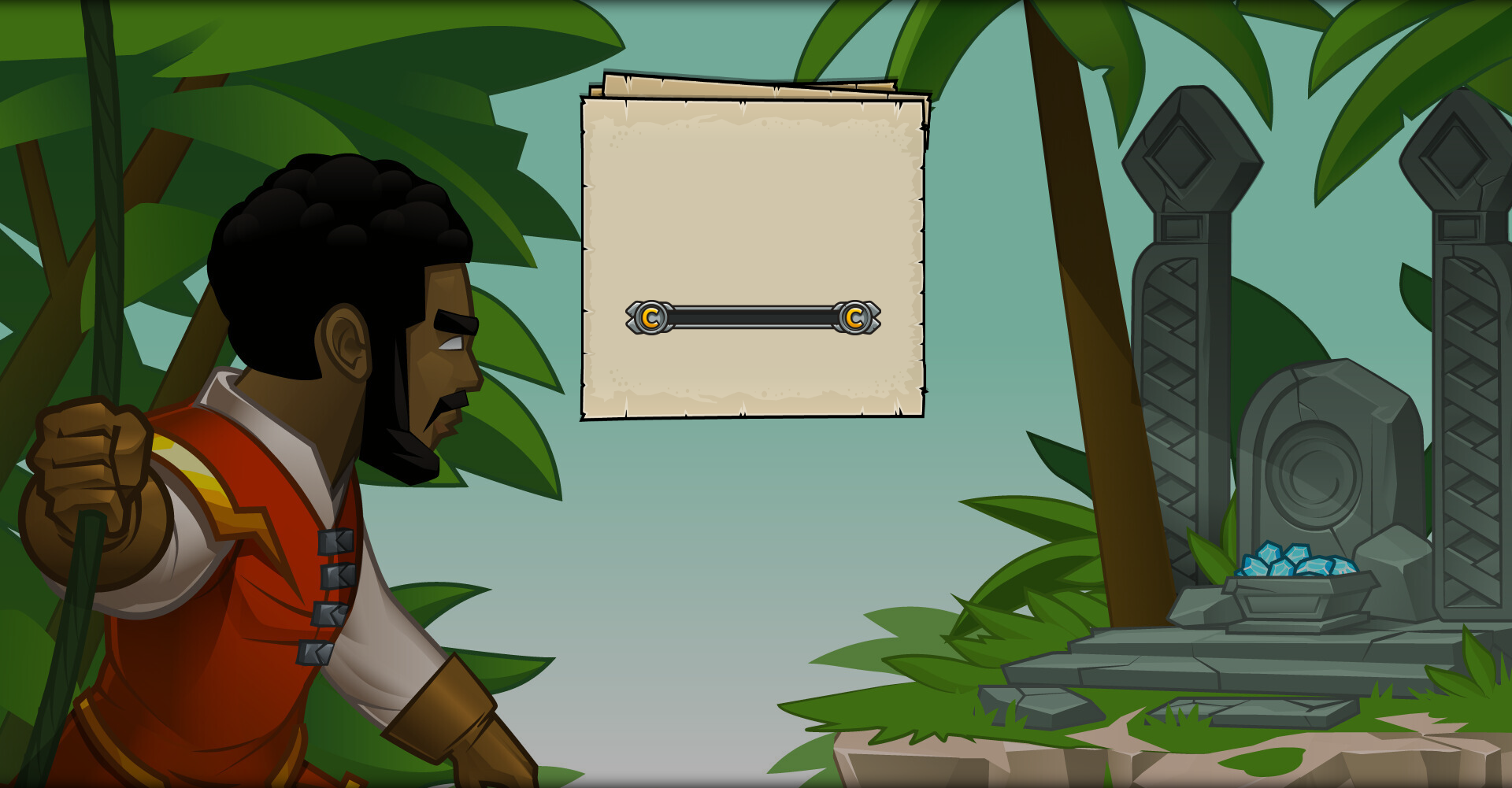
click at [975, 263] on div "Goals Start Level Error loading from server. Try refreshing the page. You'll ne…" at bounding box center [756, 394] width 1512 height 788
